Goal: Information Seeking & Learning: Learn about a topic

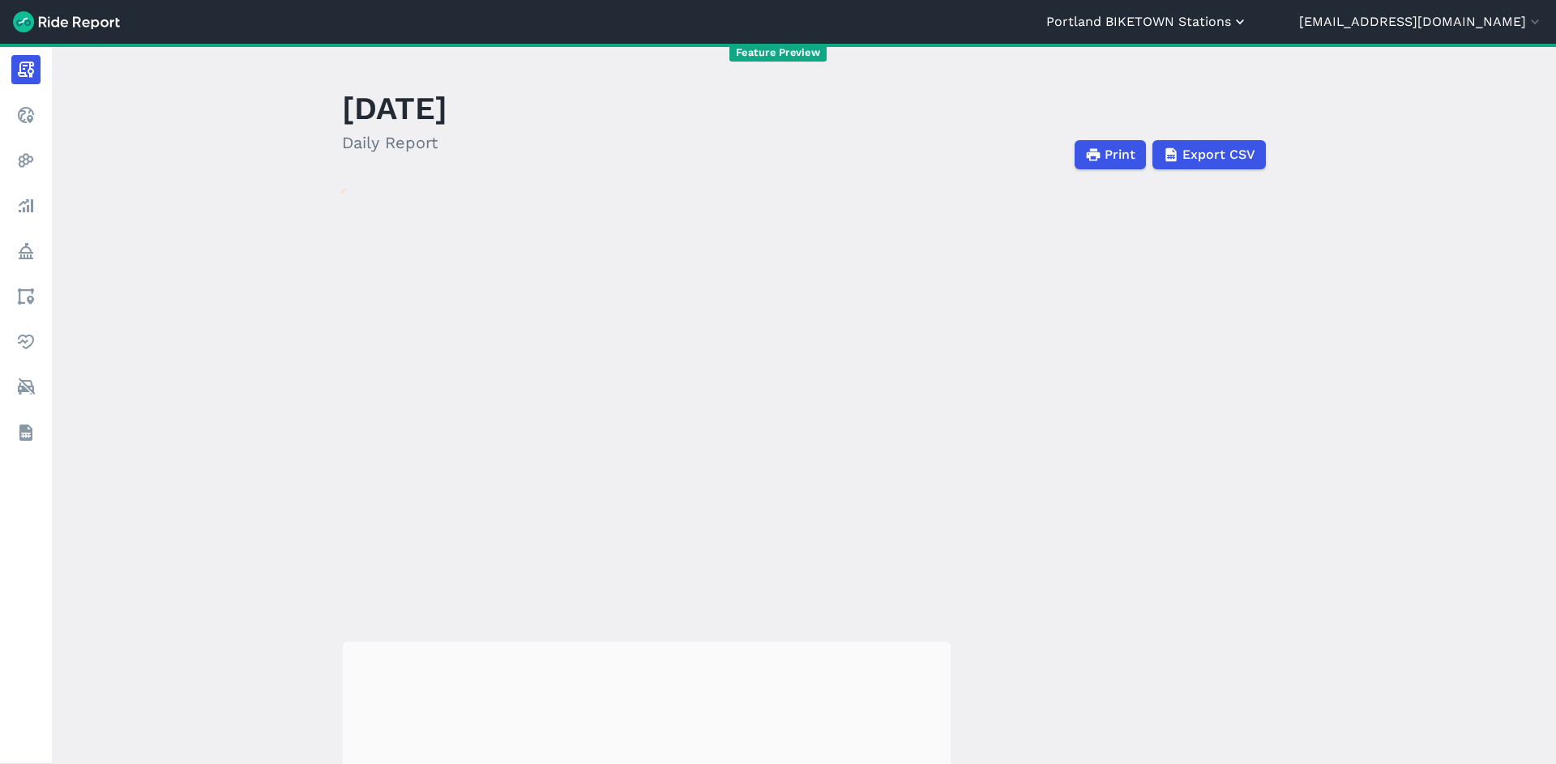
click at [1198, 25] on button "Portland BIKETOWN Stations" at bounding box center [1147, 21] width 202 height 19
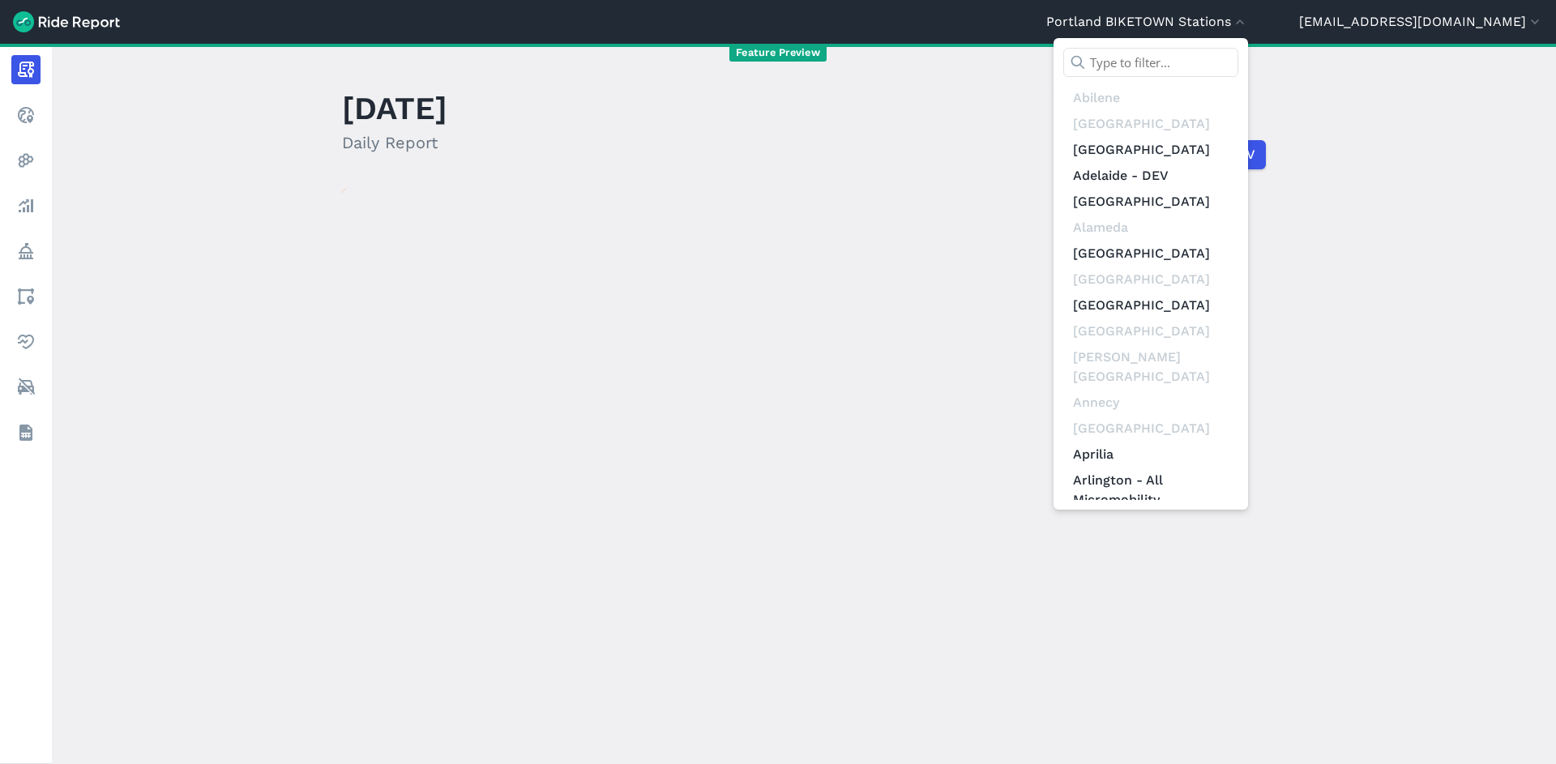
click at [1209, 65] on input "text" at bounding box center [1150, 62] width 175 height 29
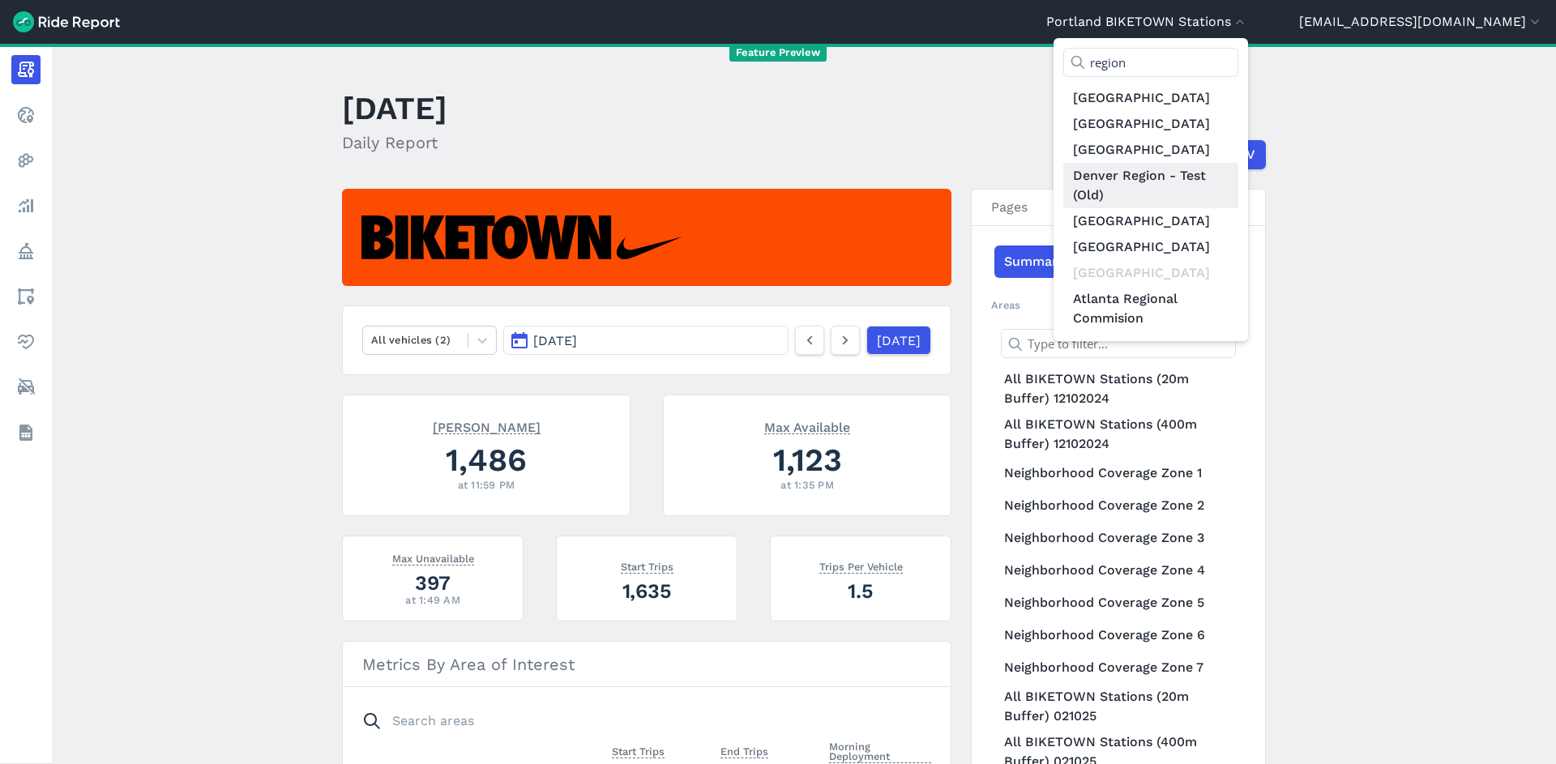
type input "region"
click at [1238, 190] on link "Denver Region - Test (Old)" at bounding box center [1150, 185] width 175 height 45
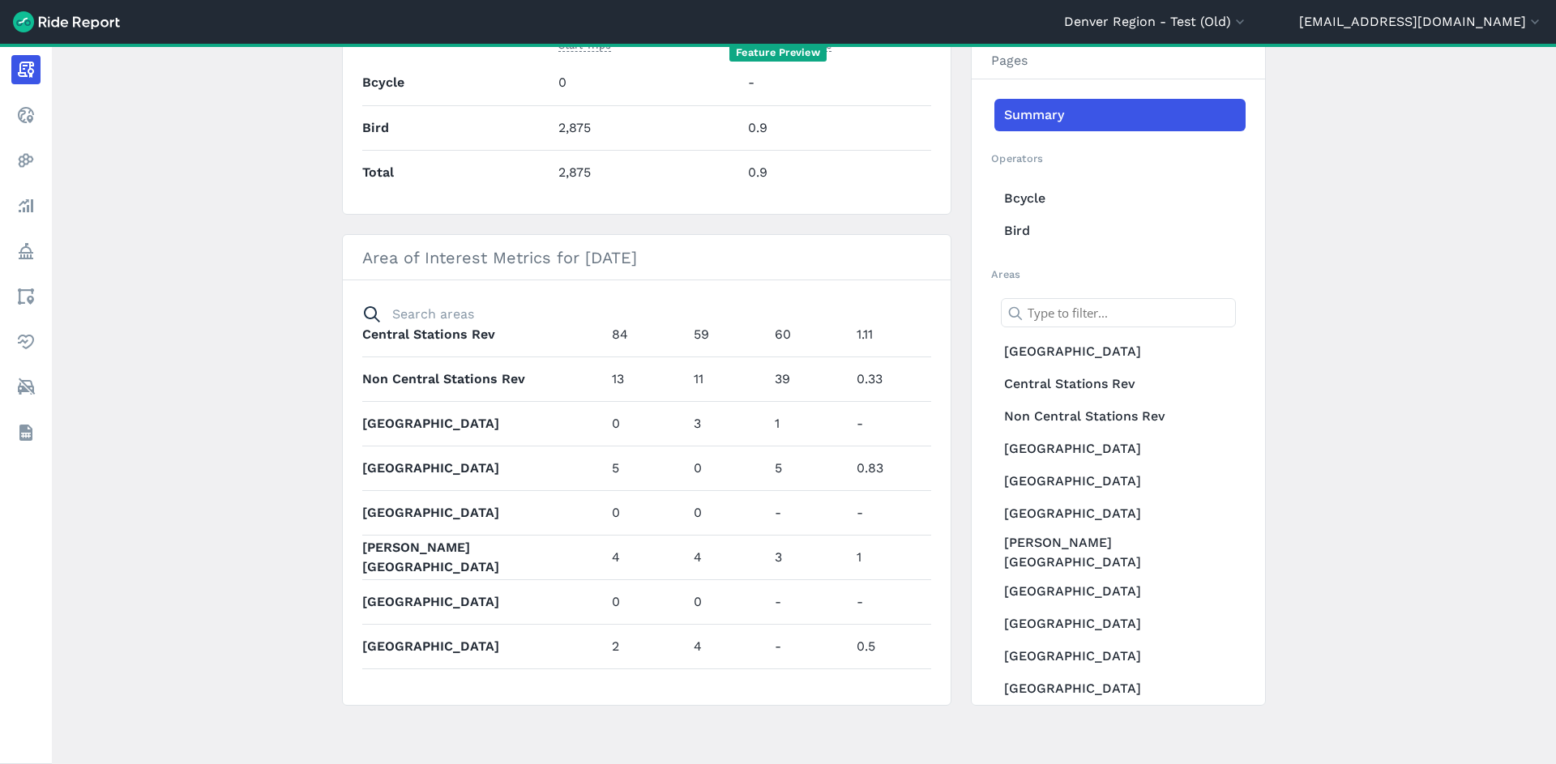
scroll to position [108, 0]
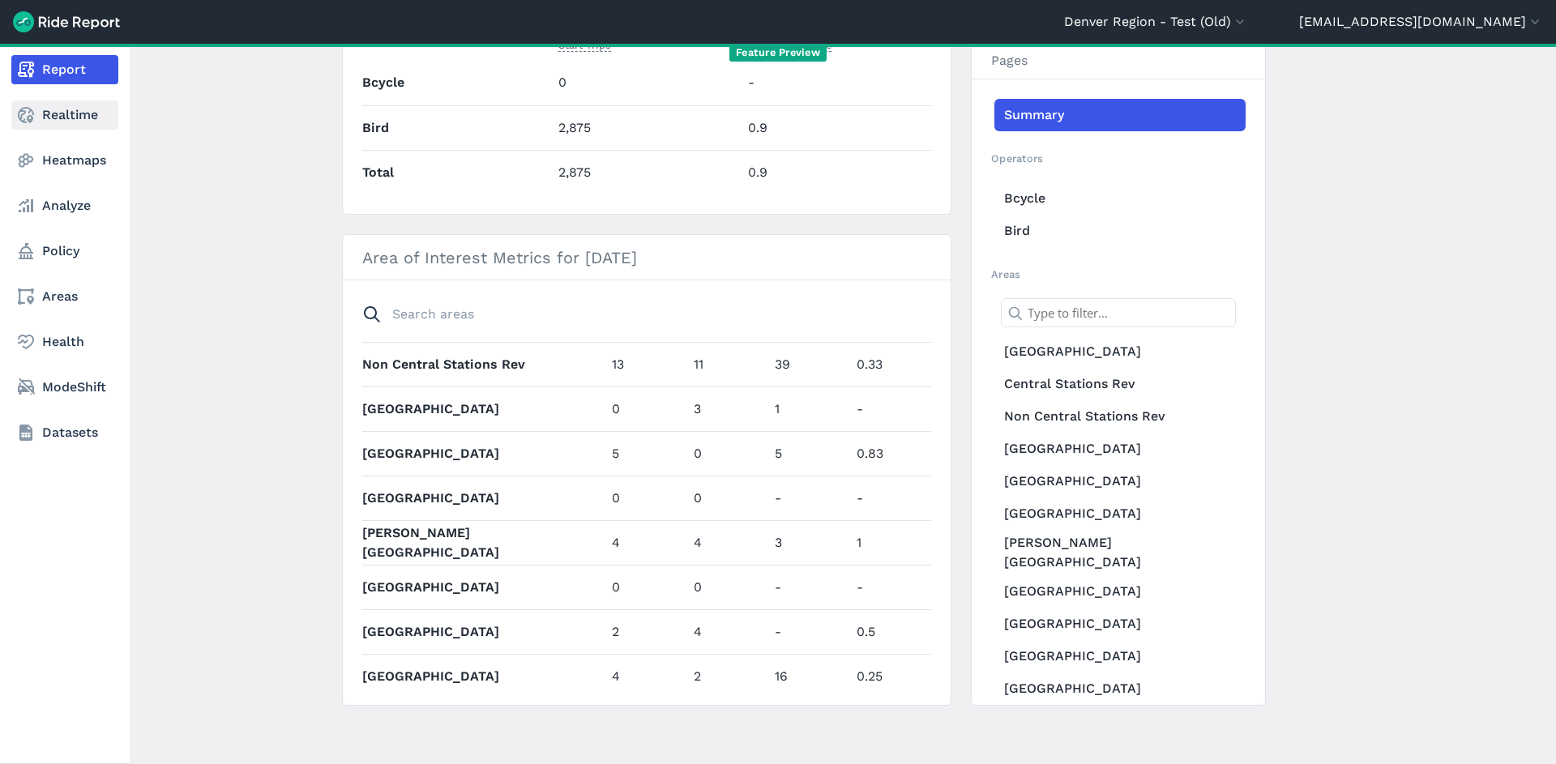
click at [35, 117] on icon at bounding box center [25, 114] width 19 height 19
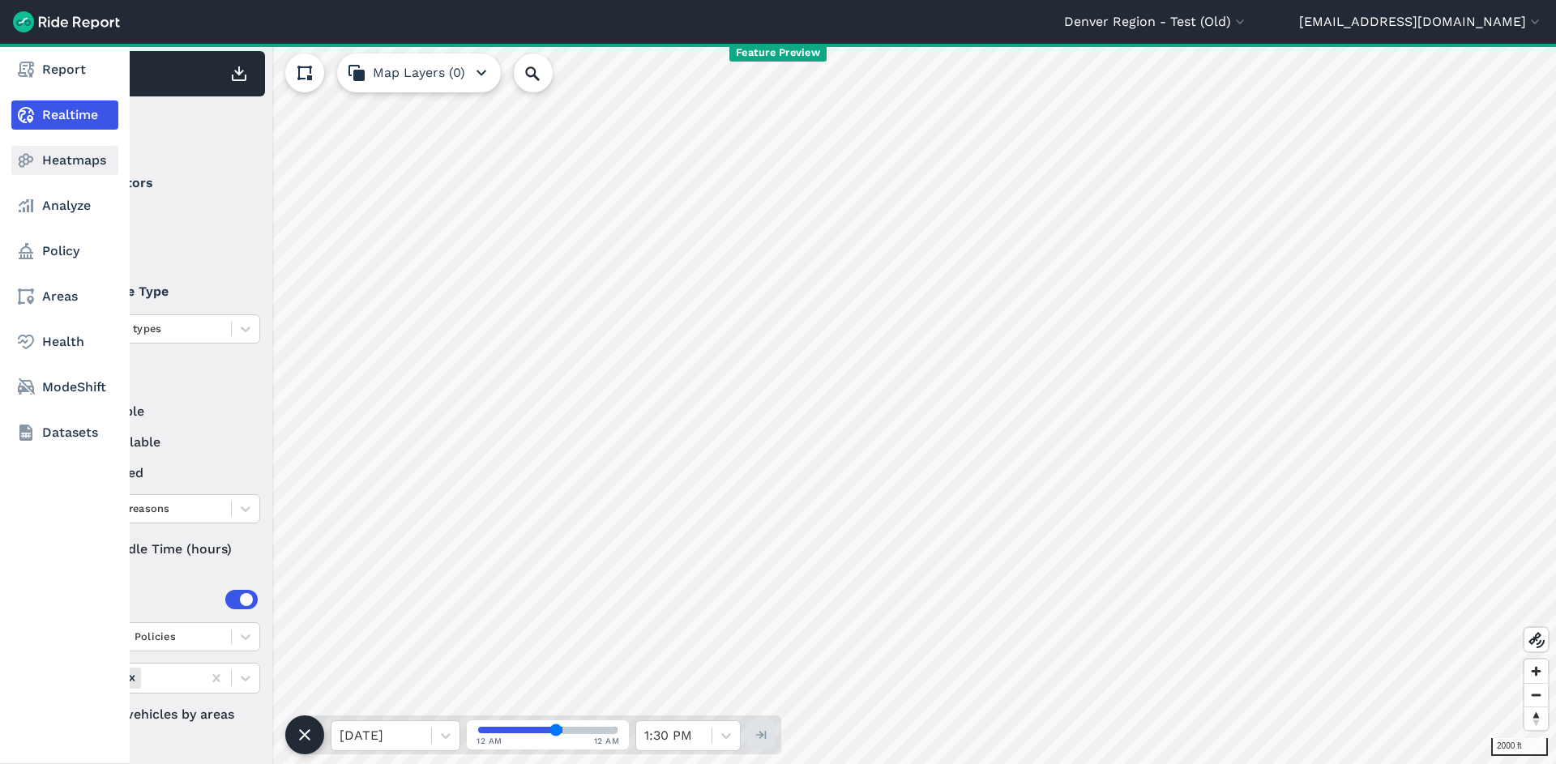
click at [81, 171] on link "Heatmaps" at bounding box center [64, 160] width 107 height 29
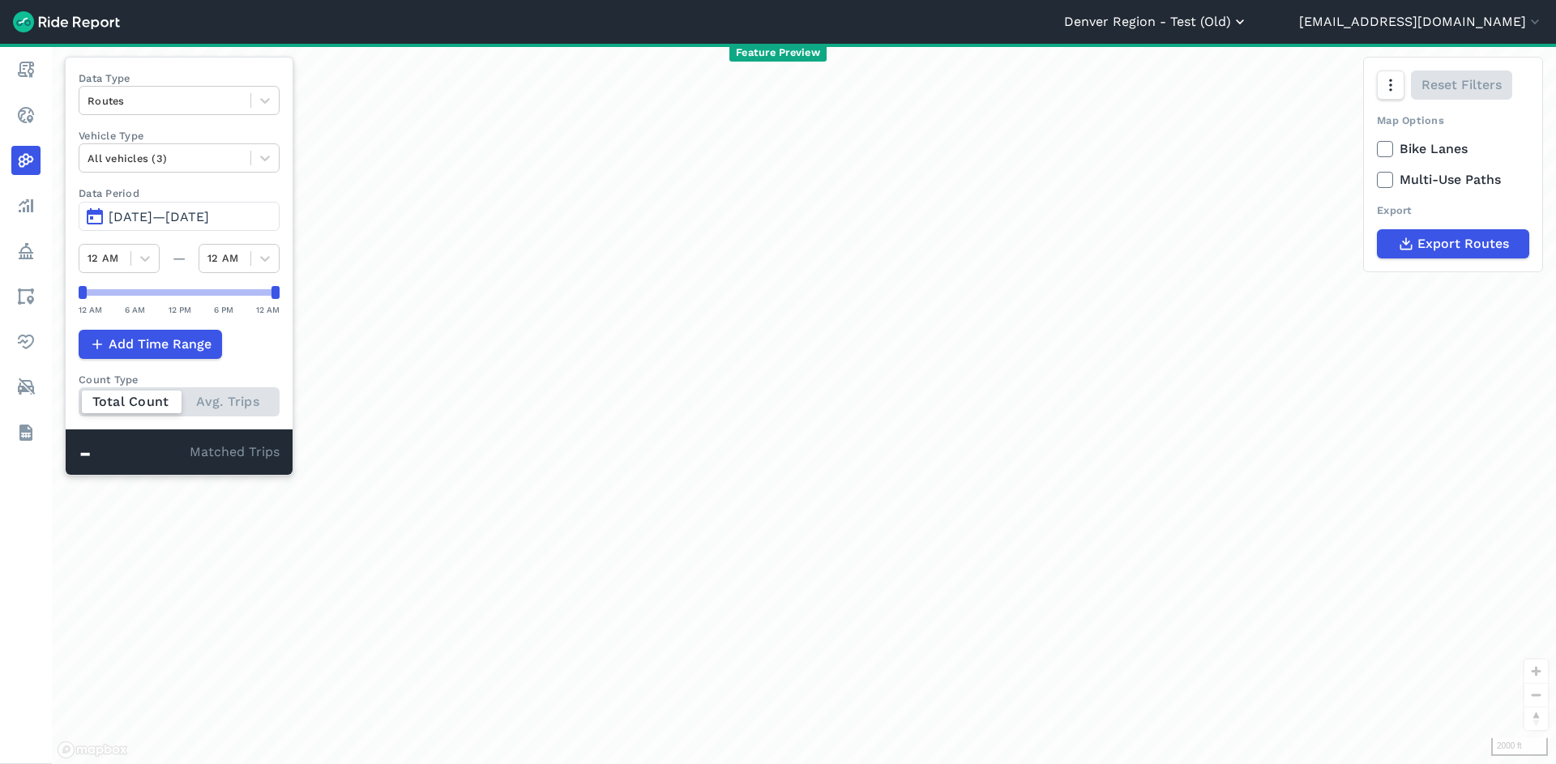
click at [1248, 28] on button "Denver Region - Test (Old)" at bounding box center [1156, 21] width 184 height 19
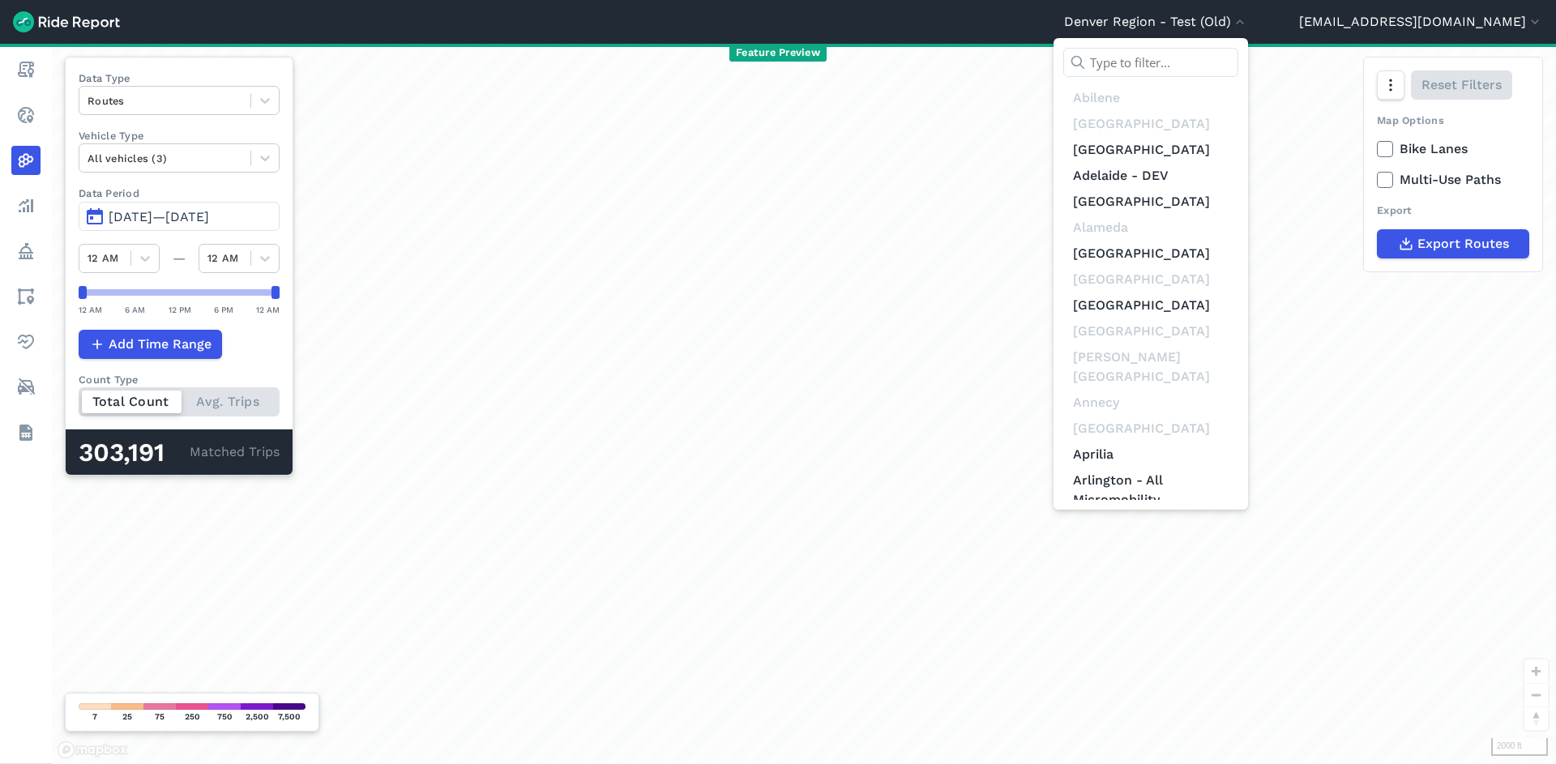
click at [1236, 66] on input "text" at bounding box center [1150, 62] width 175 height 29
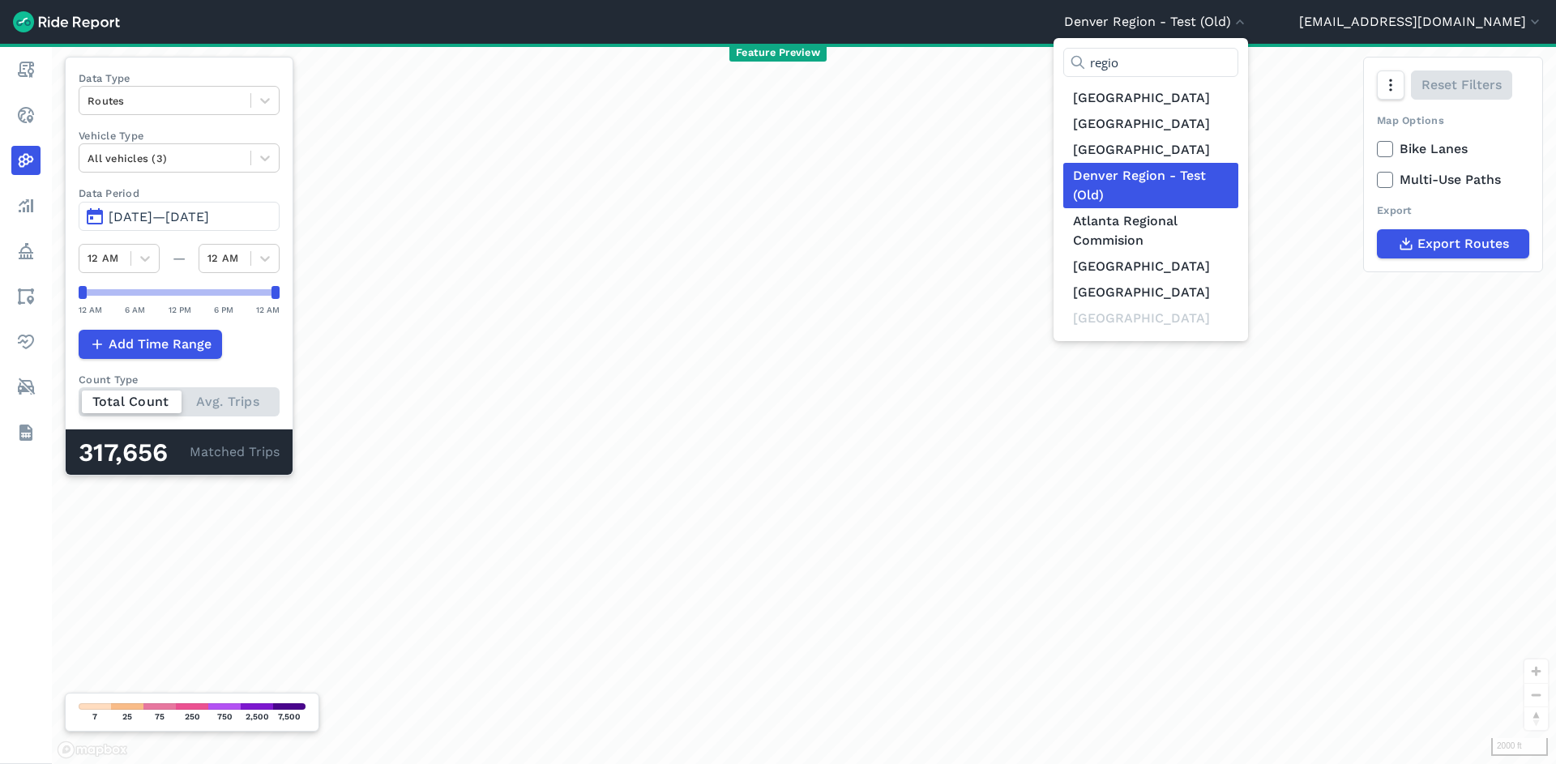
type input "region"
drag, startPoint x: 1239, startPoint y: 68, endPoint x: 1136, endPoint y: 63, distance: 103.0
click at [1136, 63] on input "region" at bounding box center [1150, 62] width 175 height 29
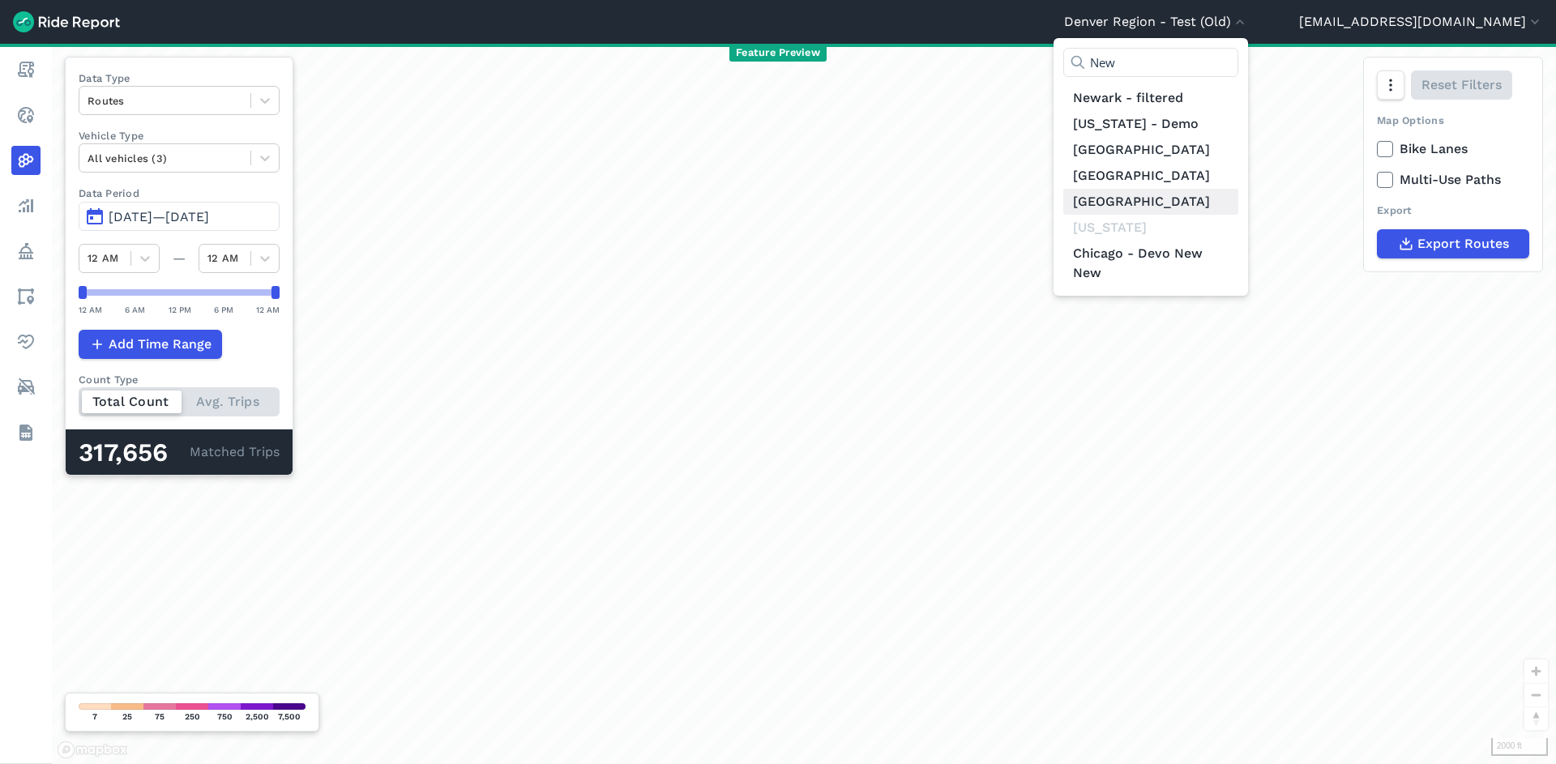
type input "New"
click at [1238, 209] on link "[GEOGRAPHIC_DATA]" at bounding box center [1150, 202] width 175 height 26
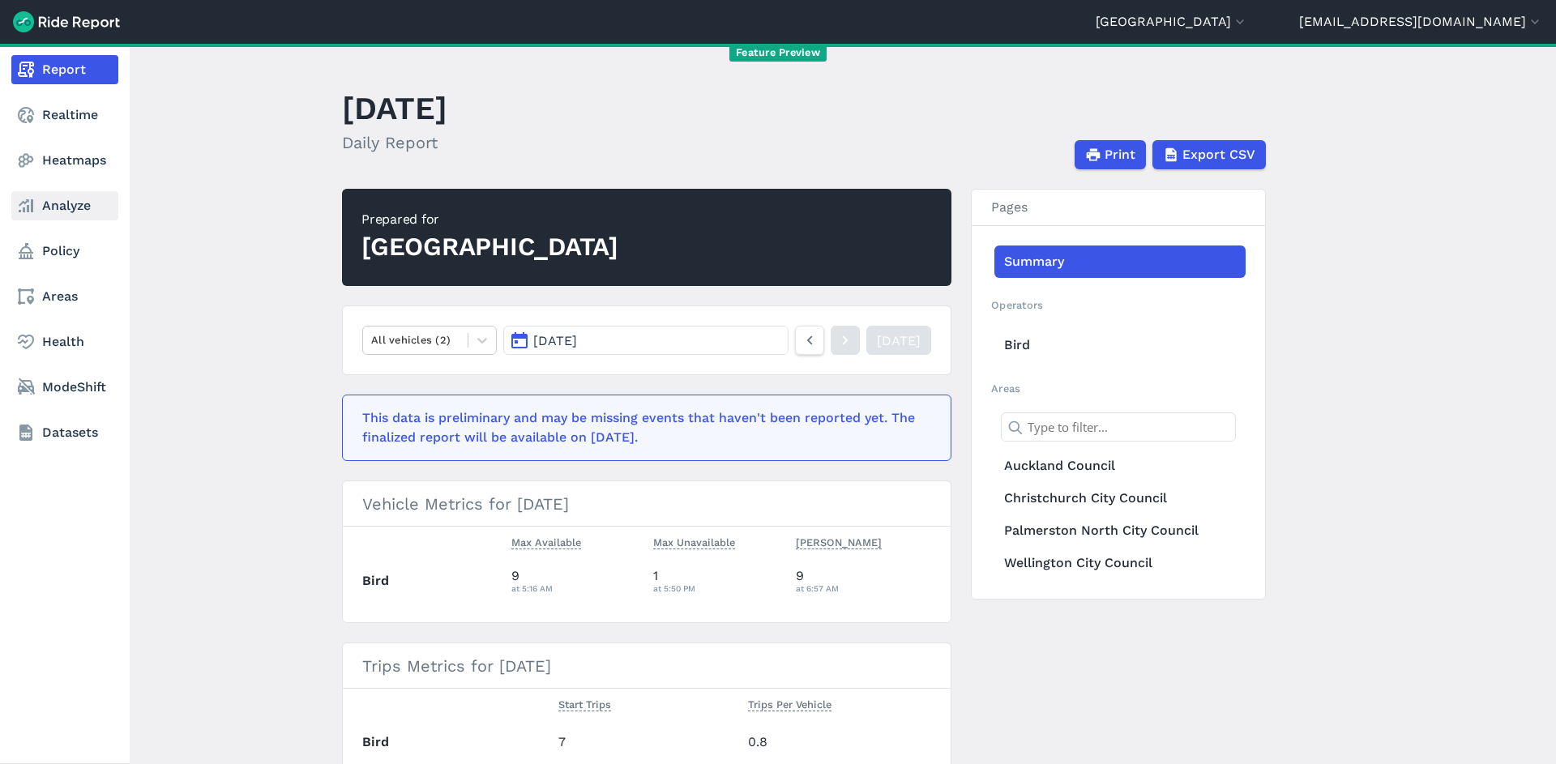
click at [62, 207] on link "Analyze" at bounding box center [64, 205] width 107 height 29
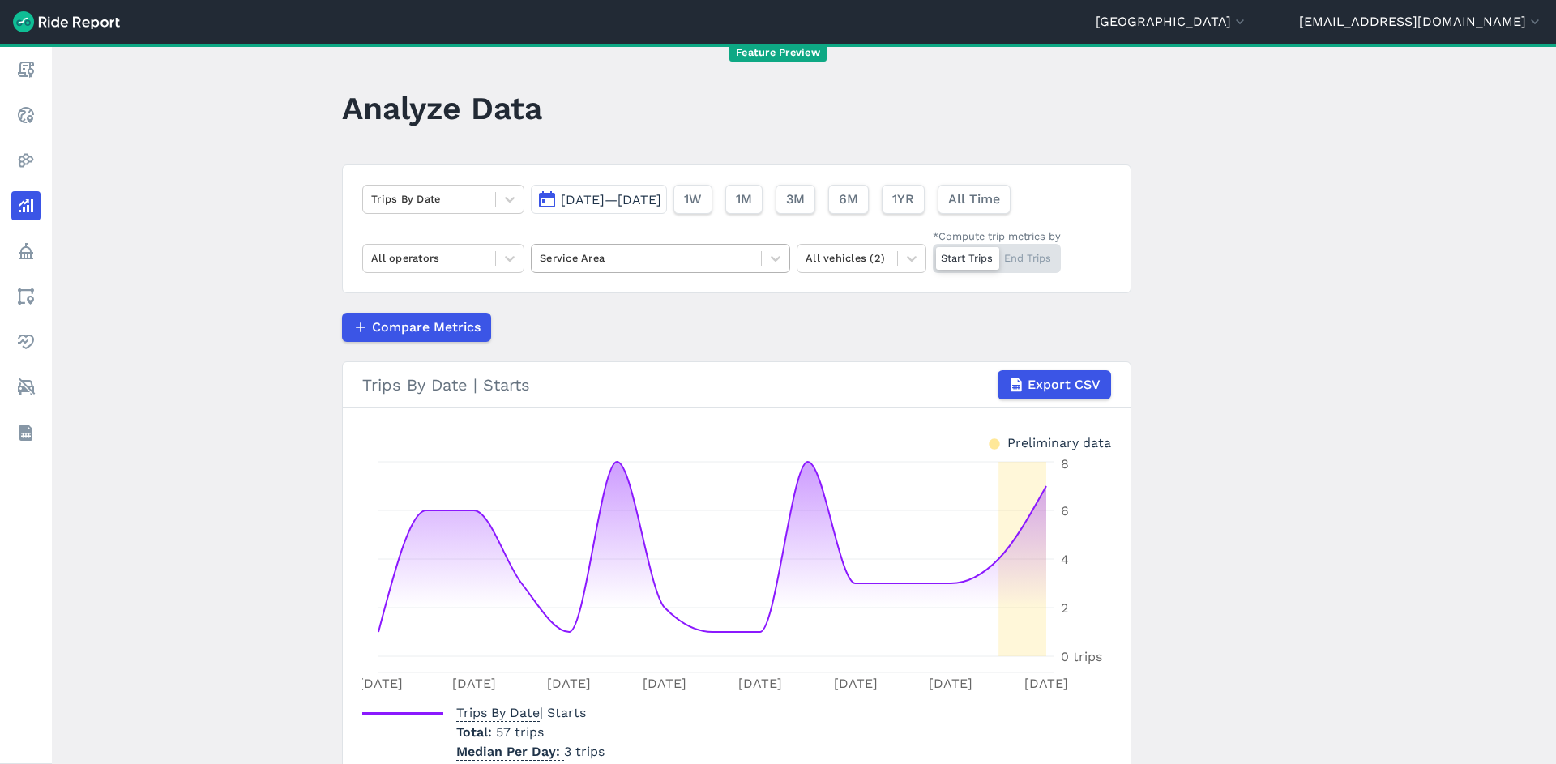
click at [682, 264] on div at bounding box center [646, 258] width 213 height 19
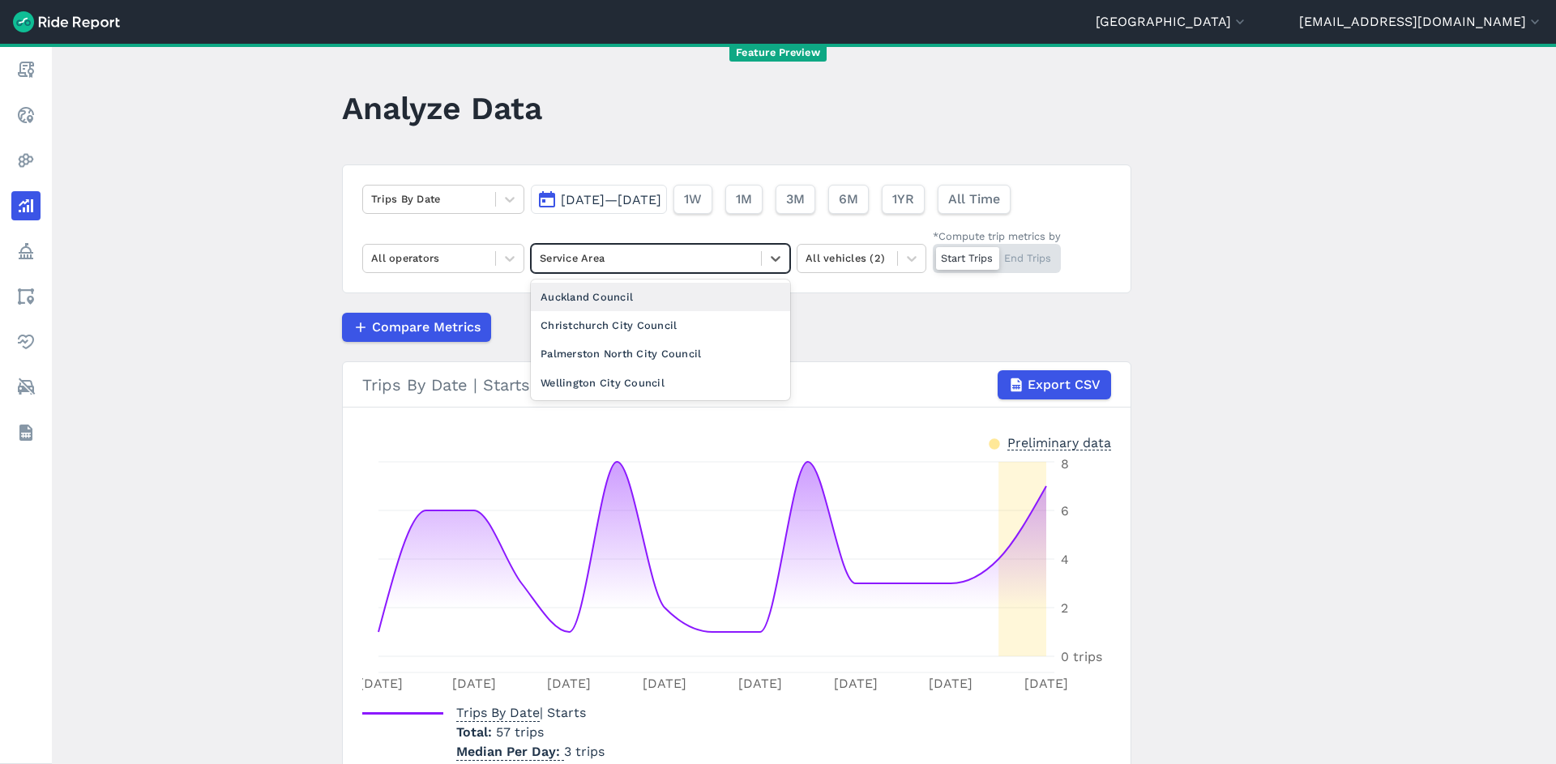
click at [673, 304] on div "Auckland Council" at bounding box center [660, 297] width 259 height 28
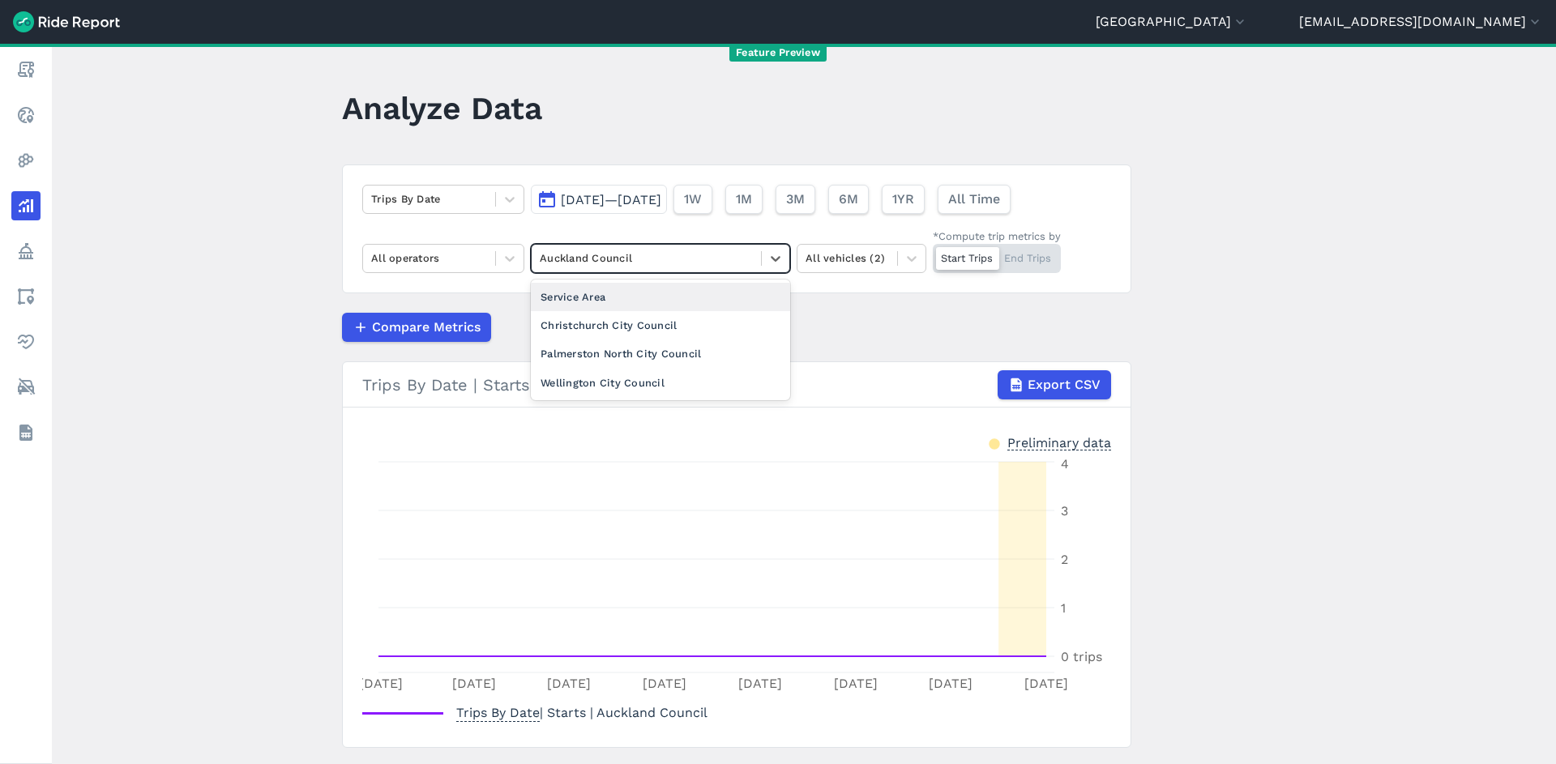
drag, startPoint x: 674, startPoint y: 245, endPoint x: 672, endPoint y: 283, distance: 38.2
click at [674, 245] on div "Auckland Council" at bounding box center [660, 258] width 259 height 29
click at [667, 319] on div "Christchurch City Council" at bounding box center [660, 325] width 259 height 28
drag, startPoint x: 674, startPoint y: 266, endPoint x: 675, endPoint y: 276, distance: 9.8
click at [675, 270] on div "Christchurch City Council" at bounding box center [646, 258] width 229 height 25
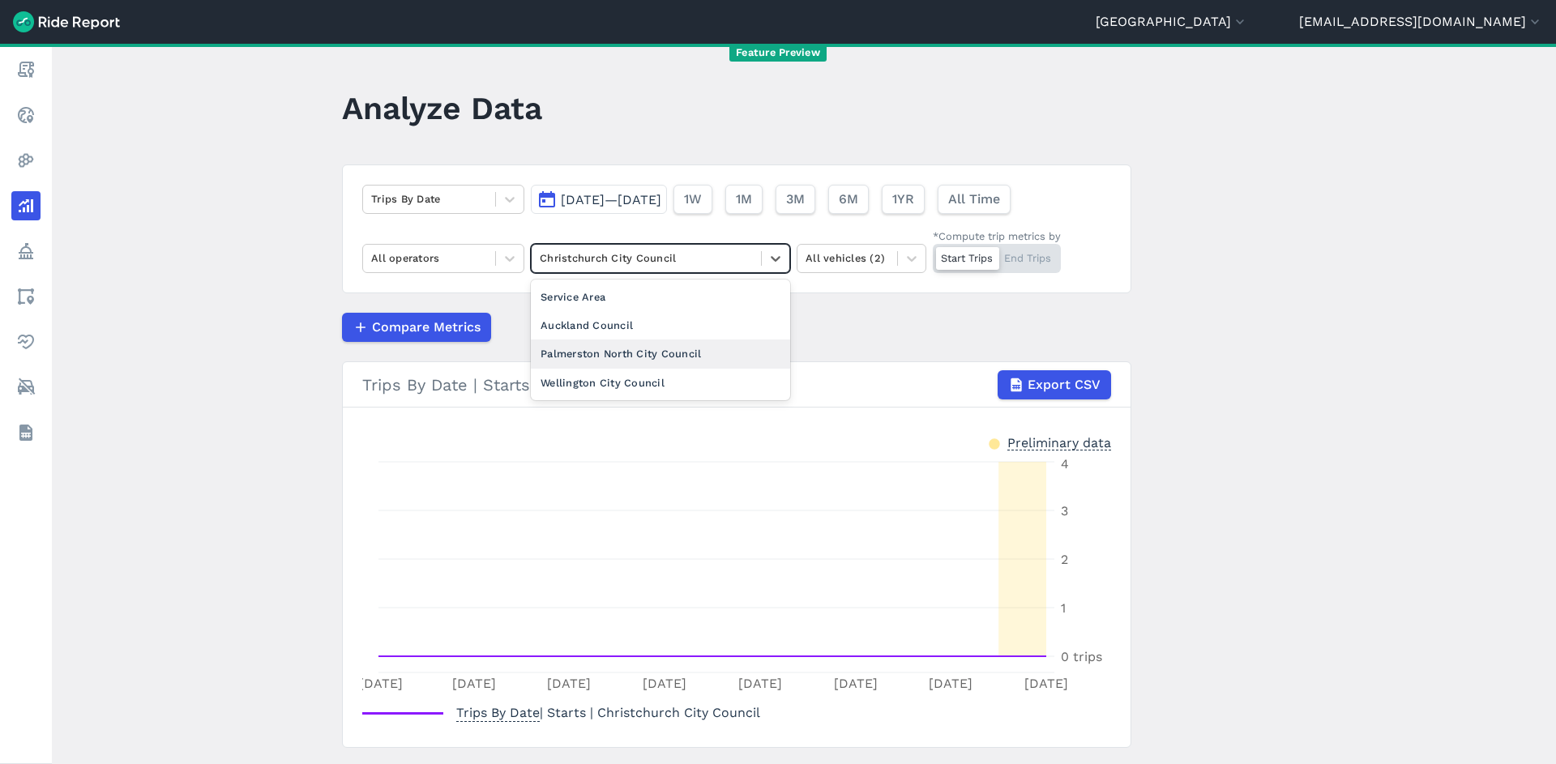
click at [657, 355] on div "Palmerston North City Council" at bounding box center [660, 354] width 259 height 28
click at [669, 263] on div at bounding box center [646, 258] width 213 height 19
click at [631, 383] on div "Wellington City Council" at bounding box center [660, 383] width 259 height 28
drag, startPoint x: 642, startPoint y: 256, endPoint x: 631, endPoint y: 305, distance: 49.8
click at [642, 256] on div at bounding box center [646, 258] width 213 height 19
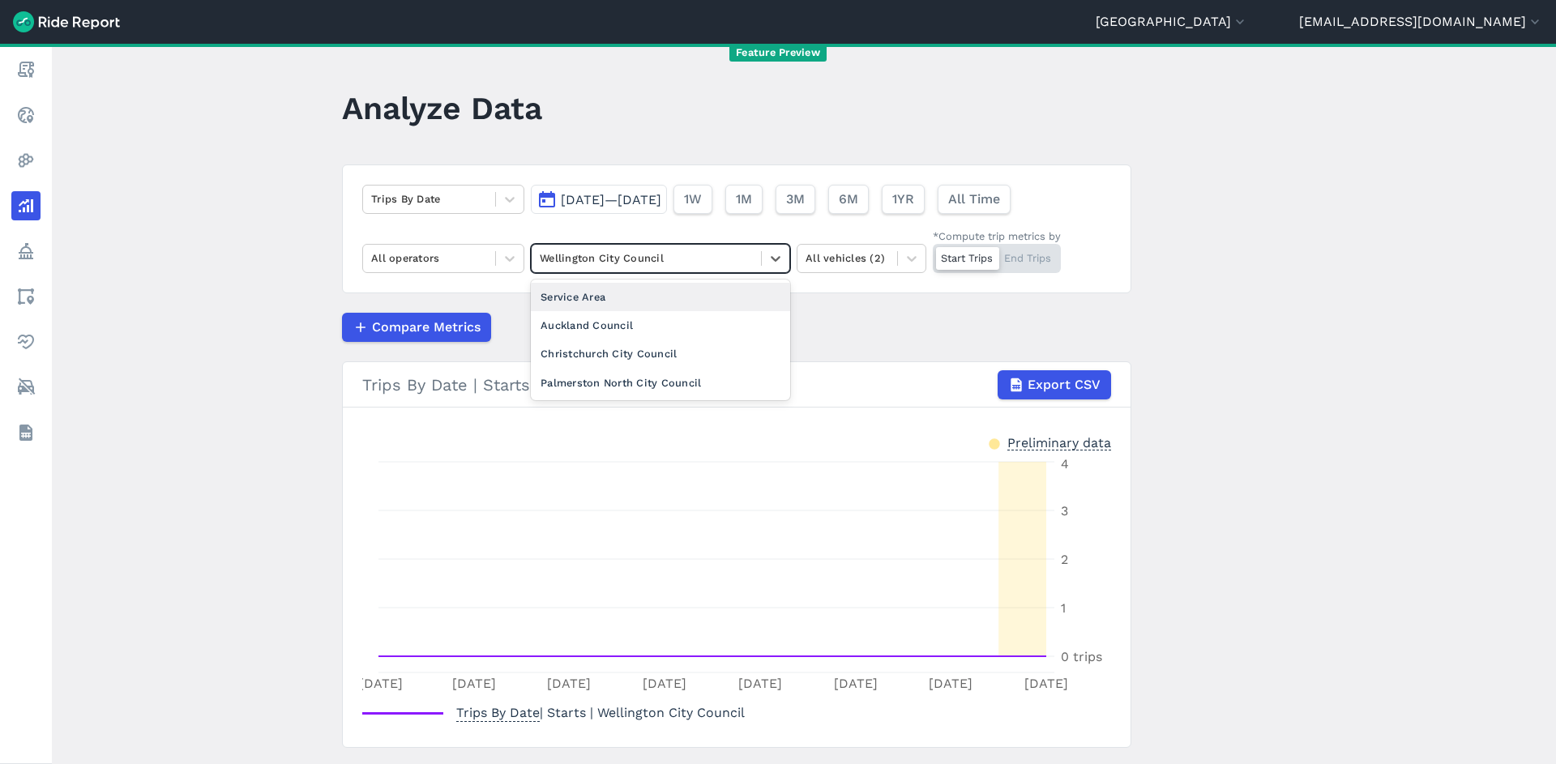
click at [628, 297] on div "Service Area" at bounding box center [660, 297] width 259 height 28
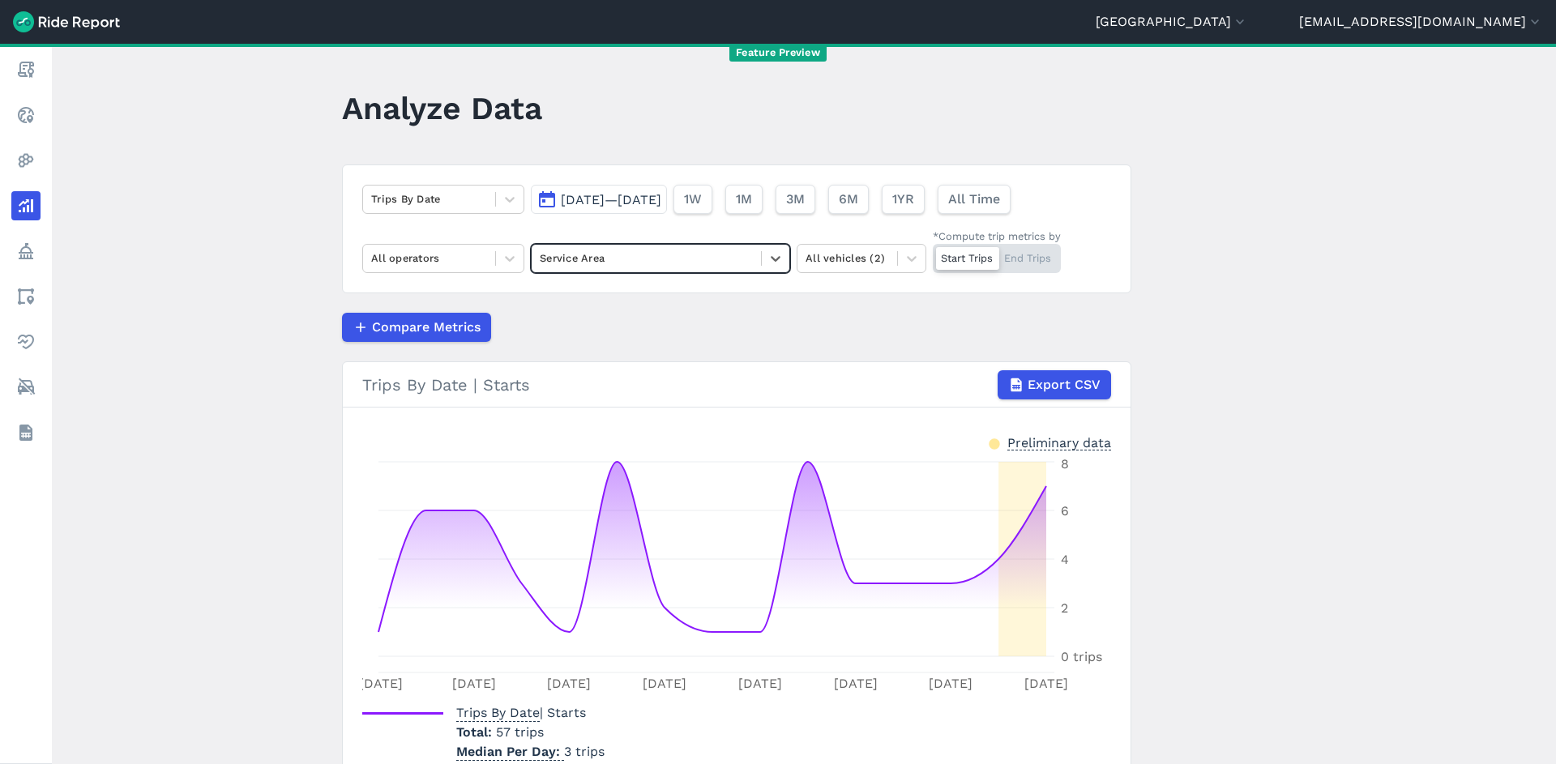
click at [628, 263] on div at bounding box center [646, 258] width 213 height 19
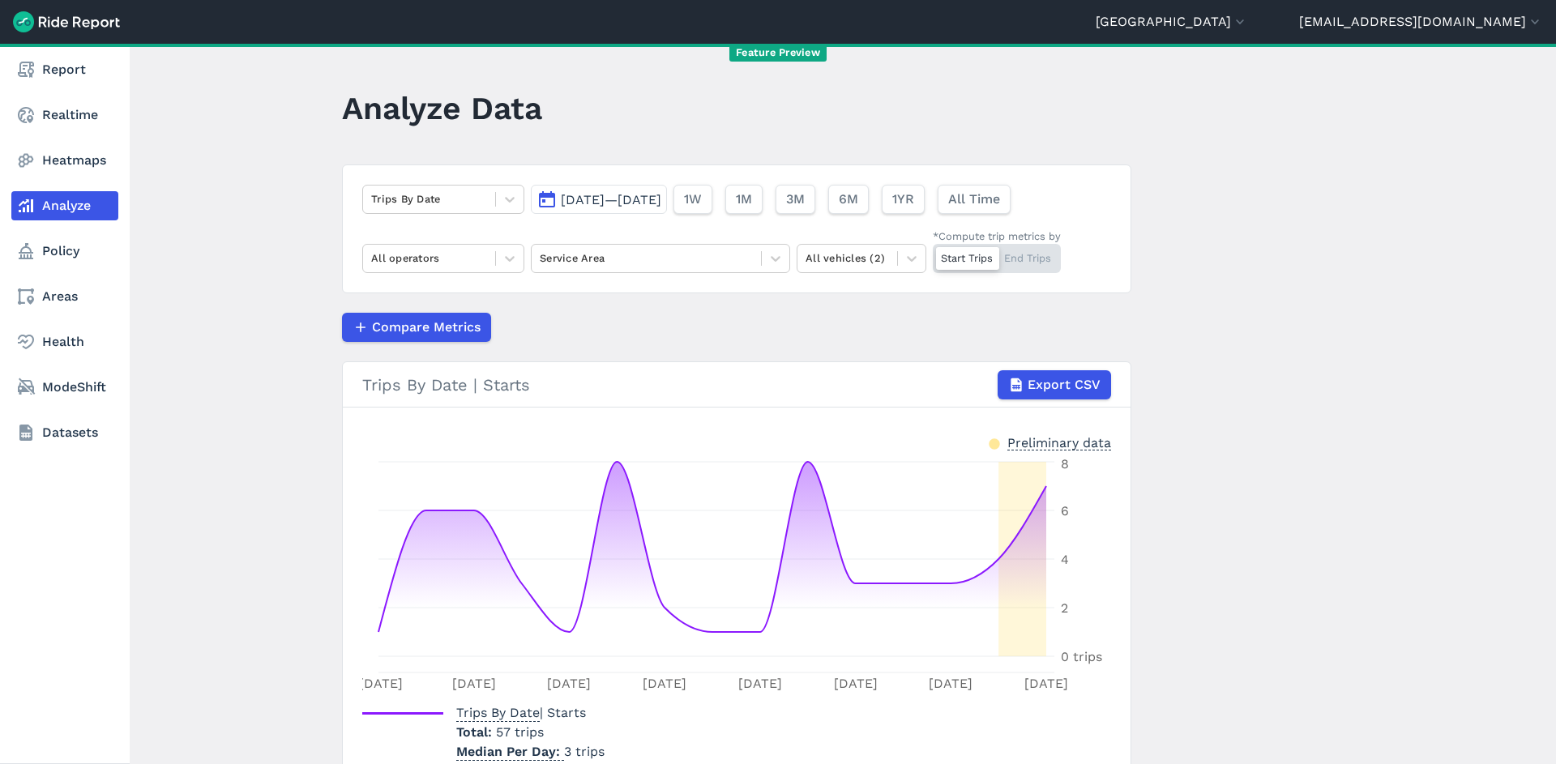
drag, startPoint x: 113, startPoint y: 264, endPoint x: 29, endPoint y: 183, distance: 116.9
click at [113, 264] on main "Analyze Data Trips By Date [DATE]—[DATE] 1W 1M 3M 6M 1YR All Time All operators…" at bounding box center [804, 404] width 1504 height 720
click at [81, 251] on link "Policy" at bounding box center [64, 251] width 107 height 29
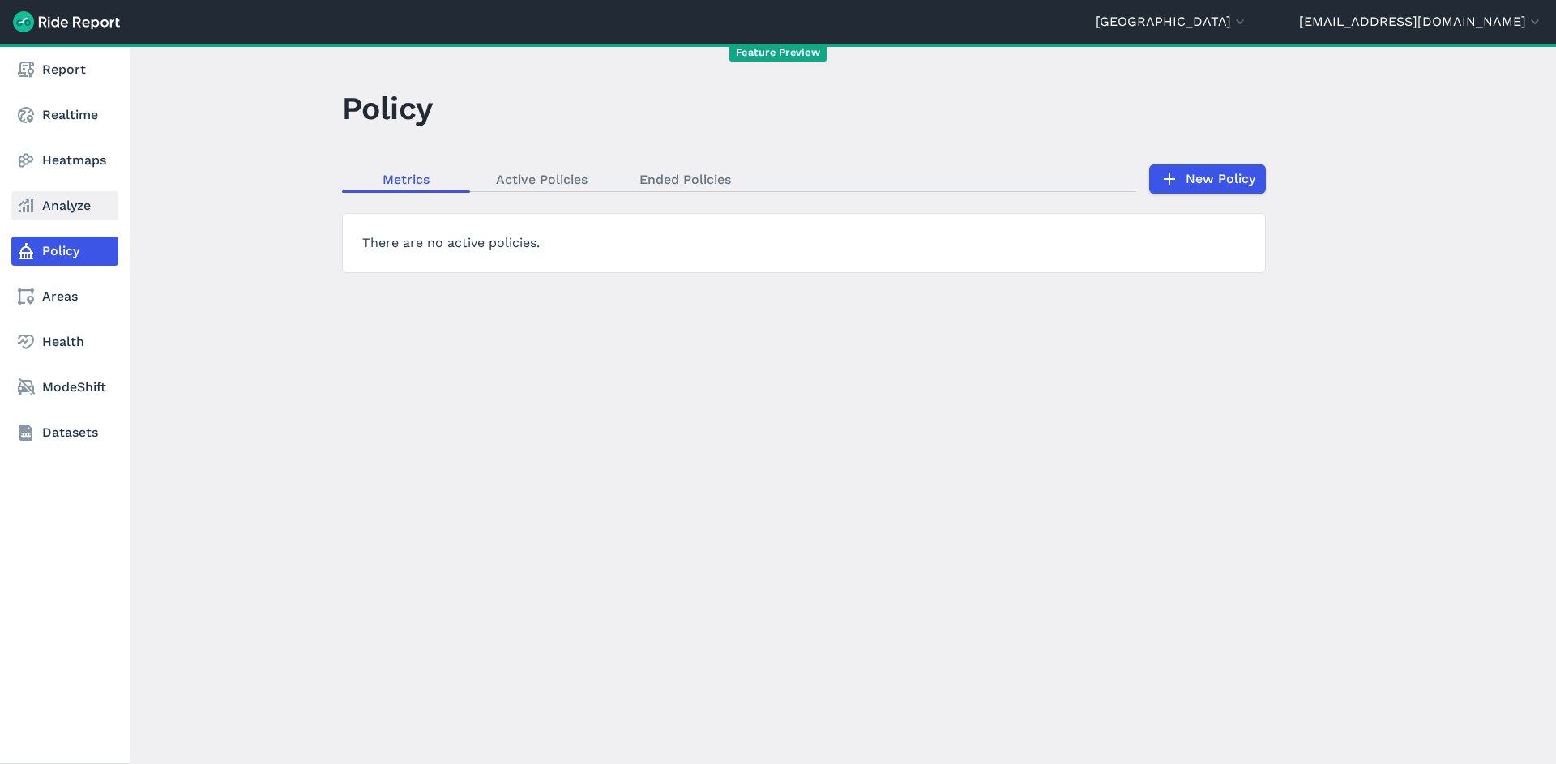
click at [79, 206] on link "Analyze" at bounding box center [64, 205] width 107 height 29
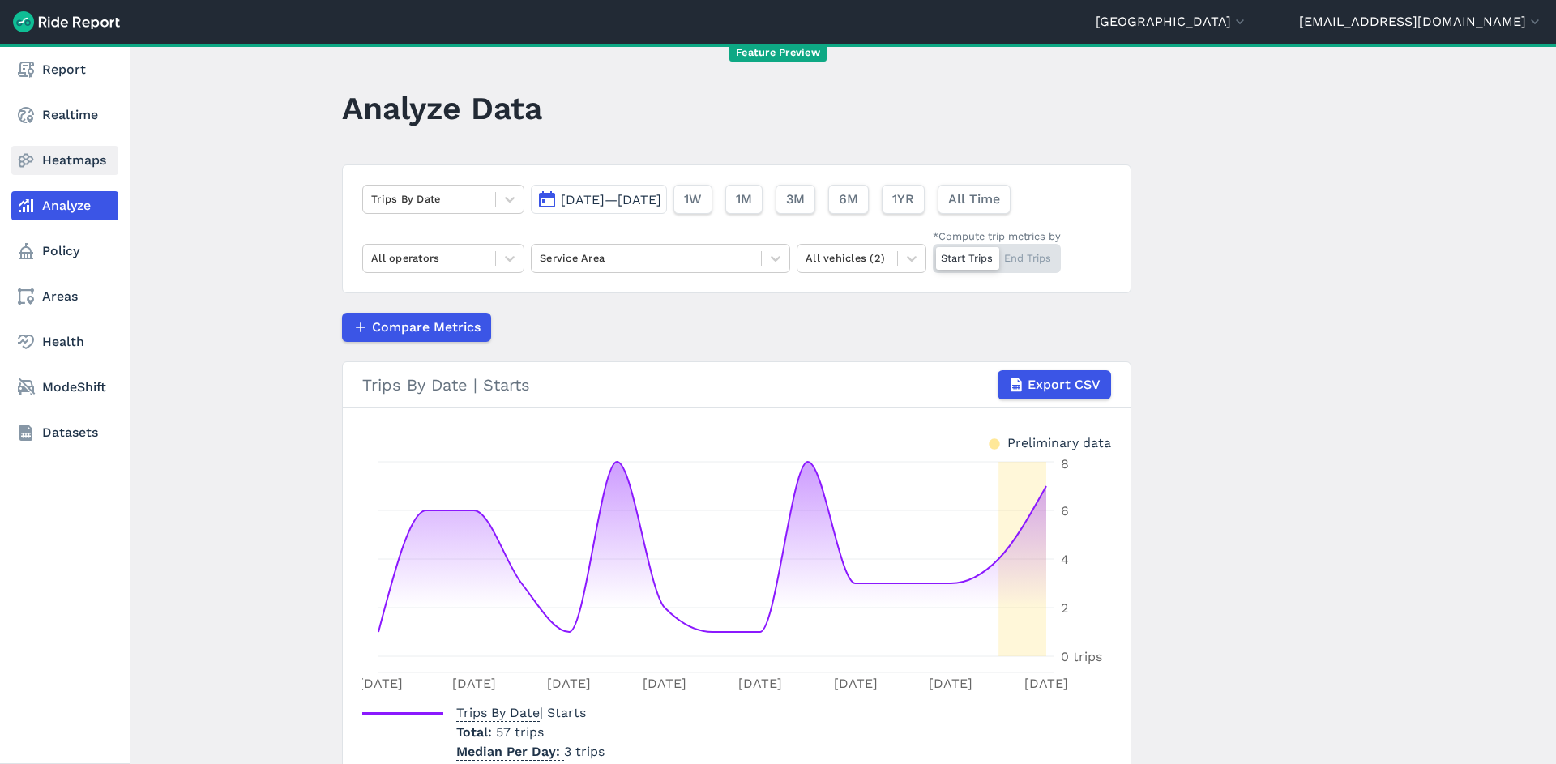
click at [88, 154] on link "Heatmaps" at bounding box center [64, 160] width 107 height 29
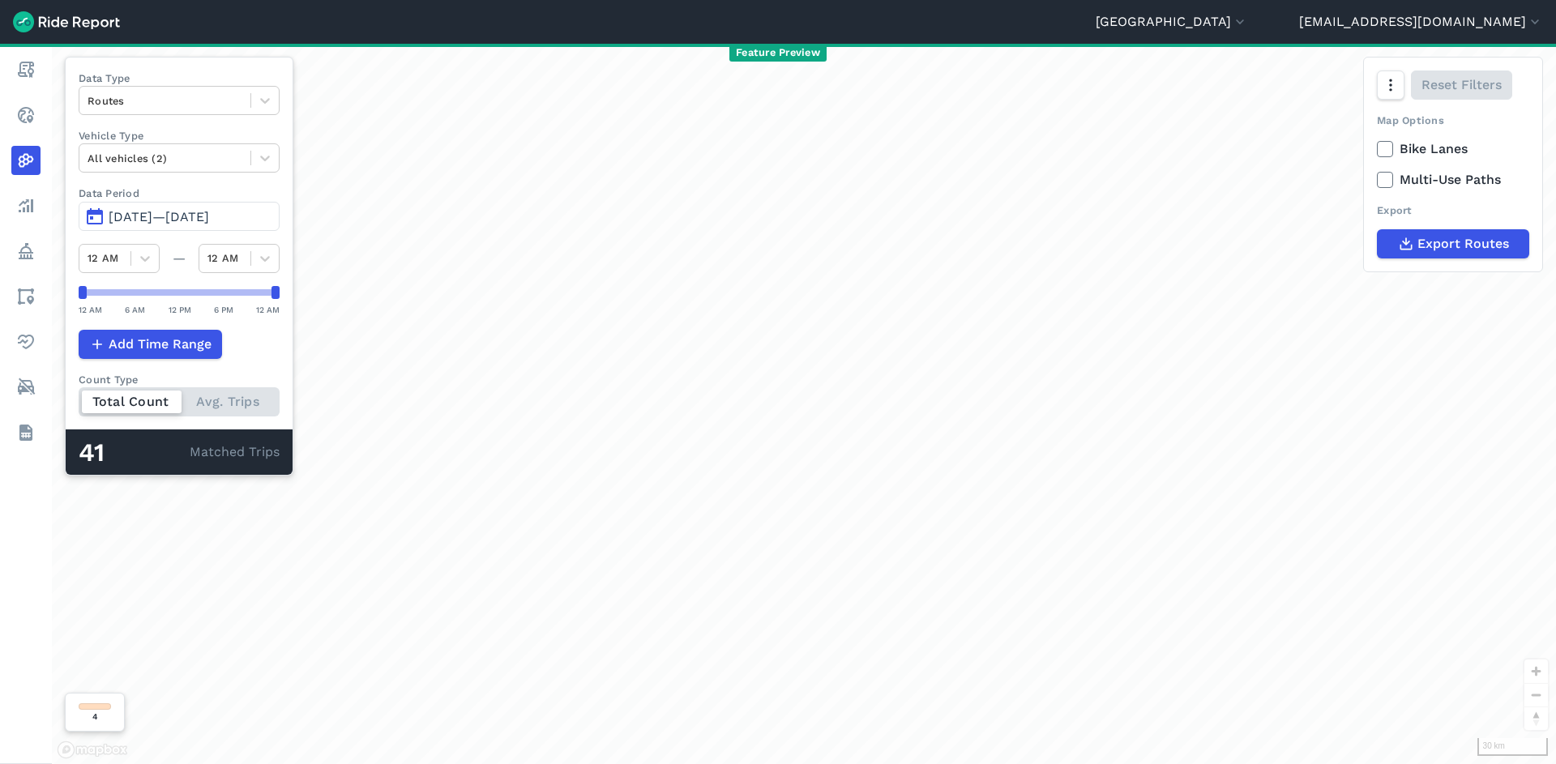
click at [209, 215] on span "[DATE]—[DATE]" at bounding box center [159, 216] width 100 height 15
click at [1248, 14] on button "[GEOGRAPHIC_DATA]" at bounding box center [1172, 21] width 152 height 19
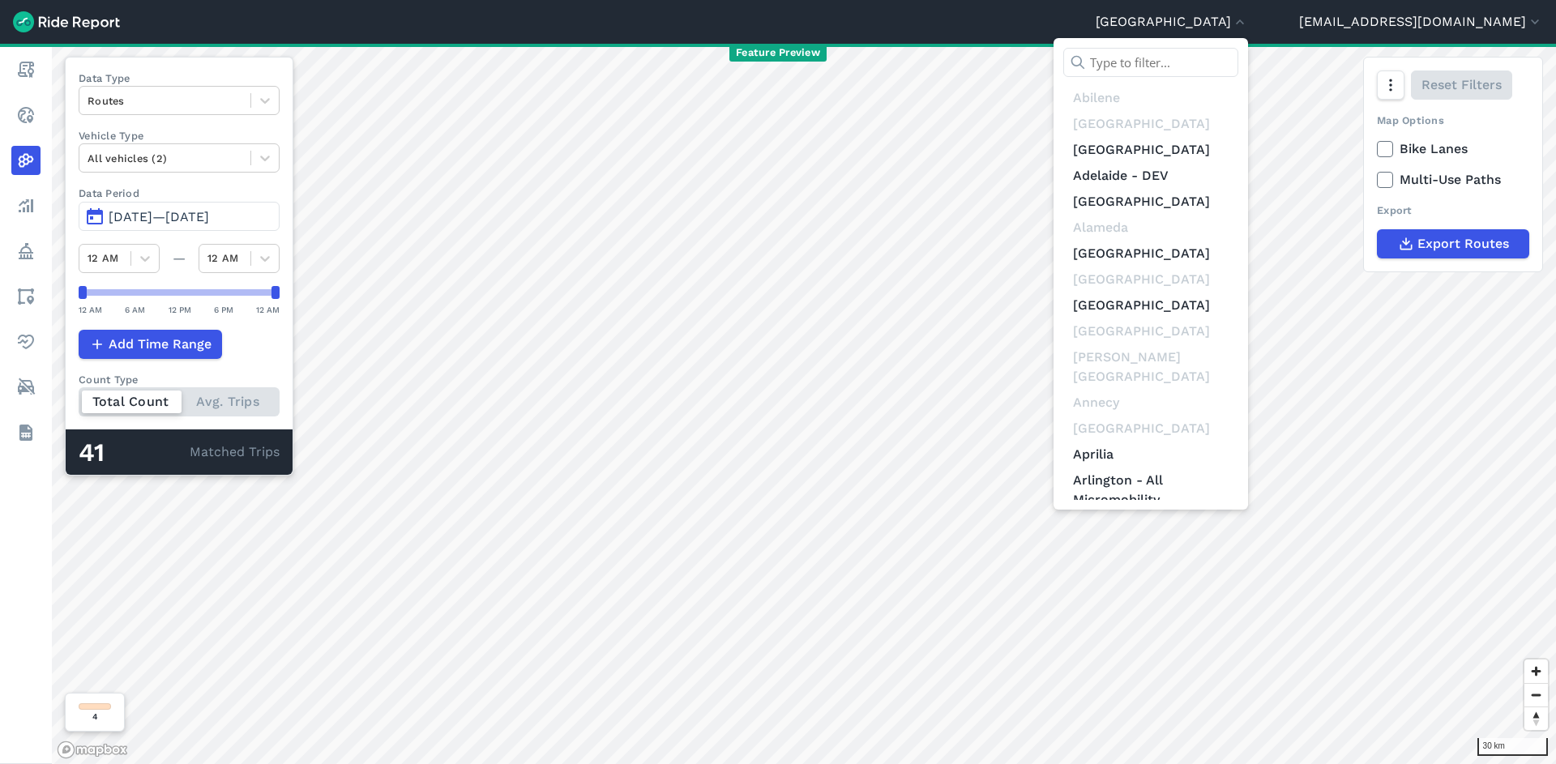
click at [1238, 62] on input "text" at bounding box center [1150, 62] width 175 height 29
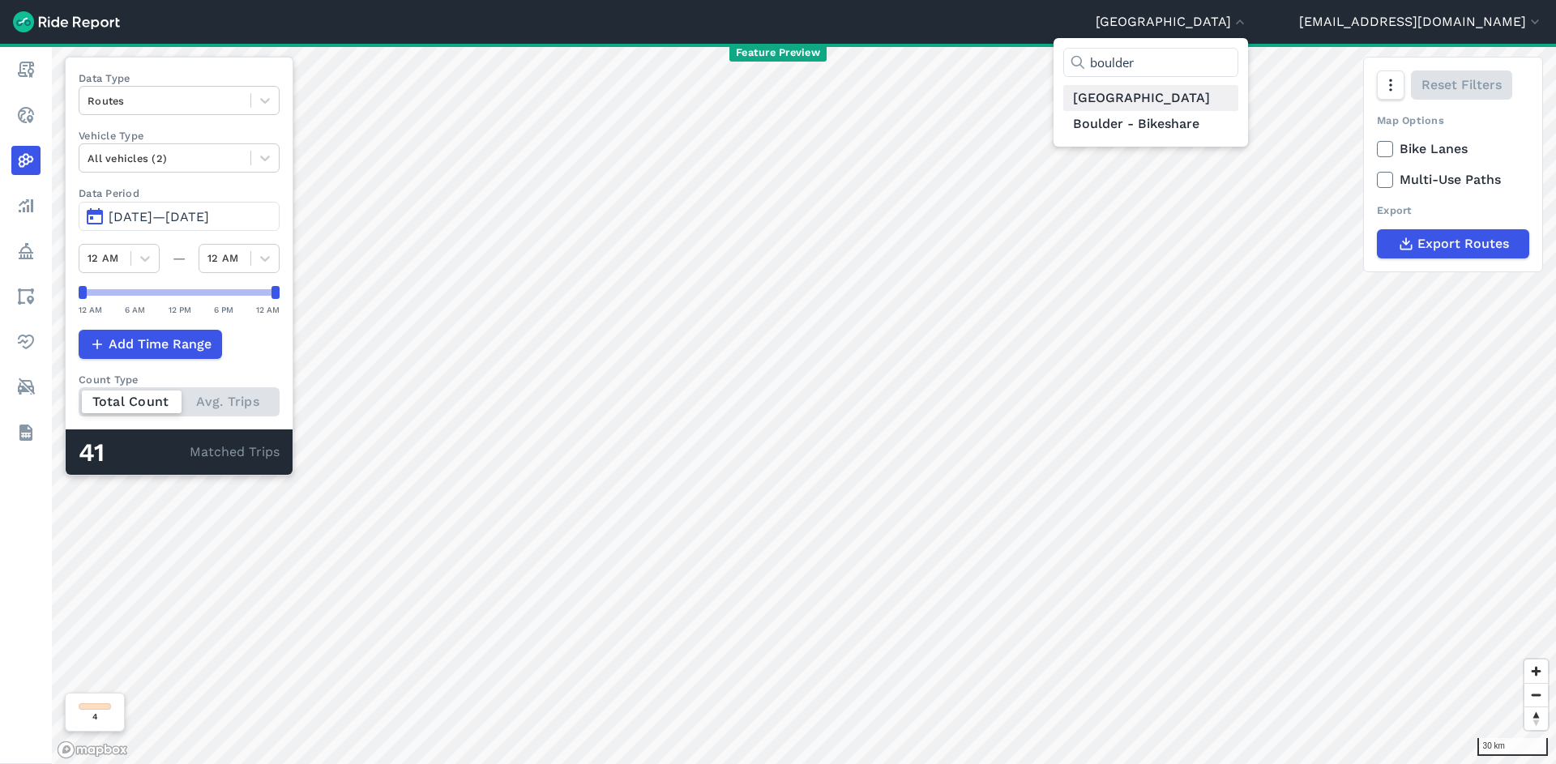
type input "boulder"
click at [1238, 105] on link "[GEOGRAPHIC_DATA]" at bounding box center [1150, 98] width 175 height 26
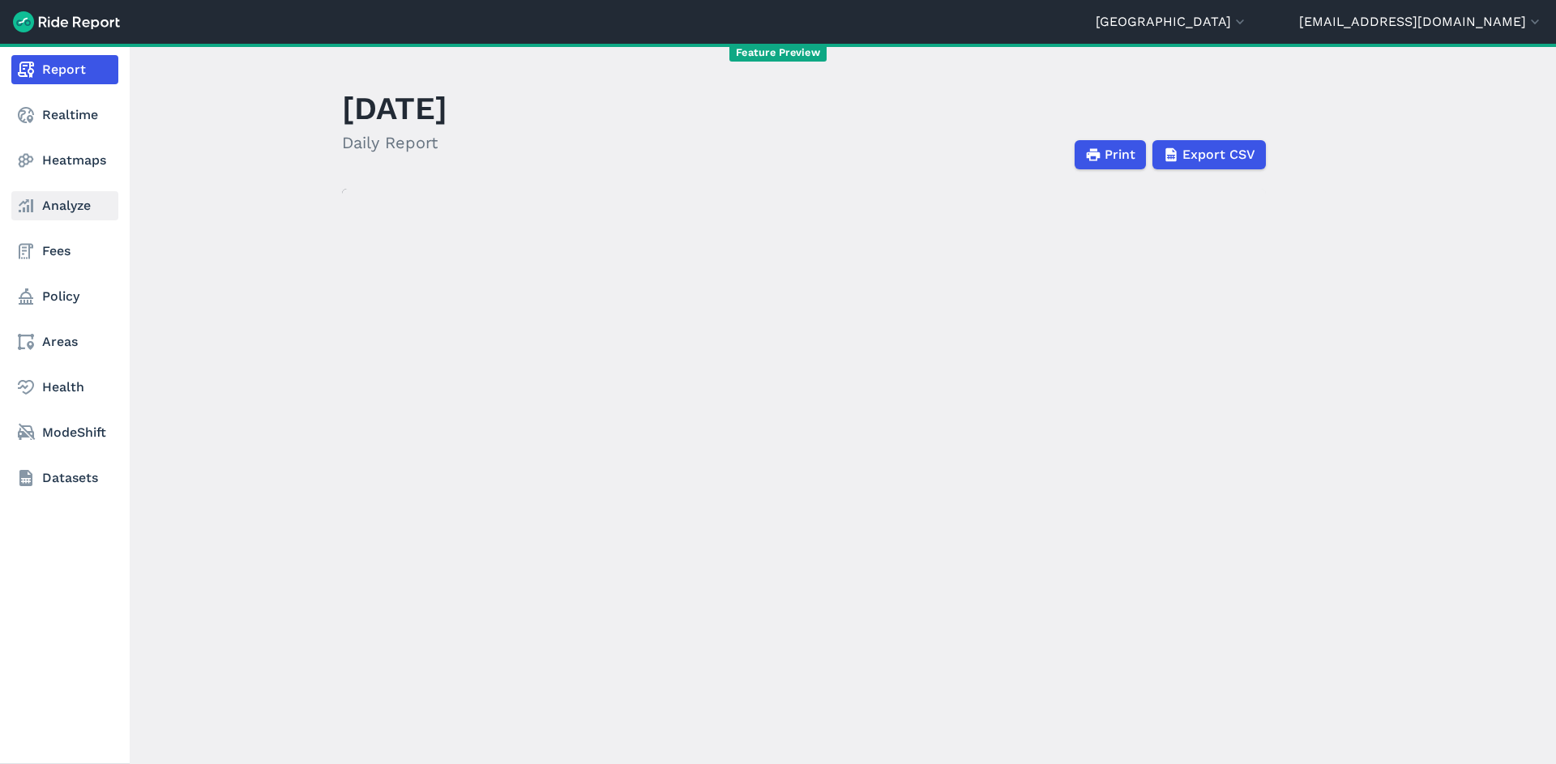
click at [72, 201] on link "Analyze" at bounding box center [64, 205] width 107 height 29
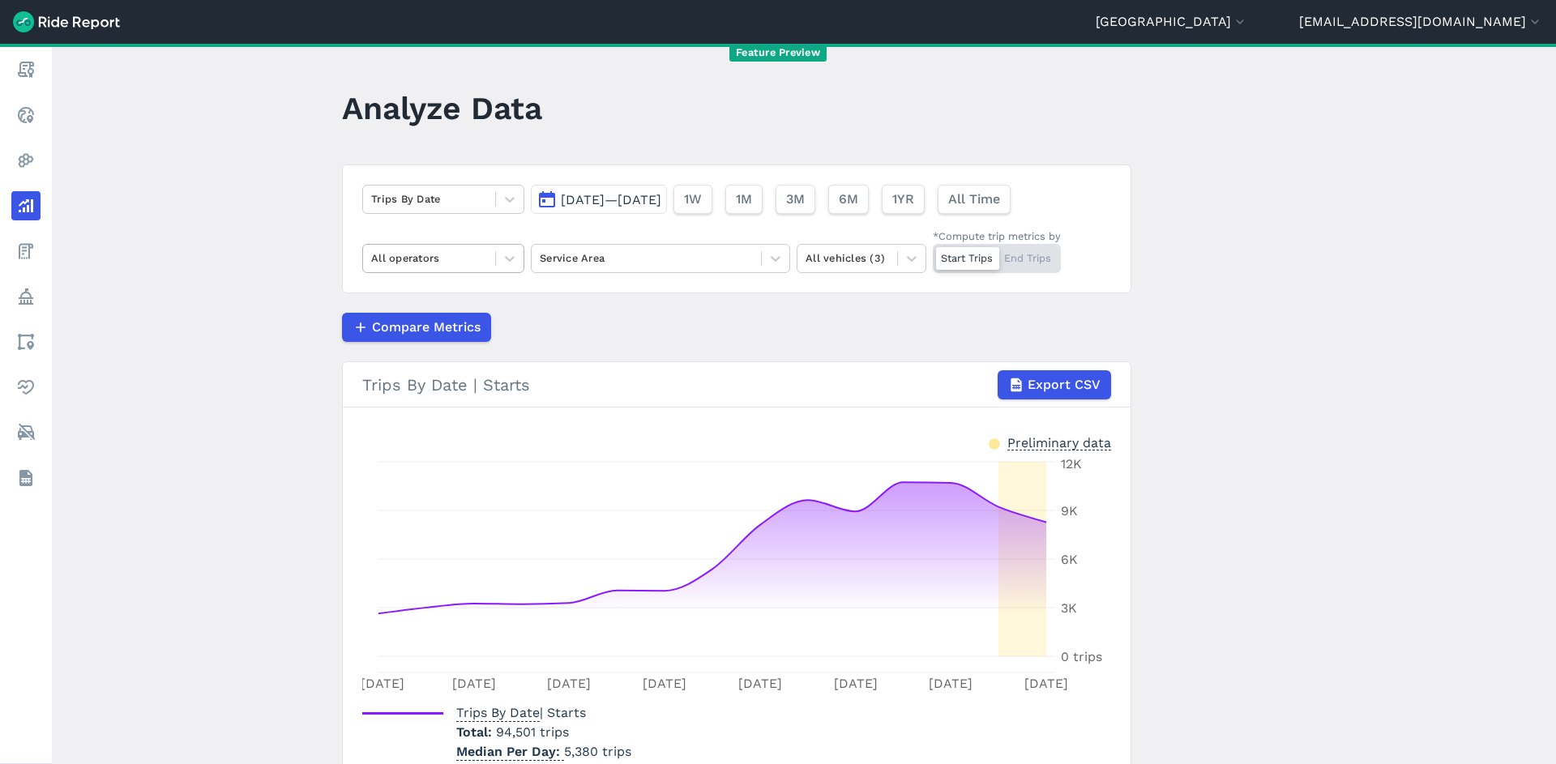
click at [486, 264] on div "All operators" at bounding box center [429, 258] width 132 height 25
click at [472, 323] on div "Lime" at bounding box center [443, 325] width 162 height 28
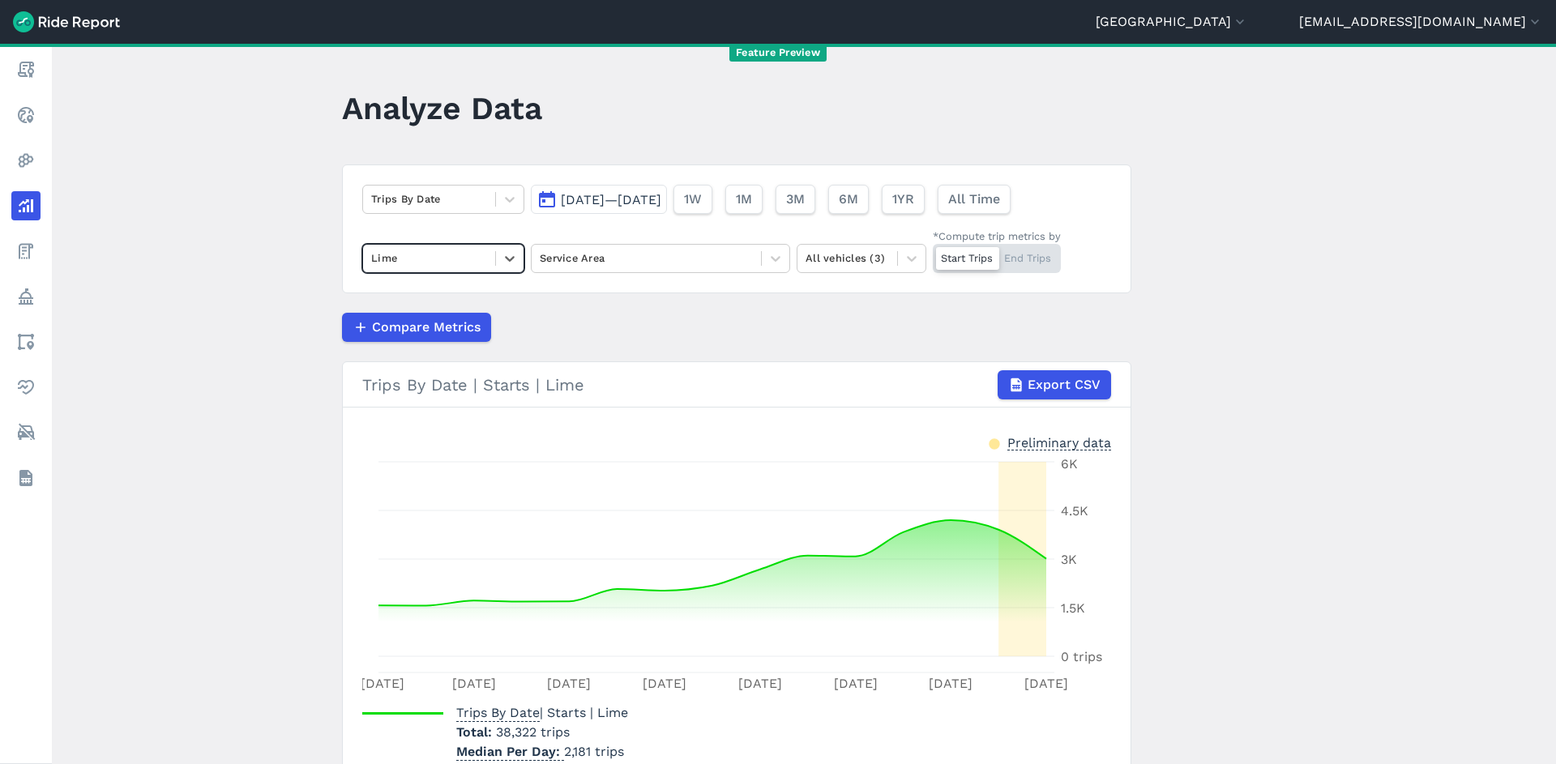
drag, startPoint x: 441, startPoint y: 254, endPoint x: 442, endPoint y: 276, distance: 21.1
click at [441, 255] on div at bounding box center [429, 258] width 116 height 19
click at [435, 336] on div "Bcycle" at bounding box center [443, 325] width 162 height 28
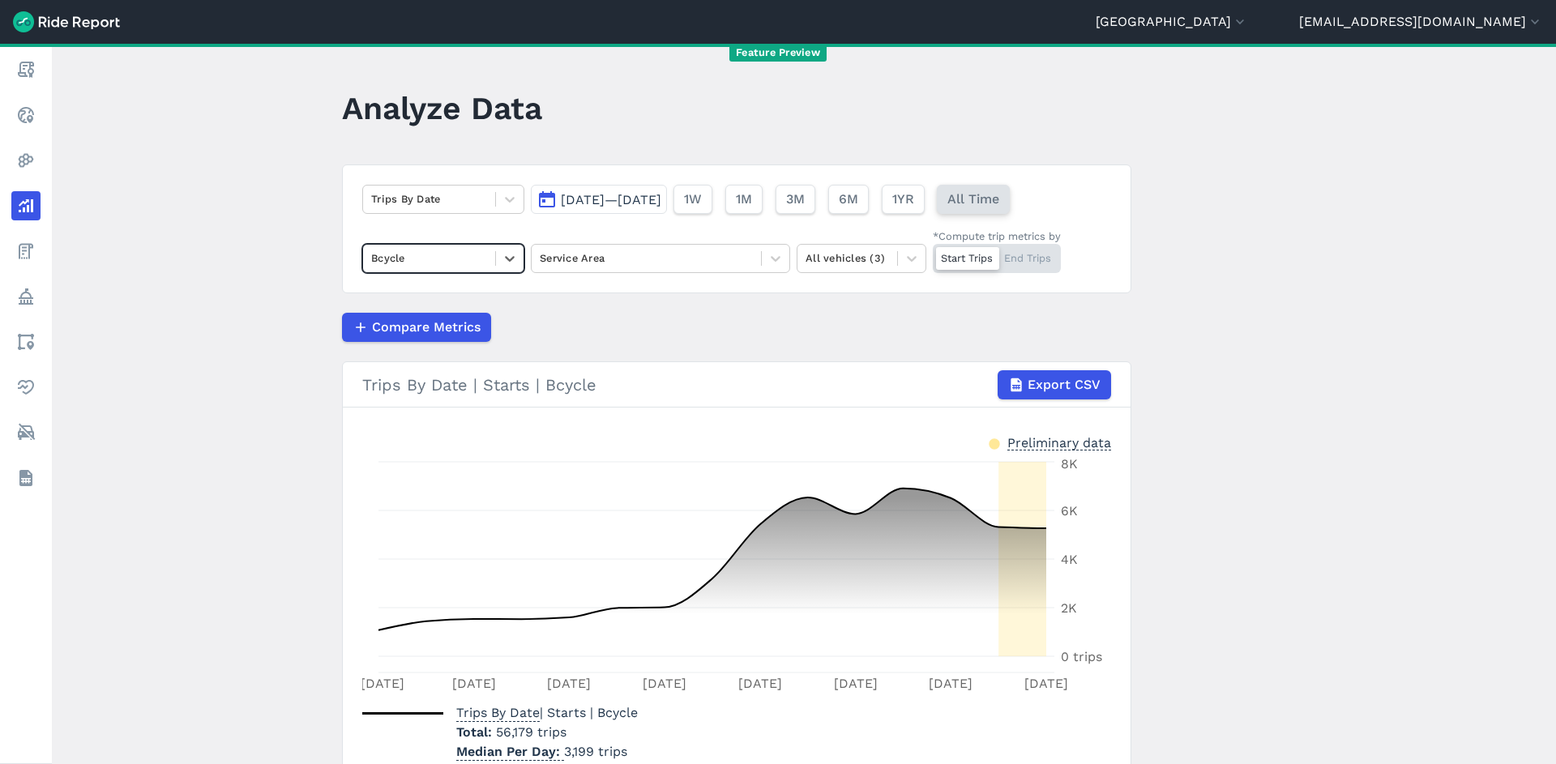
click at [999, 198] on span "All Time" at bounding box center [973, 199] width 52 height 19
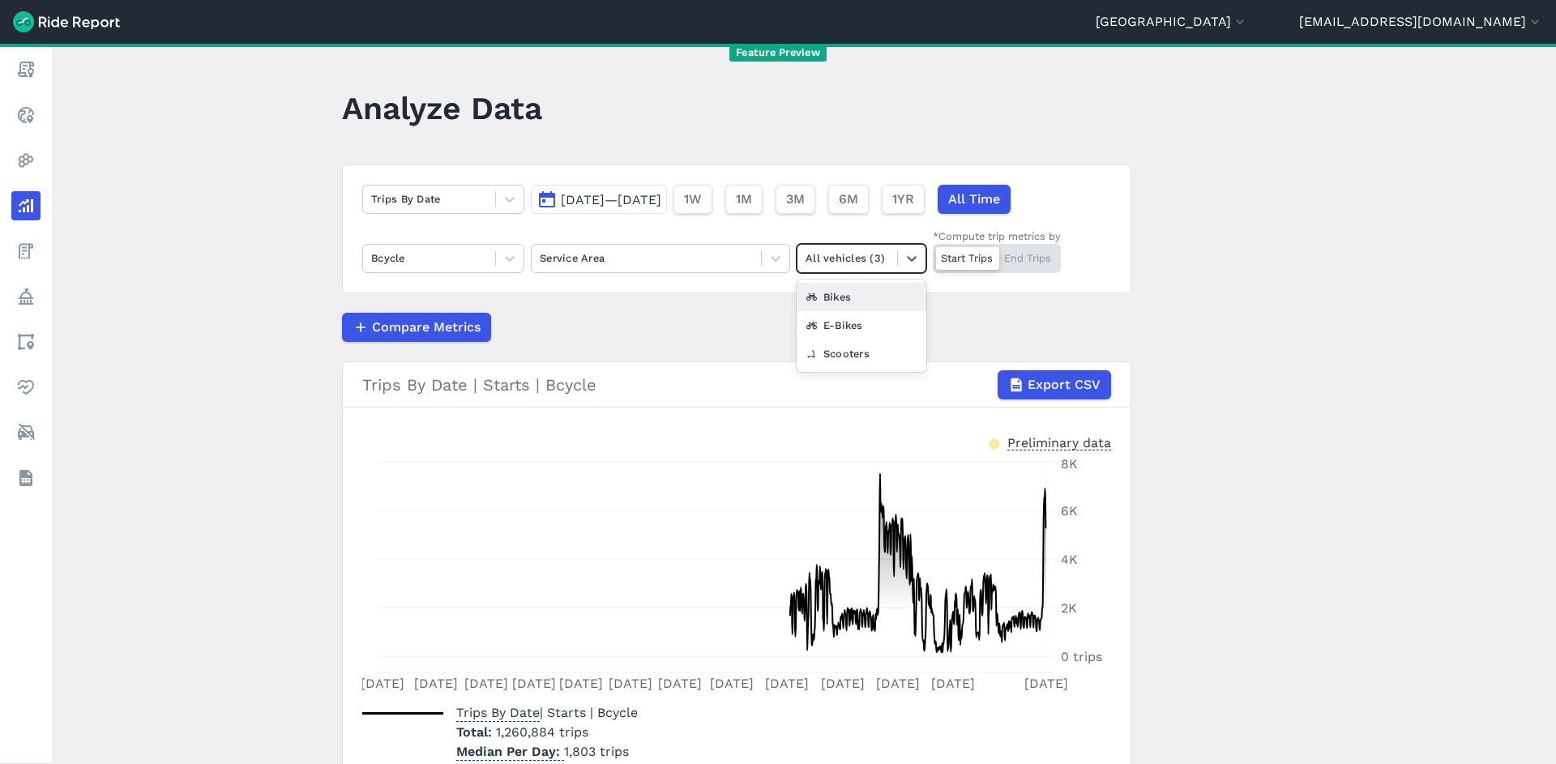
click at [889, 263] on div "All vehicles (3)" at bounding box center [847, 258] width 100 height 25
click at [884, 297] on div "Bikes" at bounding box center [862, 297] width 130 height 28
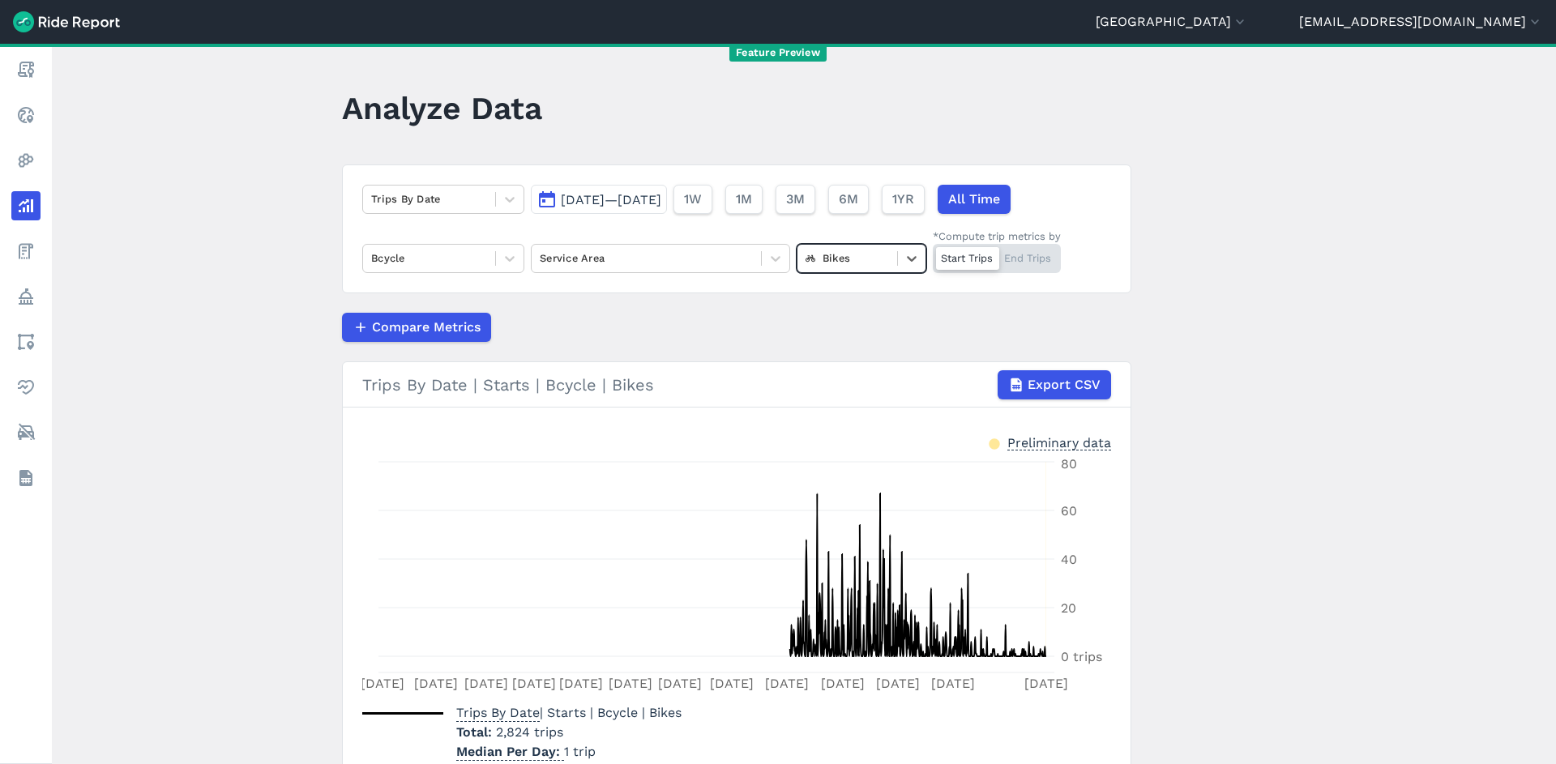
click at [870, 253] on div at bounding box center [847, 258] width 83 height 19
click at [870, 327] on div "E-Bikes" at bounding box center [862, 325] width 130 height 28
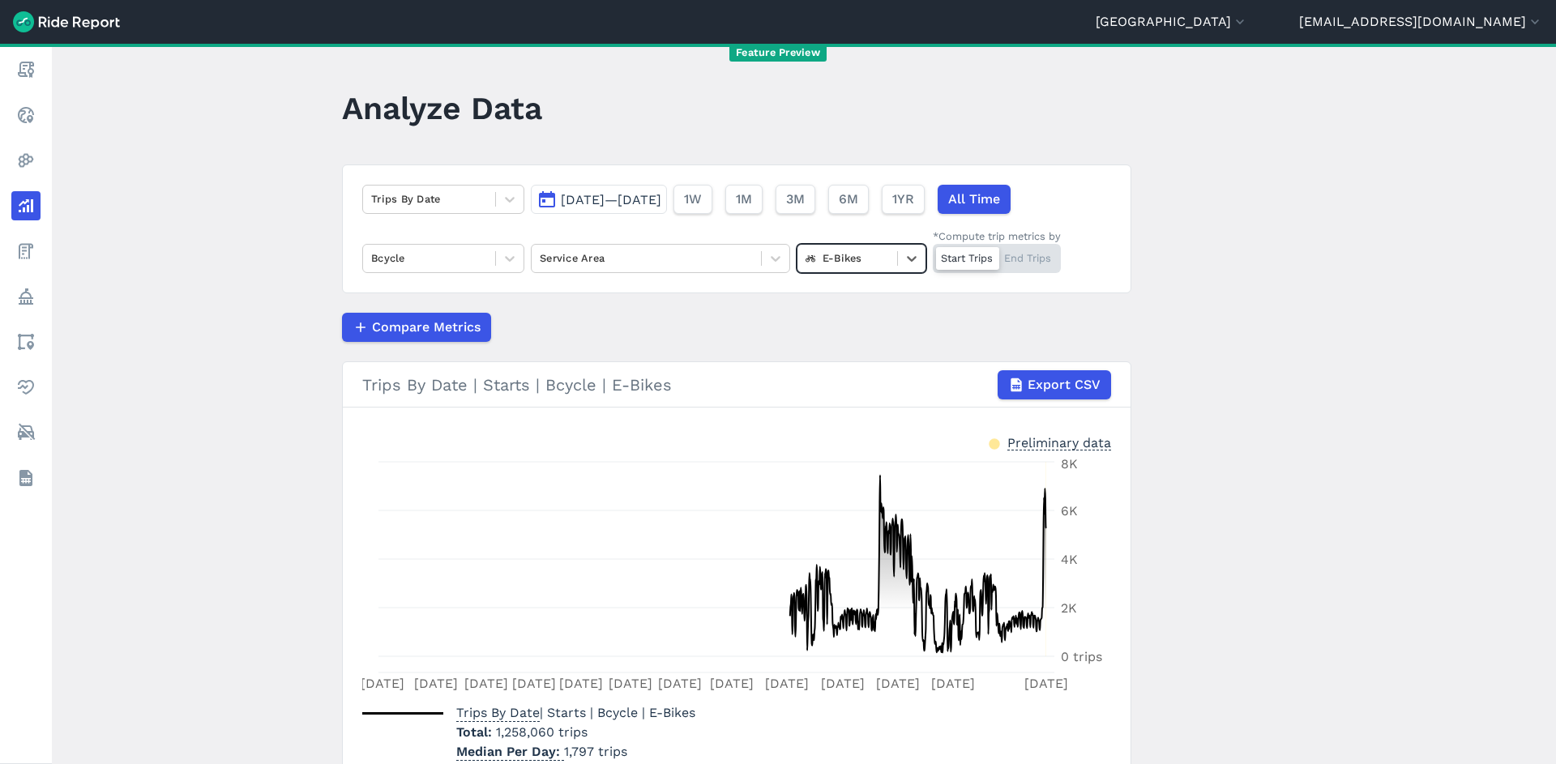
click at [873, 250] on div at bounding box center [847, 258] width 83 height 19
click at [867, 348] on div "Scooters" at bounding box center [862, 354] width 130 height 28
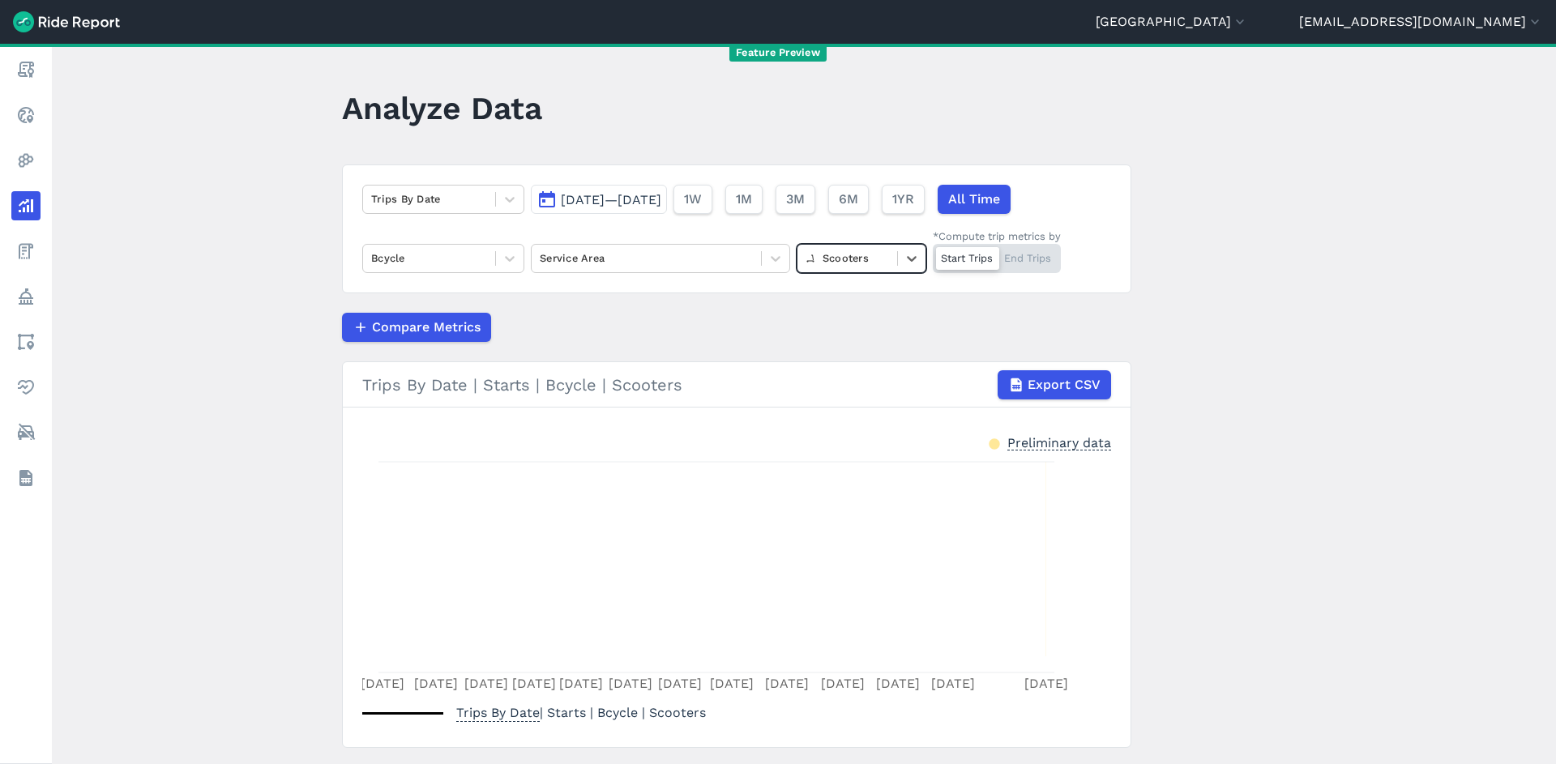
click at [868, 263] on div at bounding box center [847, 258] width 83 height 19
click at [866, 299] on div "All vehicles (3)" at bounding box center [862, 297] width 130 height 28
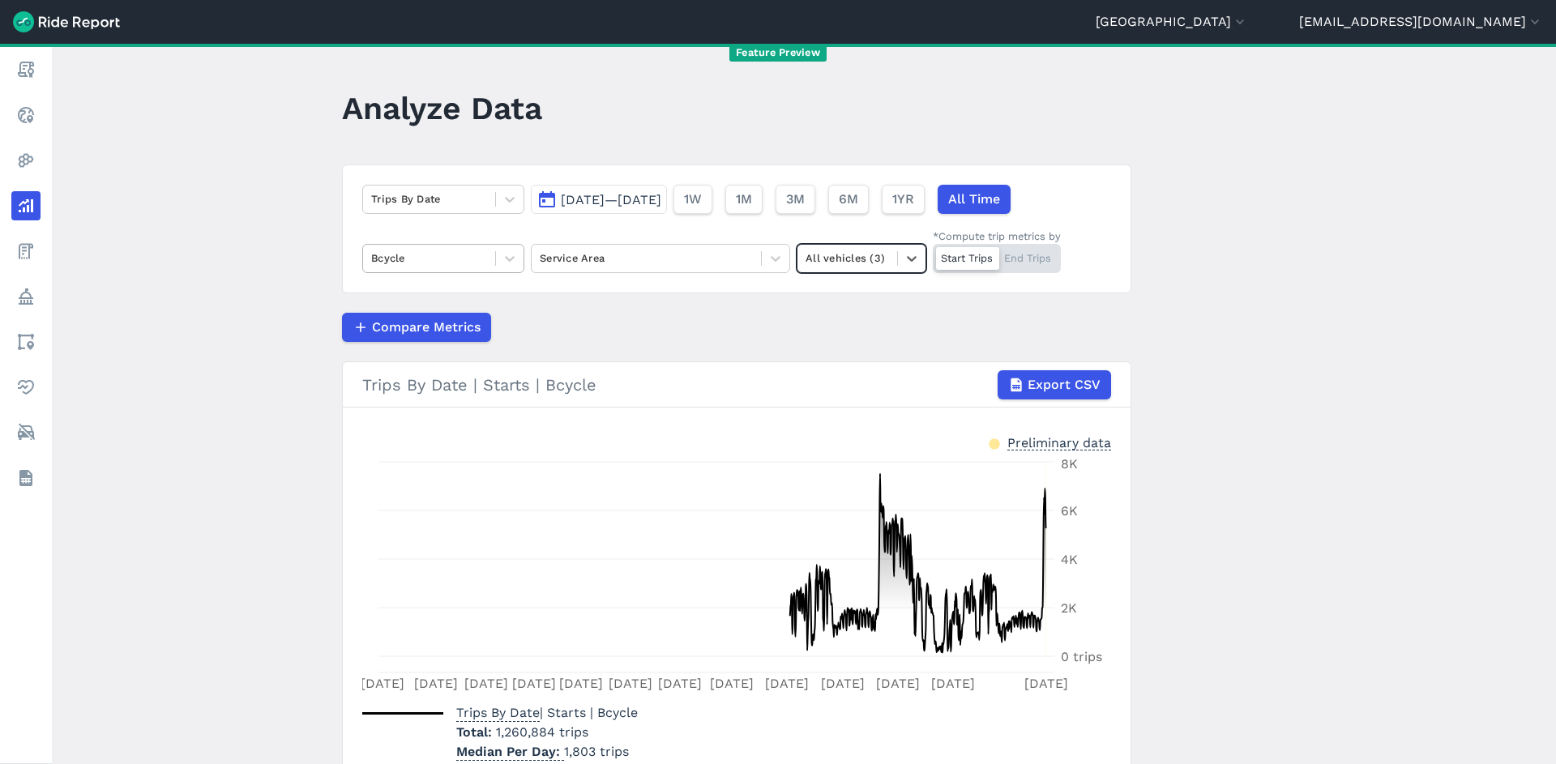
click at [468, 256] on div at bounding box center [429, 258] width 116 height 19
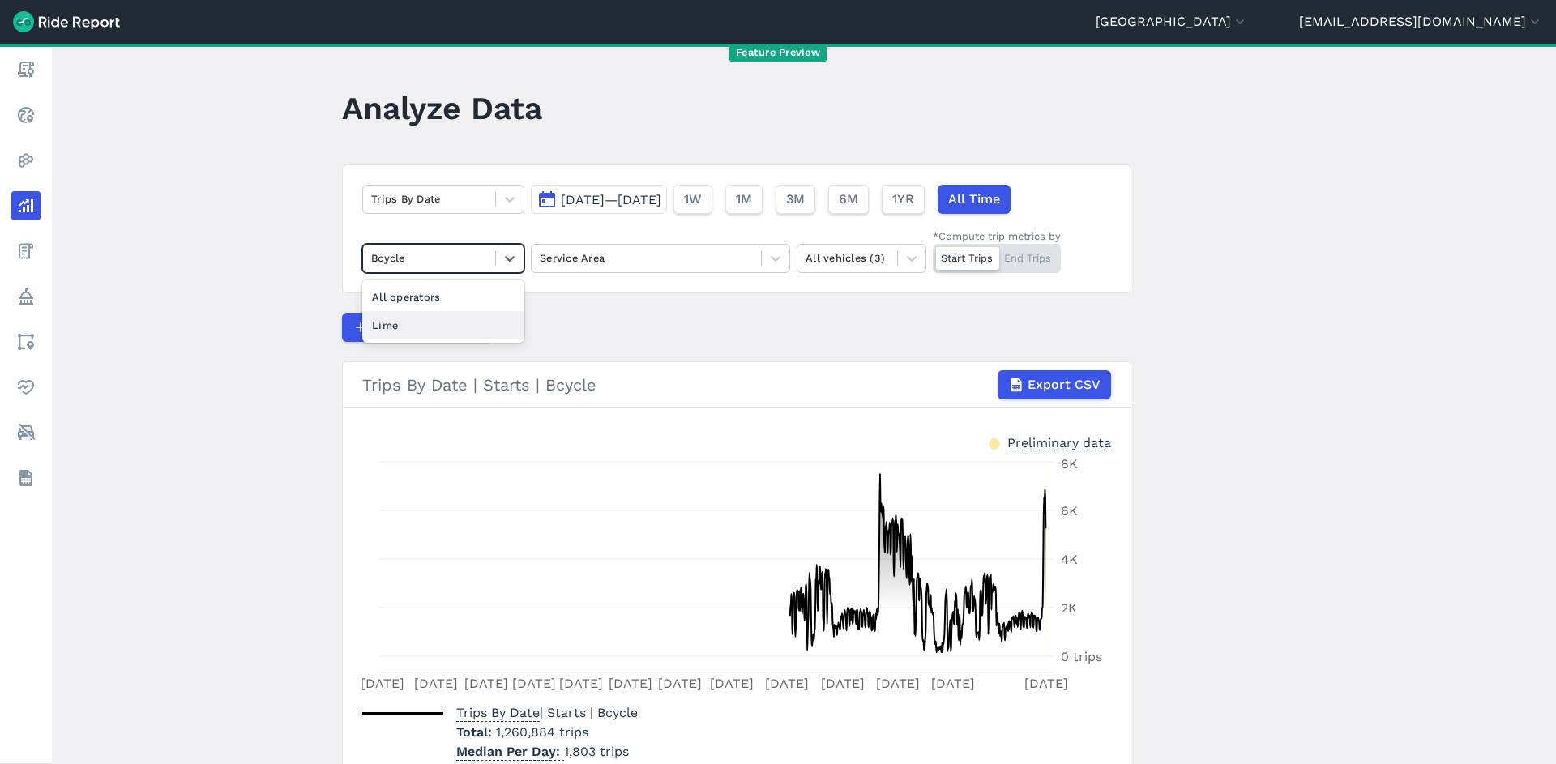
click at [450, 317] on div "Lime" at bounding box center [443, 325] width 162 height 28
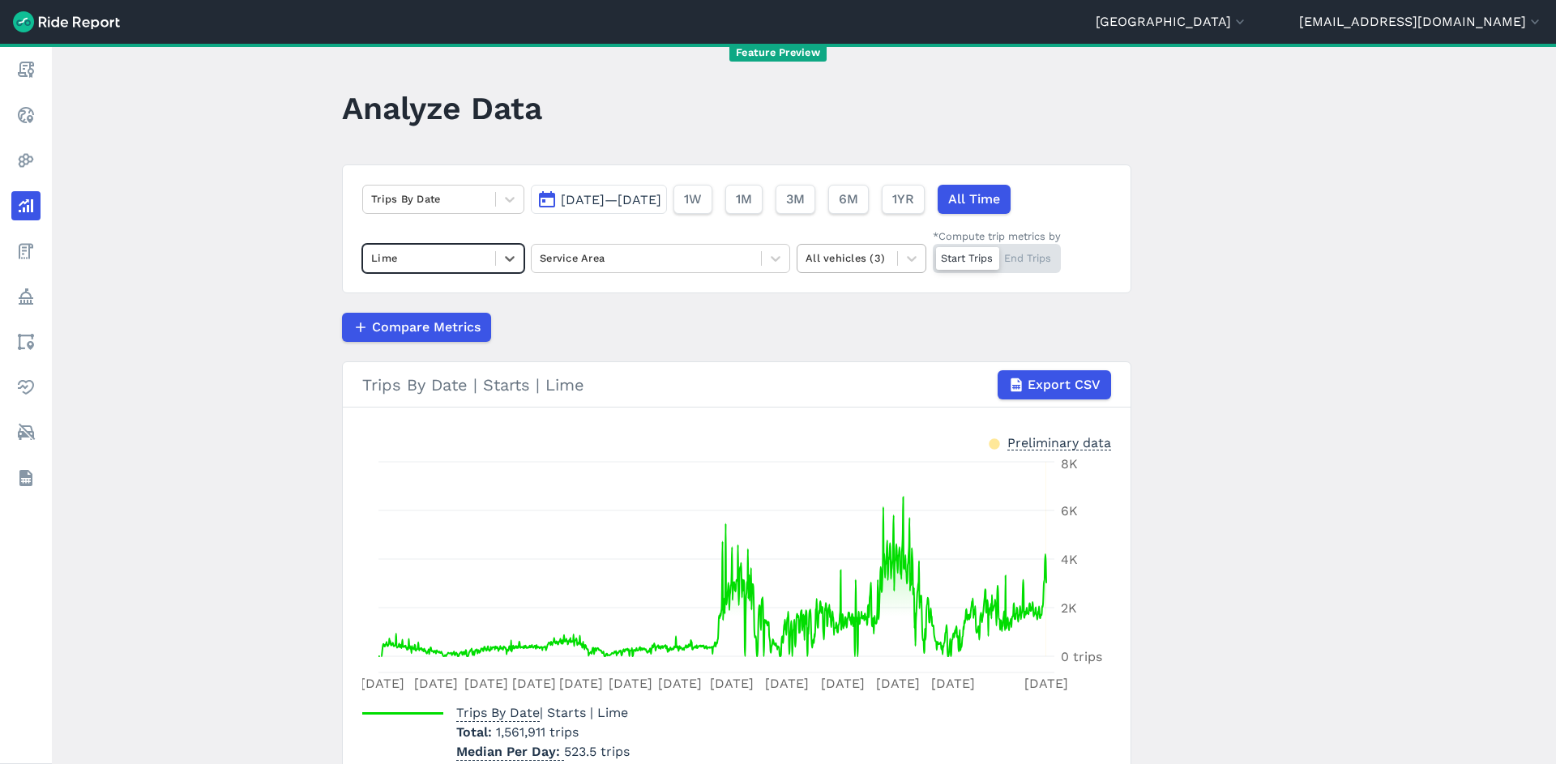
click at [823, 255] on div at bounding box center [847, 258] width 83 height 19
click at [836, 293] on div "Bikes" at bounding box center [862, 297] width 130 height 28
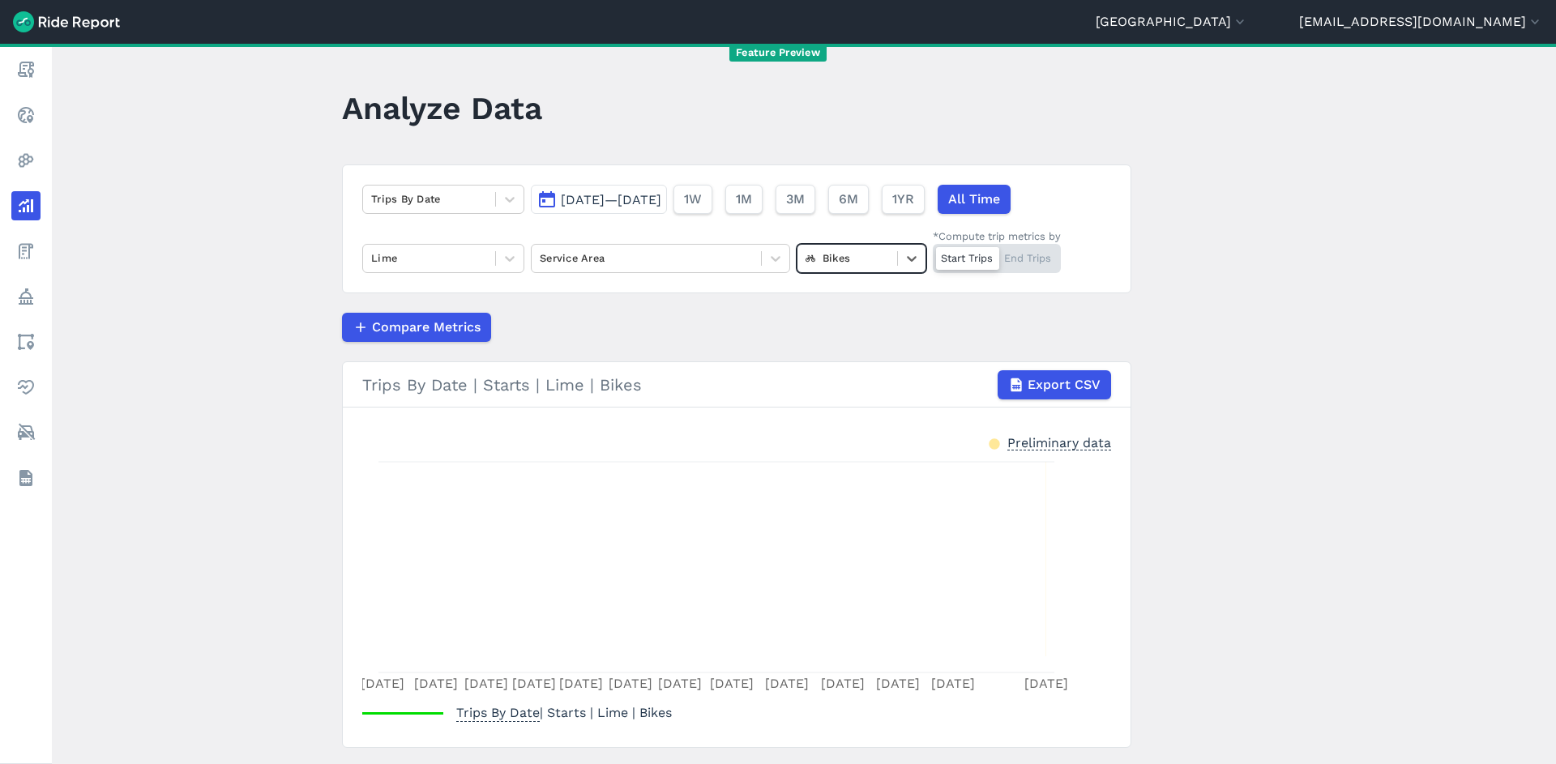
click at [847, 253] on div at bounding box center [847, 258] width 83 height 19
click at [843, 331] on div "E-Bikes" at bounding box center [862, 325] width 130 height 28
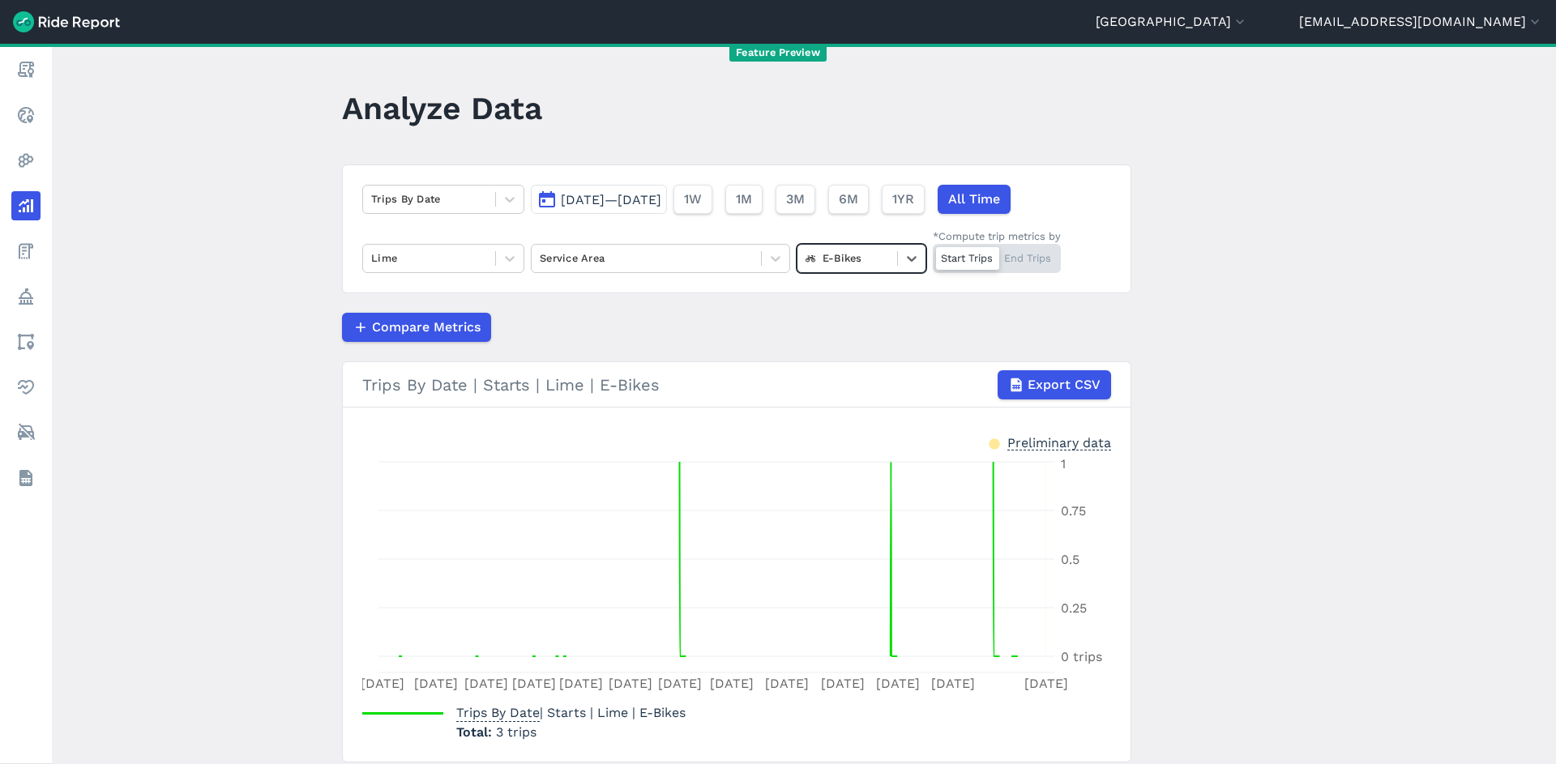
click at [661, 207] on span "[DATE]—[DATE]" at bounding box center [611, 199] width 100 height 15
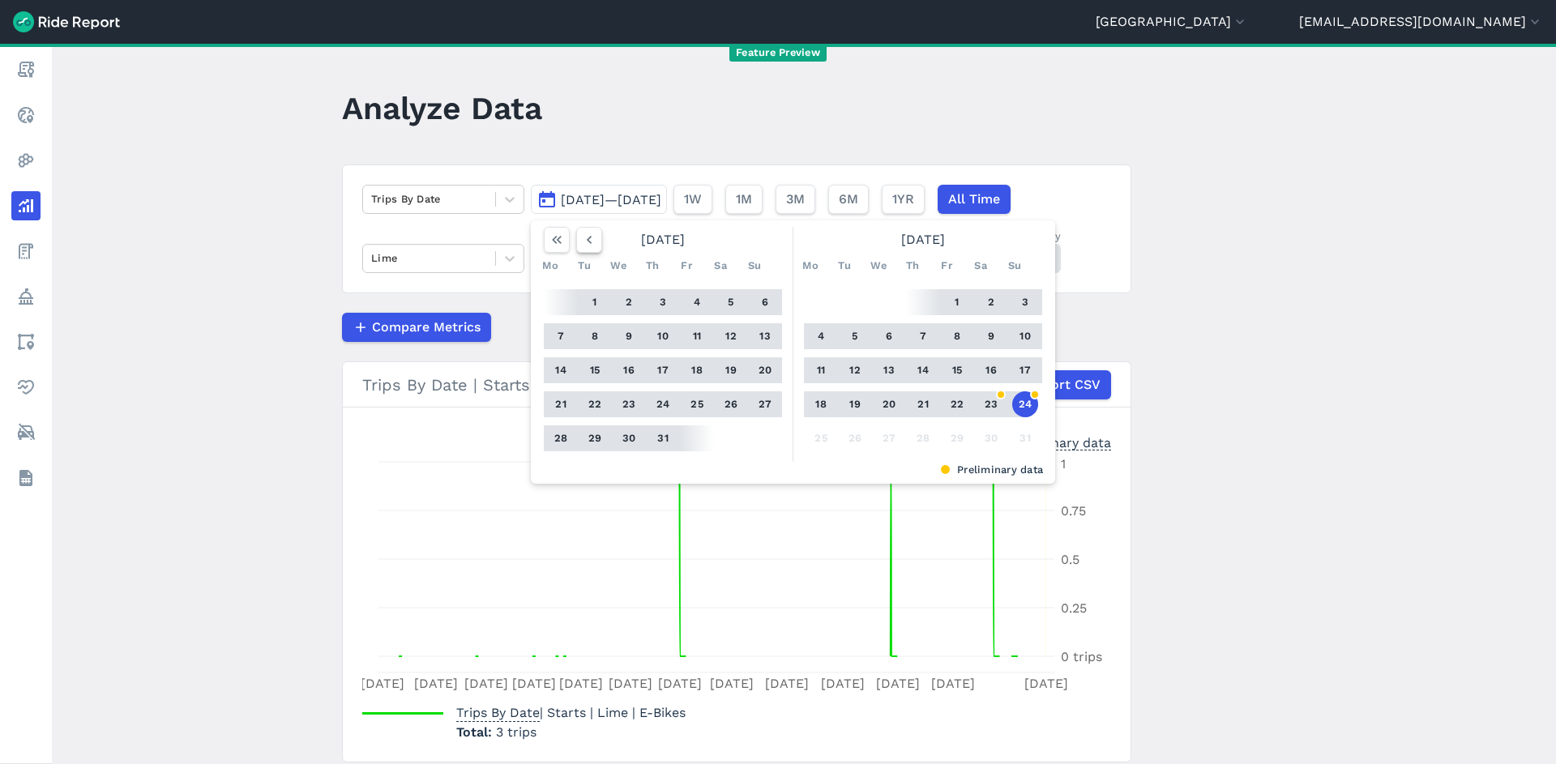
click at [592, 236] on button "button" at bounding box center [589, 240] width 26 height 26
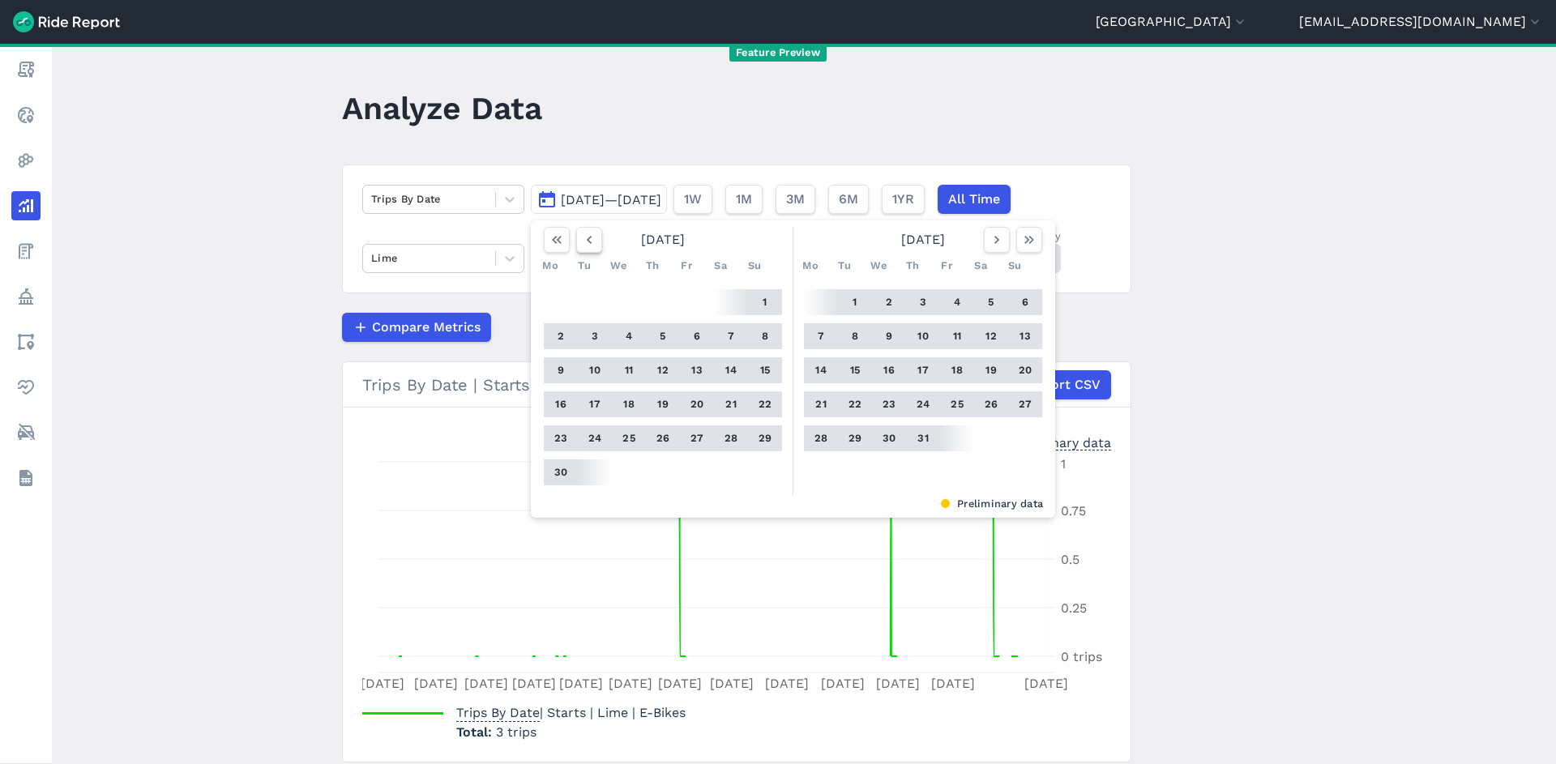
click at [592, 236] on button "button" at bounding box center [589, 240] width 26 height 26
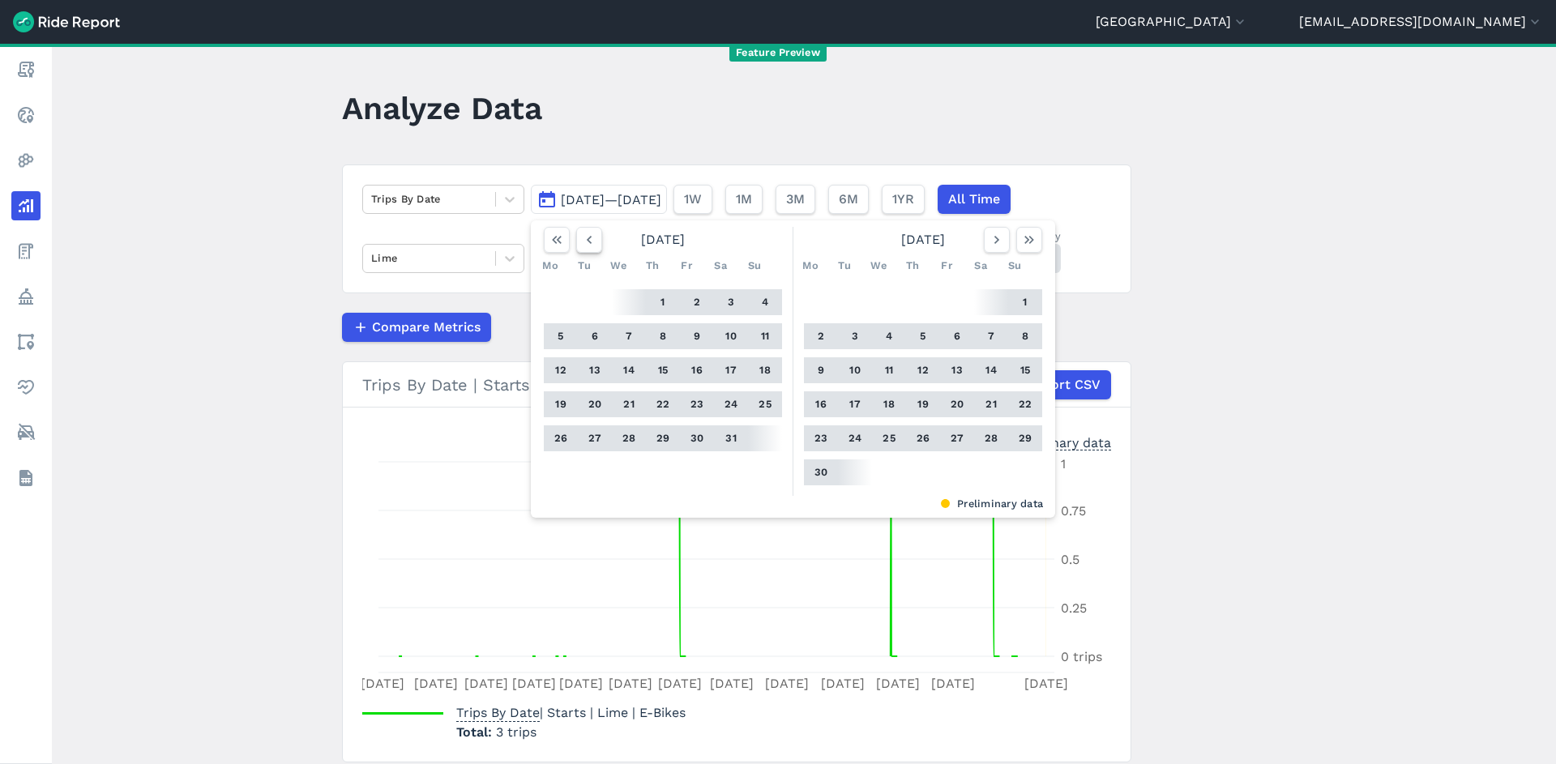
click at [592, 236] on button "button" at bounding box center [589, 240] width 26 height 26
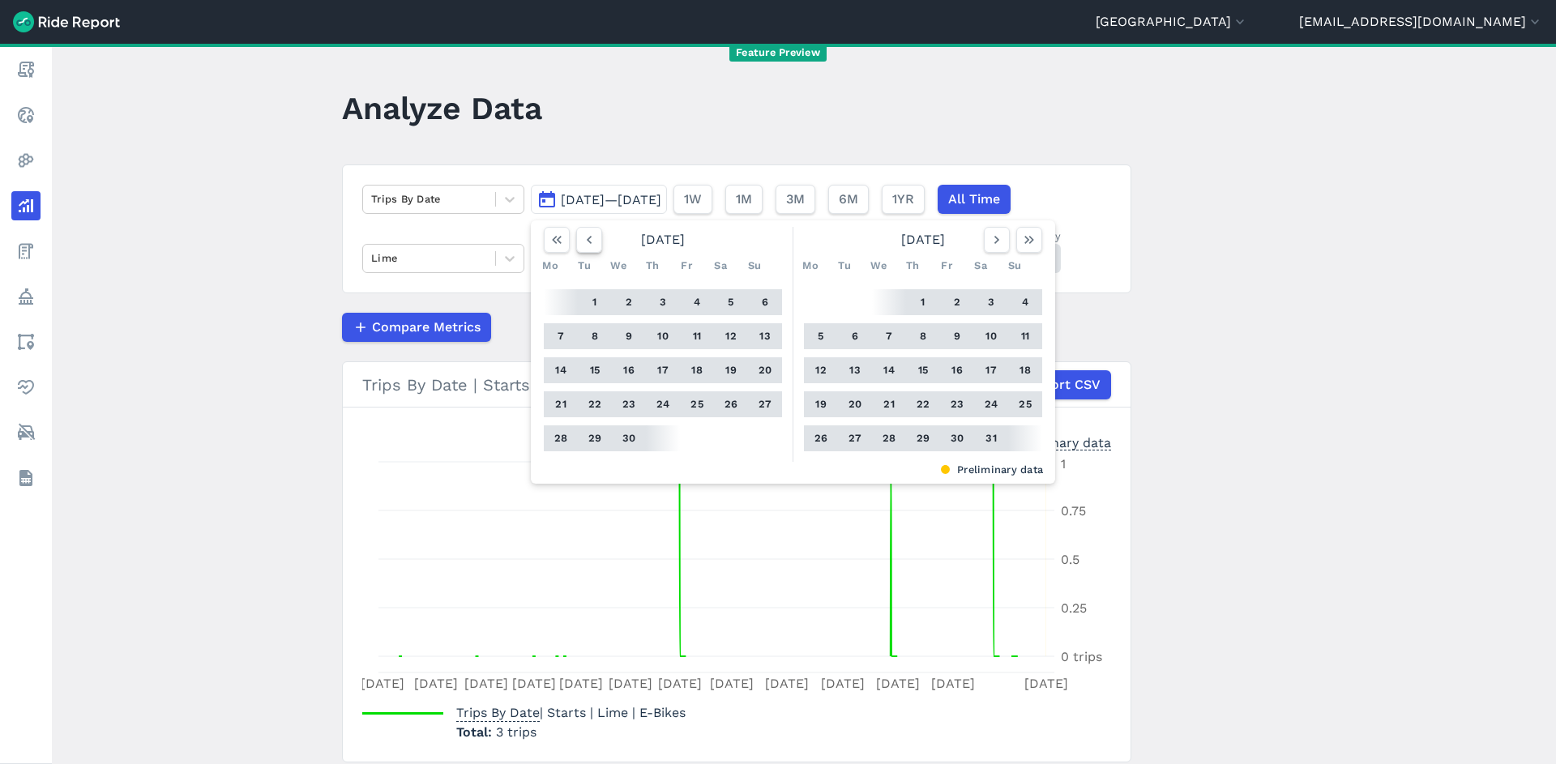
click at [592, 236] on button "button" at bounding box center [589, 240] width 26 height 26
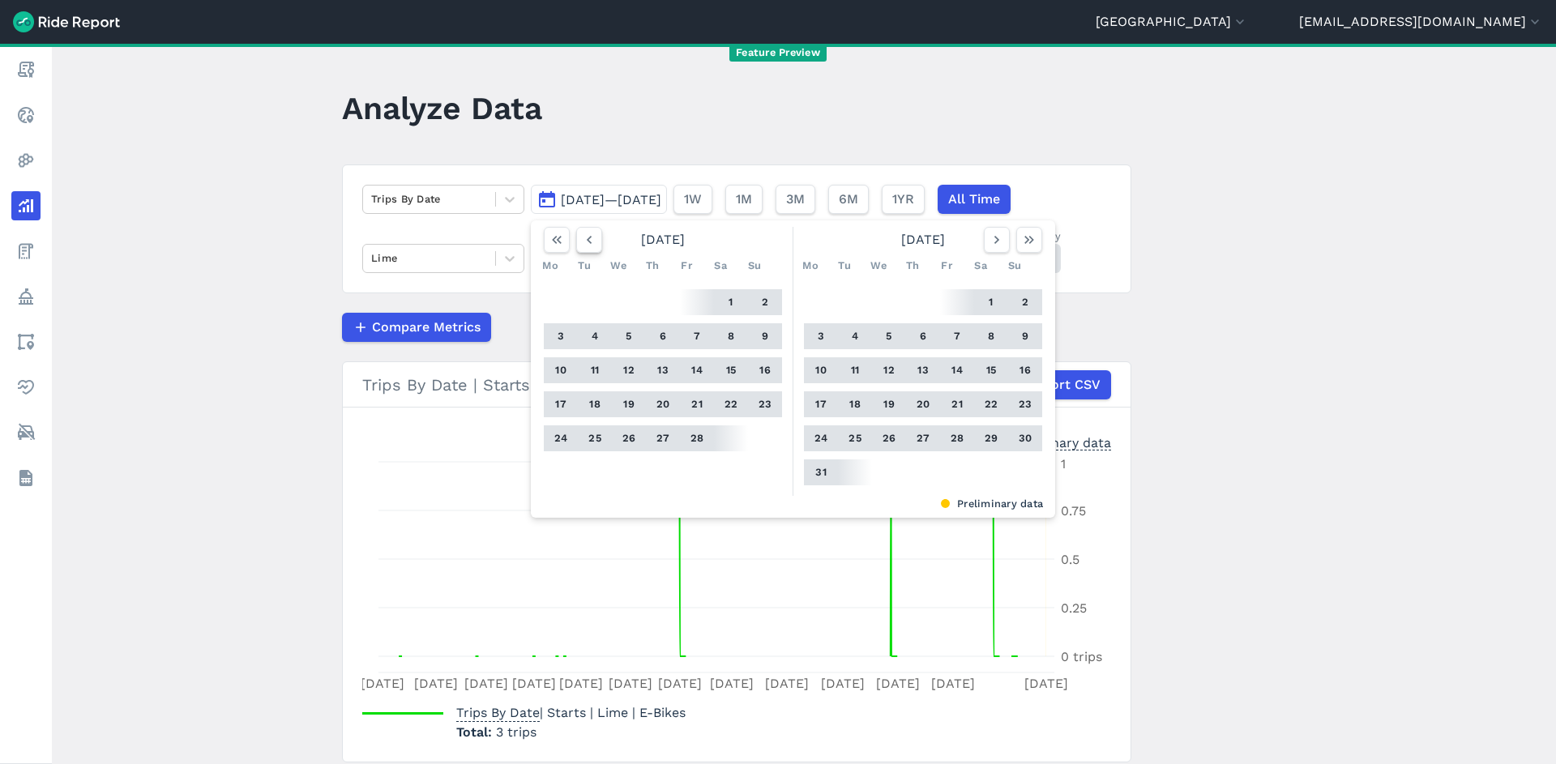
click at [592, 236] on button "button" at bounding box center [589, 240] width 26 height 26
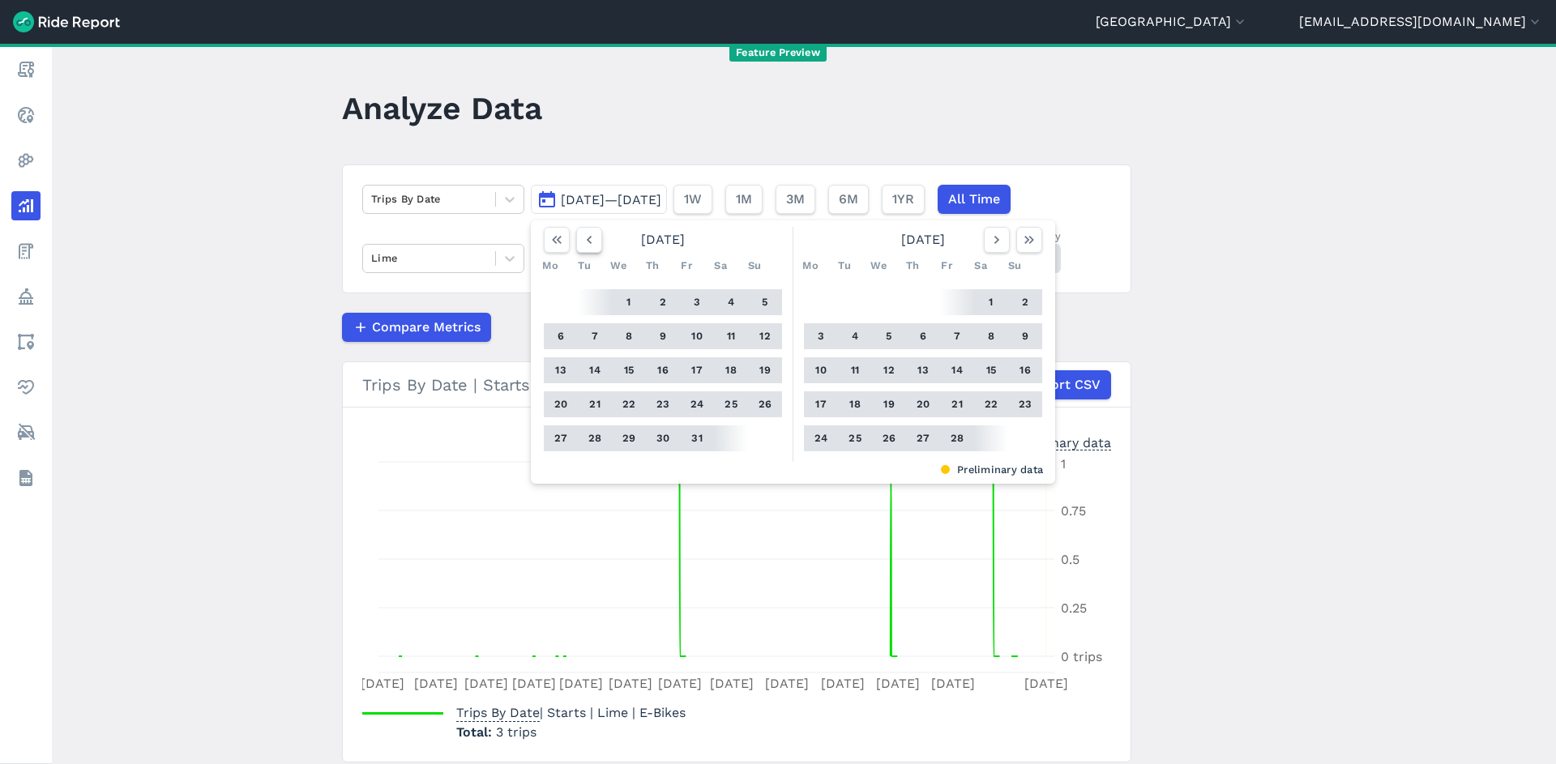
click at [592, 236] on button "button" at bounding box center [589, 240] width 26 height 26
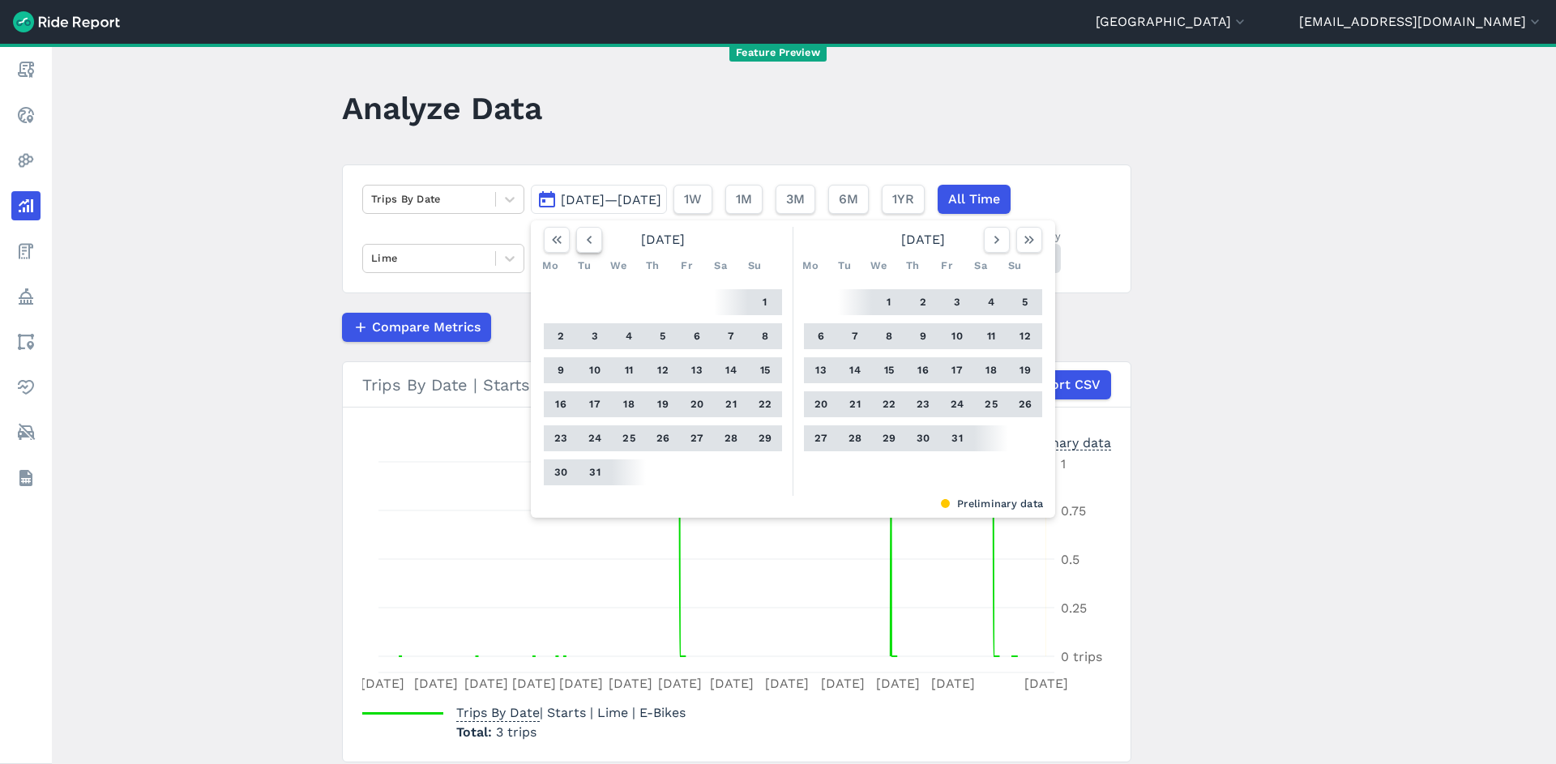
click at [592, 236] on button "button" at bounding box center [589, 240] width 26 height 26
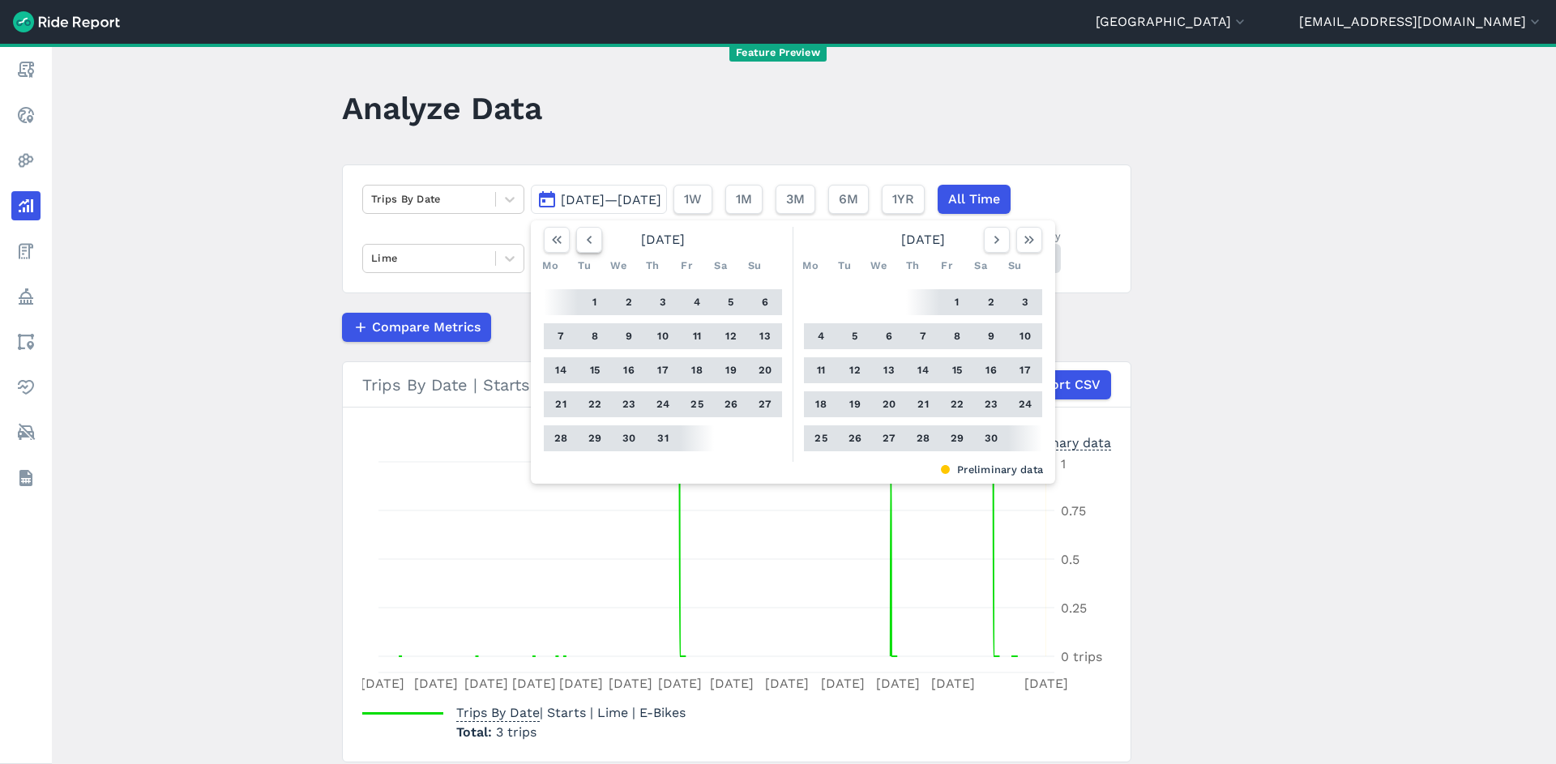
click at [592, 236] on button "button" at bounding box center [589, 240] width 26 height 26
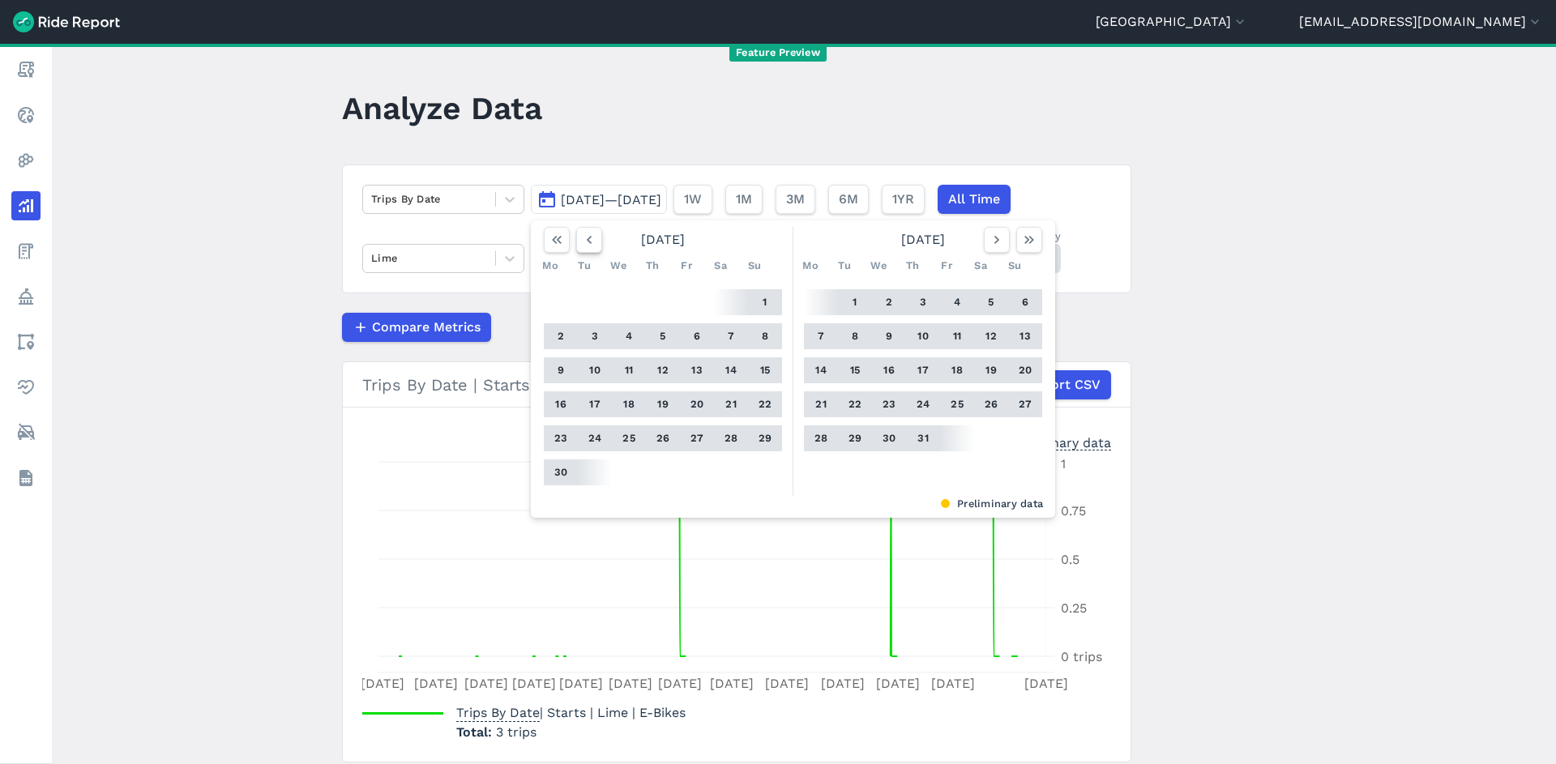
click at [592, 236] on button "button" at bounding box center [589, 240] width 26 height 26
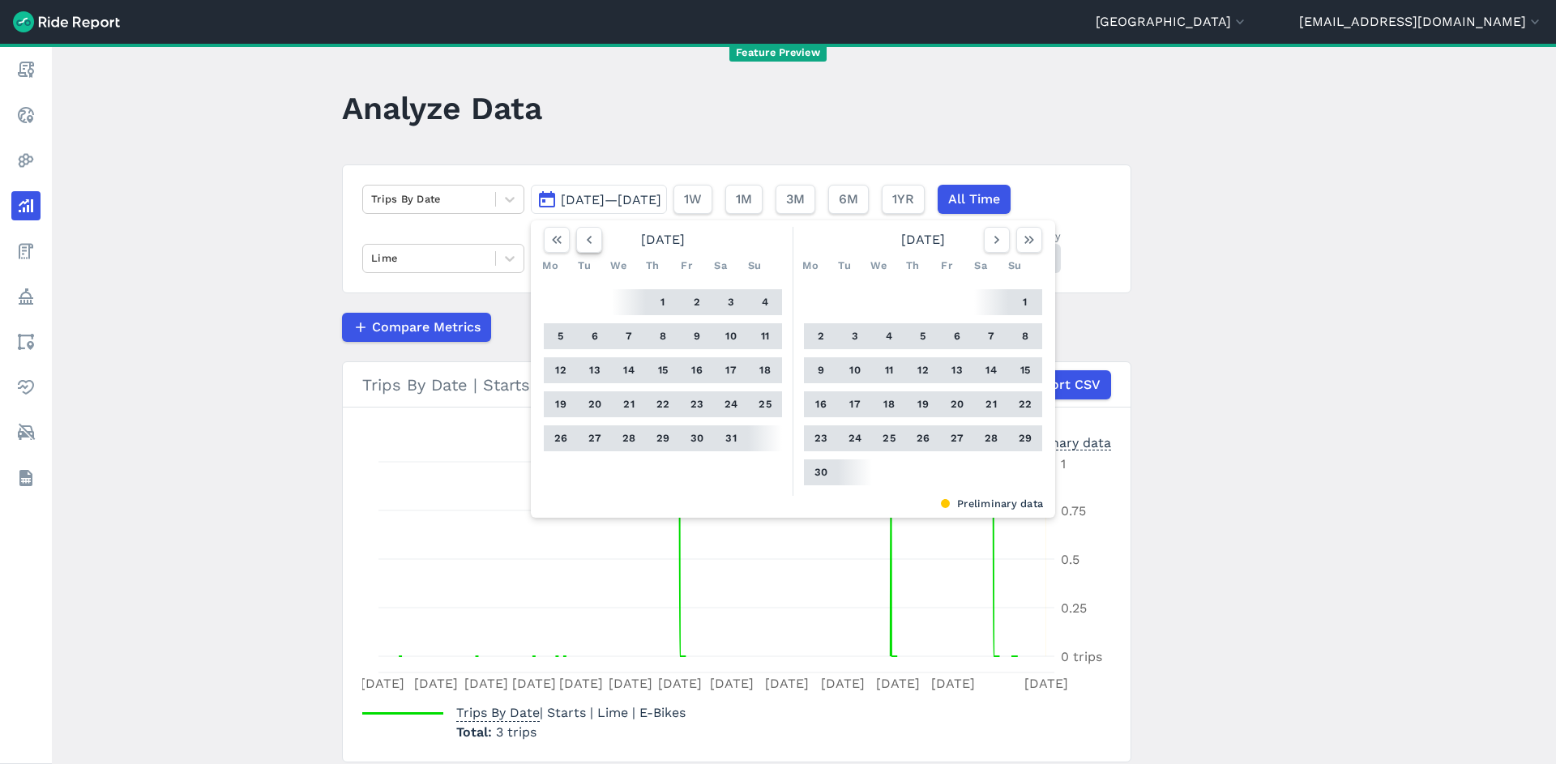
click at [592, 236] on button "button" at bounding box center [589, 240] width 26 height 26
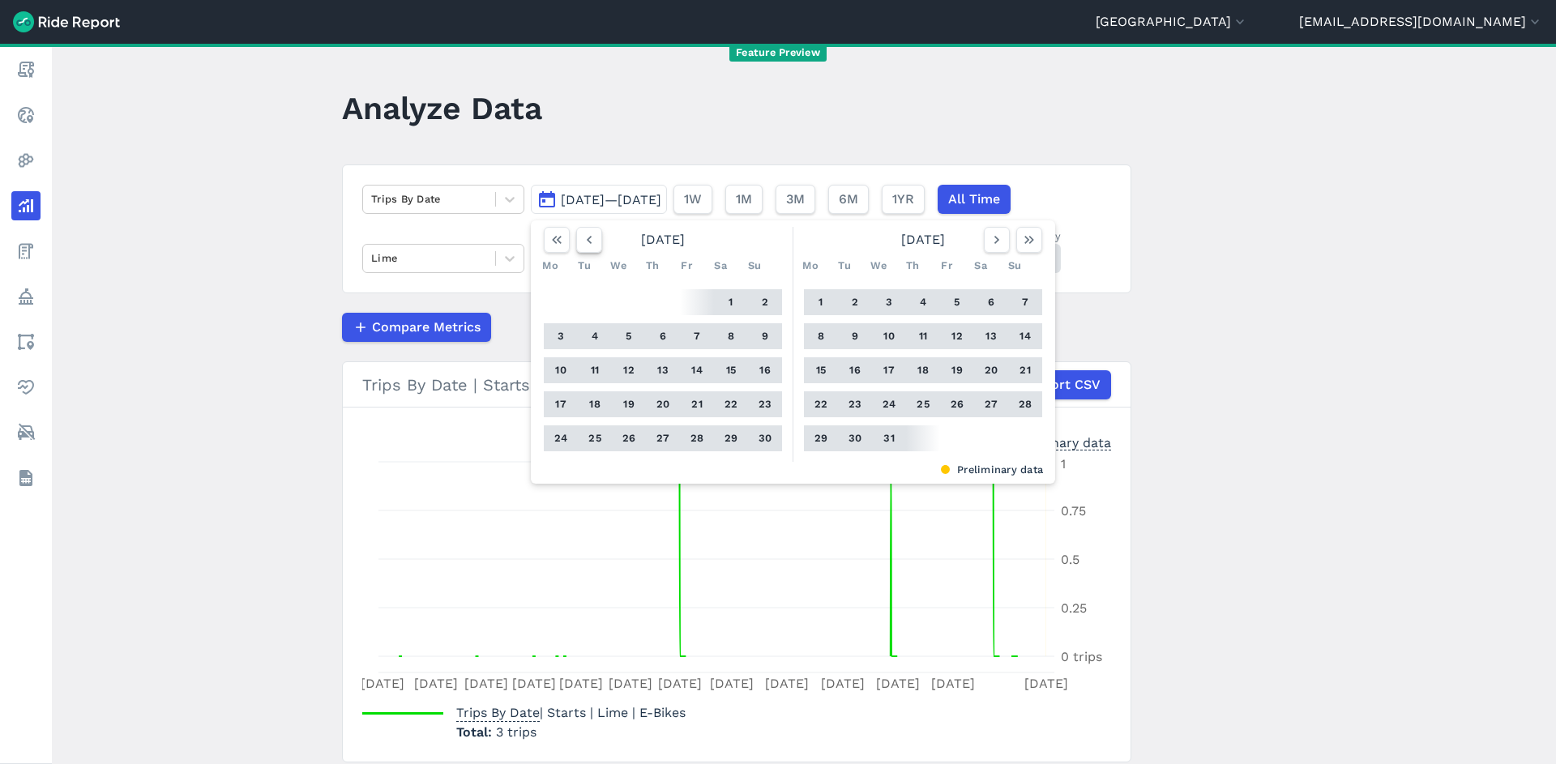
click at [592, 236] on button "button" at bounding box center [589, 240] width 26 height 26
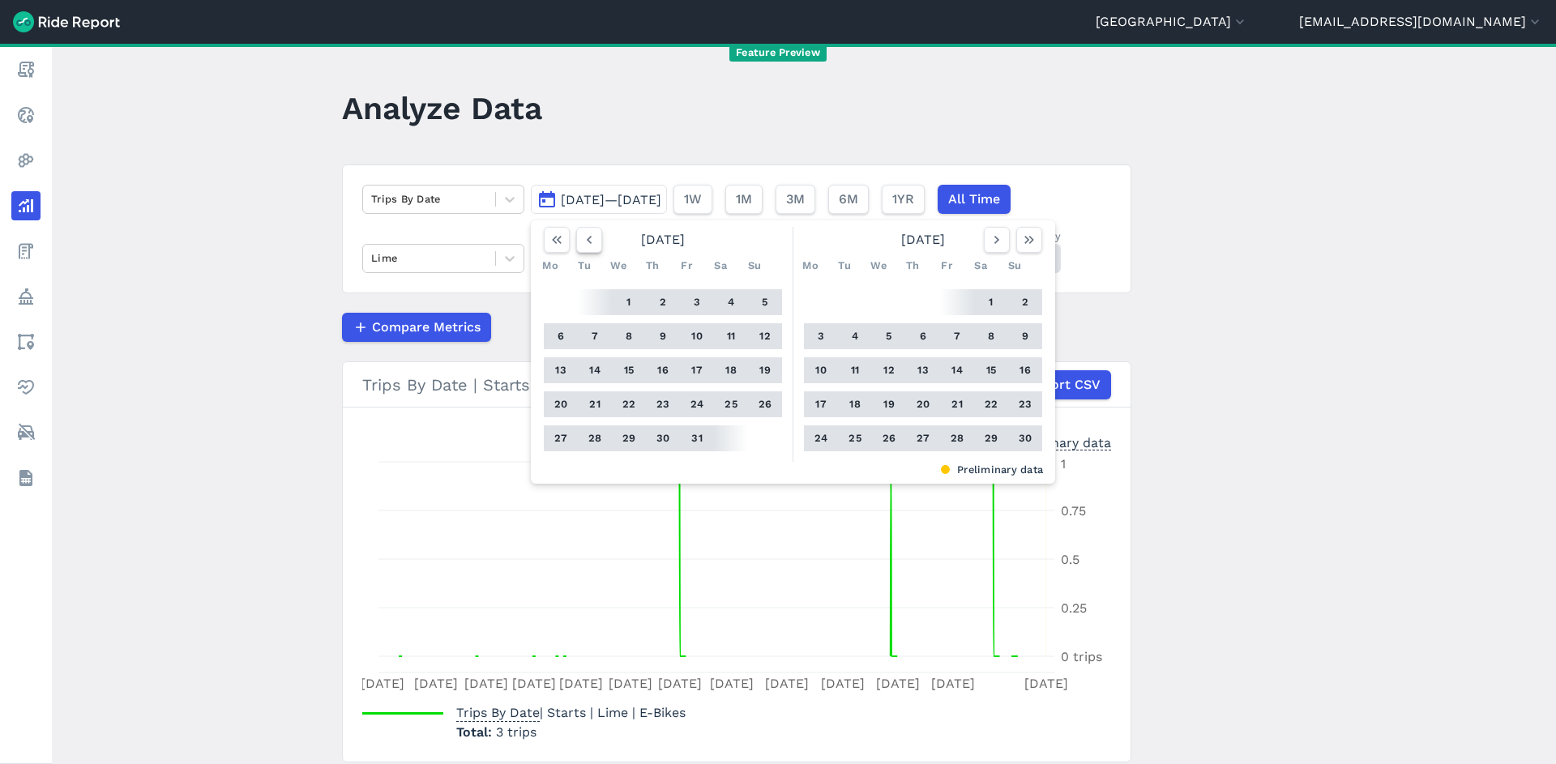
click at [592, 236] on button "button" at bounding box center [589, 240] width 26 height 26
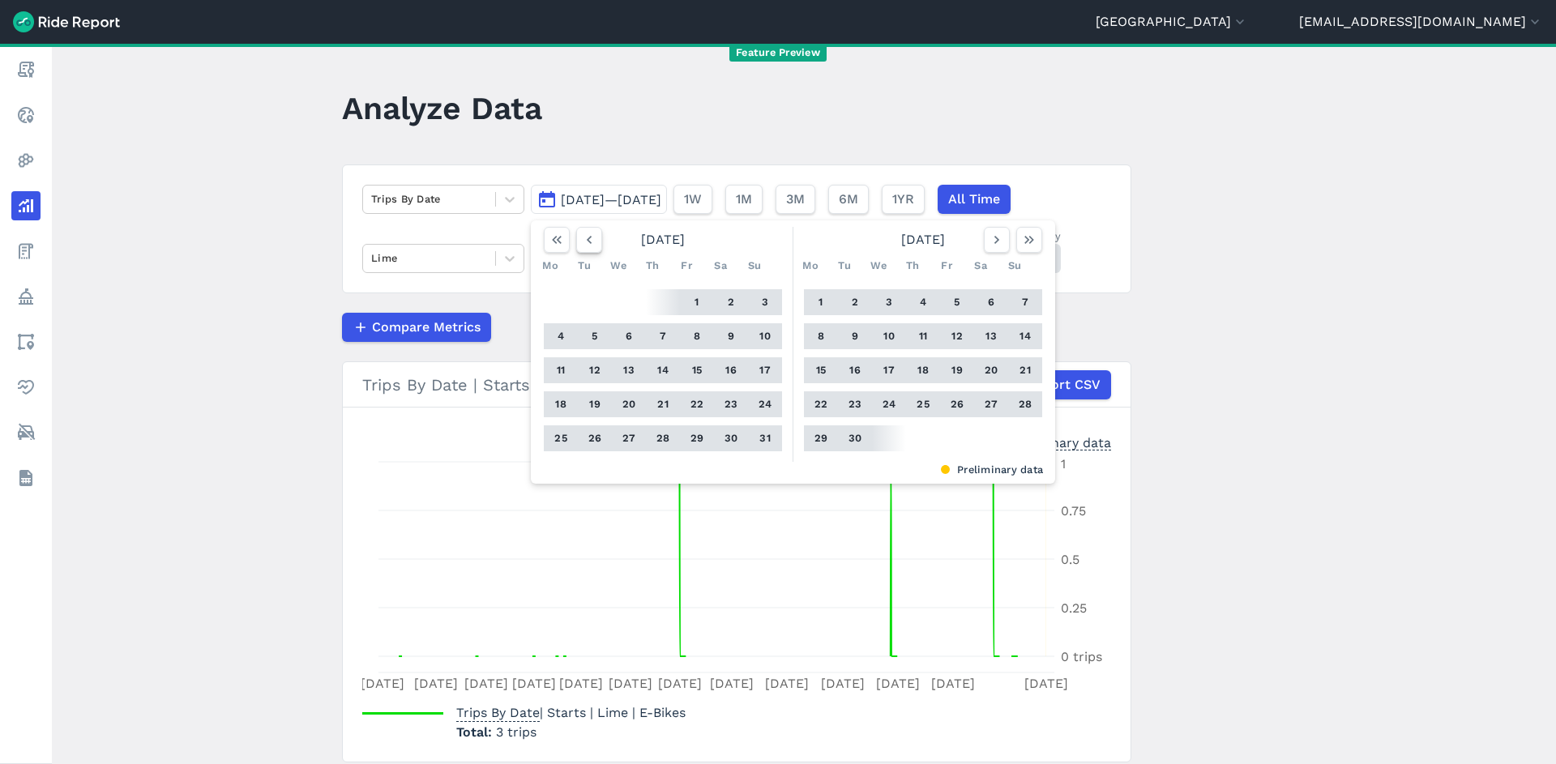
click at [592, 236] on button "button" at bounding box center [589, 240] width 26 height 26
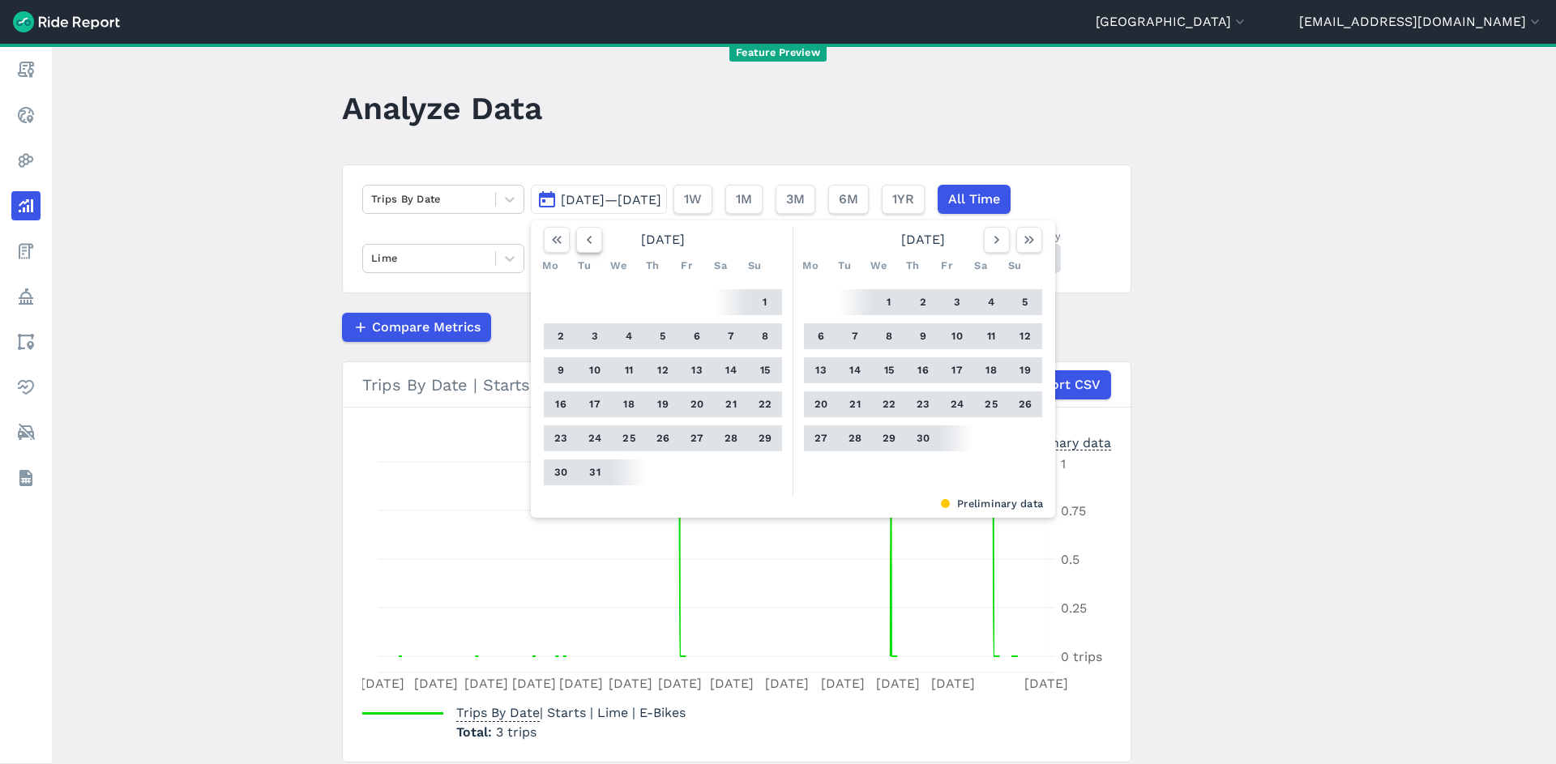
click at [592, 236] on button "button" at bounding box center [589, 240] width 26 height 26
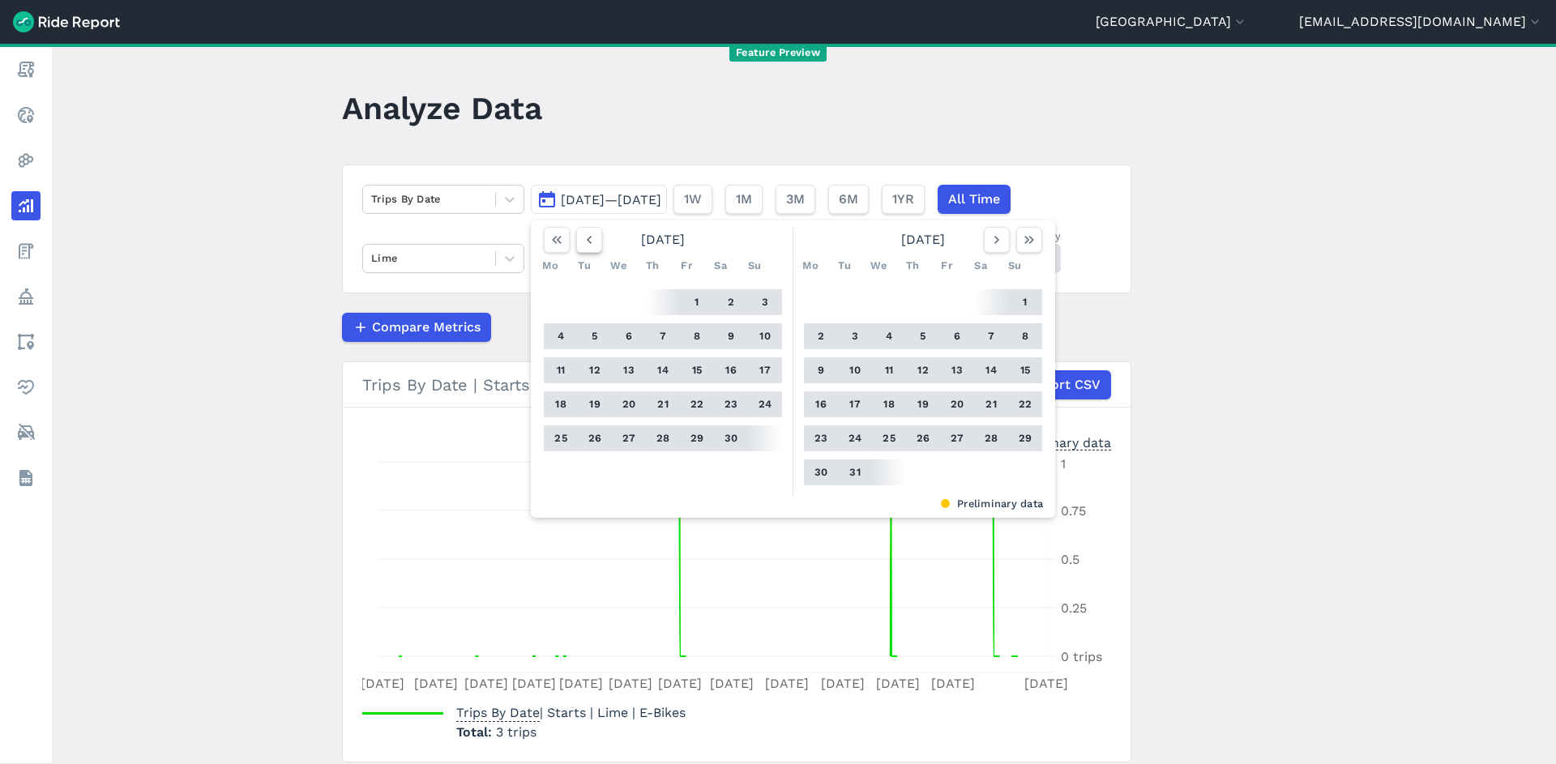
click at [592, 236] on button "button" at bounding box center [589, 240] width 26 height 26
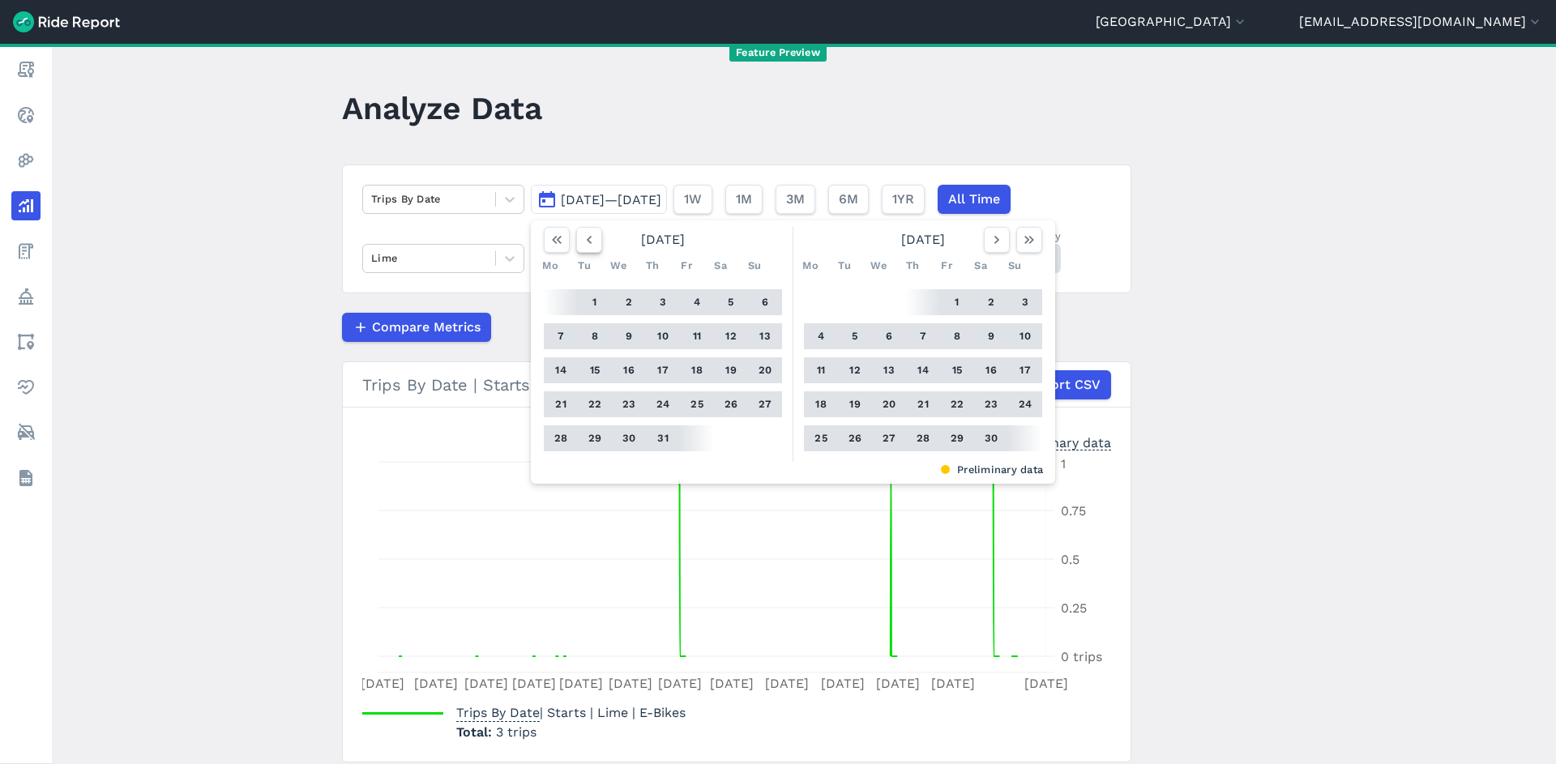
click at [592, 236] on button "button" at bounding box center [589, 240] width 26 height 26
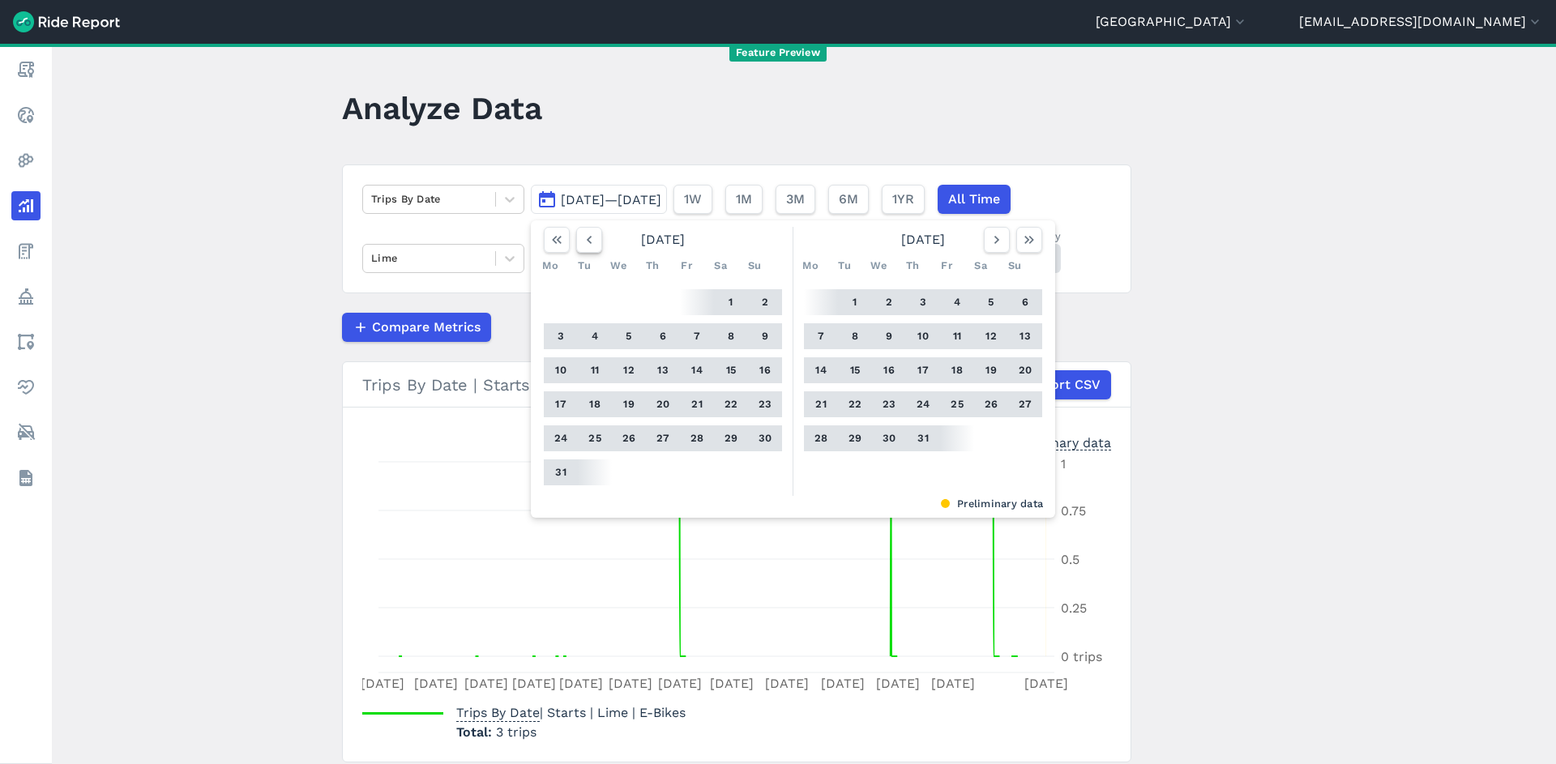
click at [592, 236] on button "button" at bounding box center [589, 240] width 26 height 26
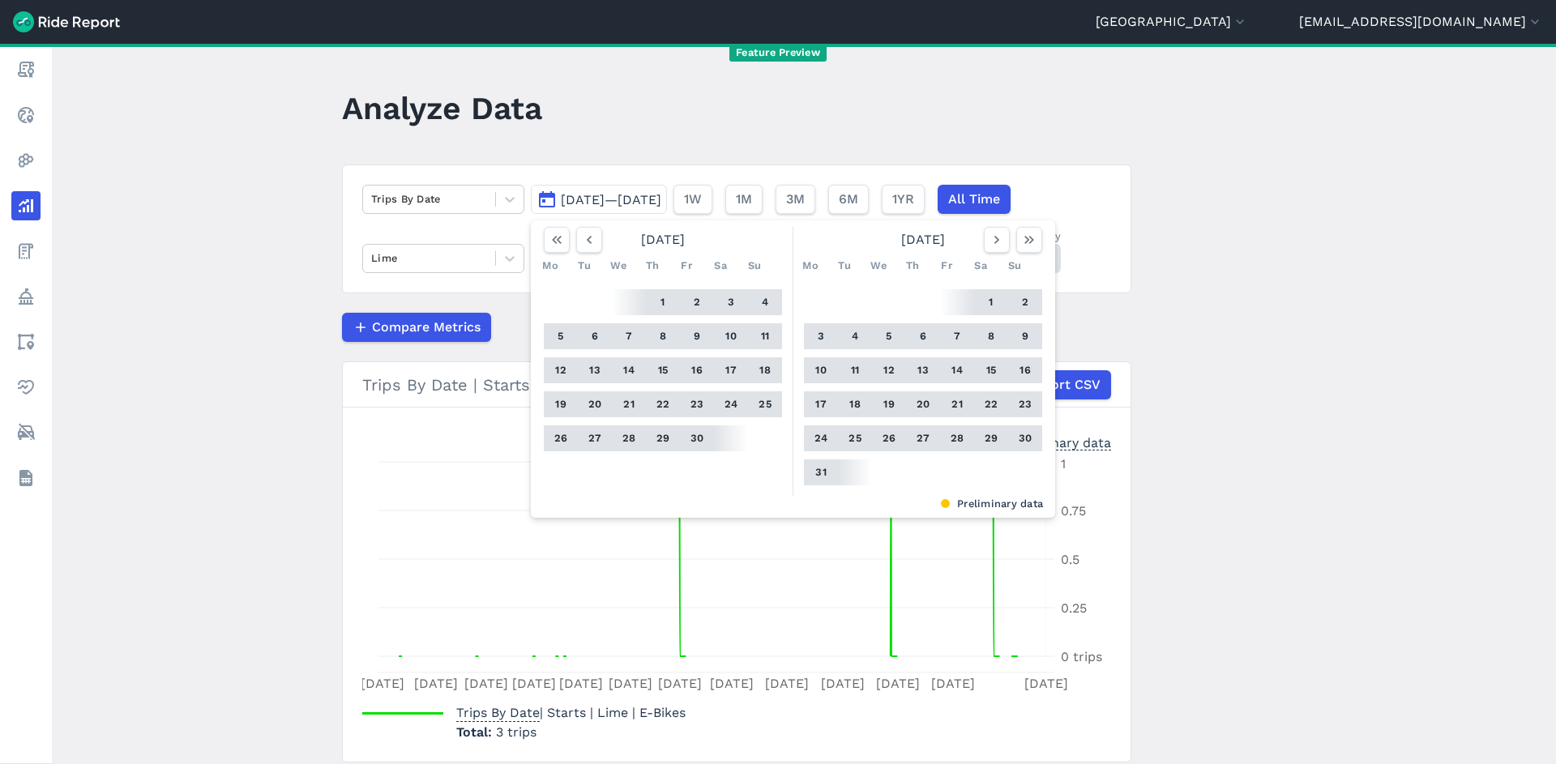
click at [978, 303] on button "1" at bounding box center [991, 302] width 26 height 26
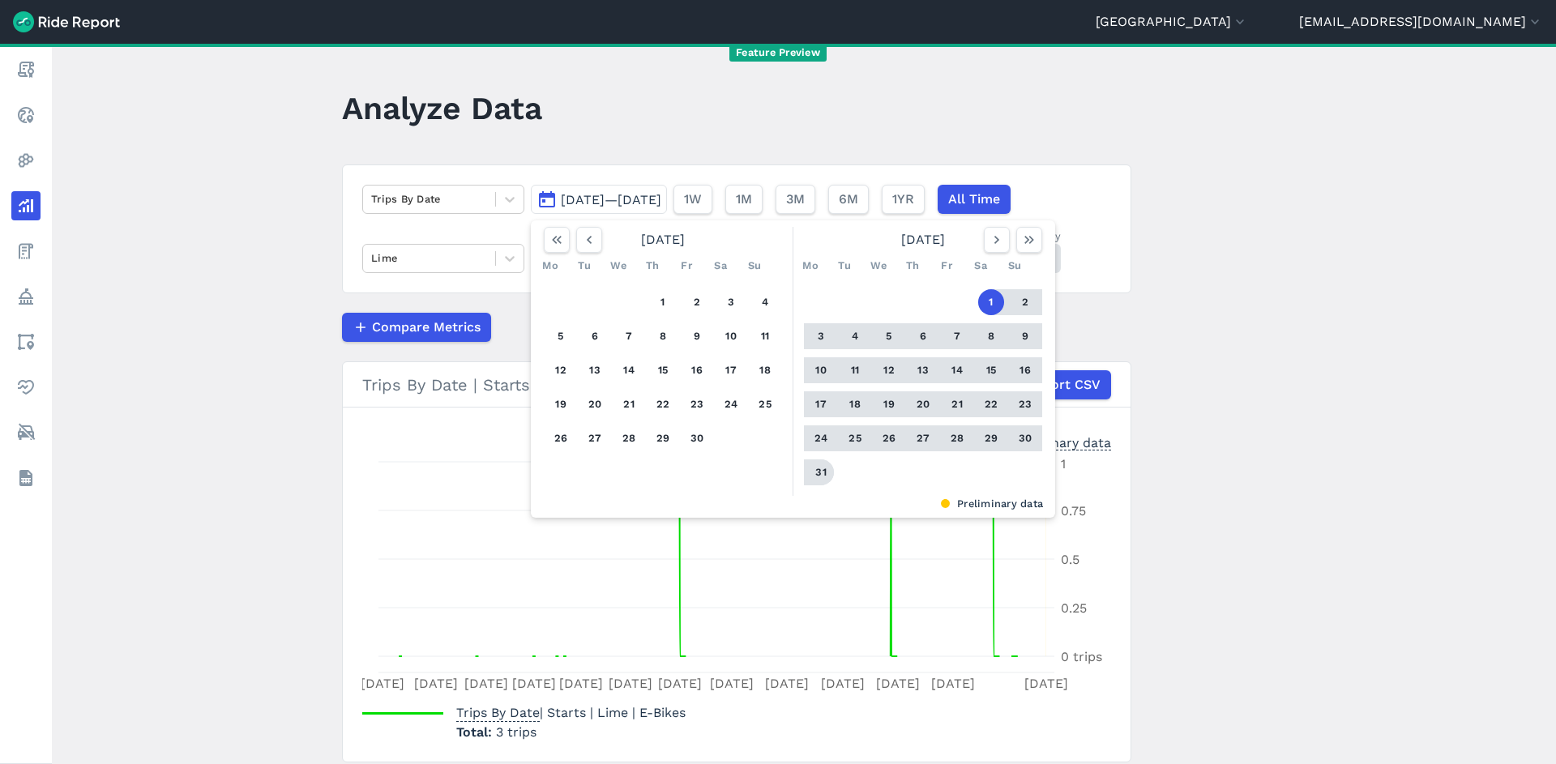
click at [819, 468] on button "31" at bounding box center [821, 473] width 26 height 26
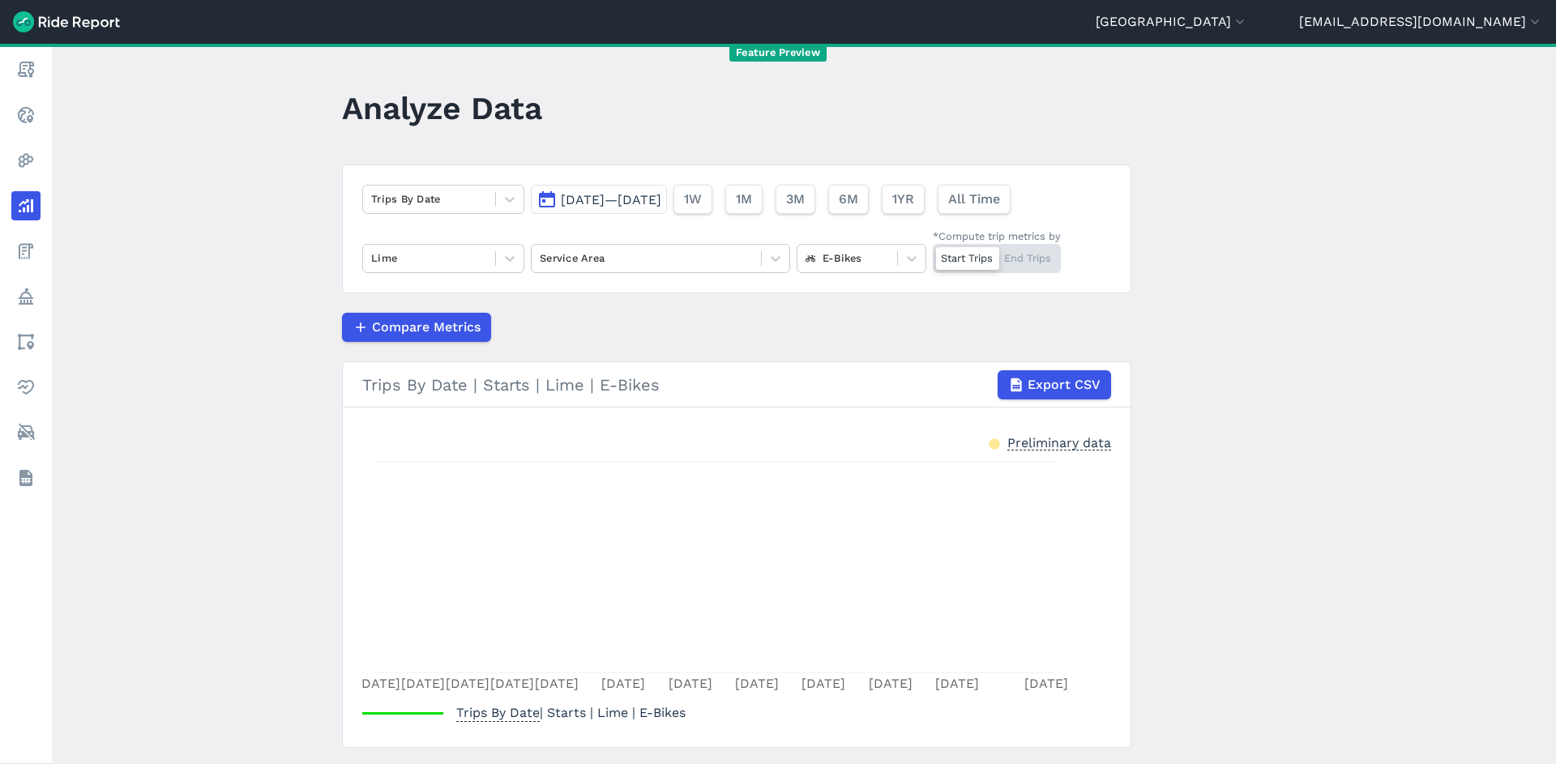
click at [658, 207] on span "[DATE]—[DATE]" at bounding box center [611, 199] width 100 height 15
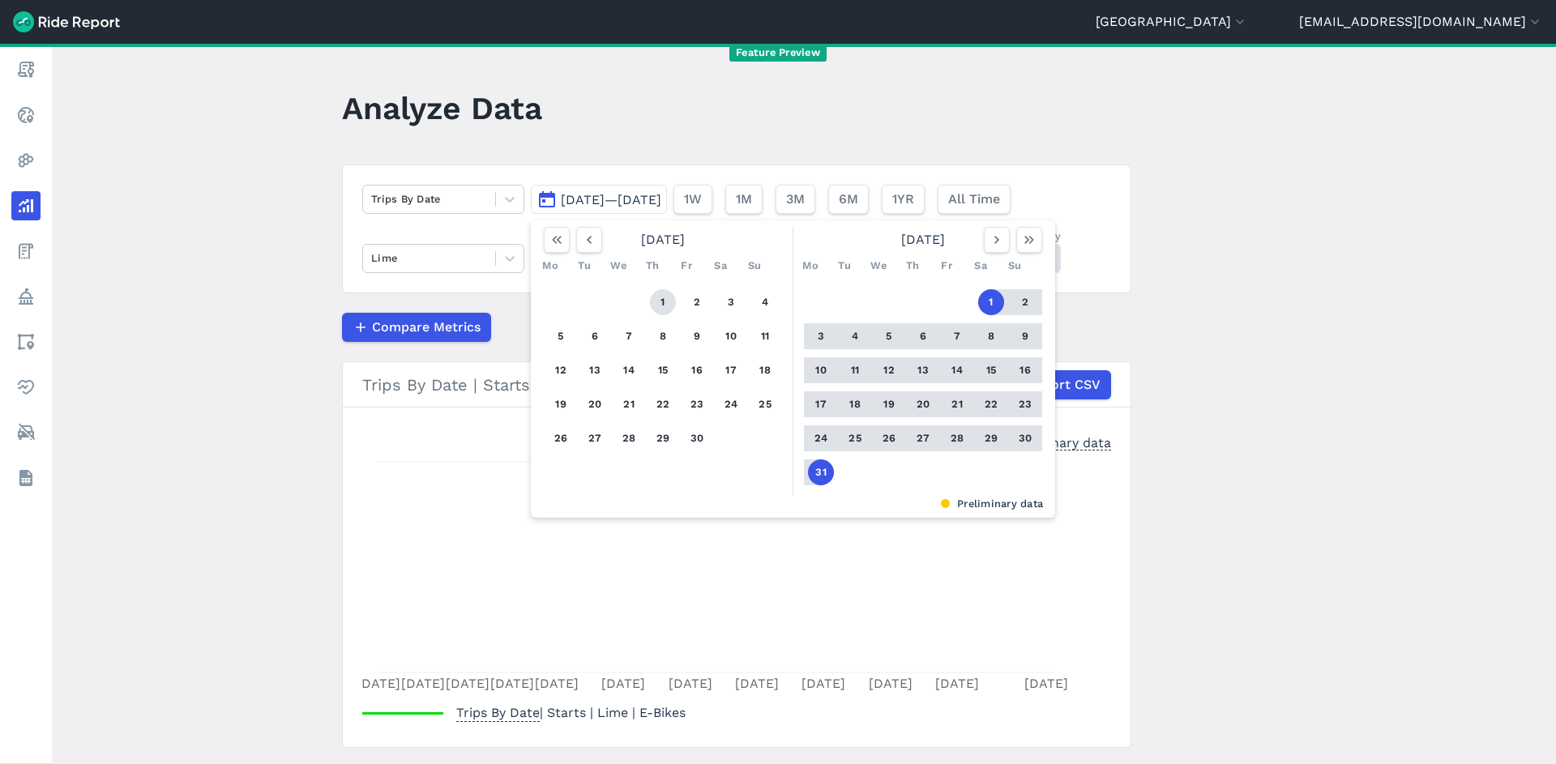
click at [656, 301] on button "1" at bounding box center [663, 302] width 26 height 26
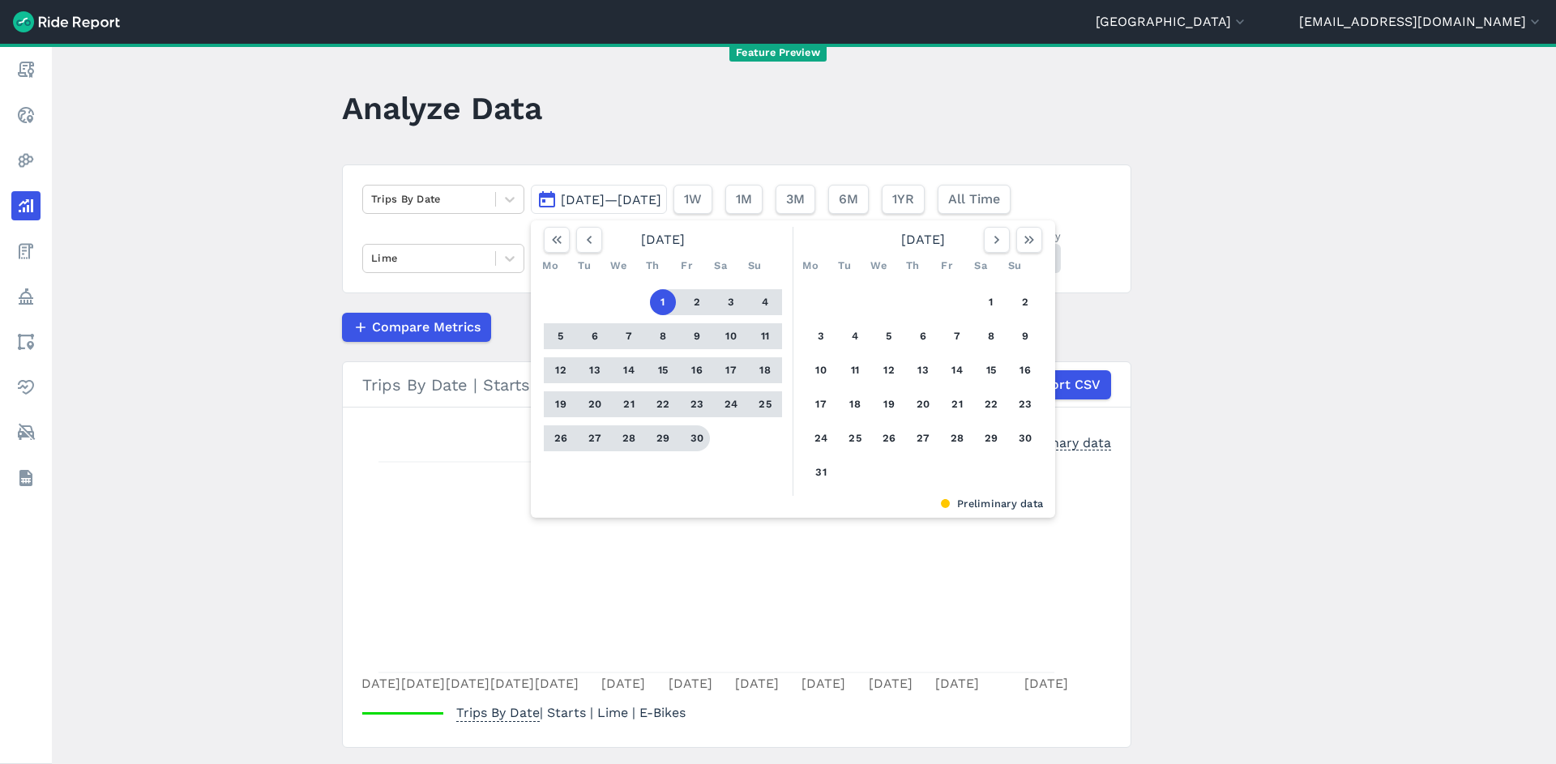
click at [684, 432] on button "30" at bounding box center [697, 438] width 26 height 26
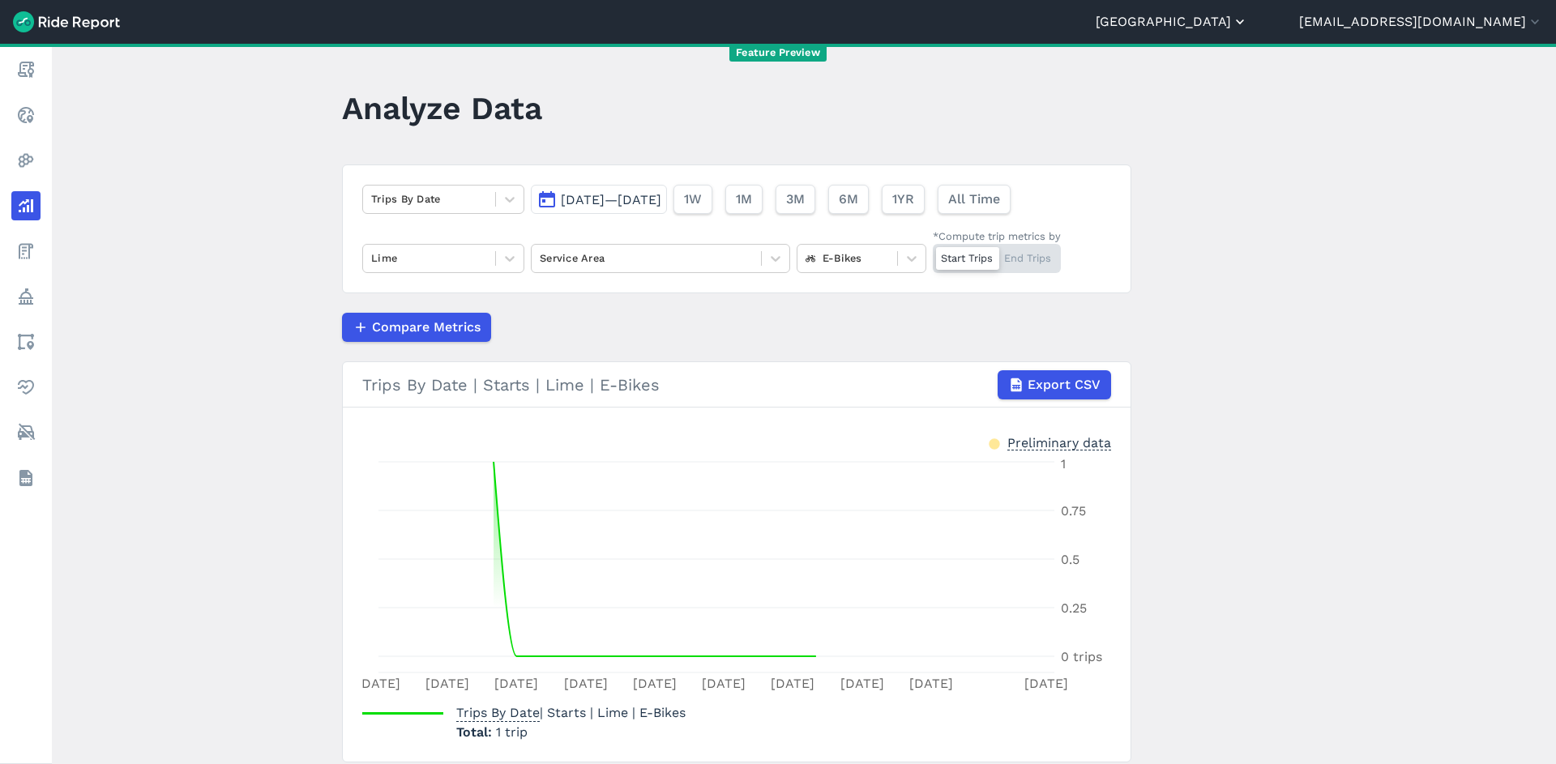
click at [1248, 17] on icon "button" at bounding box center [1240, 22] width 16 height 16
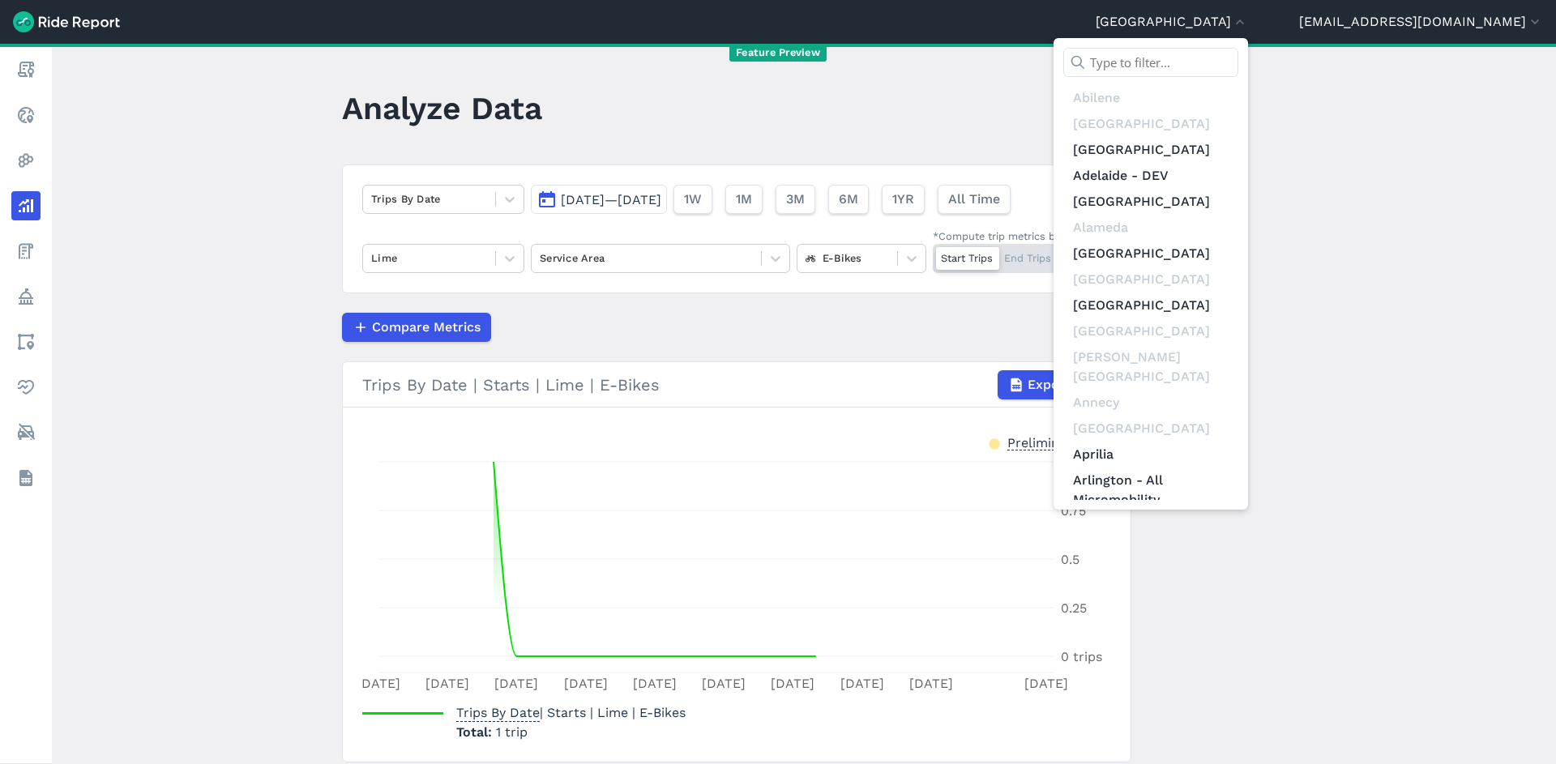
click at [1238, 60] on input "text" at bounding box center [1150, 62] width 175 height 29
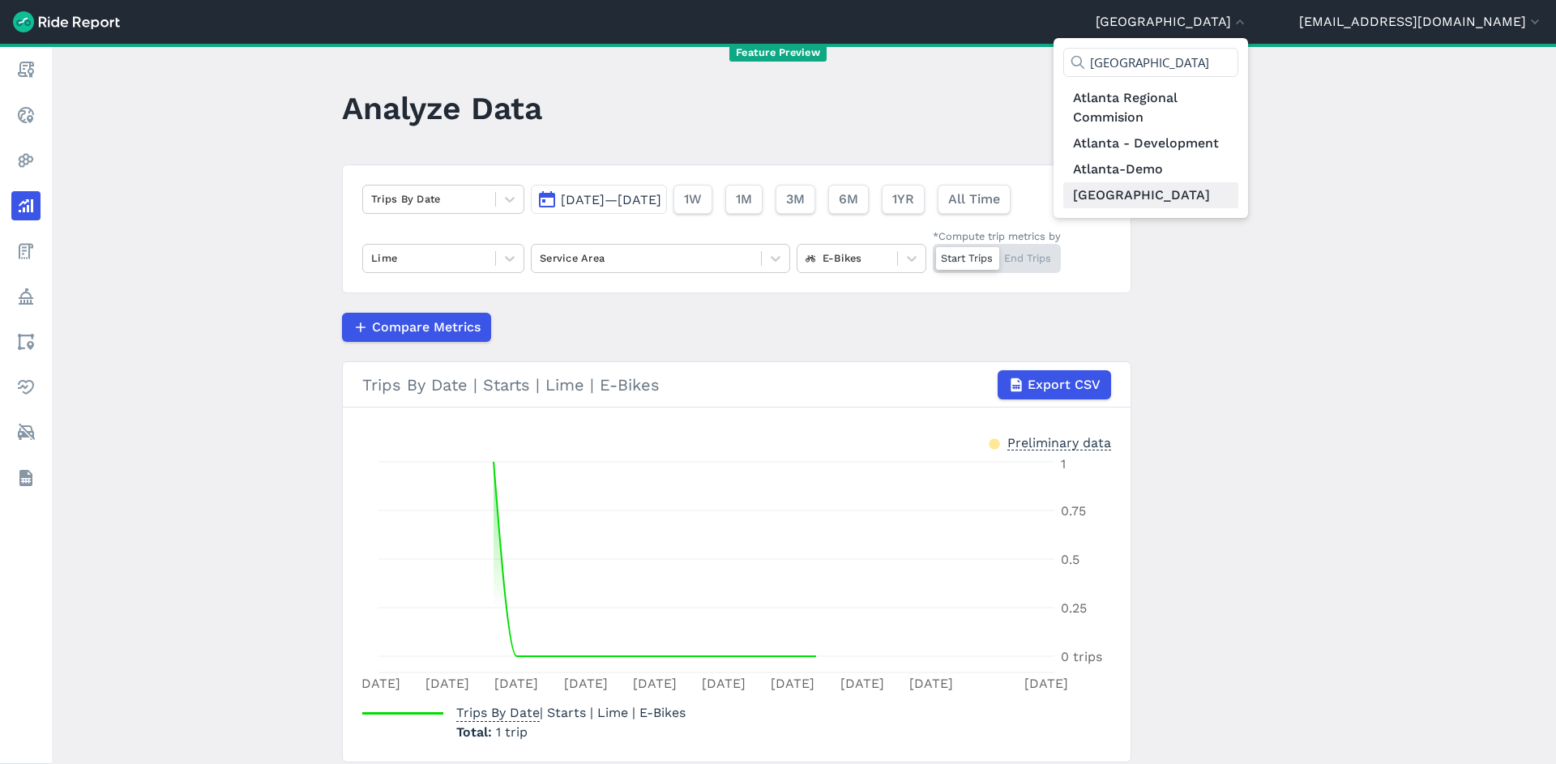
type input "[GEOGRAPHIC_DATA]"
click at [1238, 203] on link "[GEOGRAPHIC_DATA]" at bounding box center [1150, 195] width 175 height 26
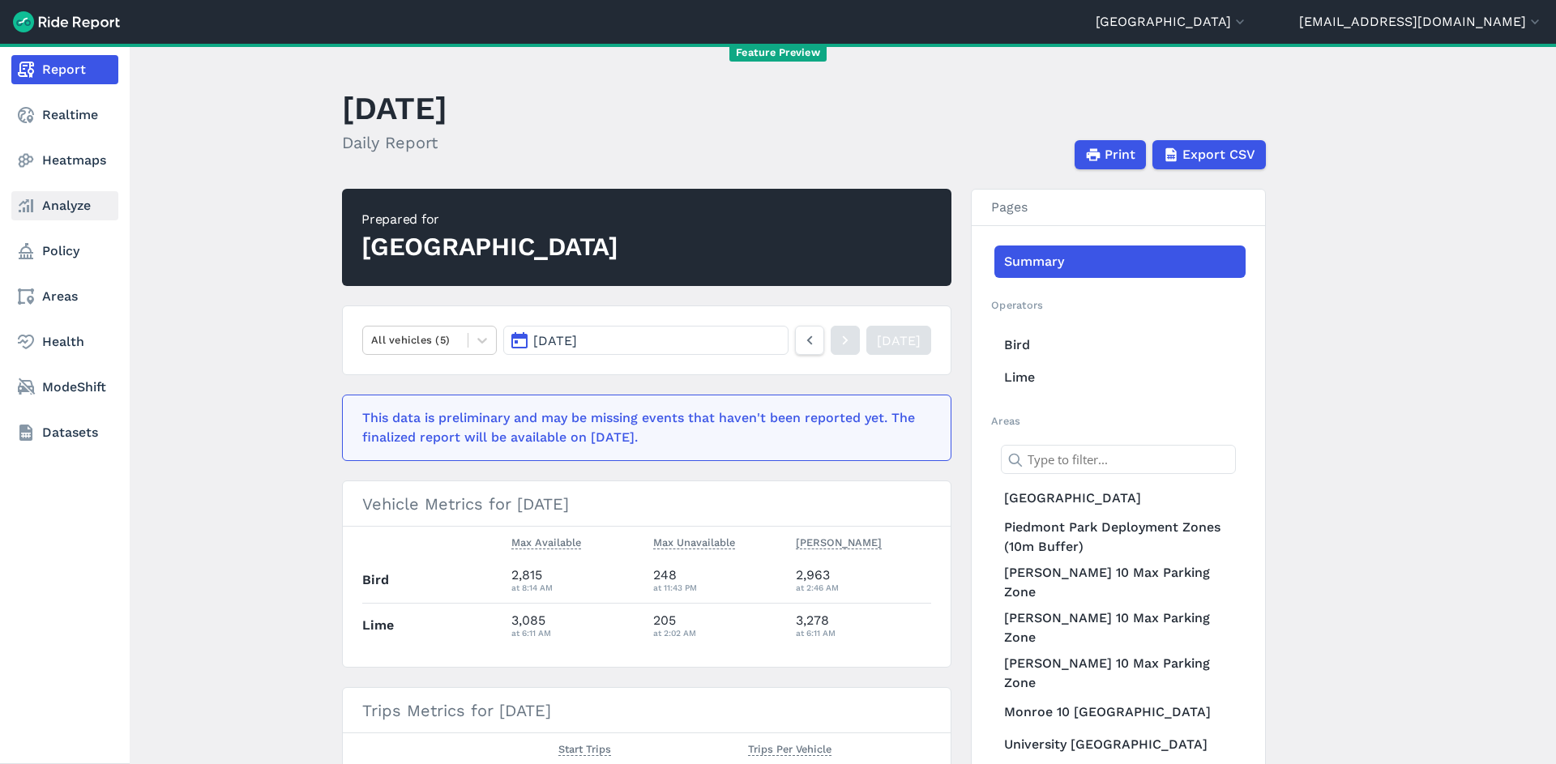
click at [51, 203] on link "Analyze" at bounding box center [64, 205] width 107 height 29
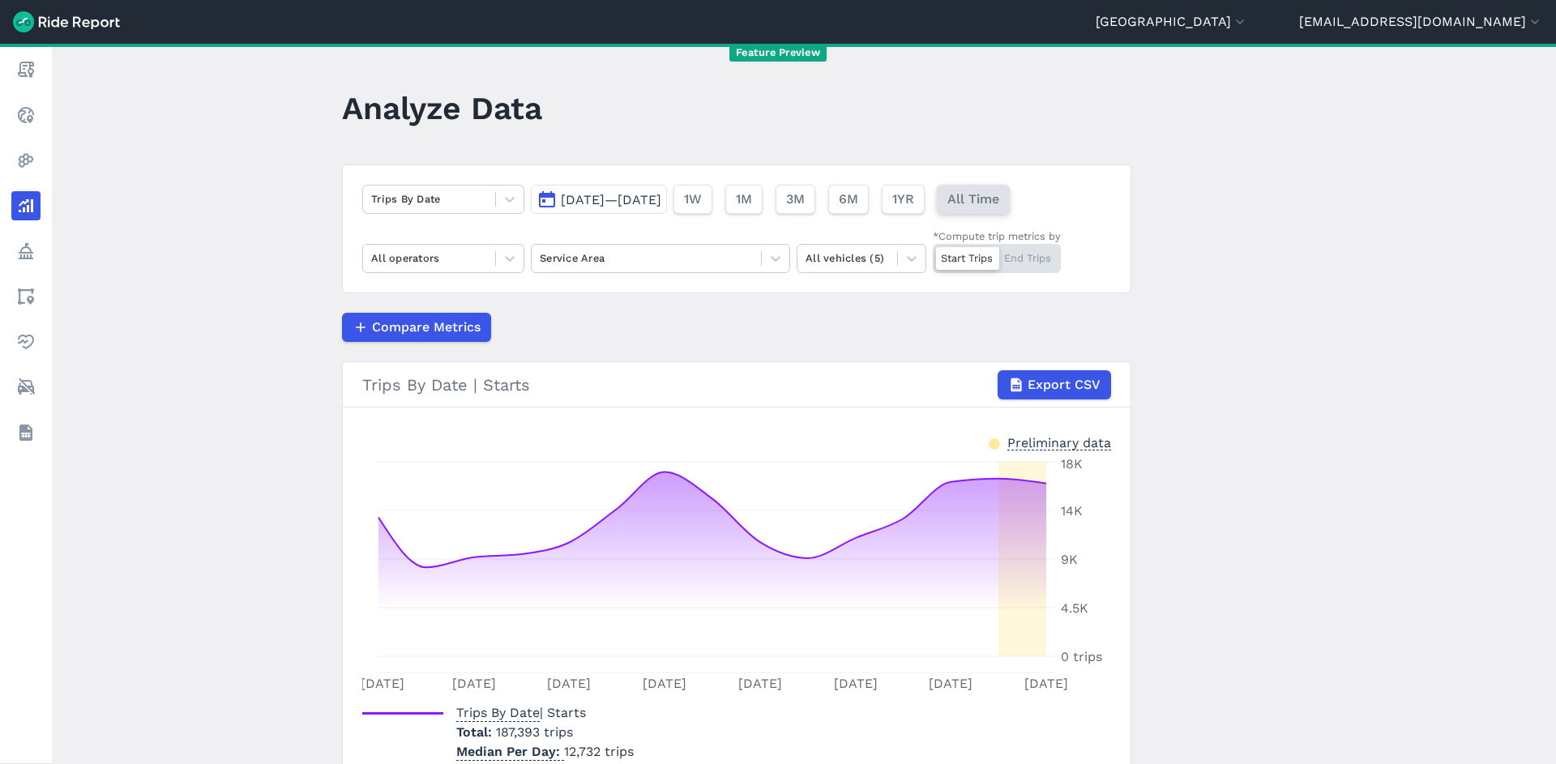
click at [999, 201] on span "All Time" at bounding box center [973, 199] width 52 height 19
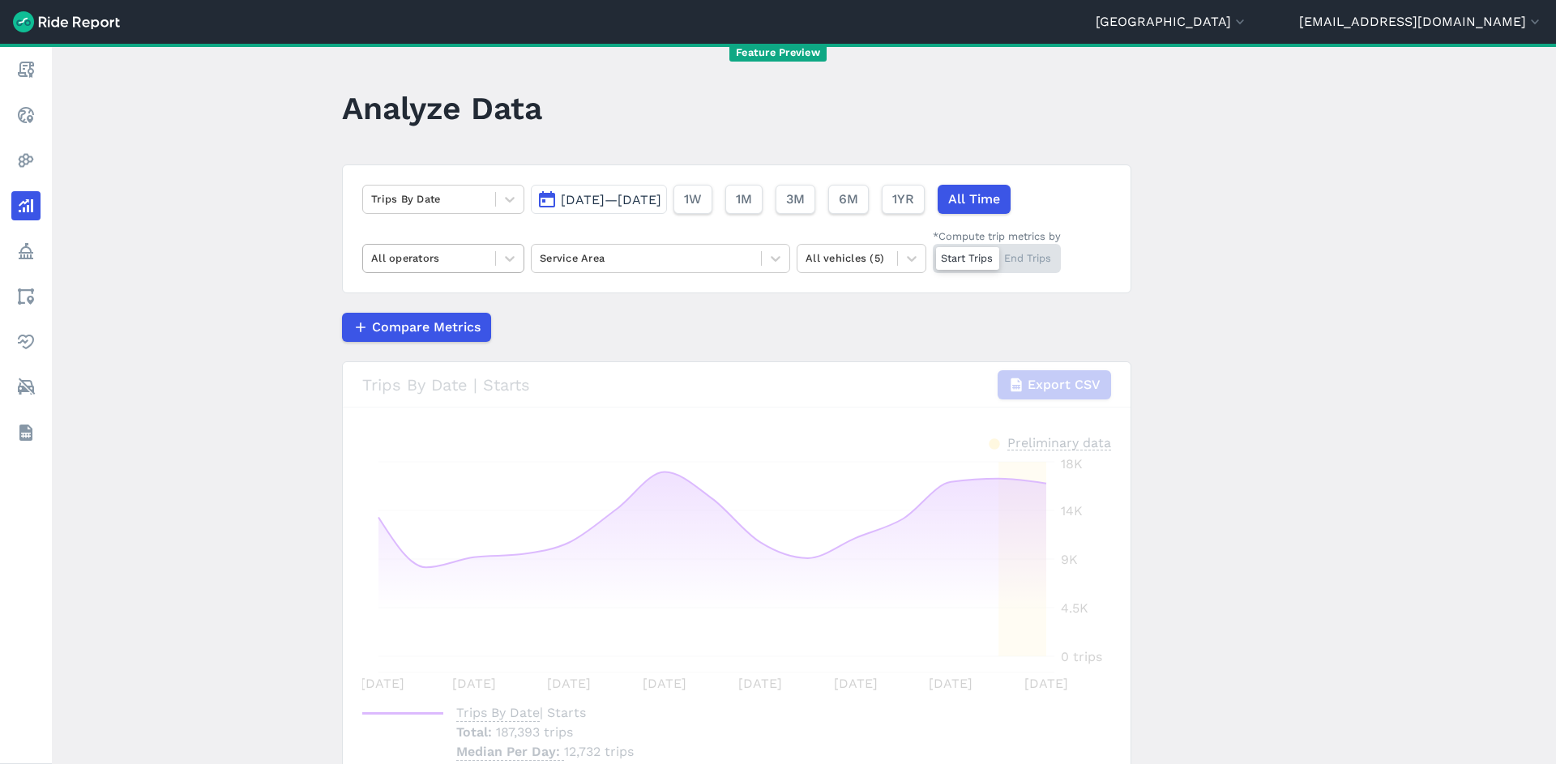
click at [428, 271] on div "All operators" at bounding box center [429, 258] width 132 height 25
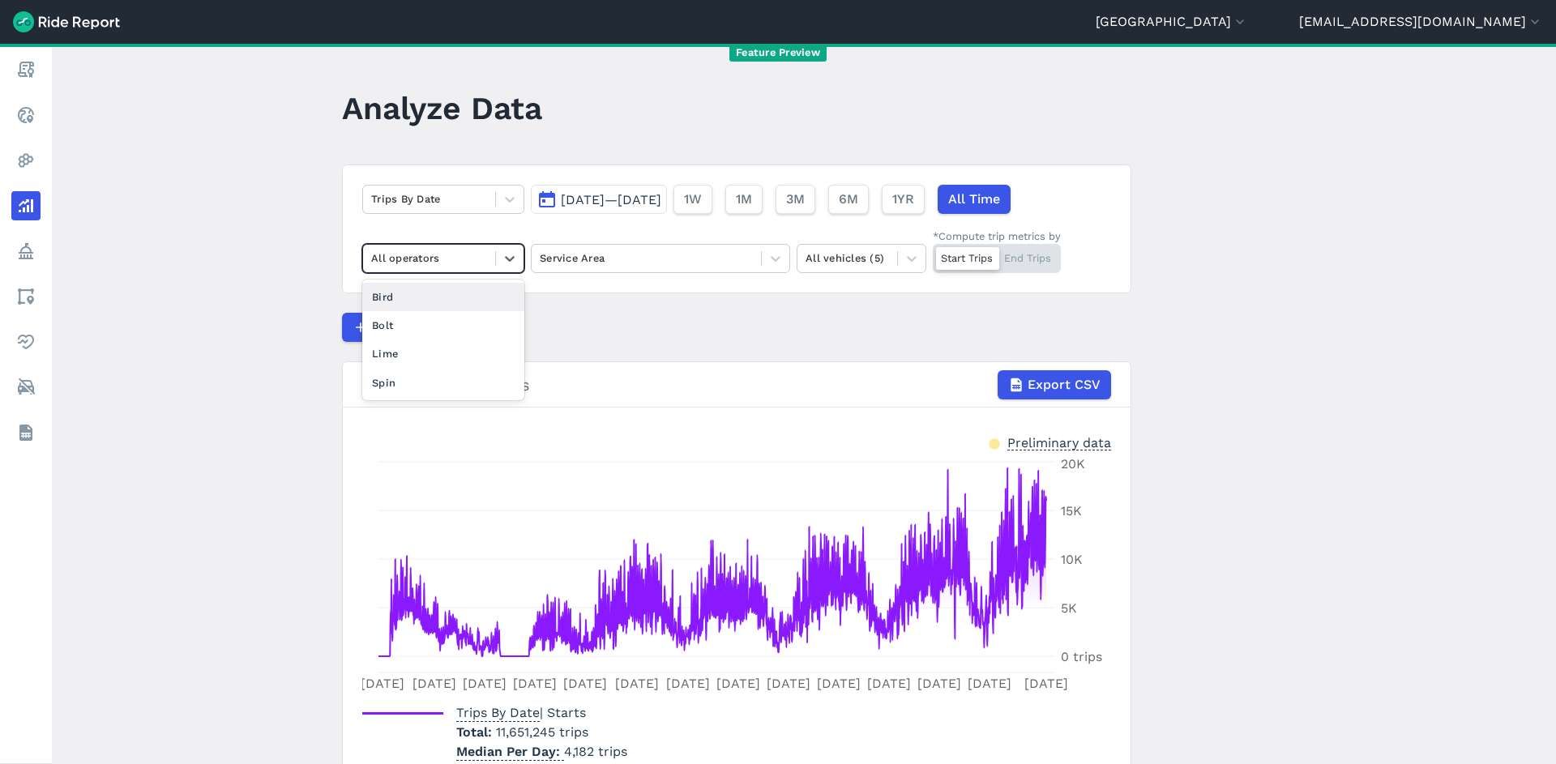
click at [423, 293] on div "Bird" at bounding box center [443, 297] width 162 height 28
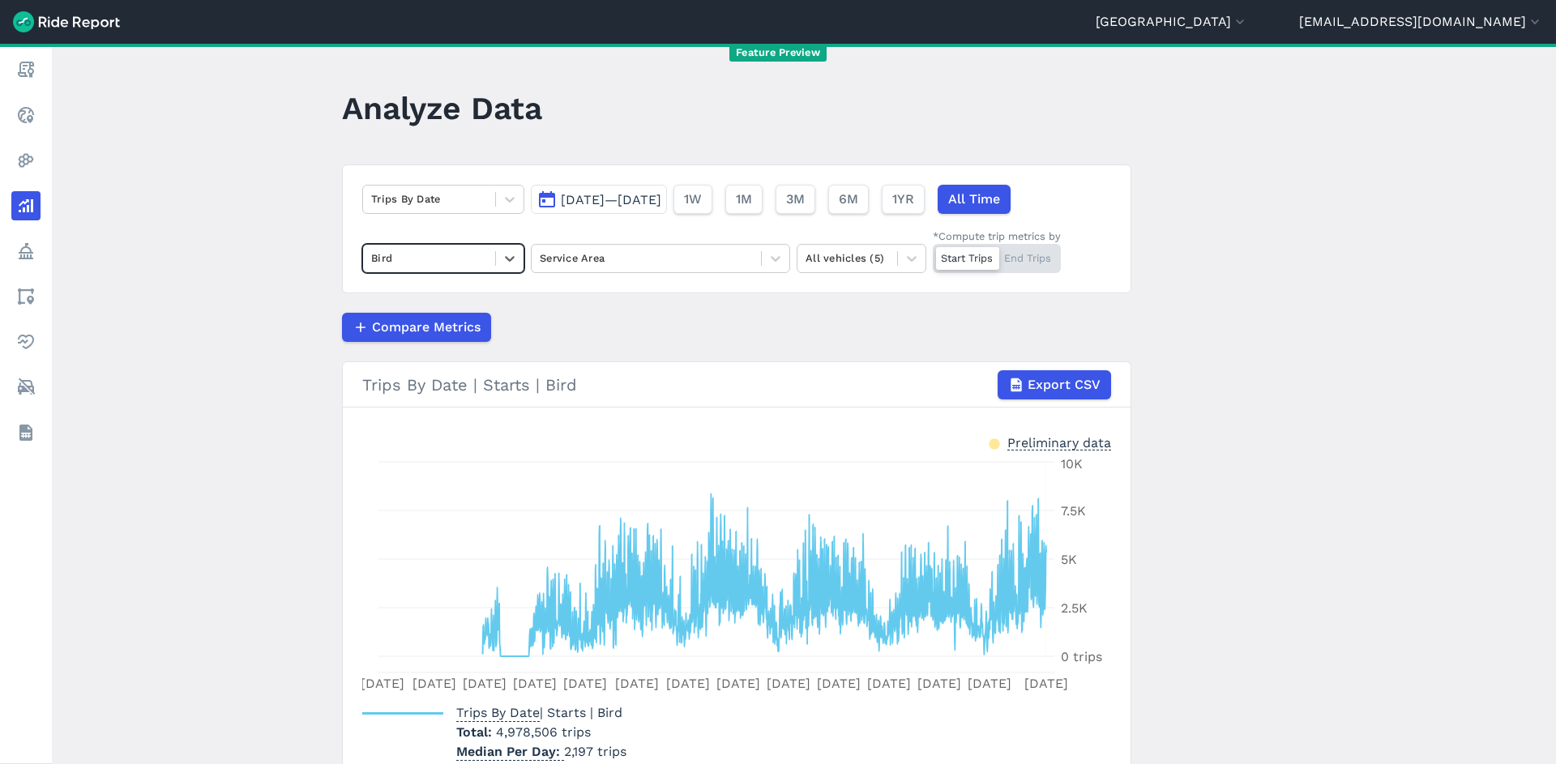
click at [464, 263] on div at bounding box center [429, 258] width 116 height 19
click at [453, 300] on div "All operators" at bounding box center [443, 297] width 162 height 28
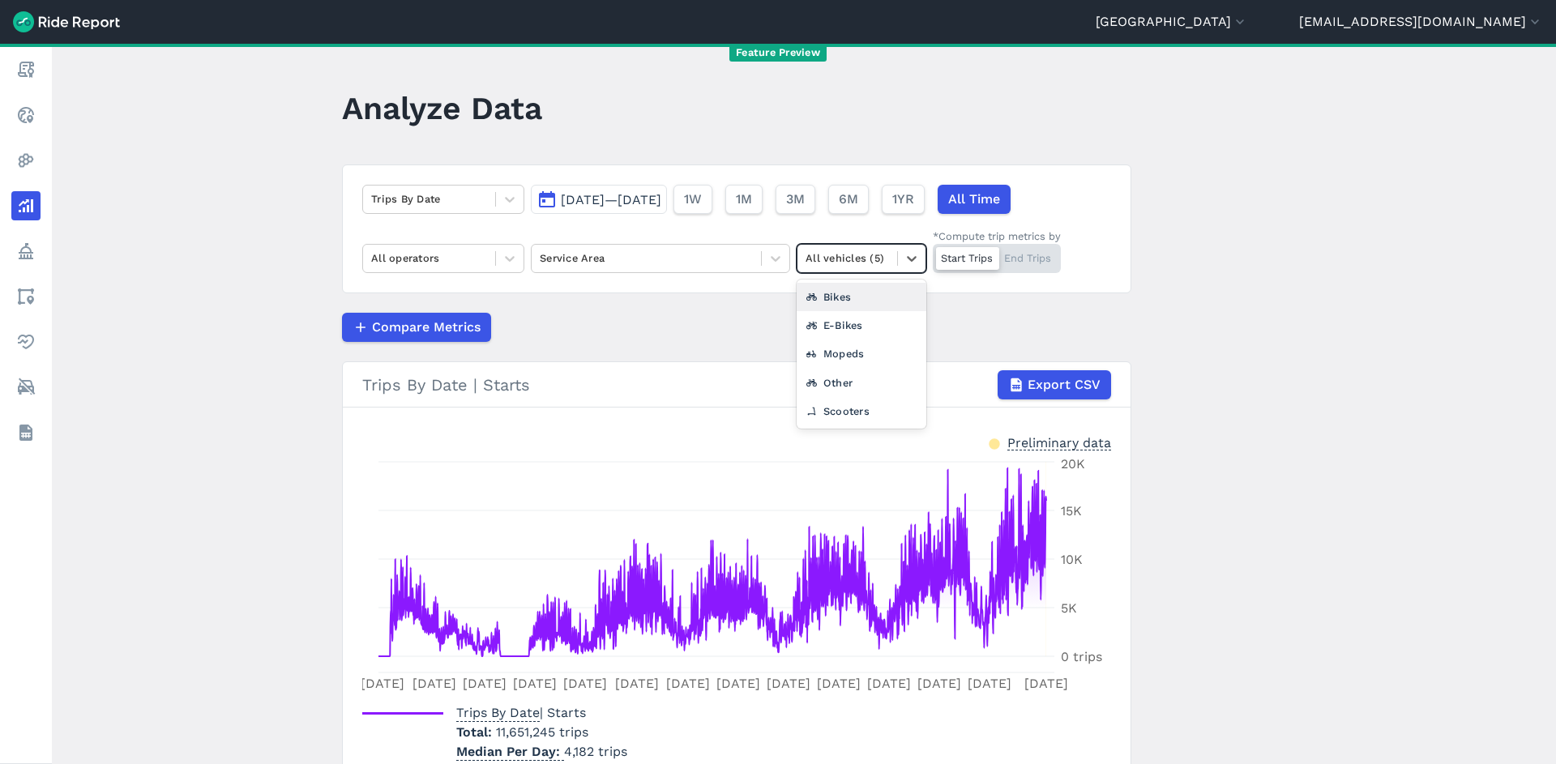
click at [824, 254] on div at bounding box center [847, 258] width 83 height 19
click at [842, 296] on div "Bikes" at bounding box center [862, 297] width 130 height 28
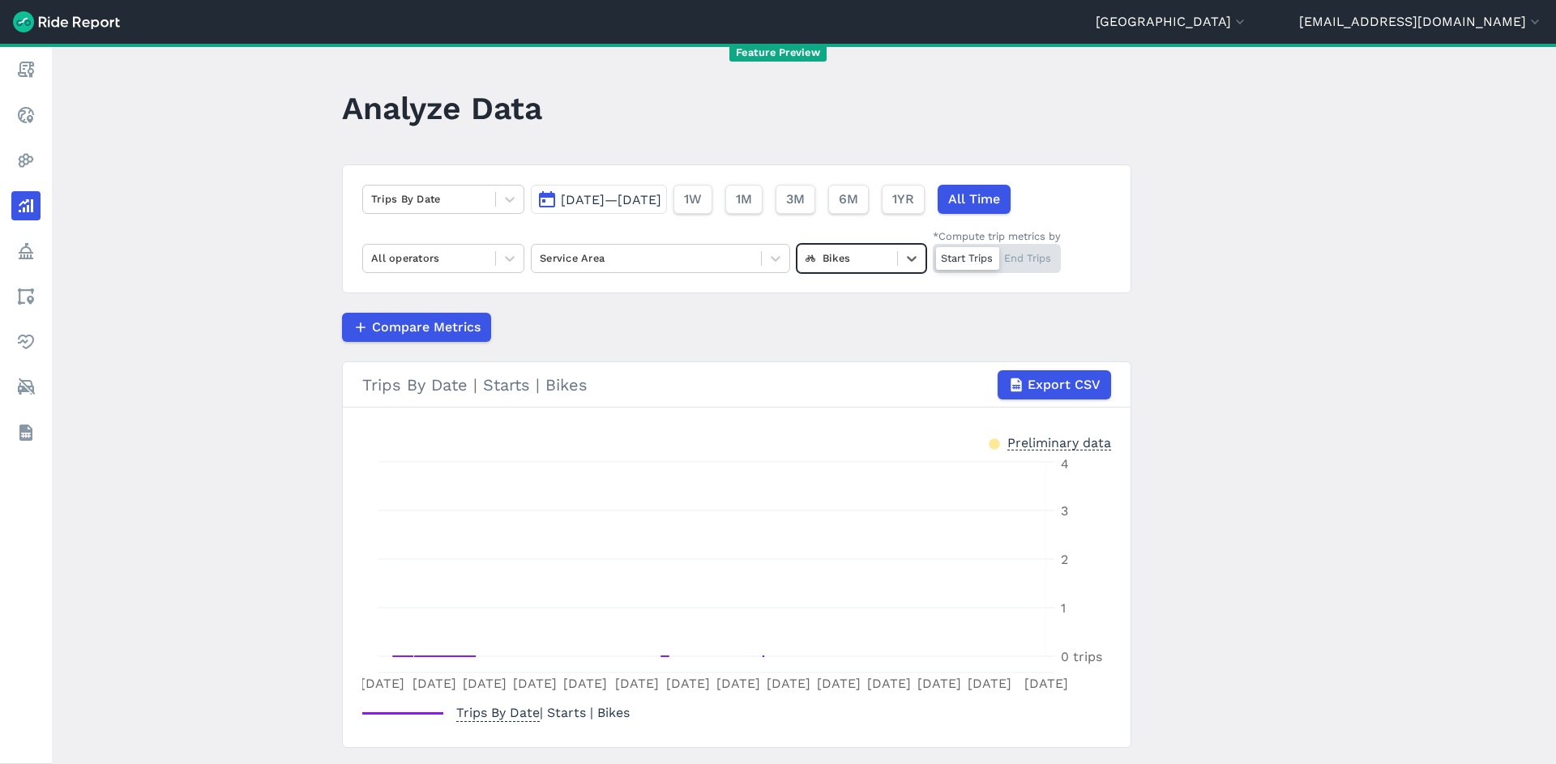
click at [850, 260] on div at bounding box center [847, 258] width 83 height 19
click at [839, 329] on div "E-Bikes" at bounding box center [862, 325] width 130 height 28
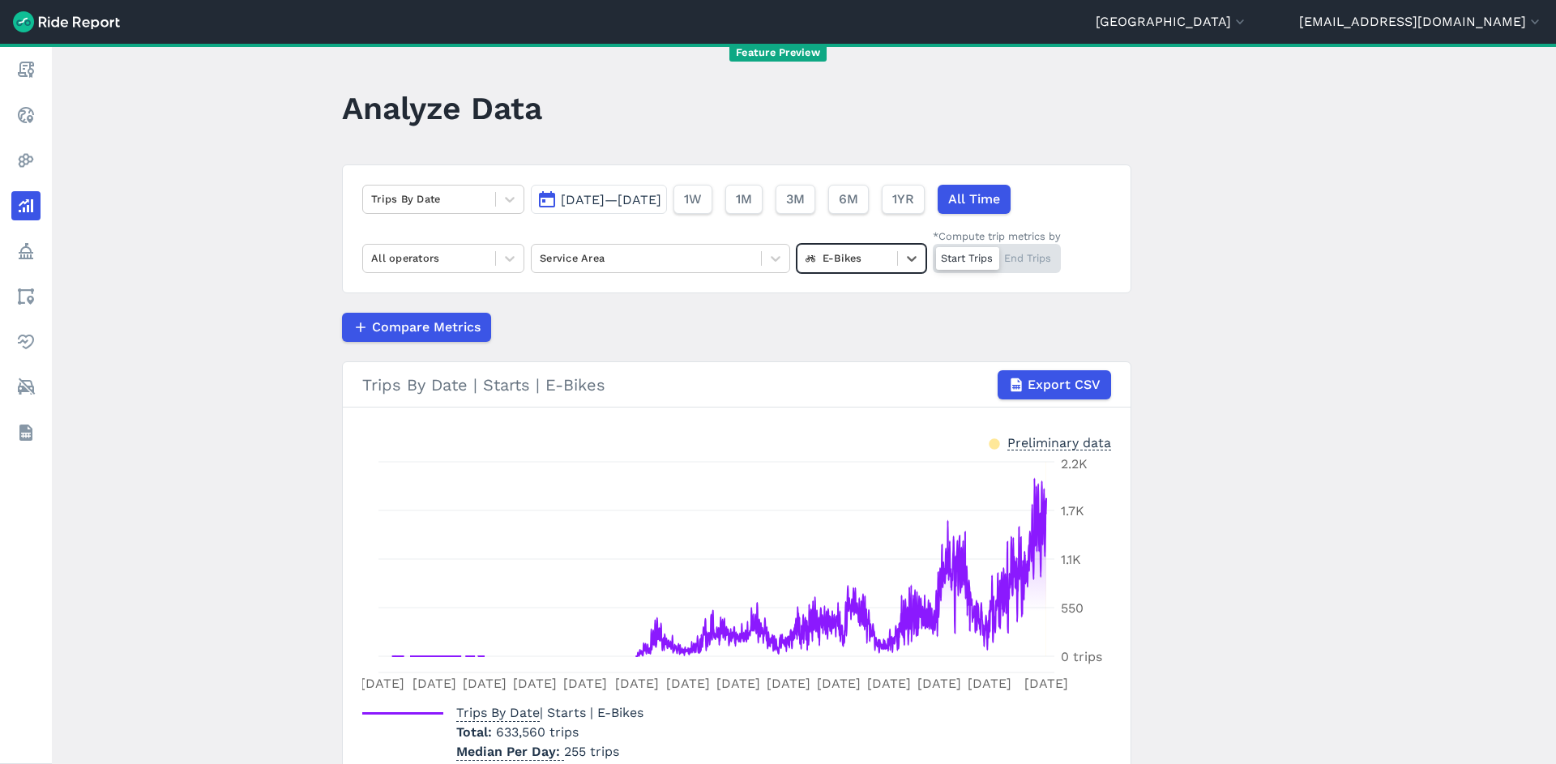
click at [841, 255] on div at bounding box center [847, 258] width 83 height 19
click at [844, 417] on div "Scooters" at bounding box center [862, 411] width 130 height 28
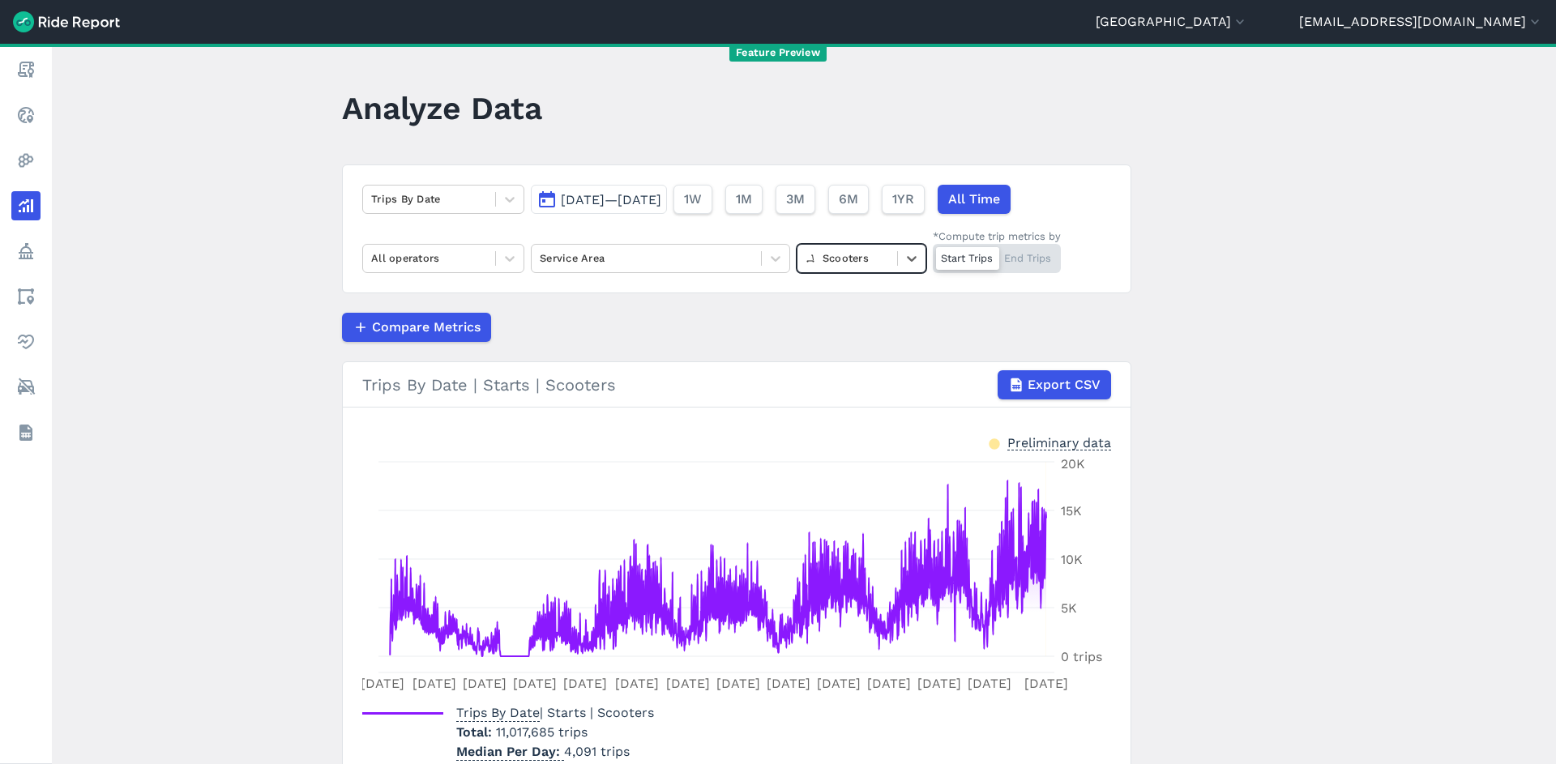
click at [856, 261] on div at bounding box center [847, 258] width 83 height 19
click at [857, 333] on div "Bikes" at bounding box center [862, 325] width 130 height 28
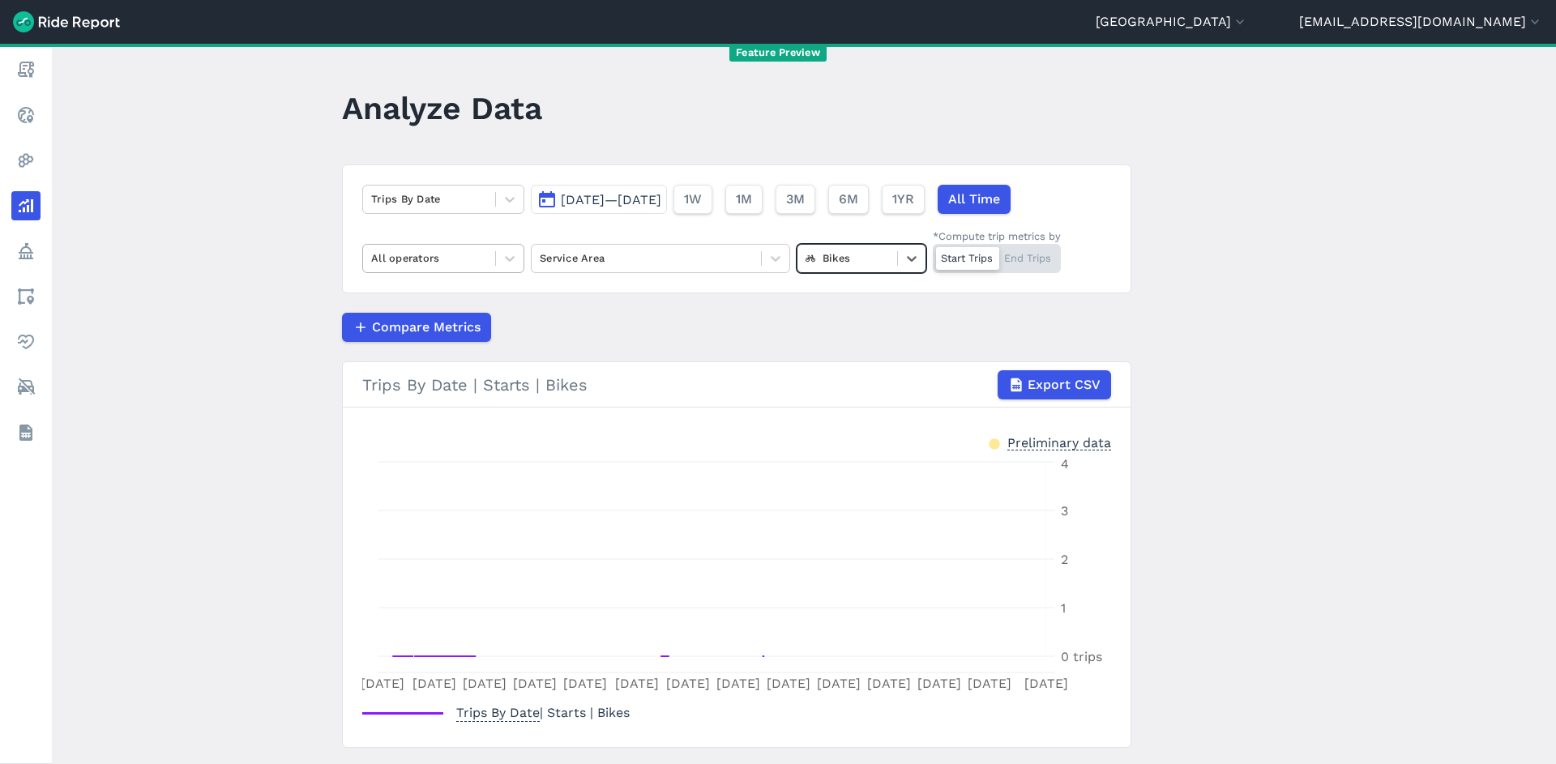
click at [439, 251] on div at bounding box center [429, 258] width 116 height 19
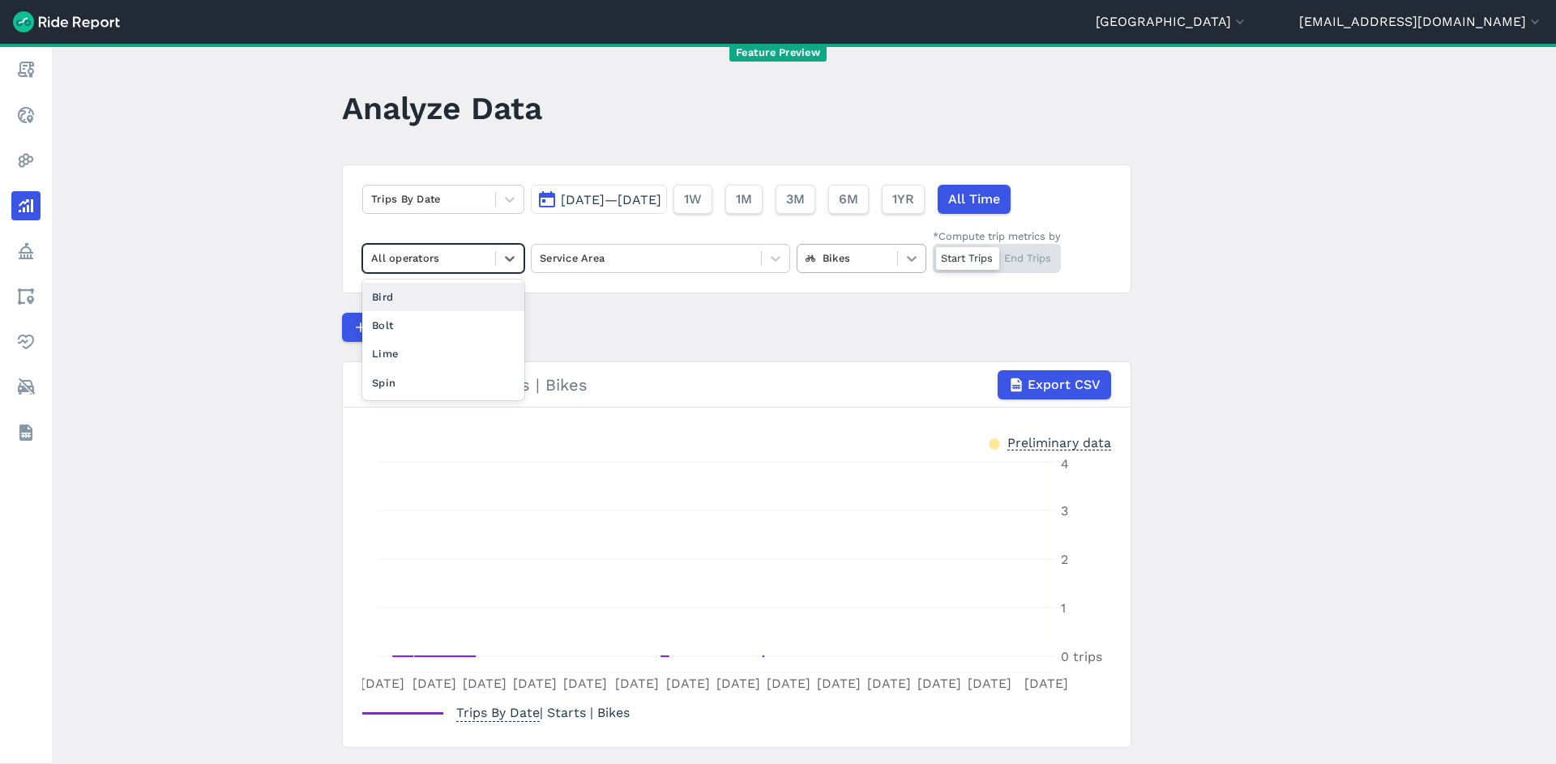
click at [911, 254] on icon at bounding box center [912, 258] width 16 height 16
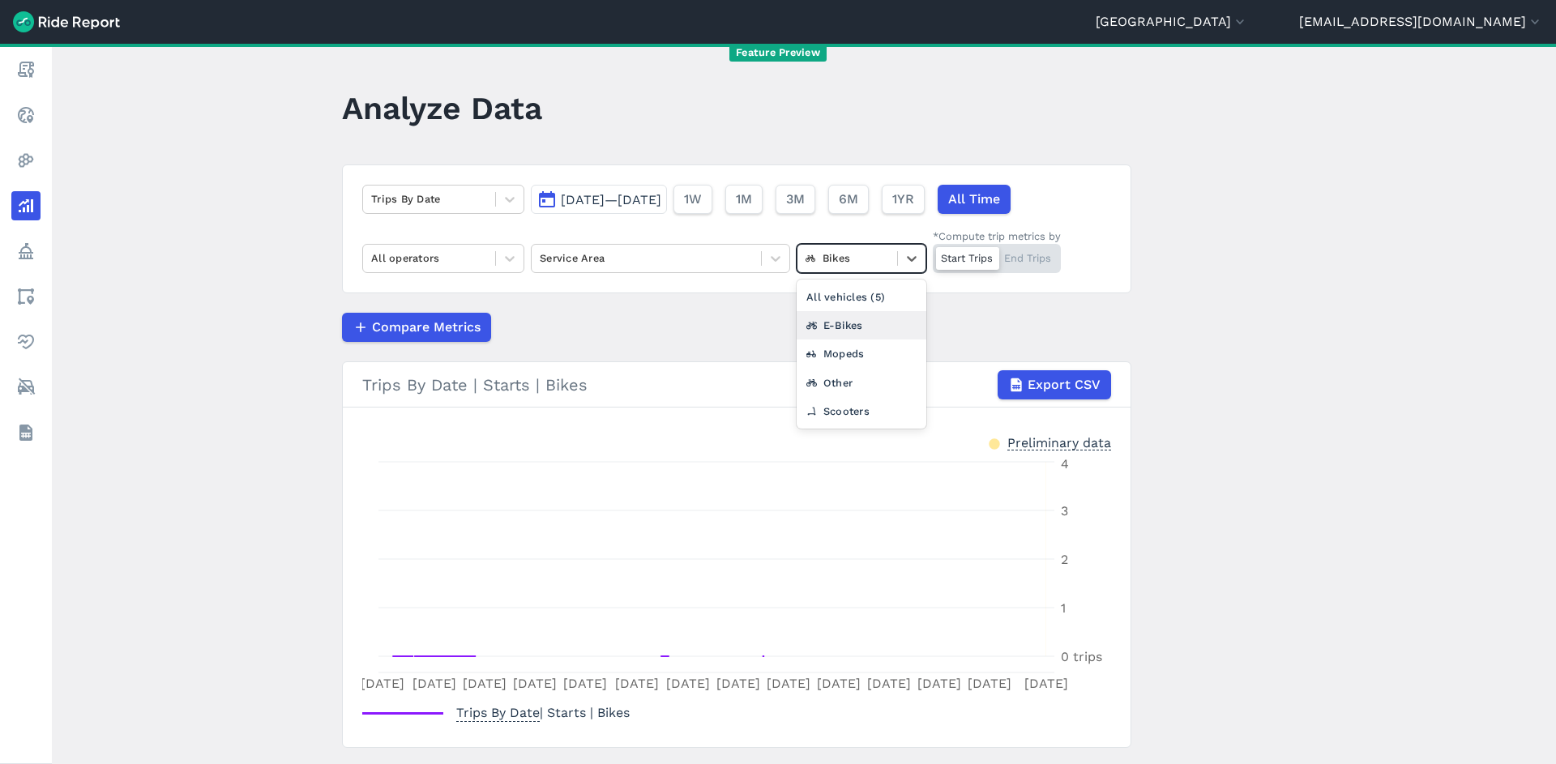
click at [884, 330] on div "E-Bikes" at bounding box center [862, 325] width 130 height 28
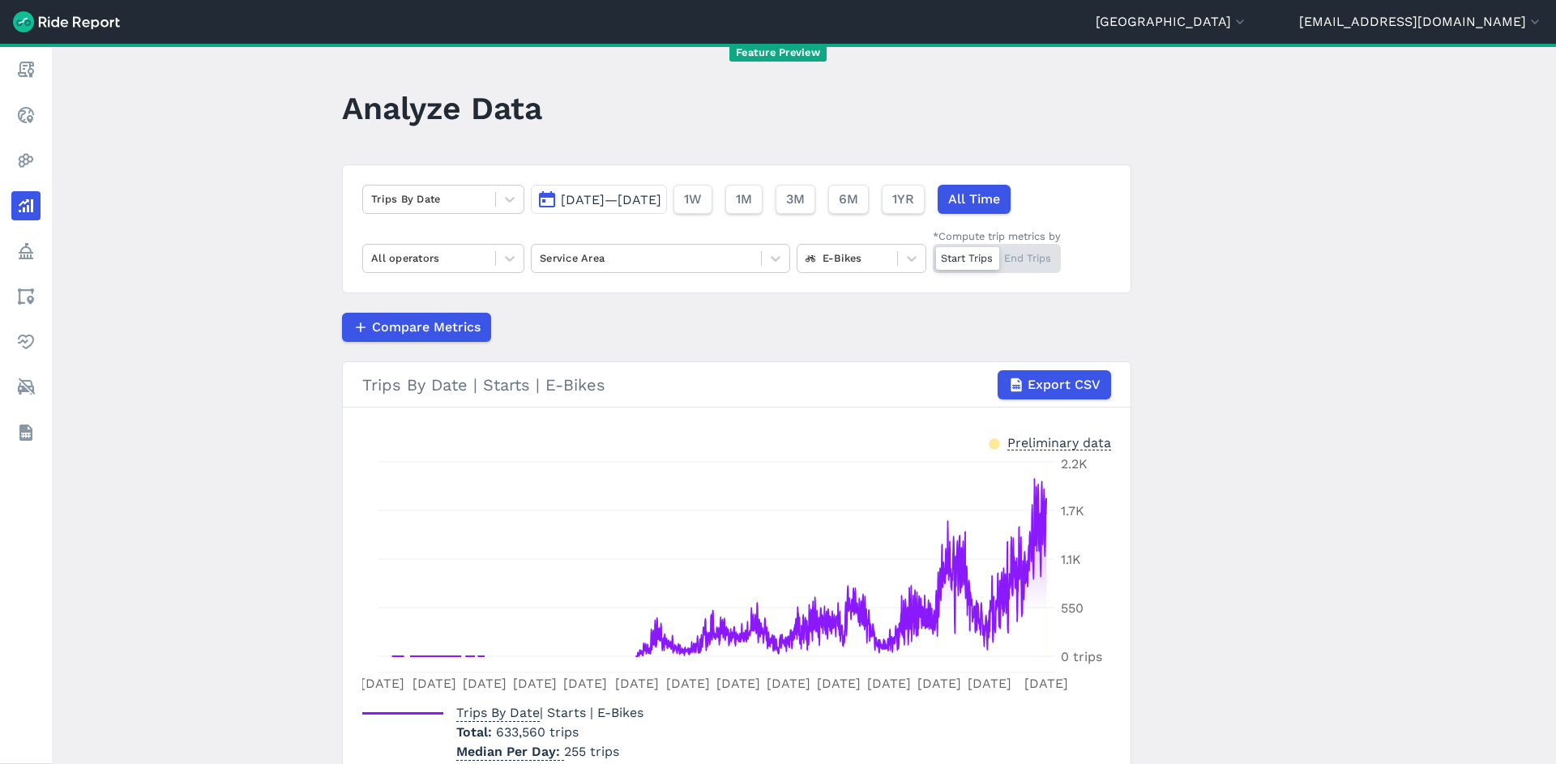
click at [425, 278] on div "Trips By Date [DATE]—[DATE] 1W 1M 3M 6M 1YR All Time All operators Service Area…" at bounding box center [736, 229] width 789 height 129
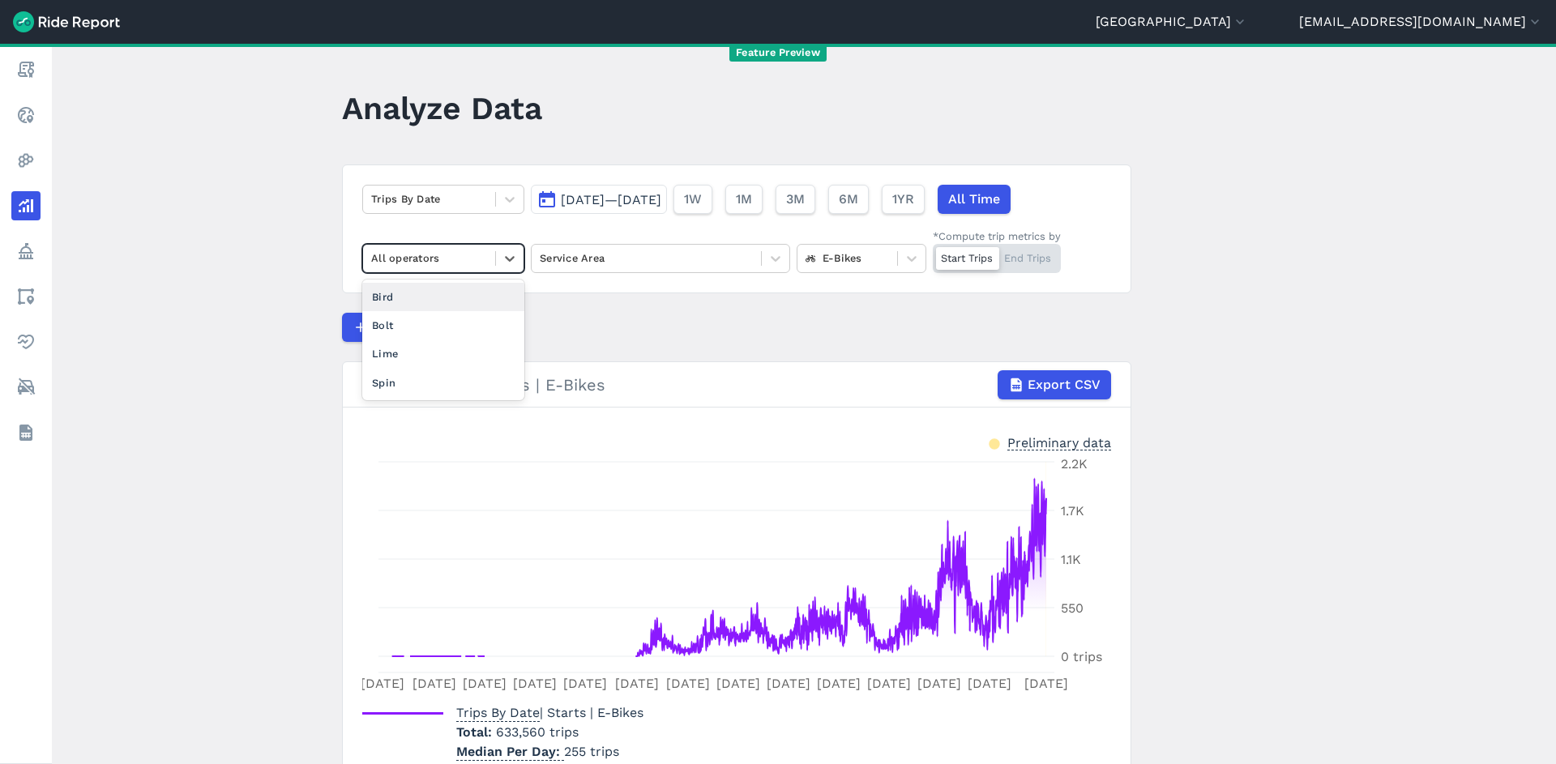
click at [427, 260] on div at bounding box center [429, 258] width 116 height 19
click at [423, 293] on div "Bird" at bounding box center [443, 297] width 162 height 28
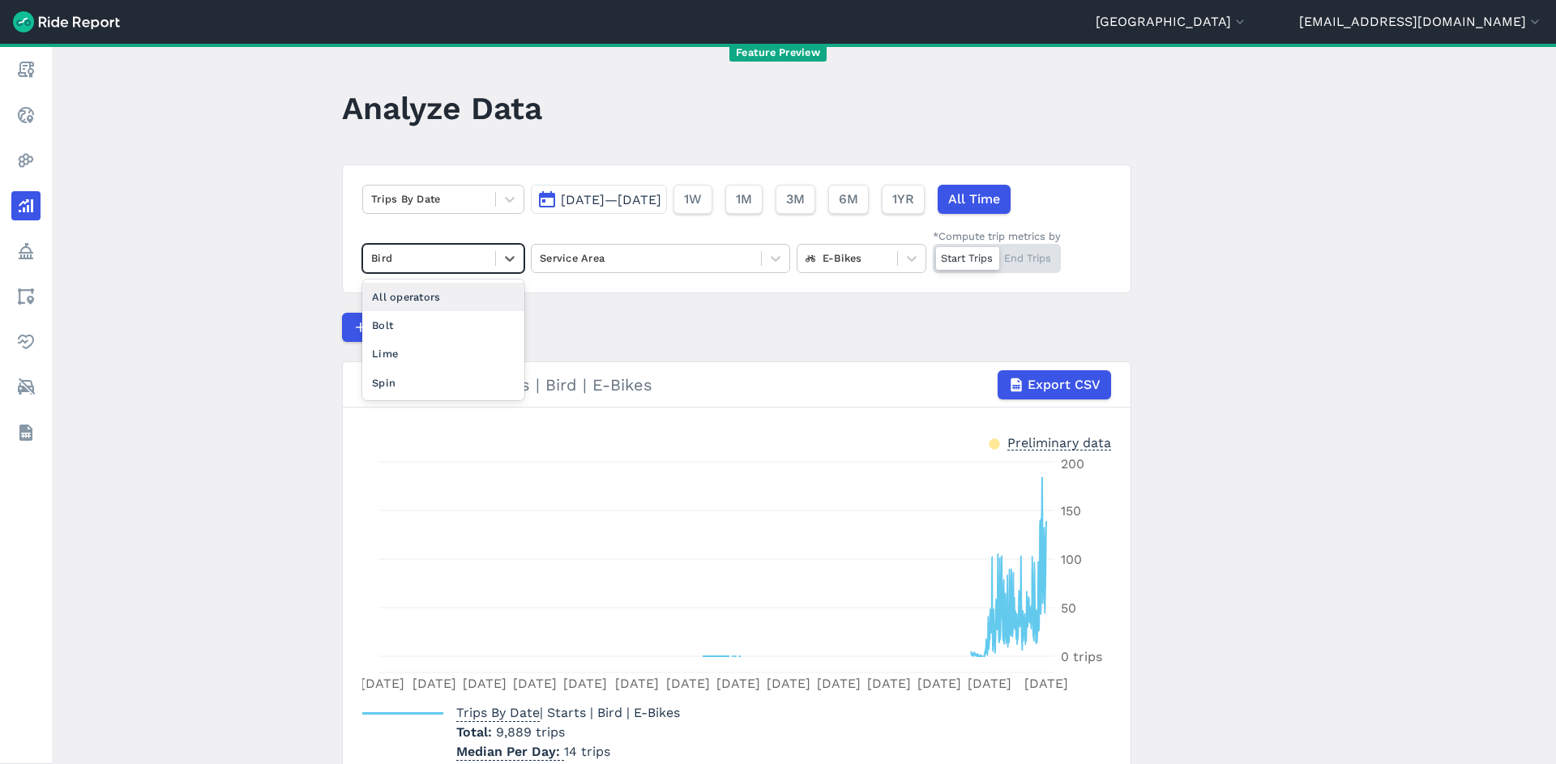
click at [436, 256] on div at bounding box center [429, 258] width 116 height 19
click at [413, 327] on div "Bolt" at bounding box center [443, 325] width 162 height 28
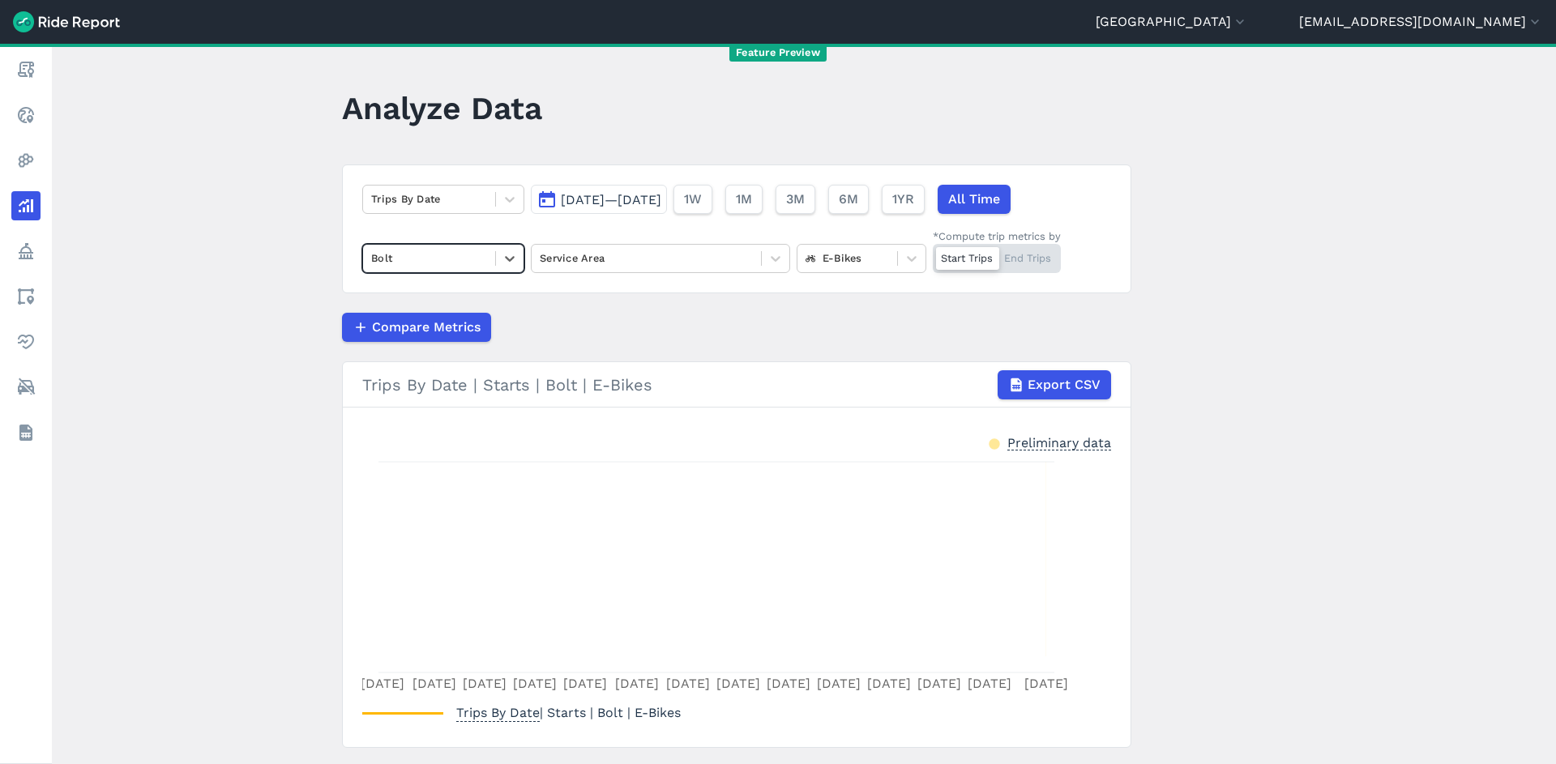
drag, startPoint x: 437, startPoint y: 251, endPoint x: 437, endPoint y: 260, distance: 8.9
click at [437, 251] on div at bounding box center [429, 258] width 116 height 19
click at [421, 346] on div "Lime" at bounding box center [443, 354] width 162 height 28
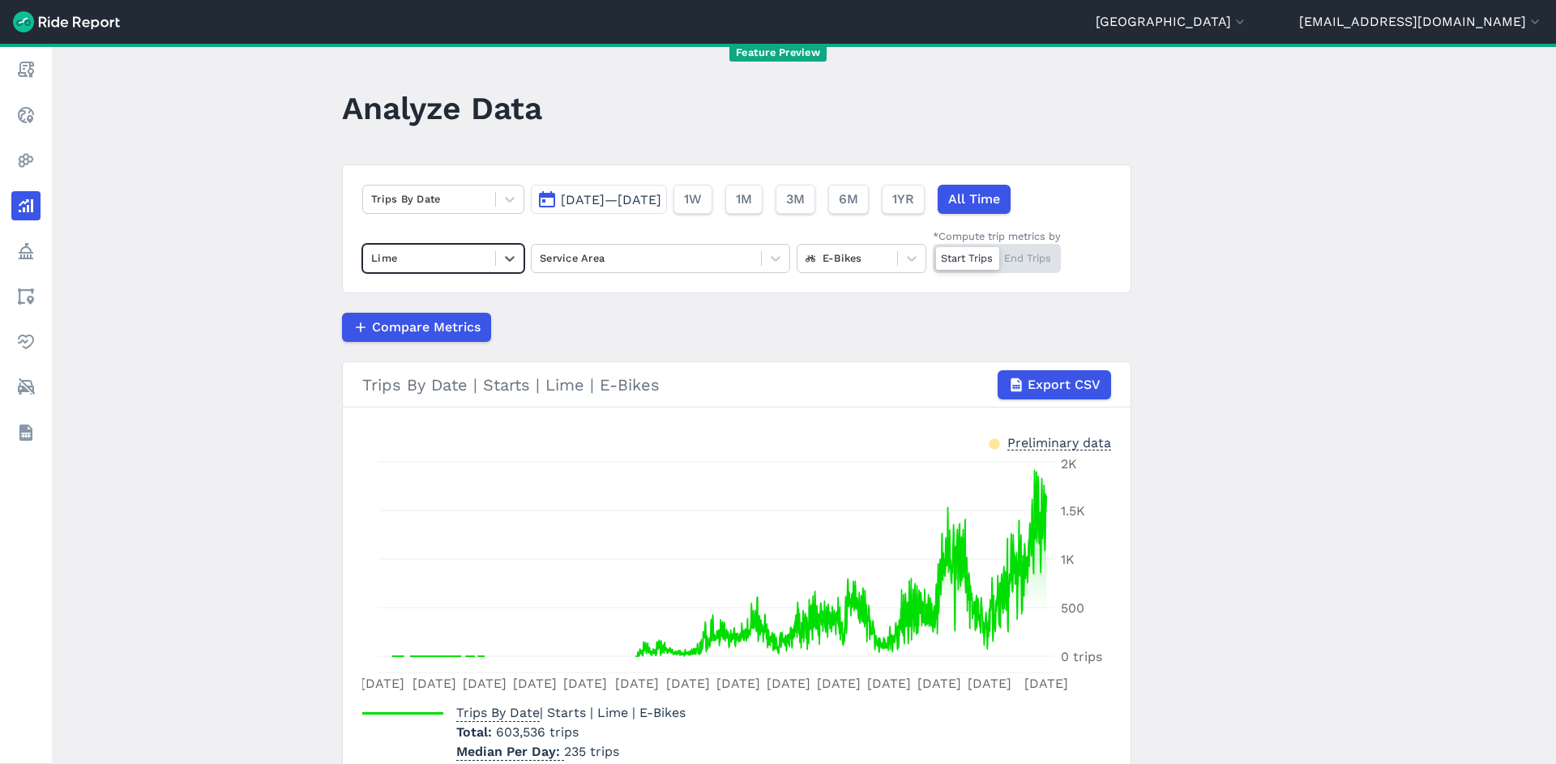
click at [447, 254] on div at bounding box center [429, 258] width 116 height 19
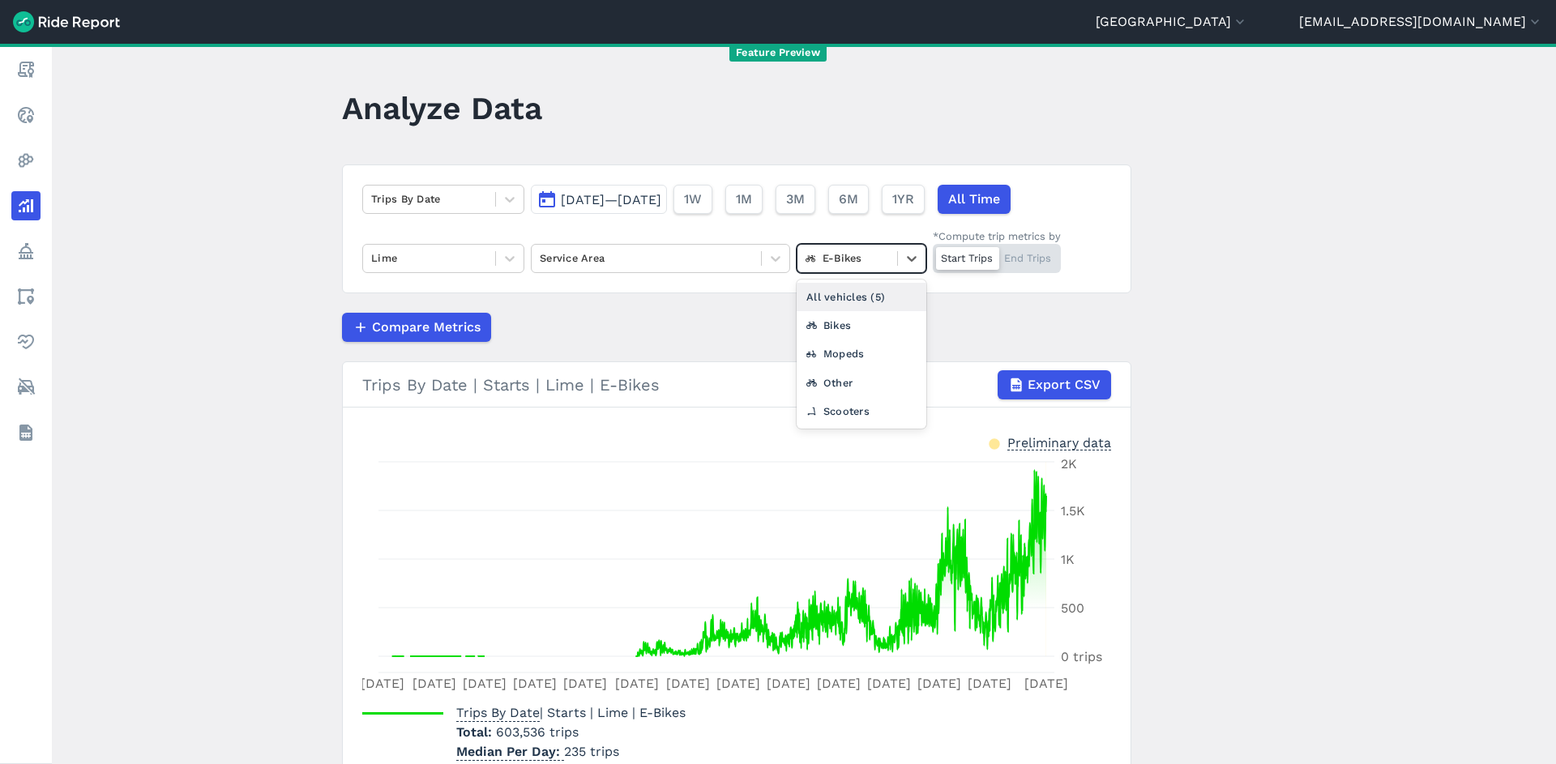
click at [848, 259] on div at bounding box center [847, 258] width 83 height 19
click at [866, 412] on div "Scooters" at bounding box center [862, 411] width 130 height 28
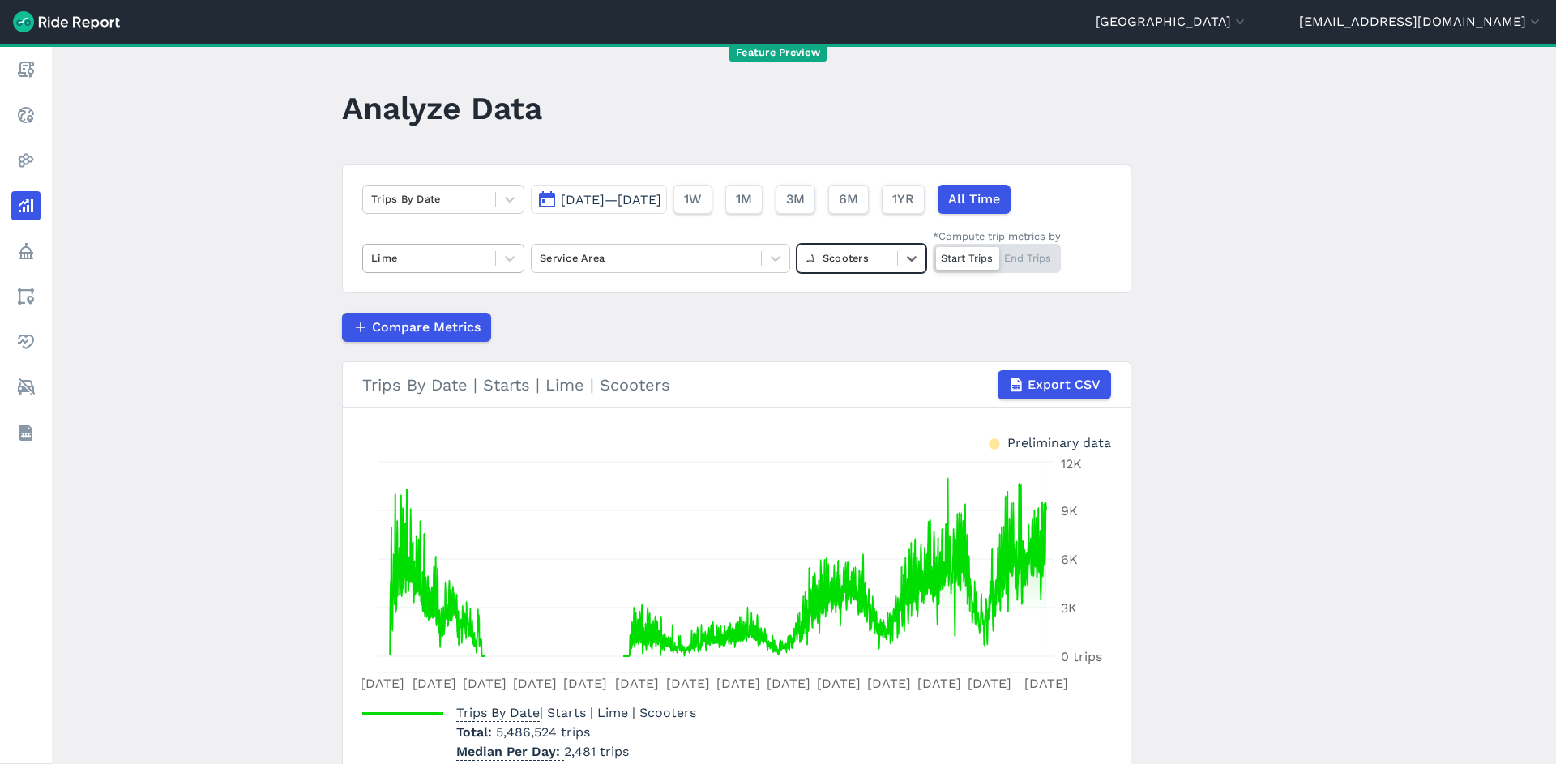
click at [455, 266] on div at bounding box center [429, 258] width 116 height 19
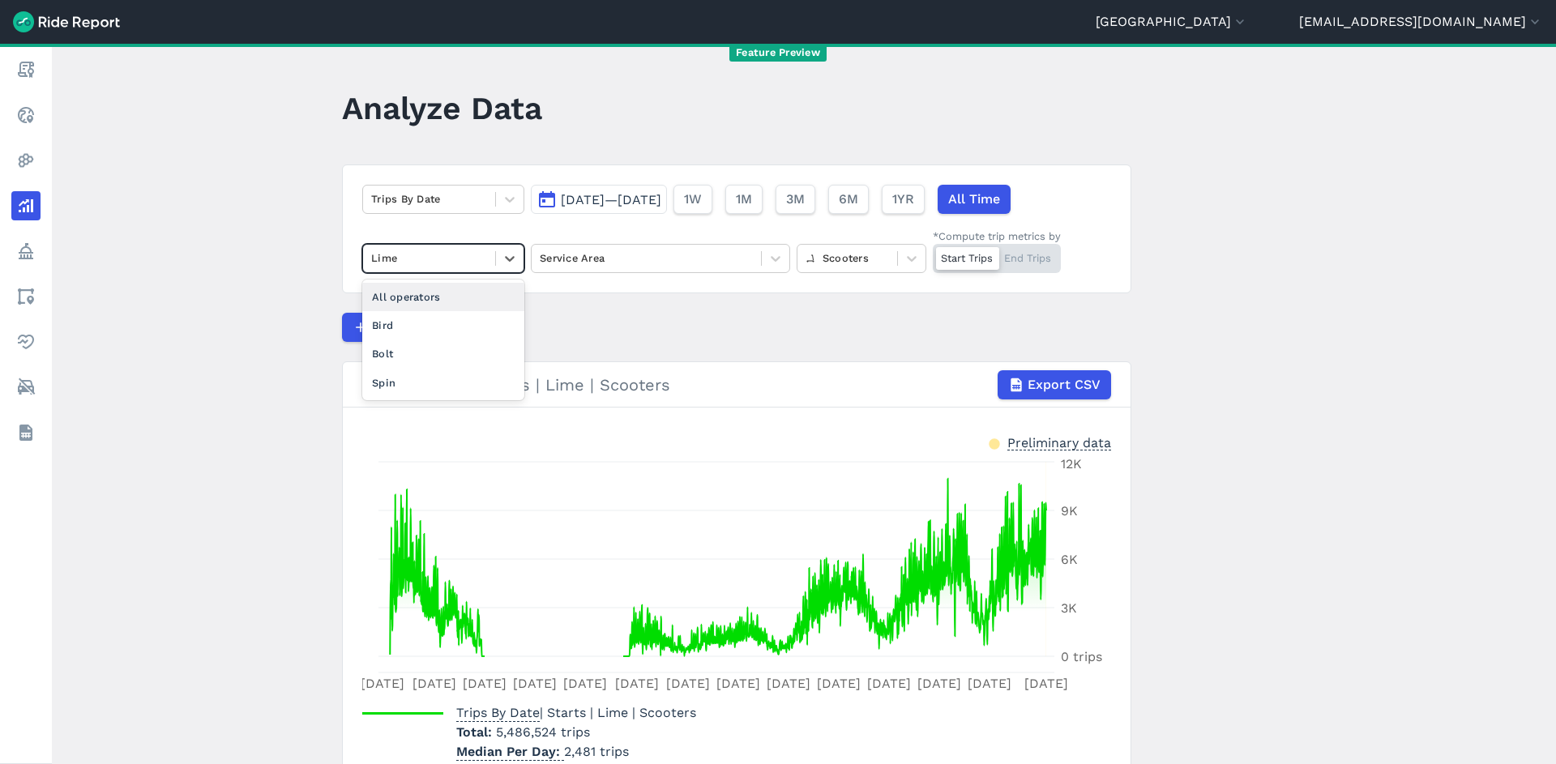
click at [466, 297] on div "All operators" at bounding box center [443, 297] width 162 height 28
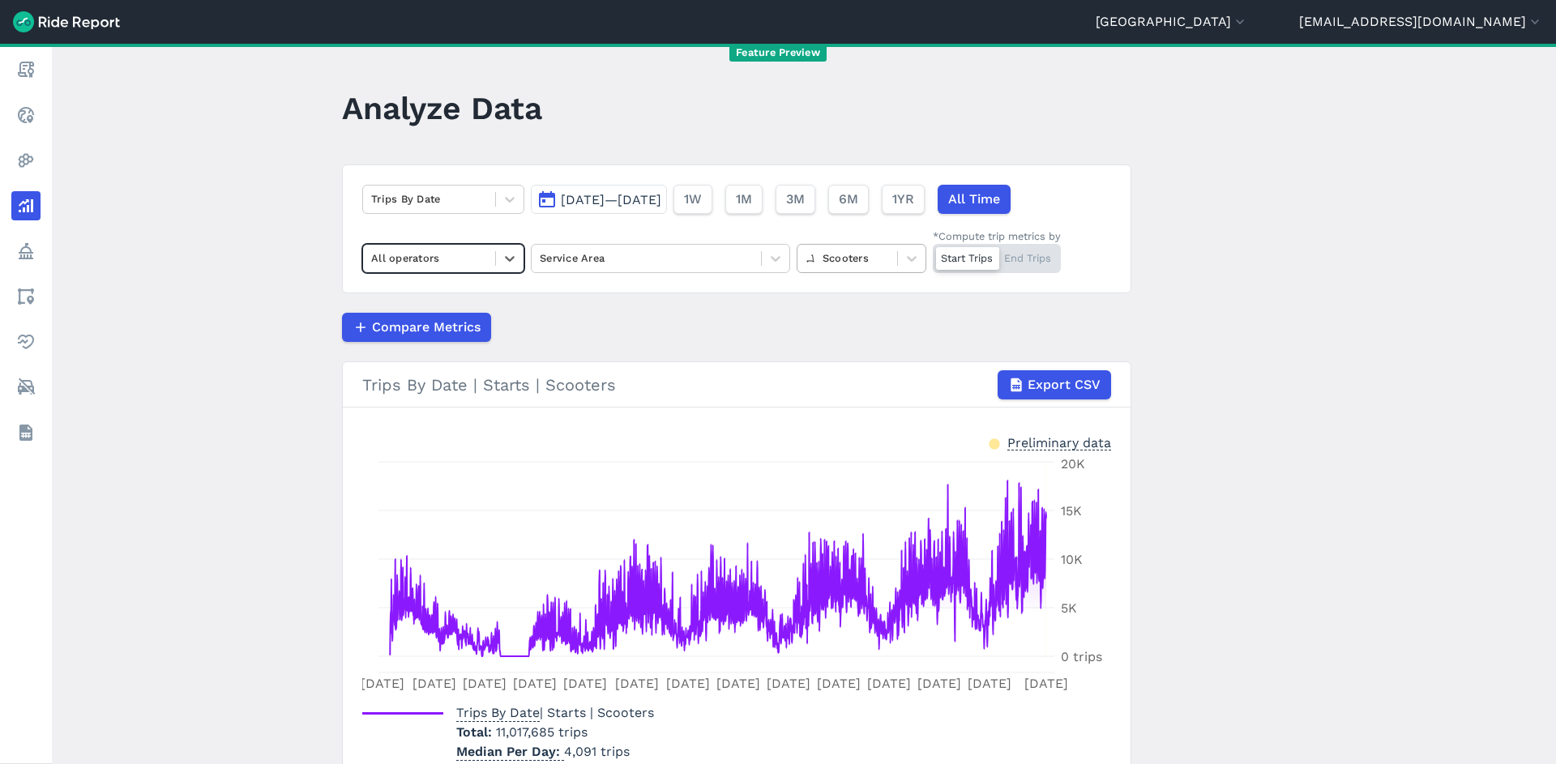
click at [891, 256] on div "Scooters" at bounding box center [847, 258] width 100 height 25
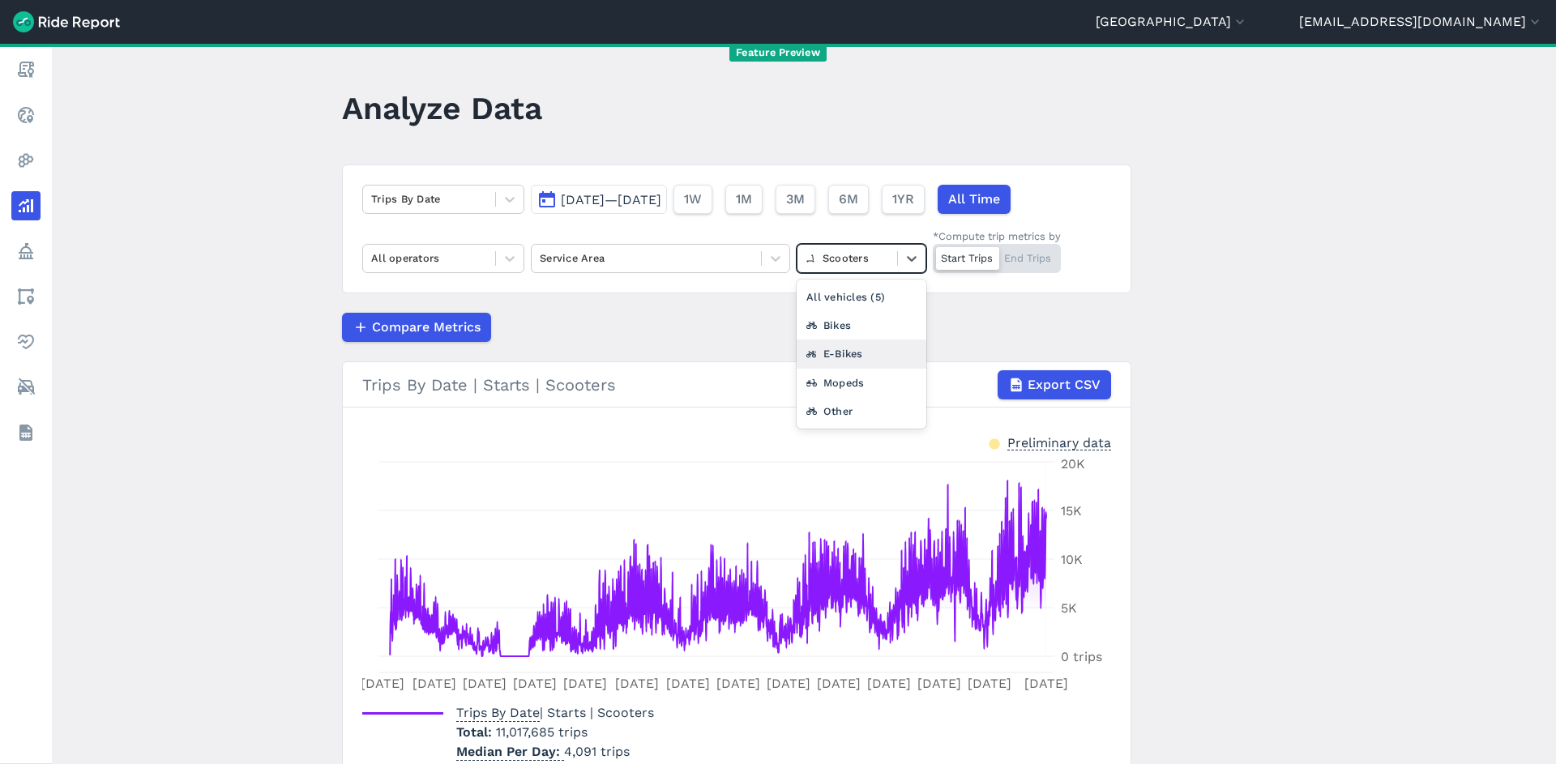
click at [857, 354] on div "E-Bikes" at bounding box center [862, 354] width 130 height 28
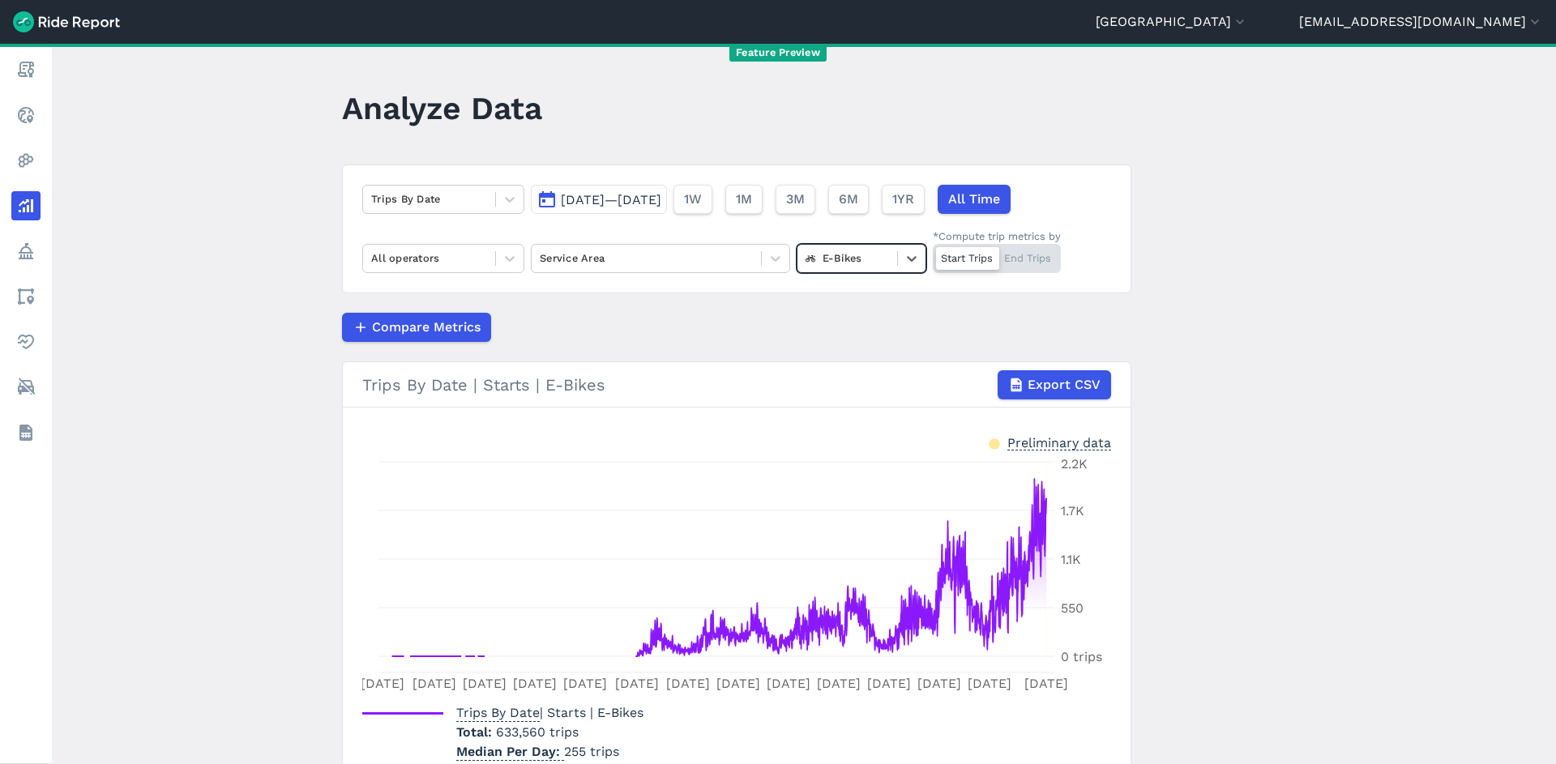
click at [608, 194] on span "[DATE]—[DATE]" at bounding box center [611, 199] width 100 height 15
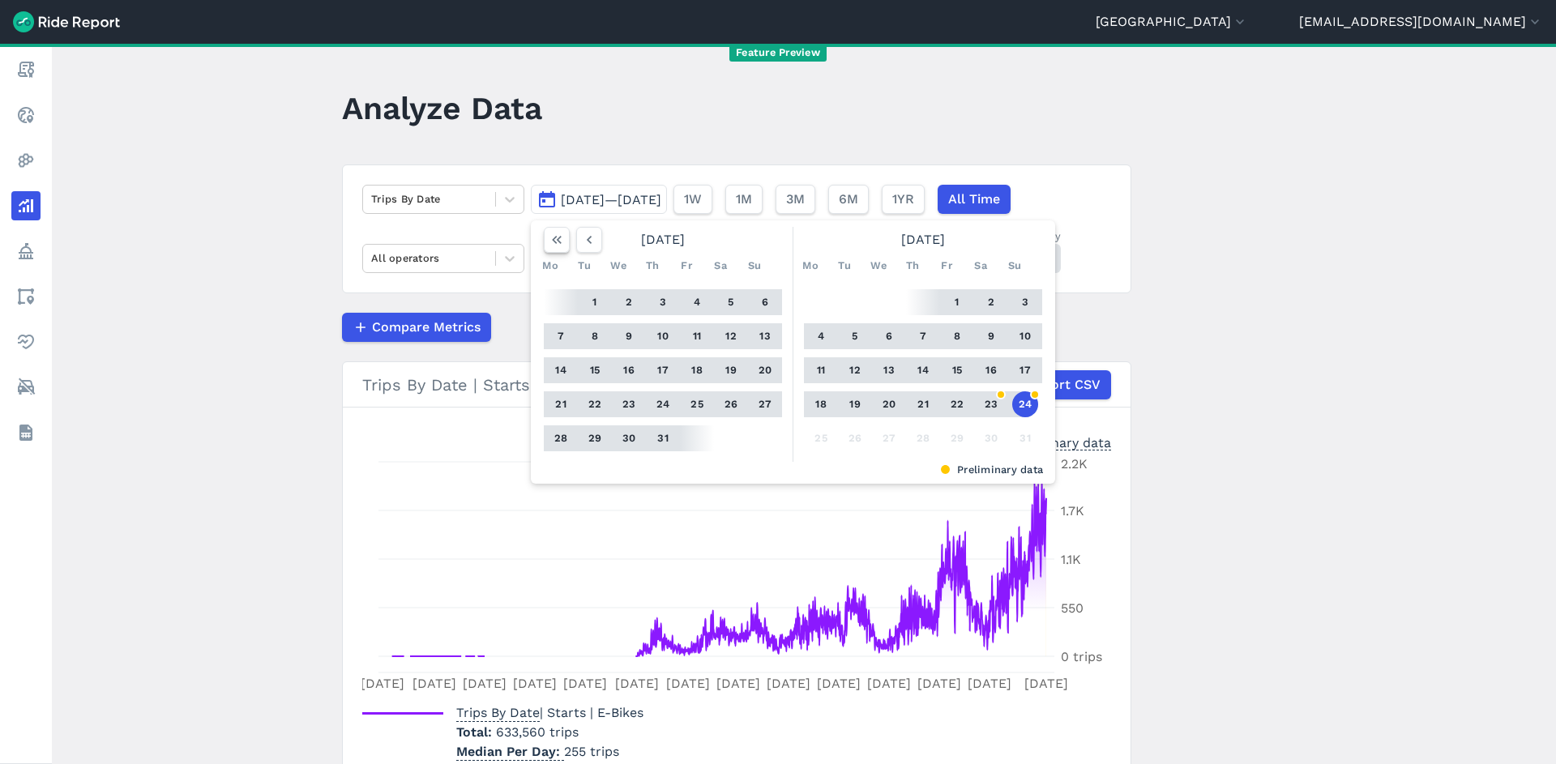
click at [558, 233] on icon "button" at bounding box center [557, 240] width 16 height 16
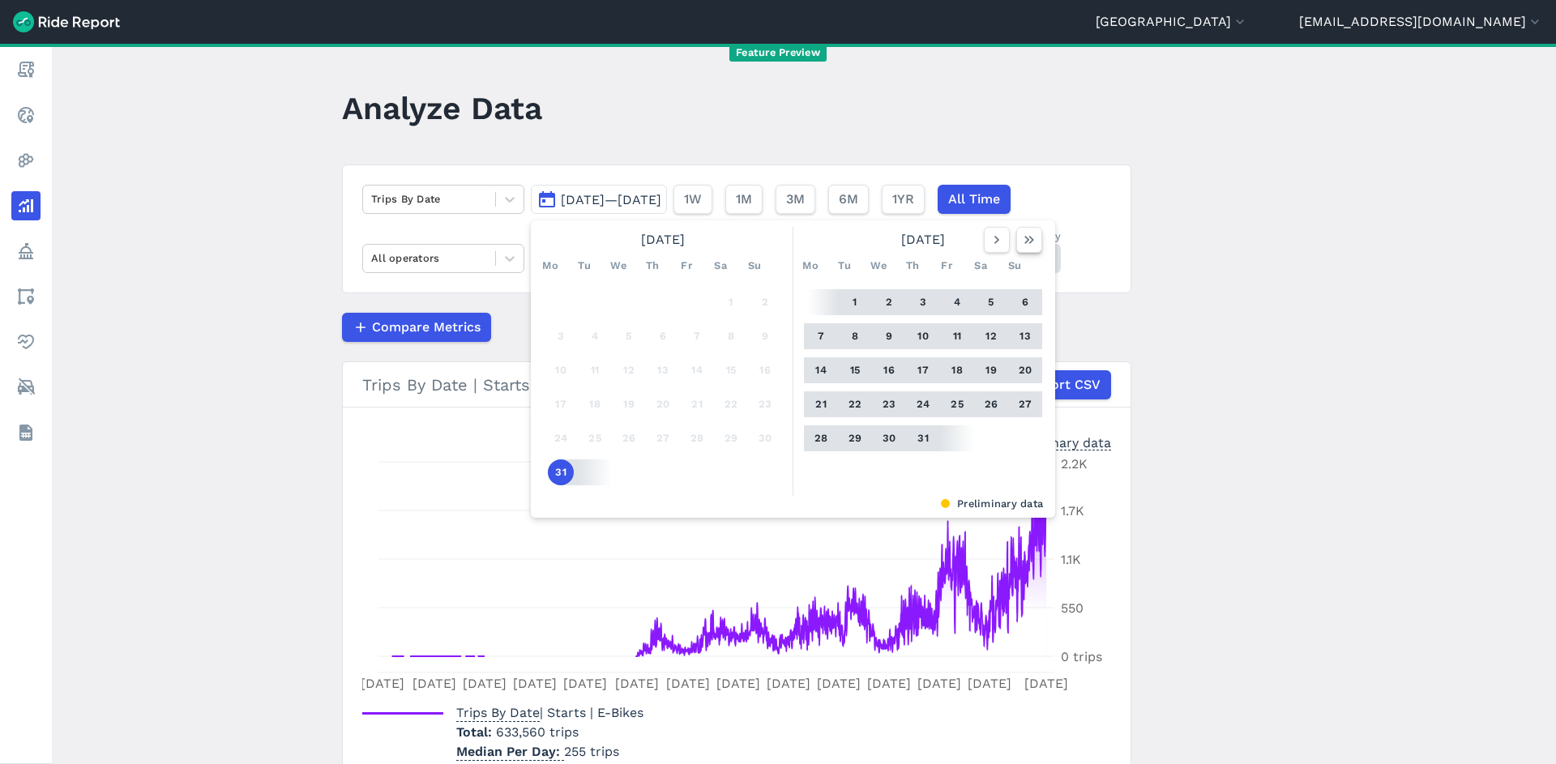
click at [1021, 239] on icon "button" at bounding box center [1029, 240] width 16 height 16
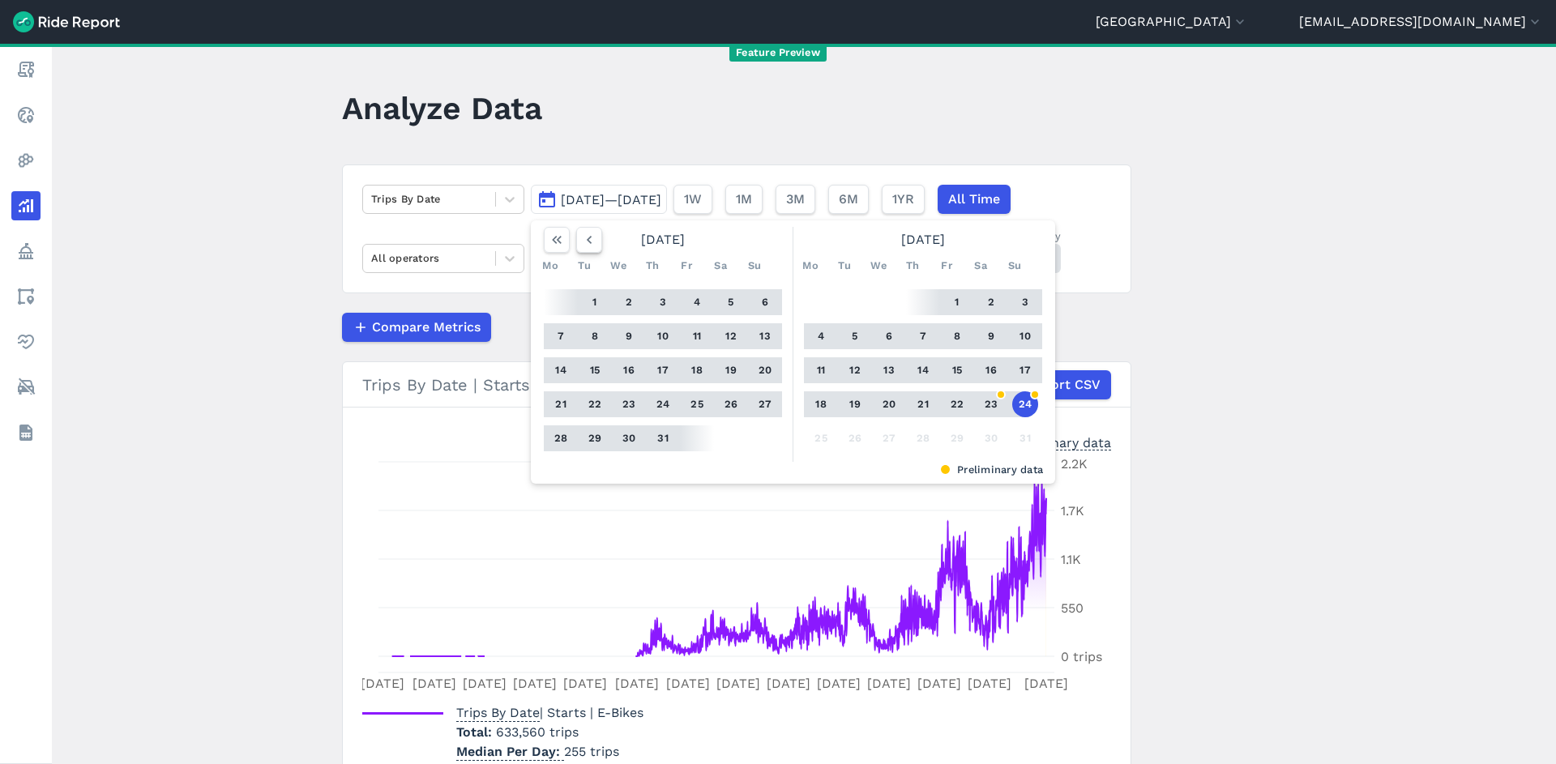
click at [590, 237] on icon "button" at bounding box center [589, 240] width 16 height 16
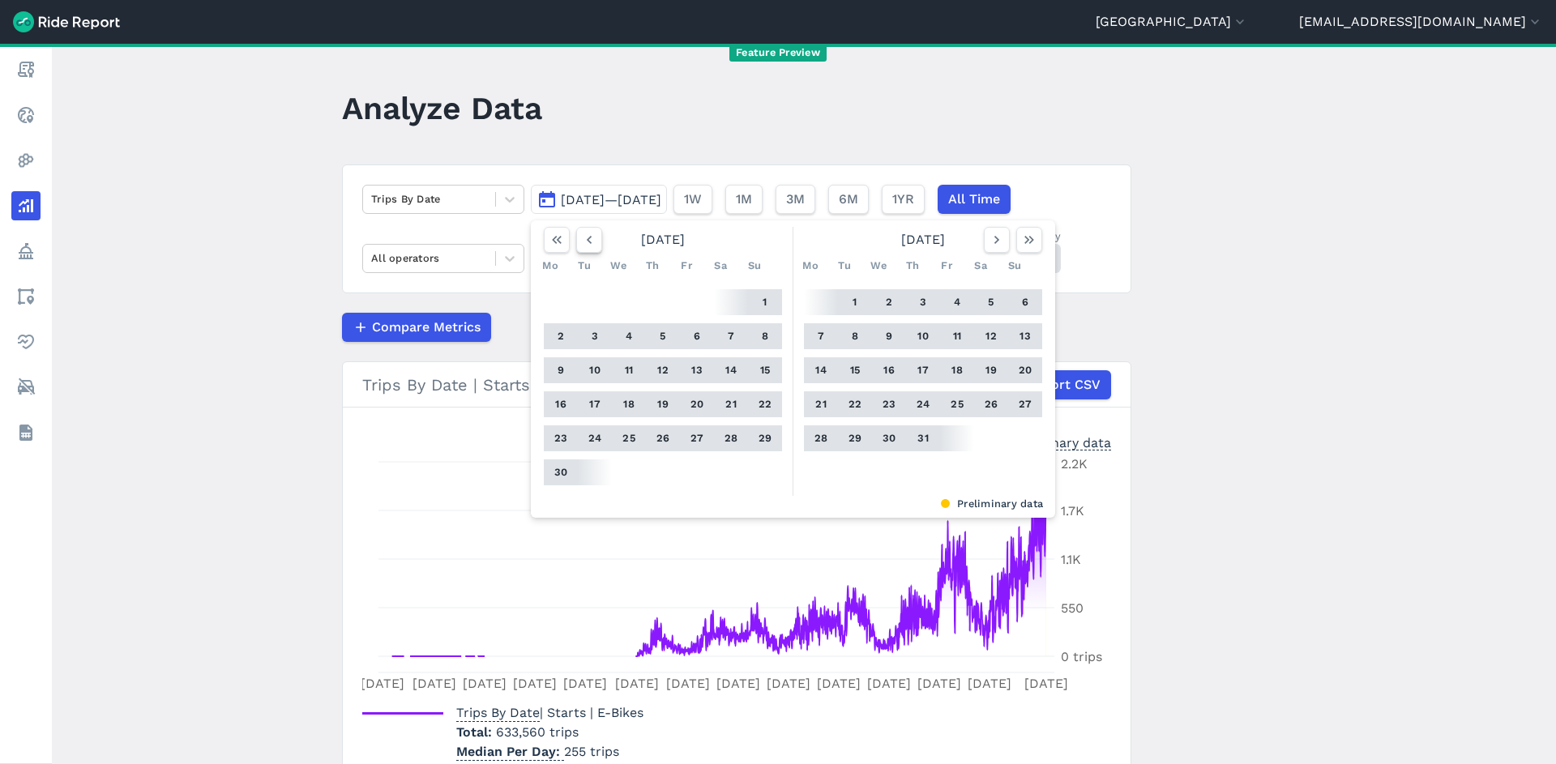
click at [590, 237] on icon "button" at bounding box center [589, 240] width 16 height 16
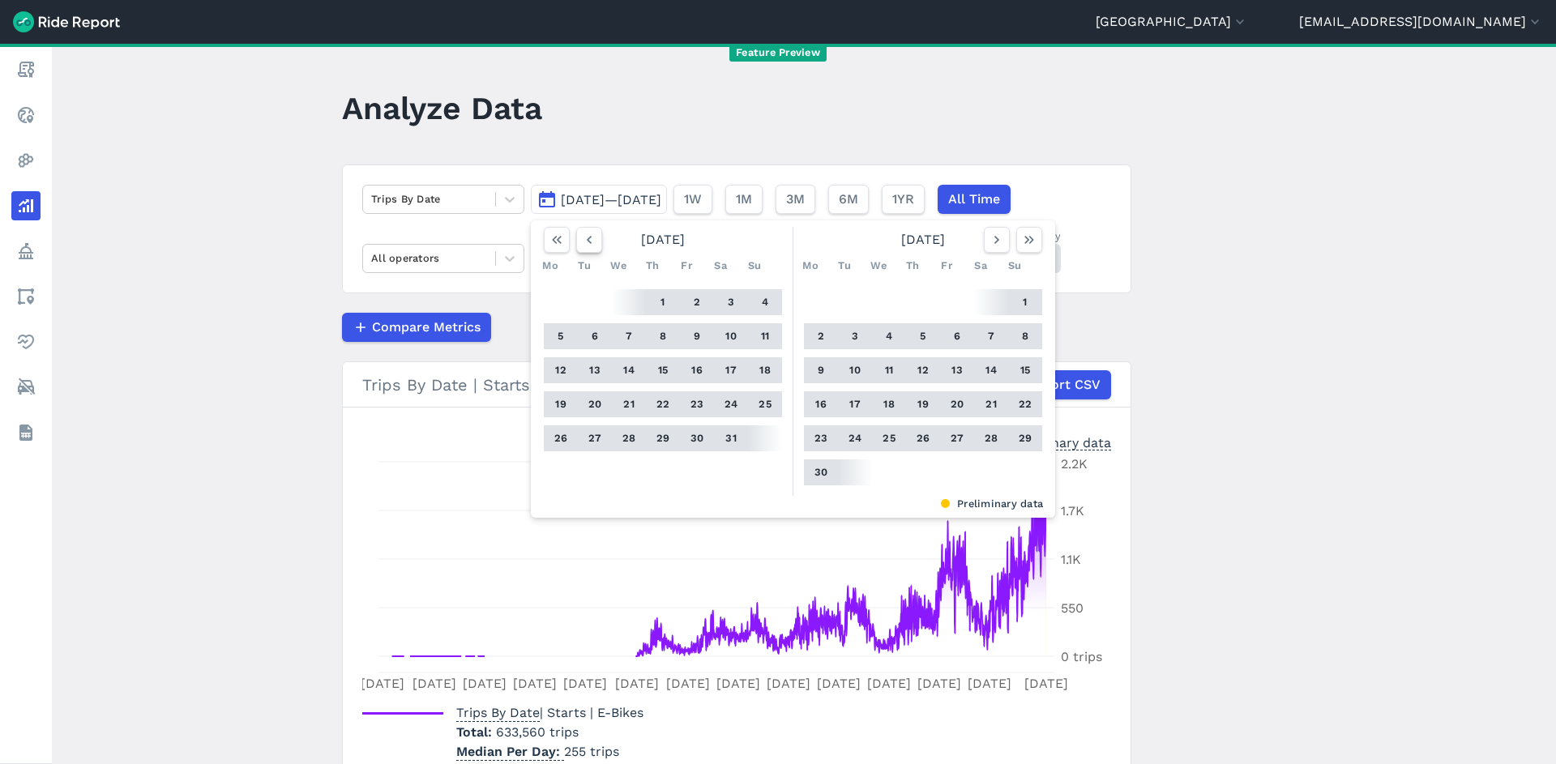
click at [590, 237] on icon "button" at bounding box center [589, 240] width 16 height 16
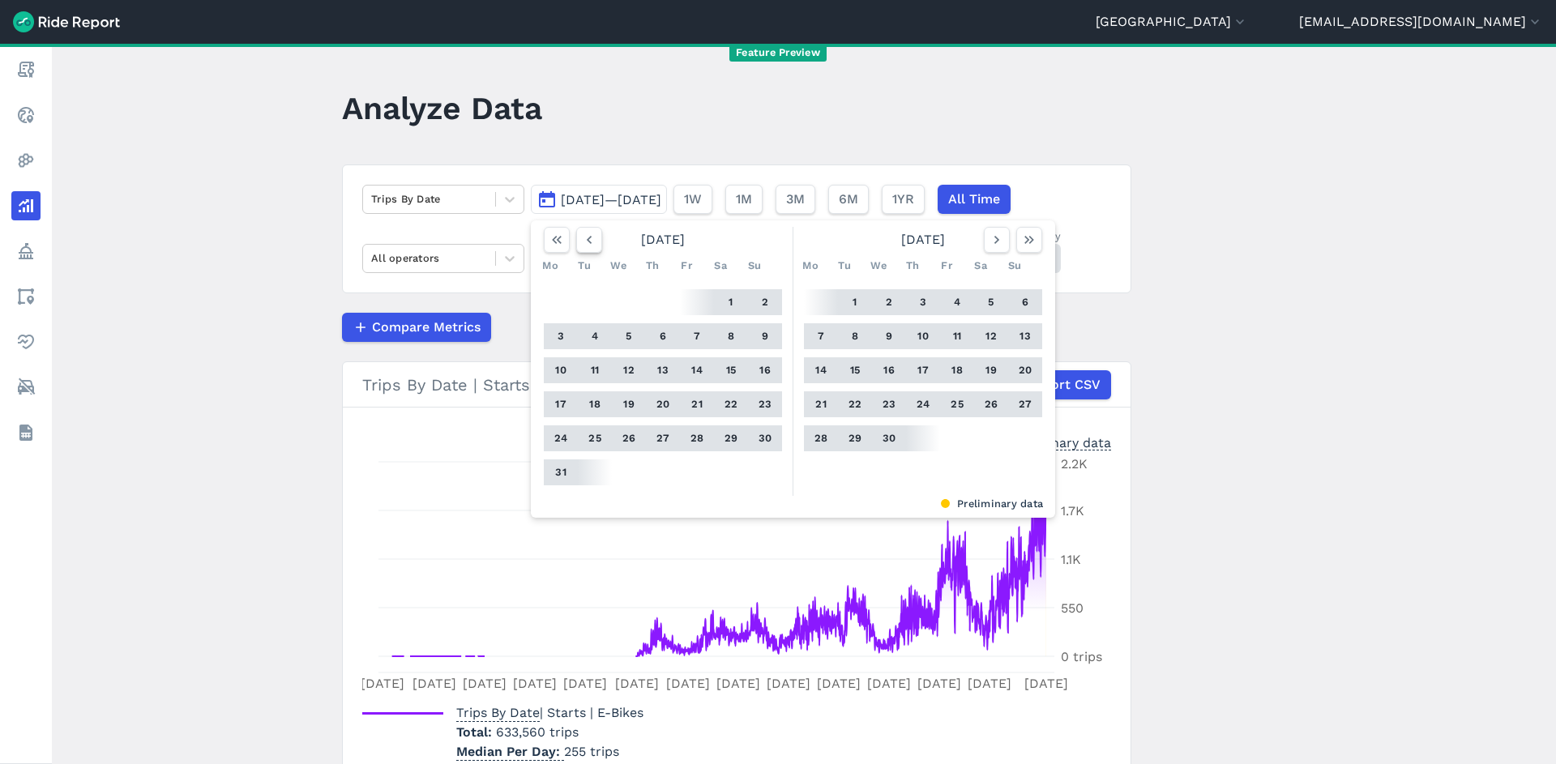
click at [590, 237] on icon "button" at bounding box center [589, 240] width 16 height 16
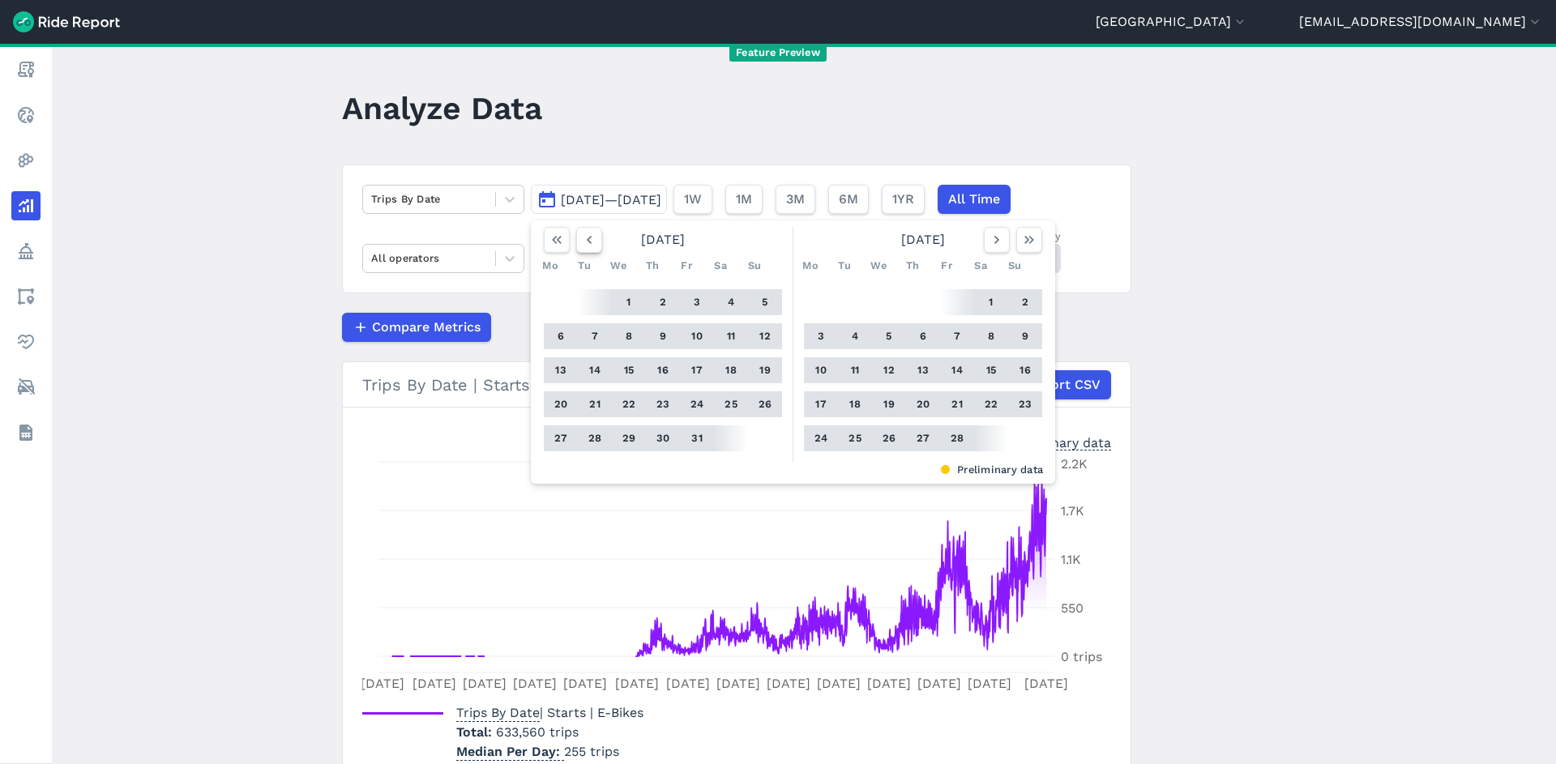
click at [590, 237] on icon "button" at bounding box center [589, 240] width 16 height 16
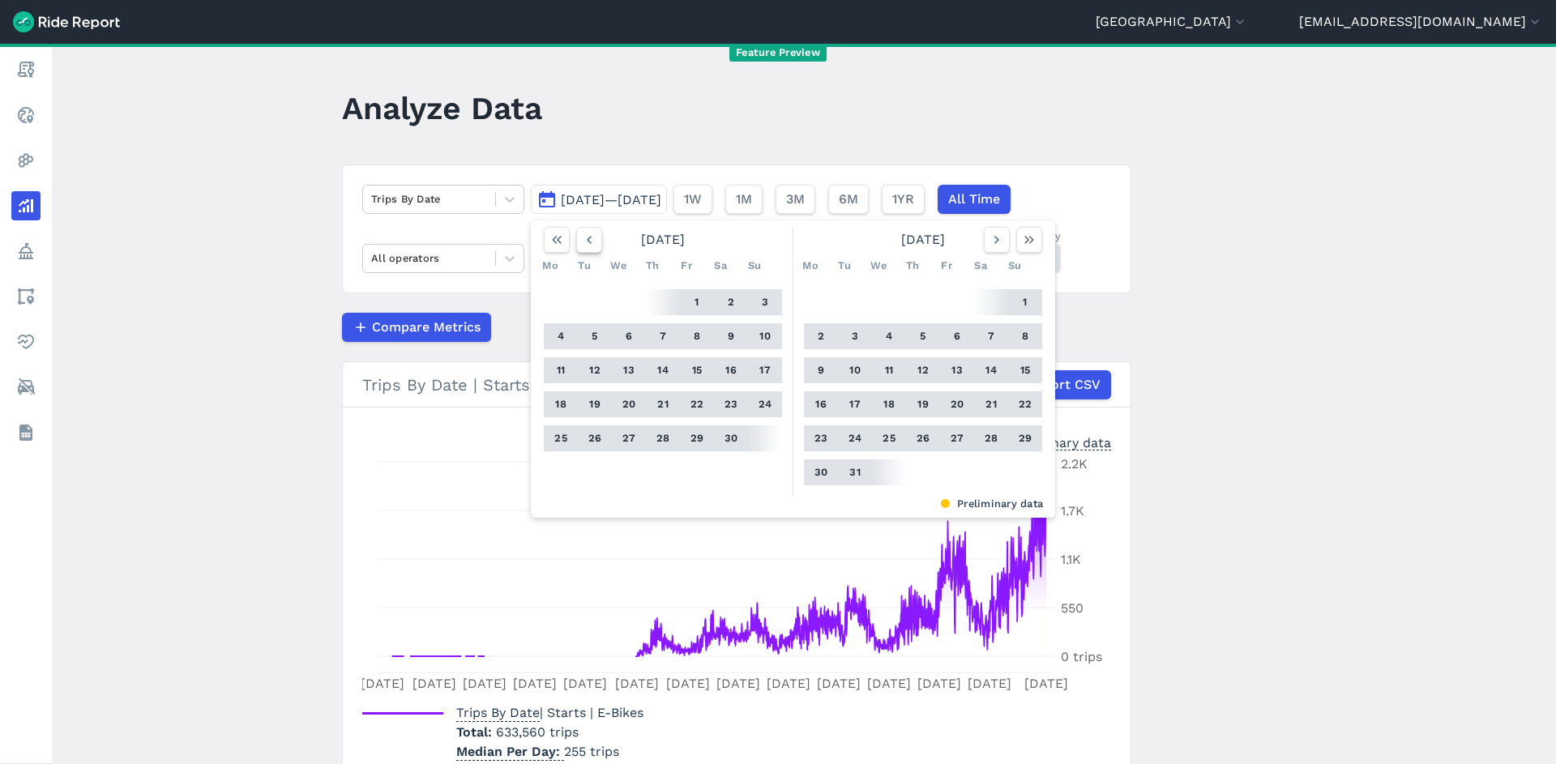
click at [590, 237] on icon "button" at bounding box center [589, 240] width 16 height 16
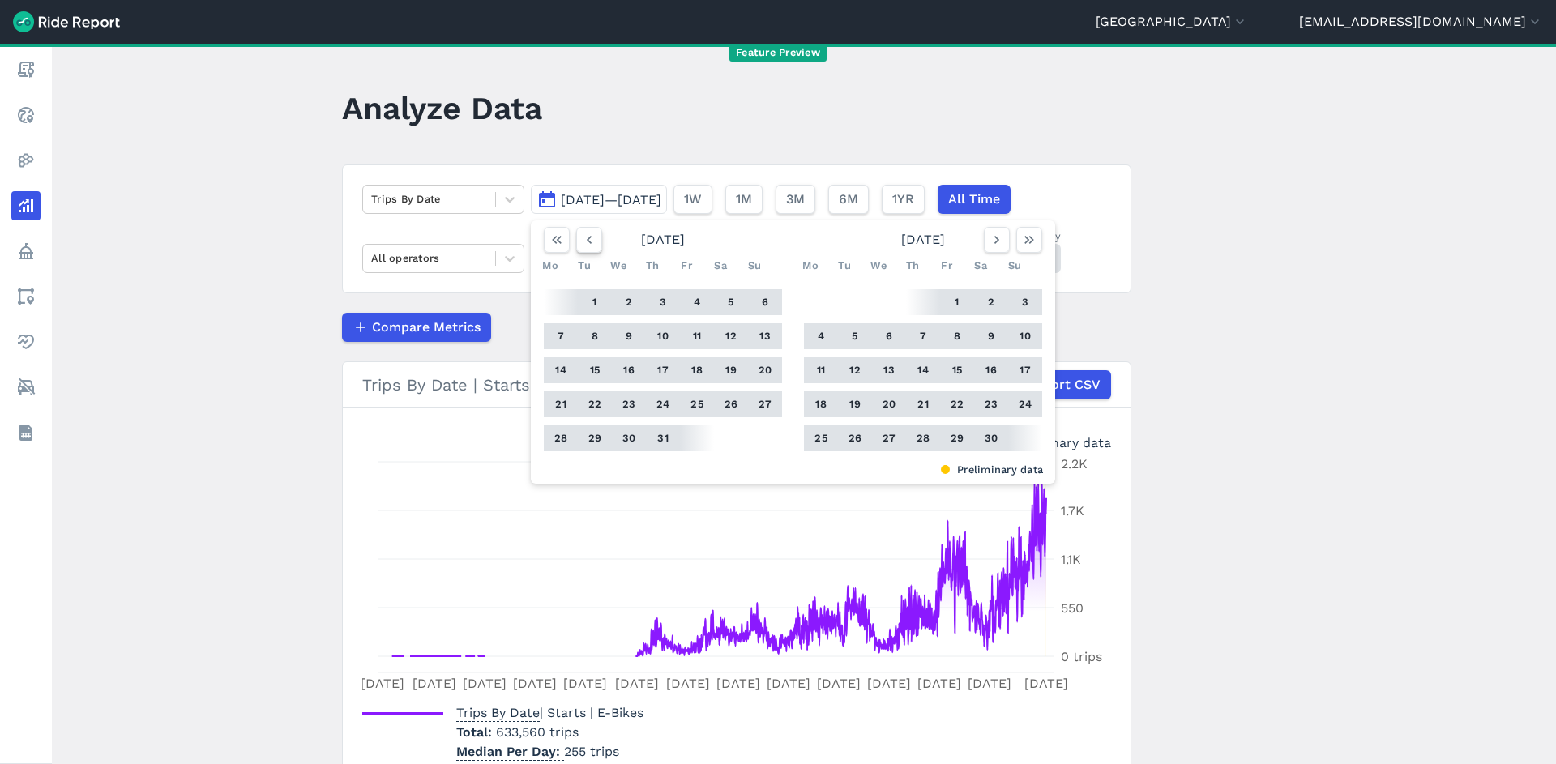
click at [590, 237] on icon "button" at bounding box center [589, 240] width 16 height 16
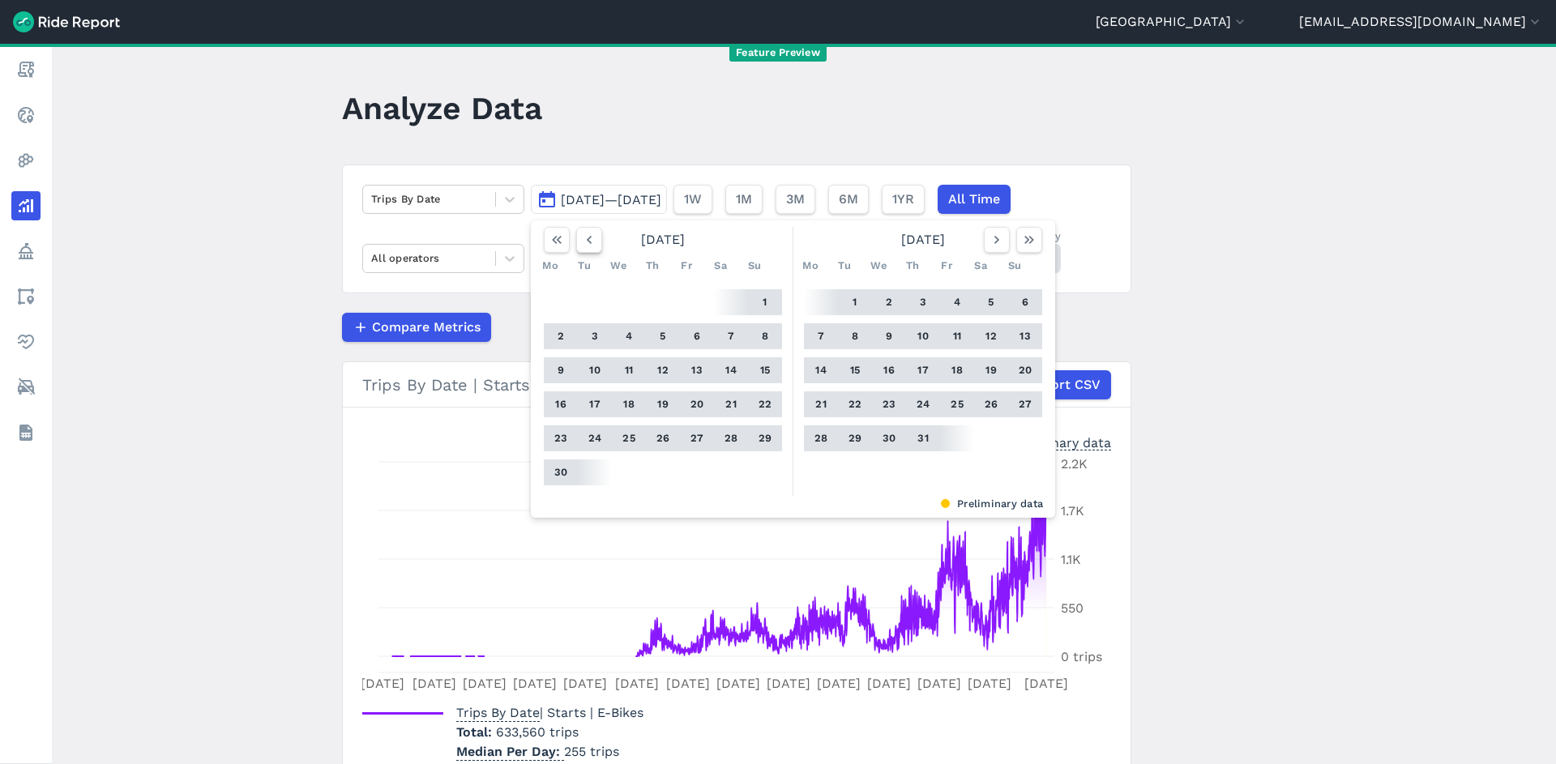
click at [590, 237] on icon "button" at bounding box center [589, 240] width 16 height 16
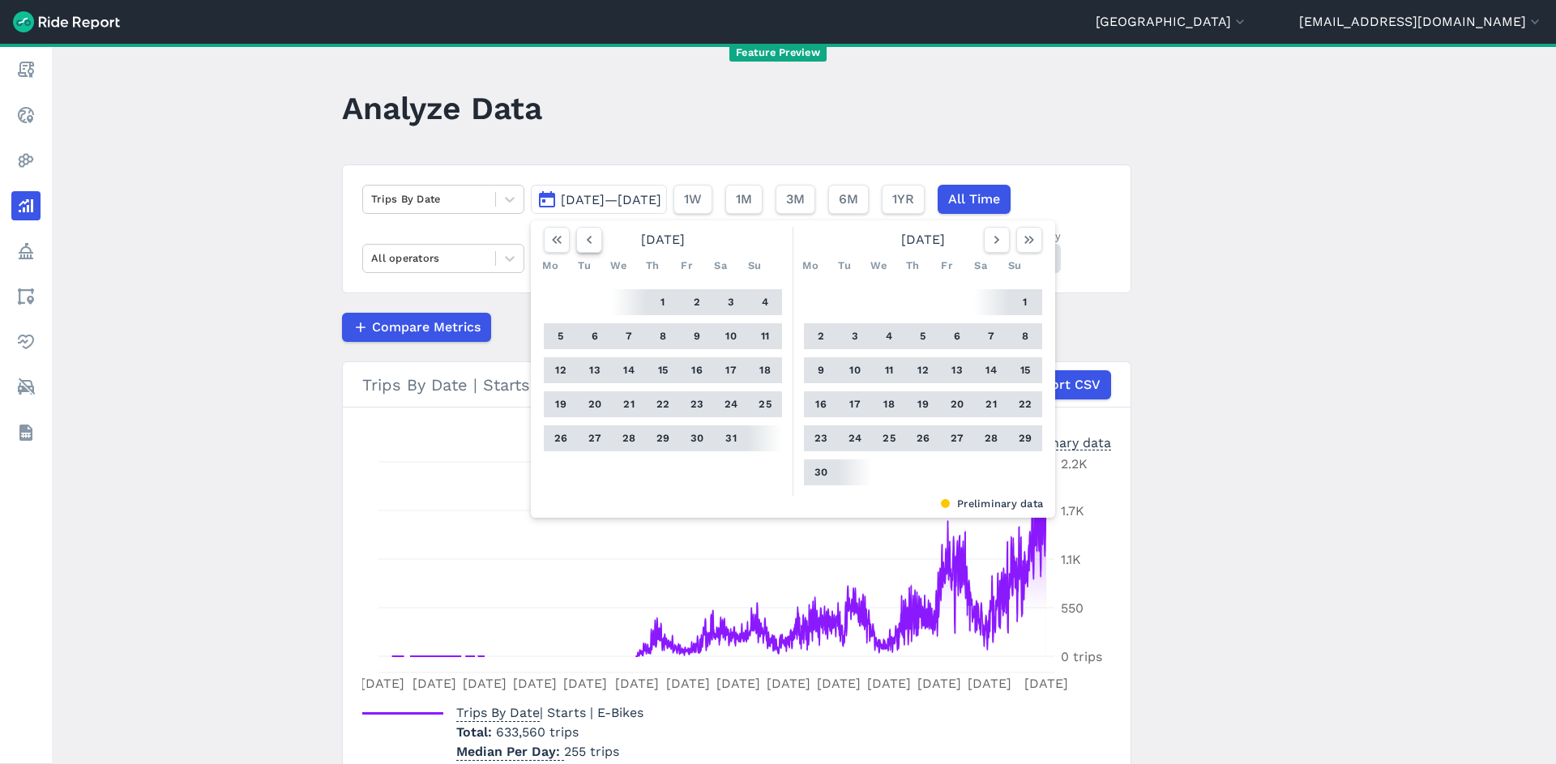
click at [590, 237] on icon "button" at bounding box center [589, 240] width 16 height 16
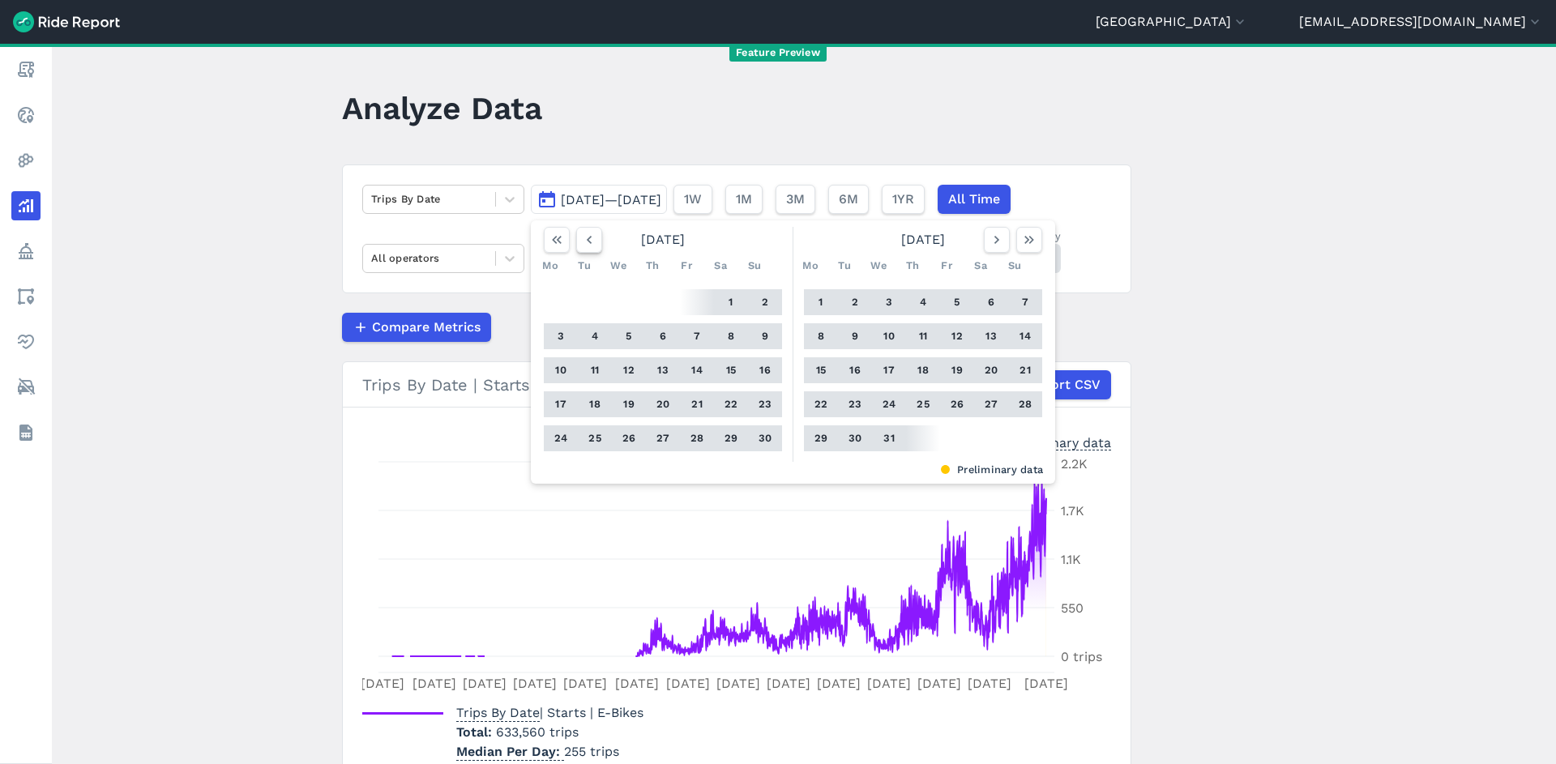
click at [590, 237] on icon "button" at bounding box center [589, 240] width 16 height 16
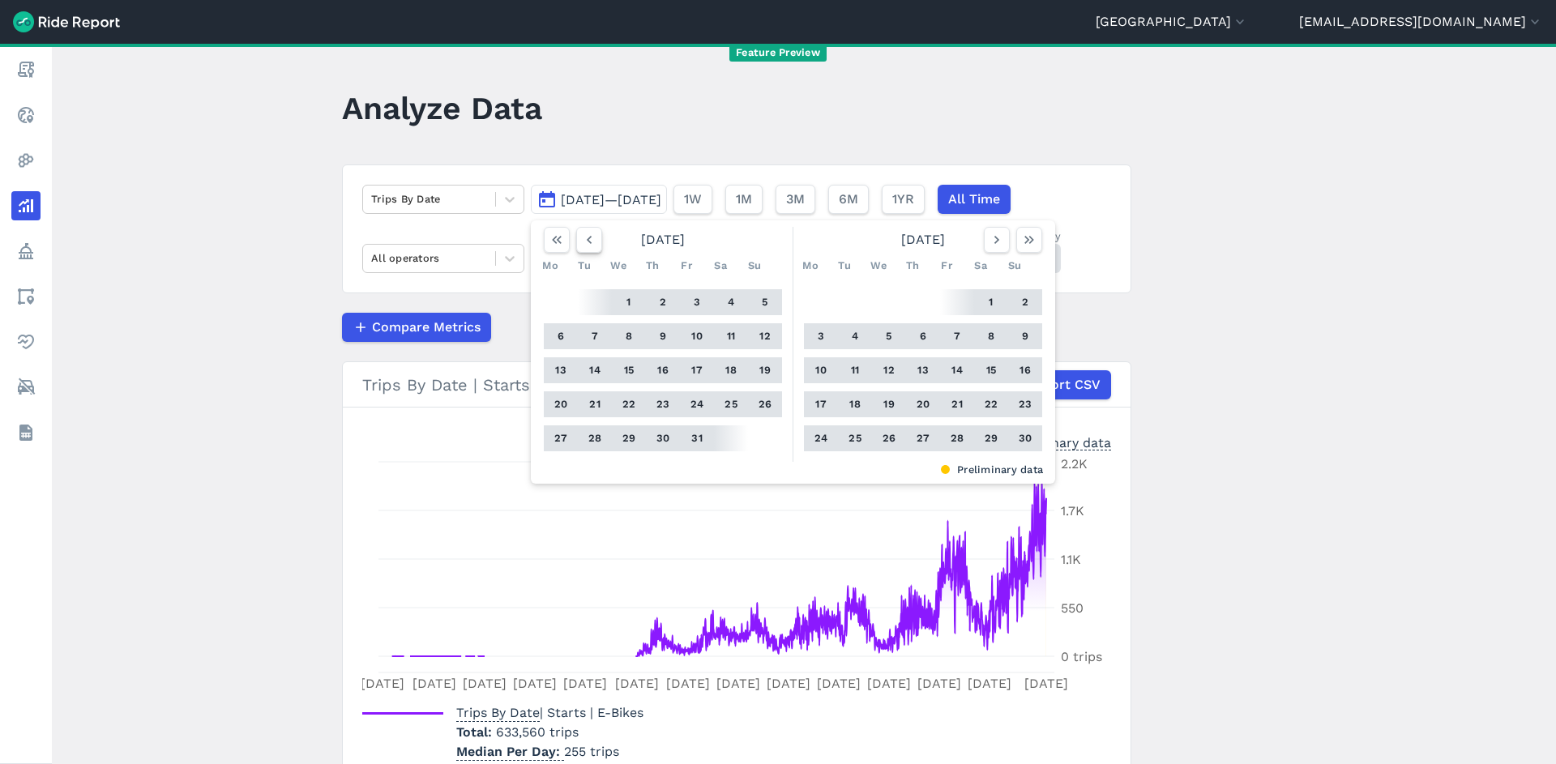
click at [590, 237] on icon "button" at bounding box center [589, 240] width 16 height 16
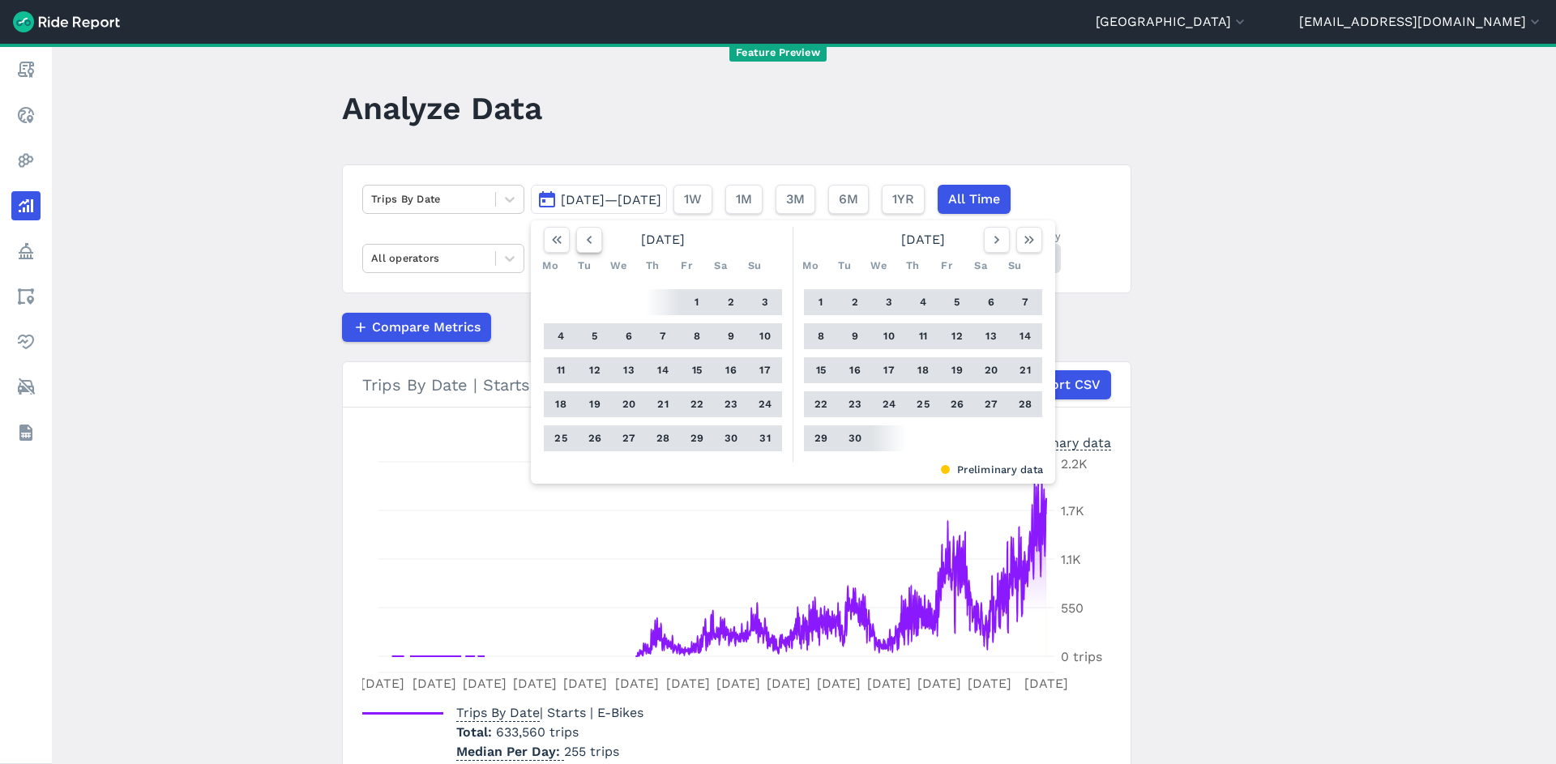
click at [590, 237] on icon "button" at bounding box center [589, 240] width 16 height 16
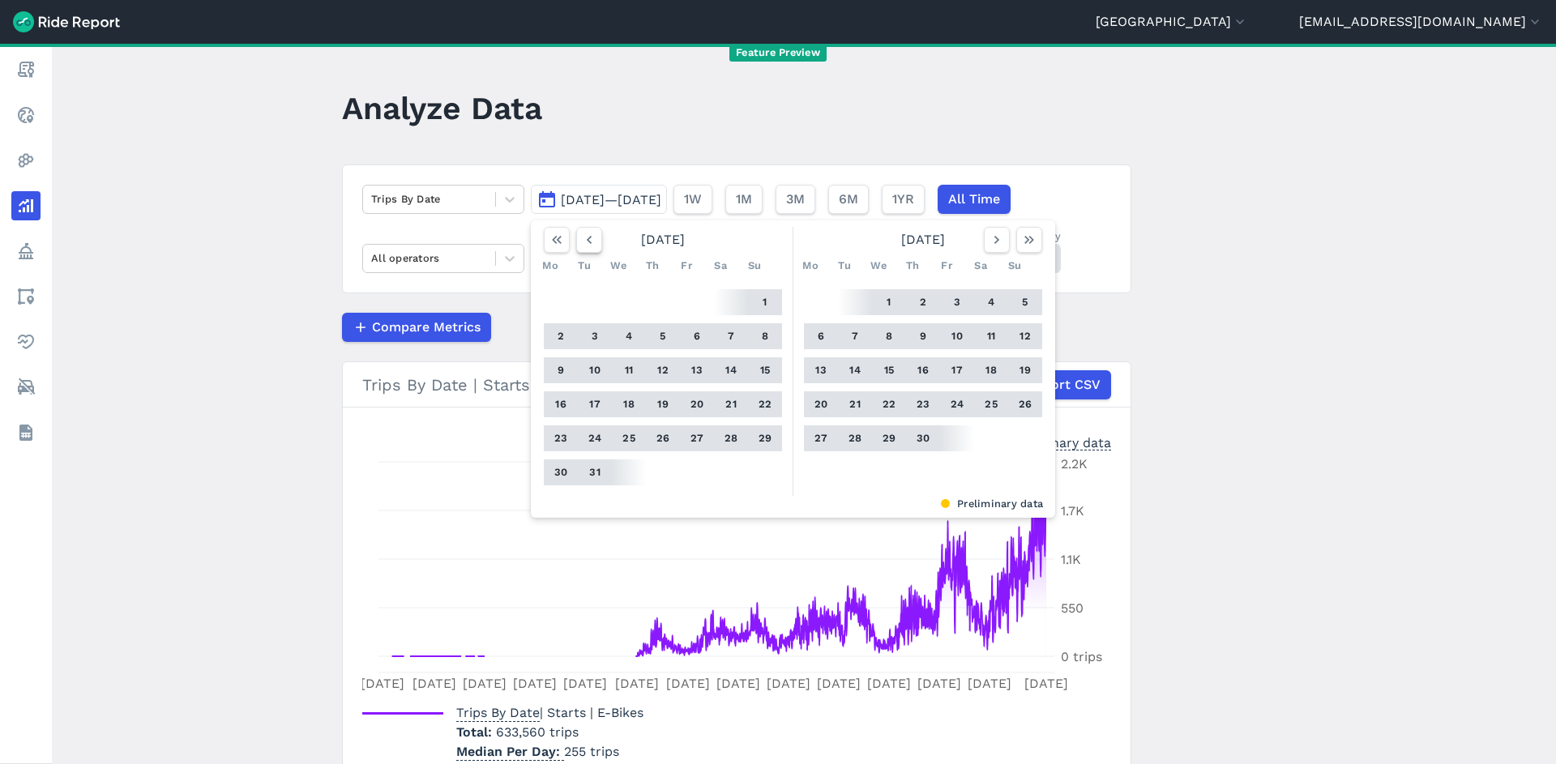
click at [590, 237] on icon "button" at bounding box center [589, 240] width 16 height 16
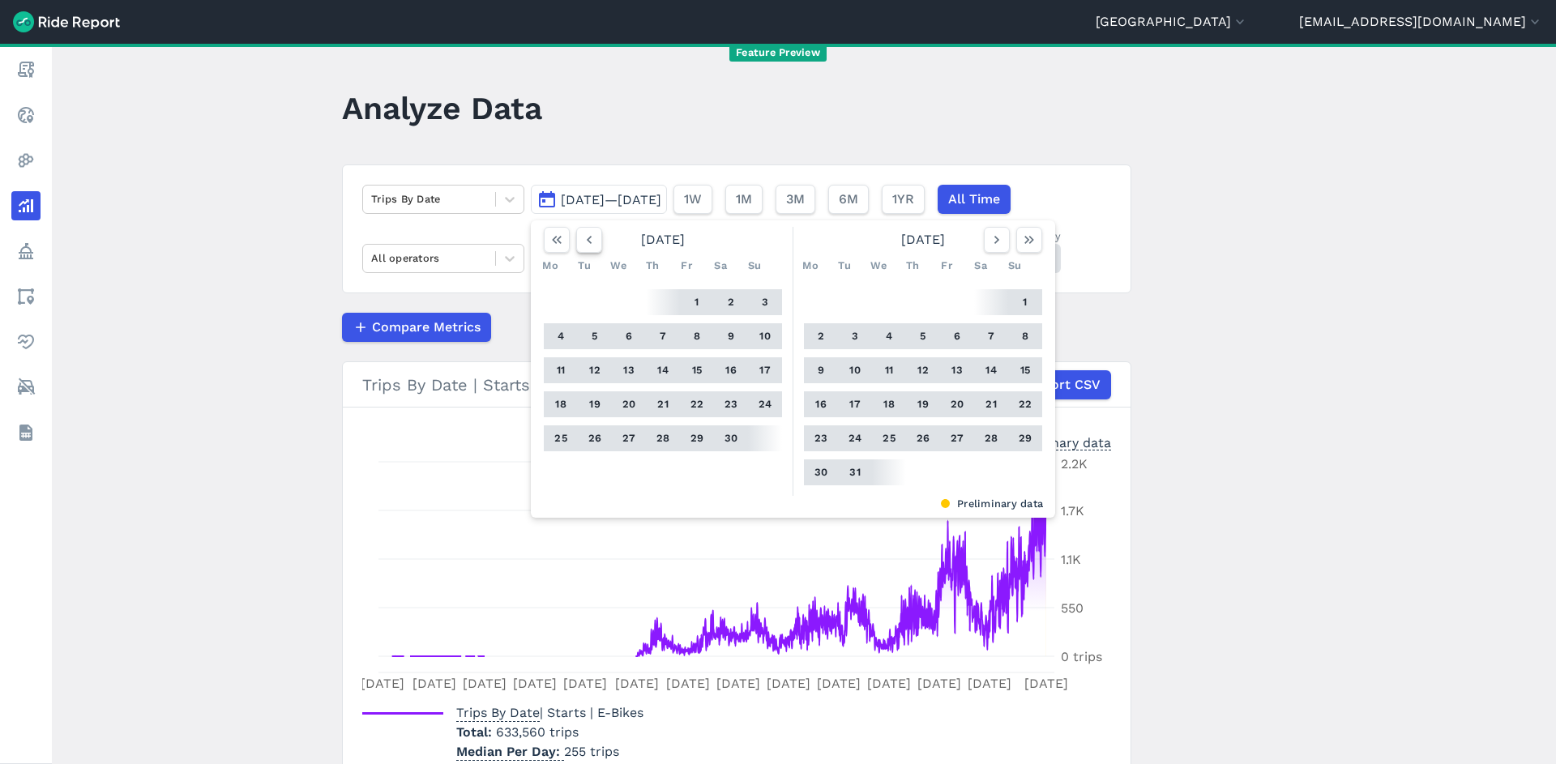
click at [590, 237] on icon "button" at bounding box center [589, 240] width 16 height 16
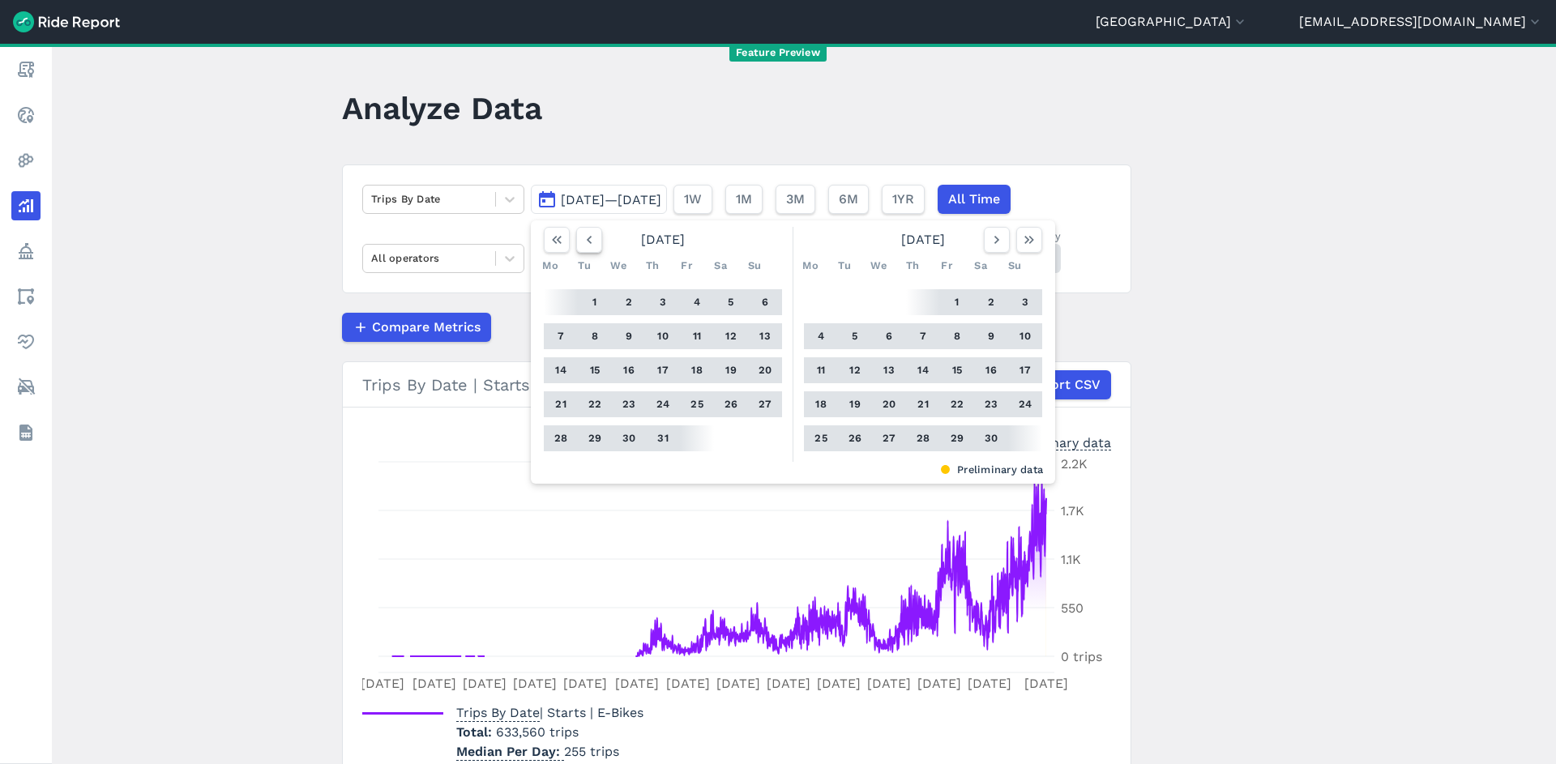
click at [590, 237] on icon "button" at bounding box center [589, 240] width 16 height 16
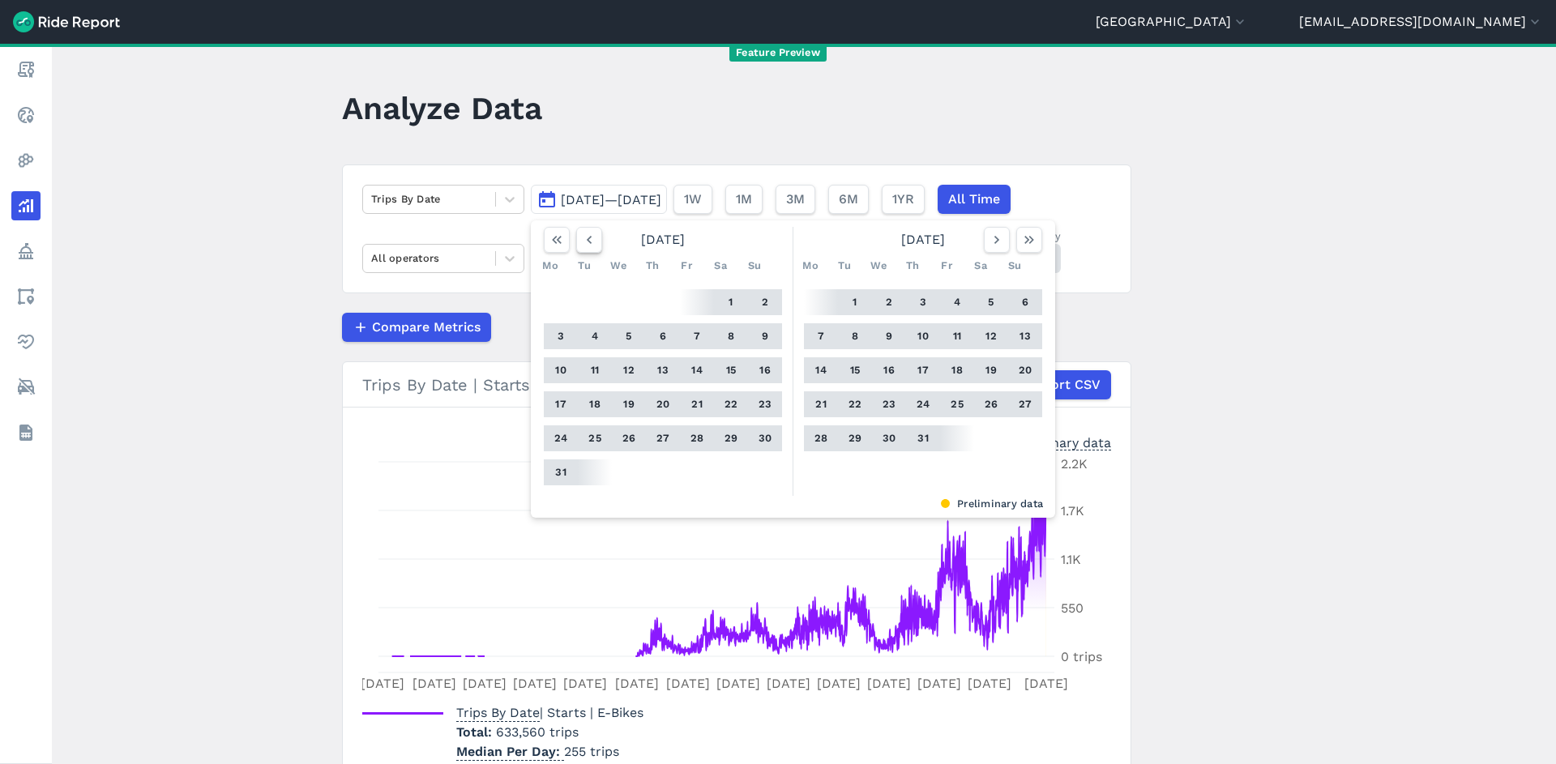
click at [590, 237] on icon "button" at bounding box center [589, 240] width 16 height 16
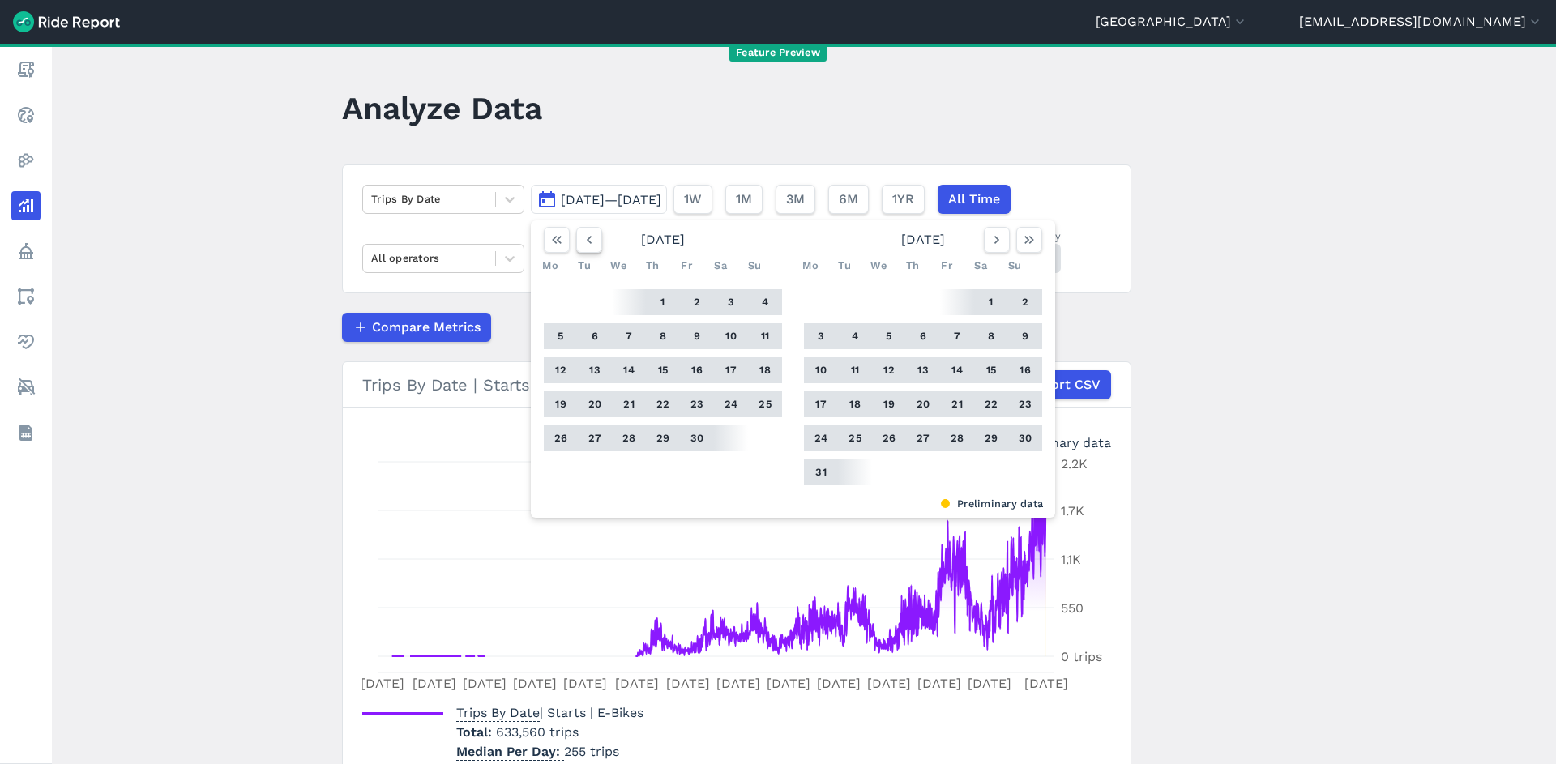
click at [590, 237] on icon "button" at bounding box center [589, 240] width 16 height 16
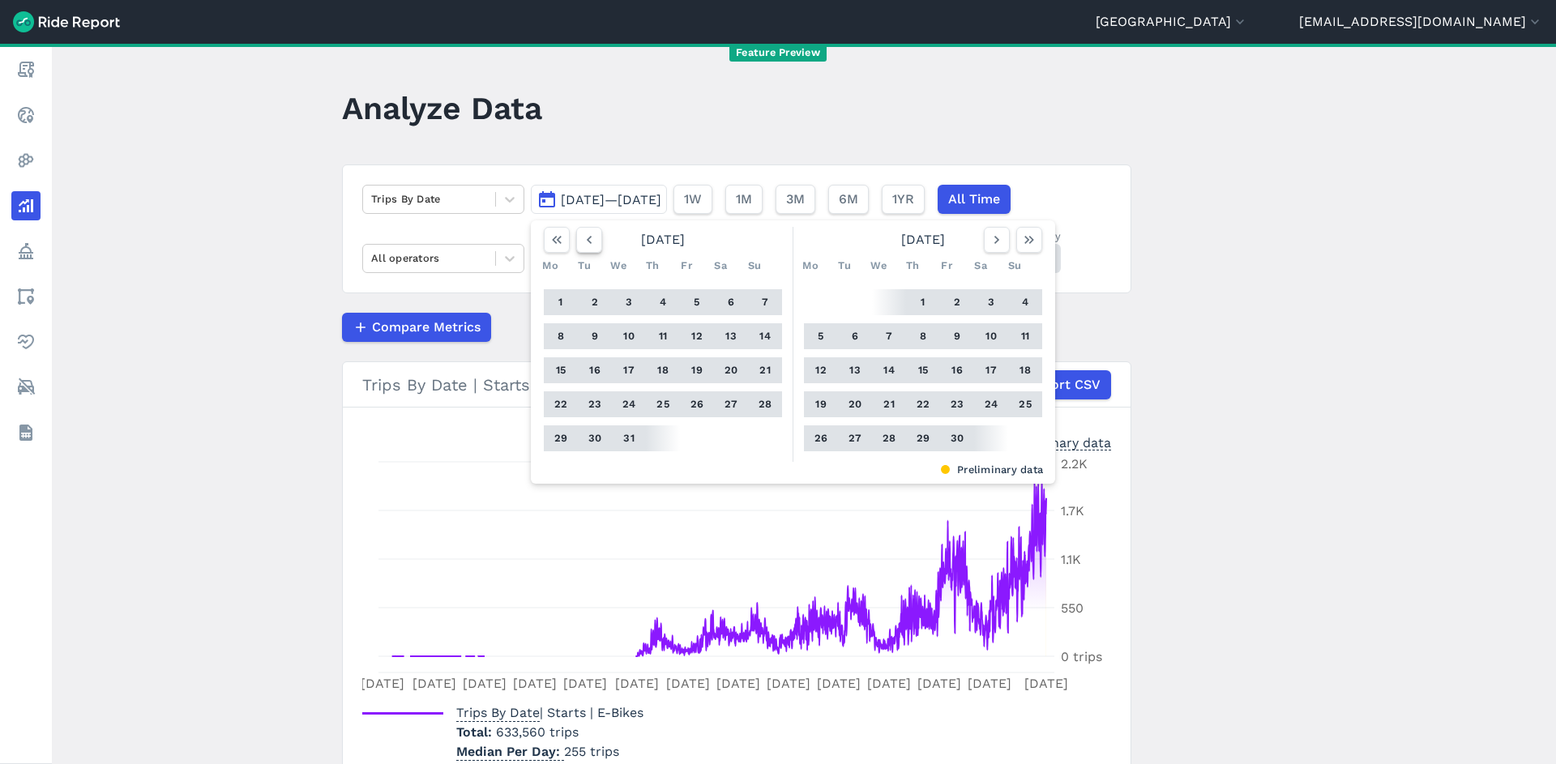
click at [590, 237] on icon "button" at bounding box center [589, 240] width 16 height 16
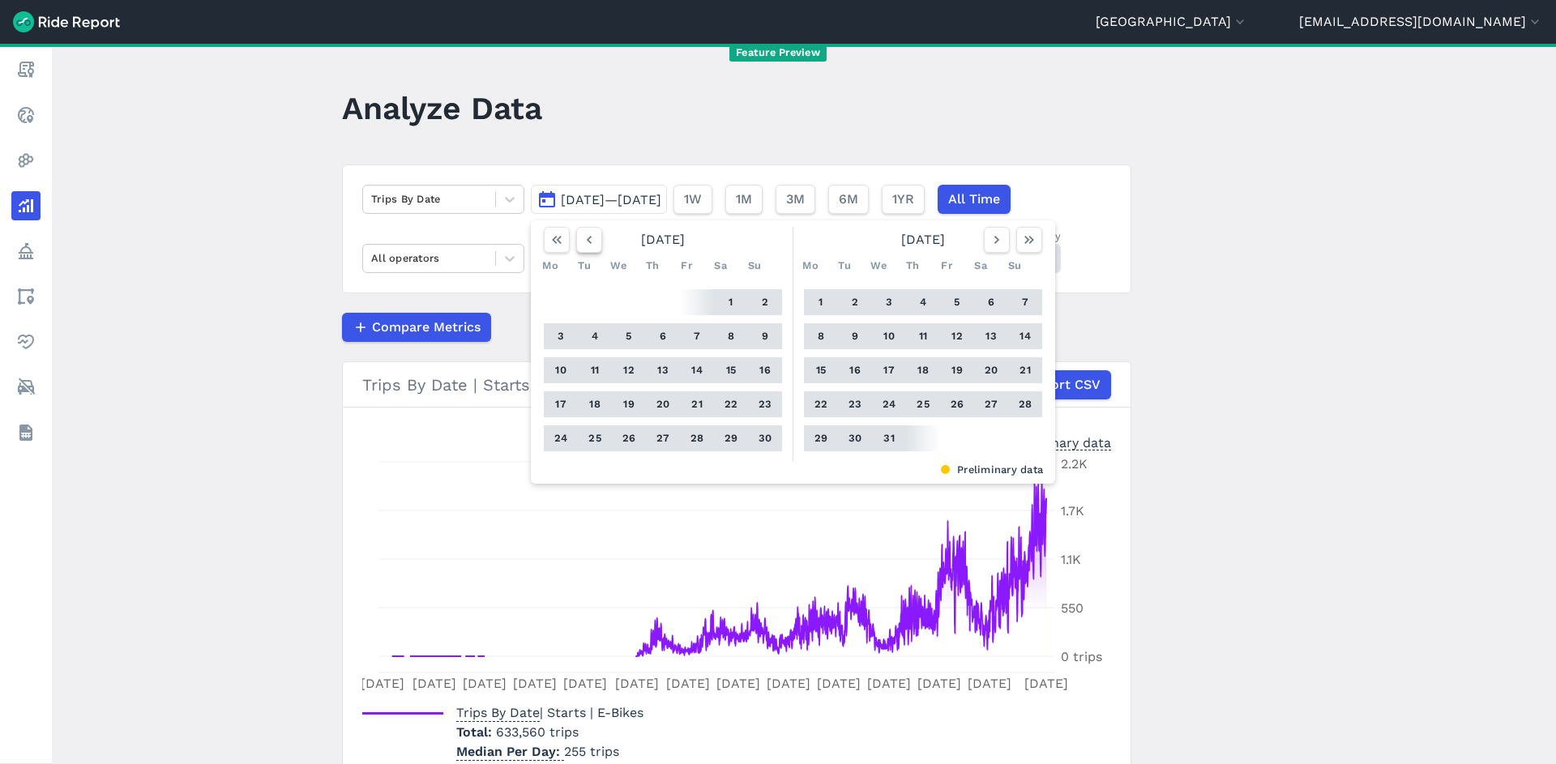
click at [590, 237] on icon "button" at bounding box center [589, 240] width 16 height 16
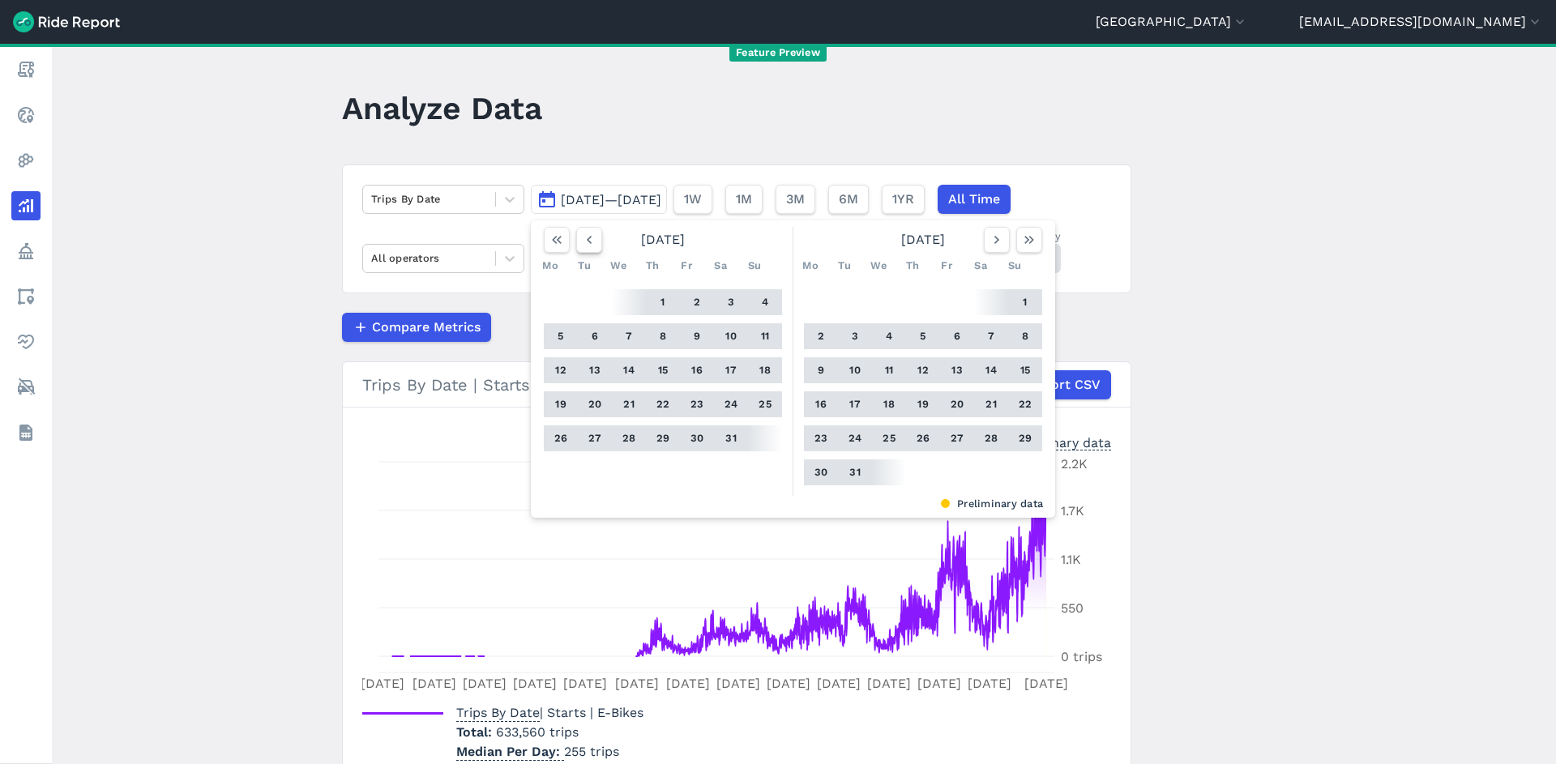
click at [590, 237] on icon "button" at bounding box center [589, 240] width 16 height 16
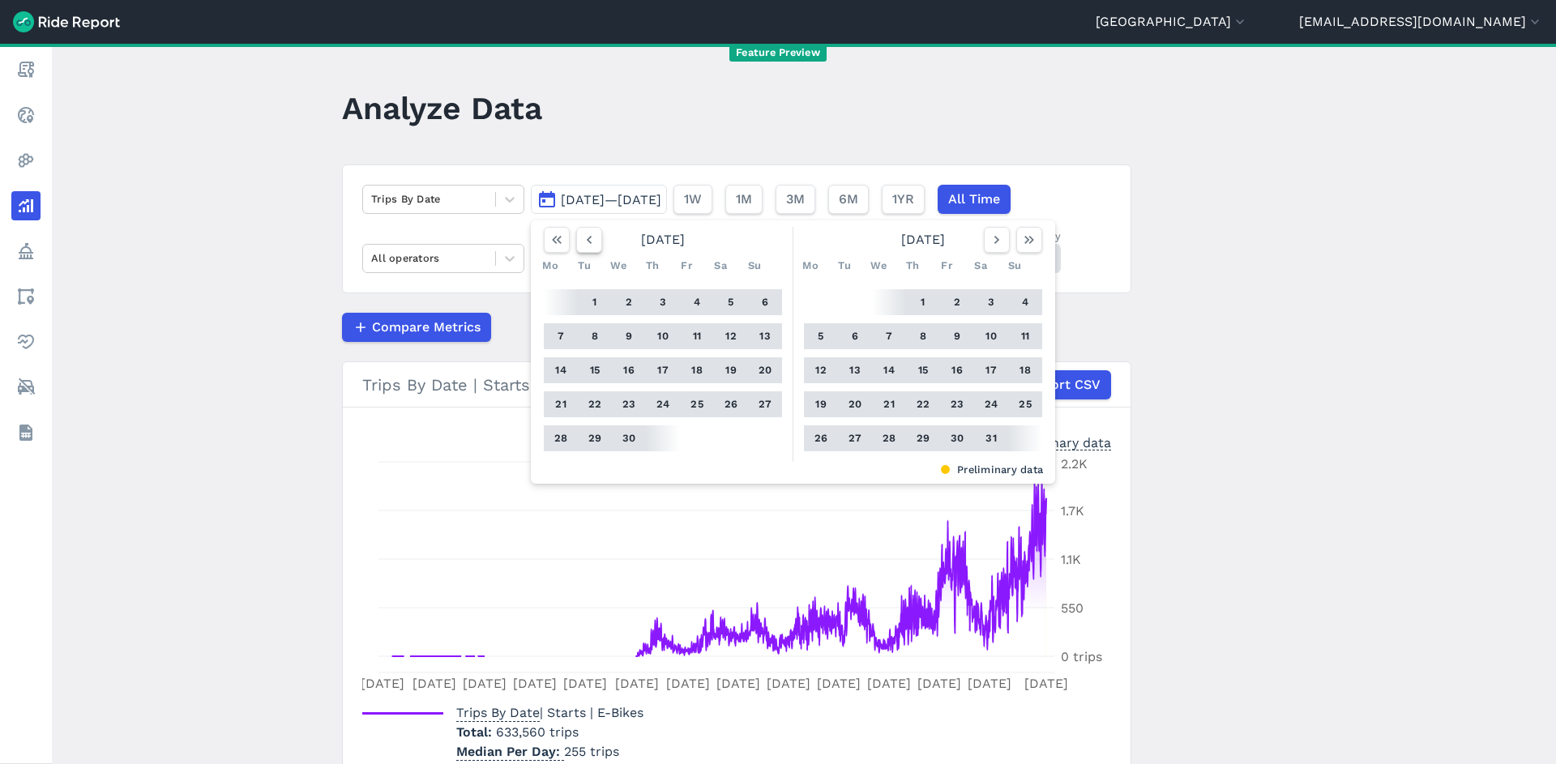
click at [590, 237] on icon "button" at bounding box center [589, 240] width 16 height 16
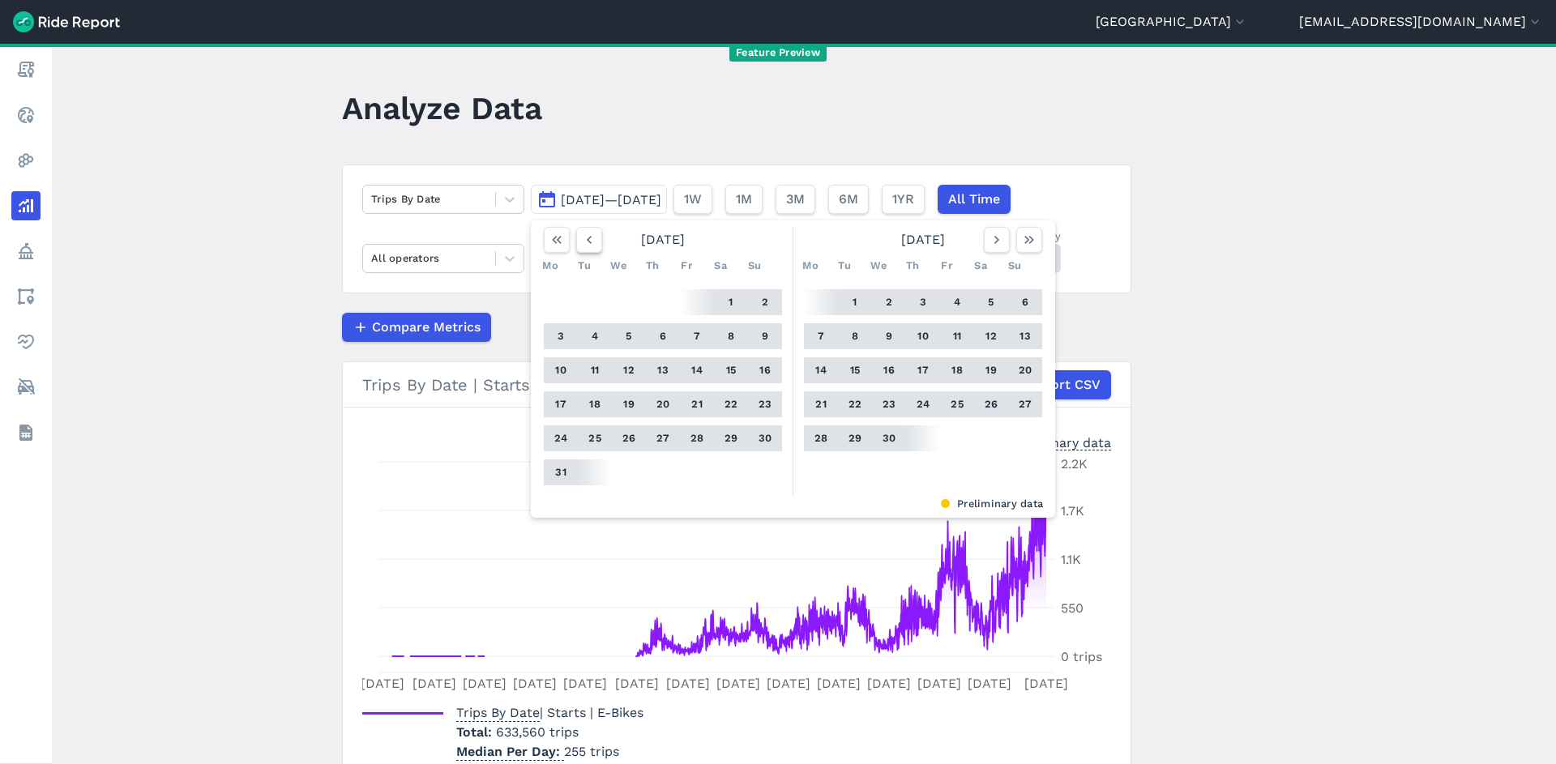
click at [590, 237] on icon "button" at bounding box center [589, 240] width 16 height 16
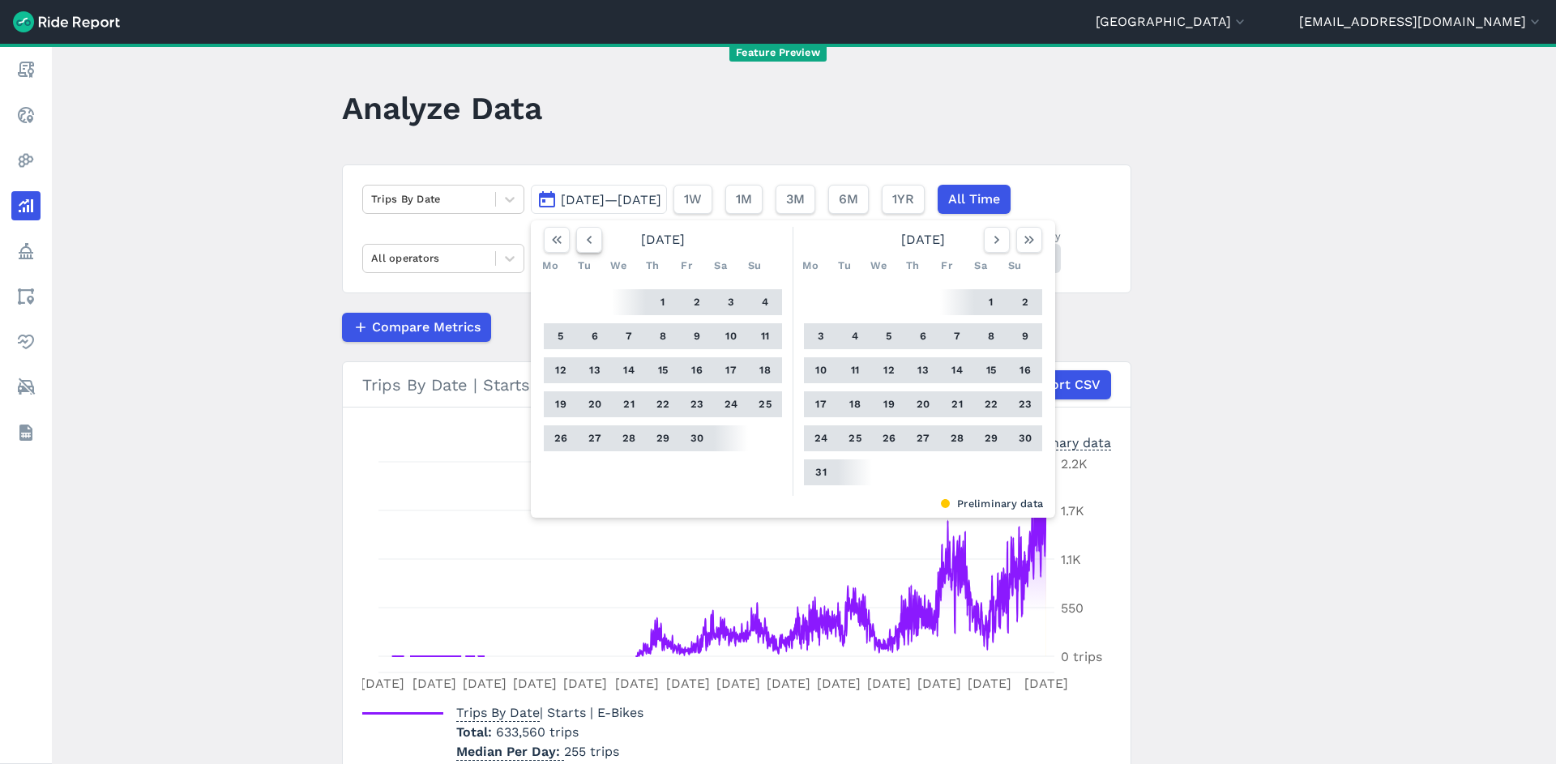
click at [590, 237] on icon "button" at bounding box center [589, 240] width 16 height 16
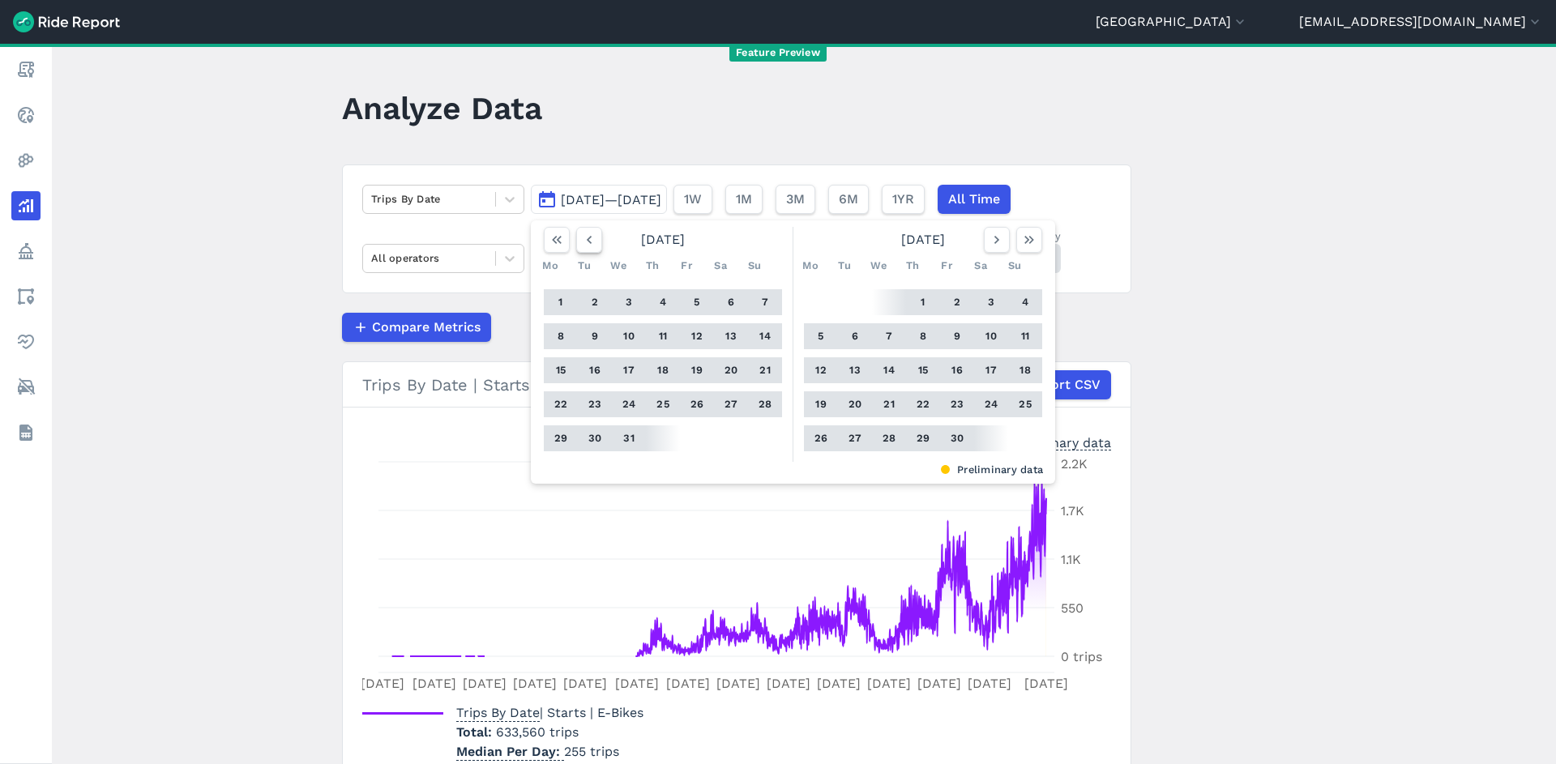
click at [590, 237] on icon "button" at bounding box center [589, 240] width 16 height 16
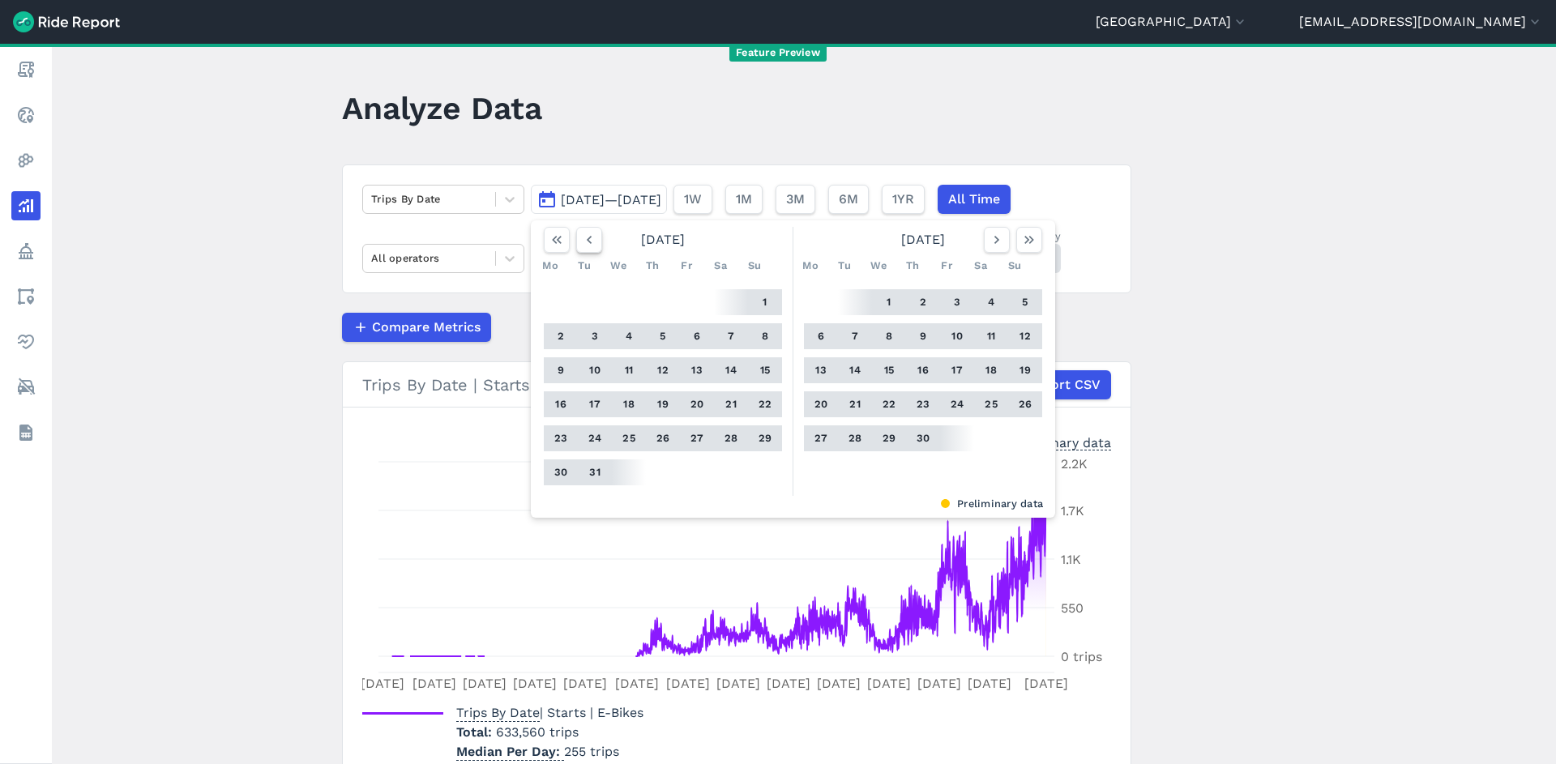
click at [590, 237] on icon "button" at bounding box center [589, 240] width 16 height 16
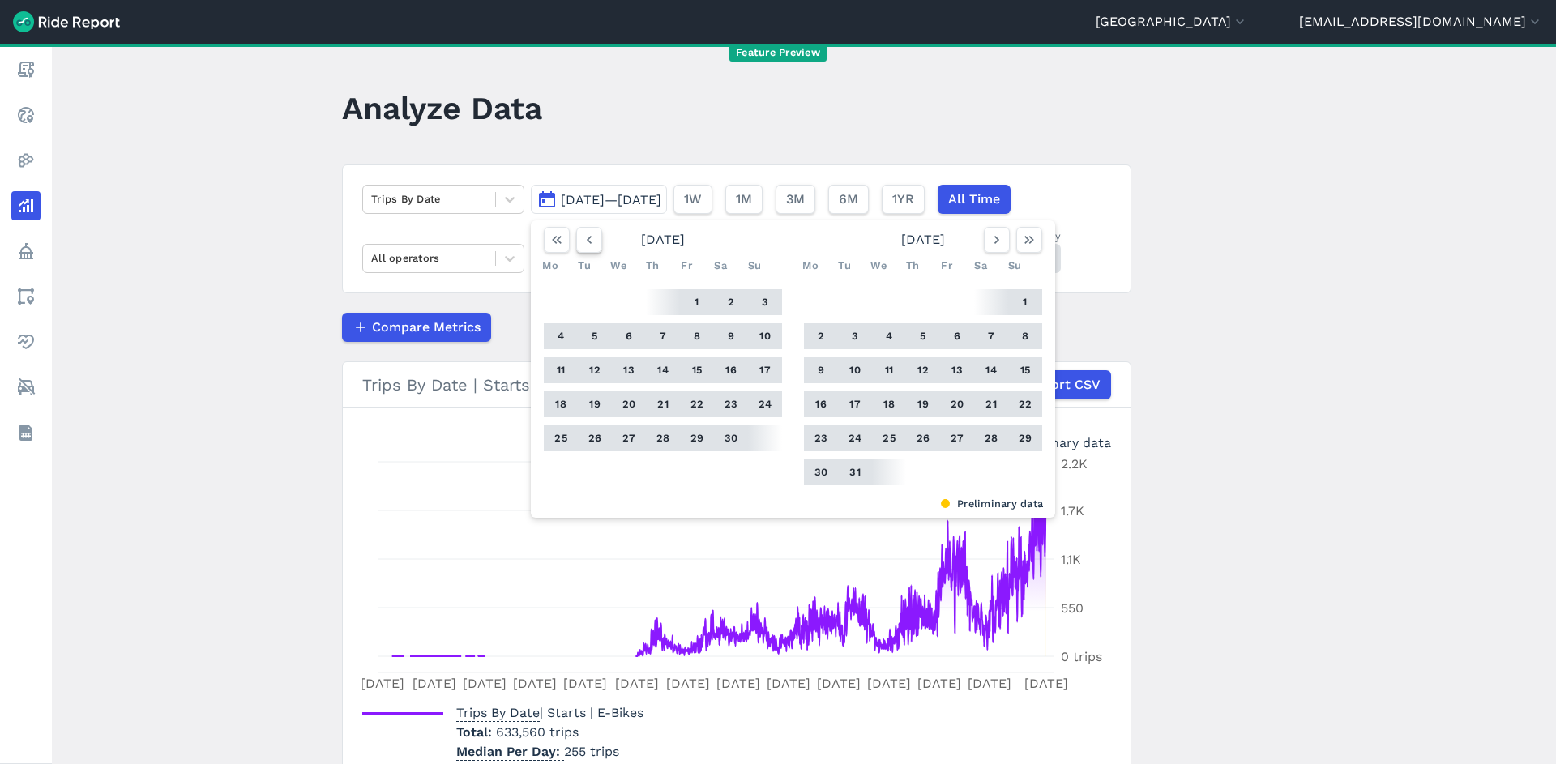
click at [590, 237] on icon "button" at bounding box center [589, 240] width 16 height 16
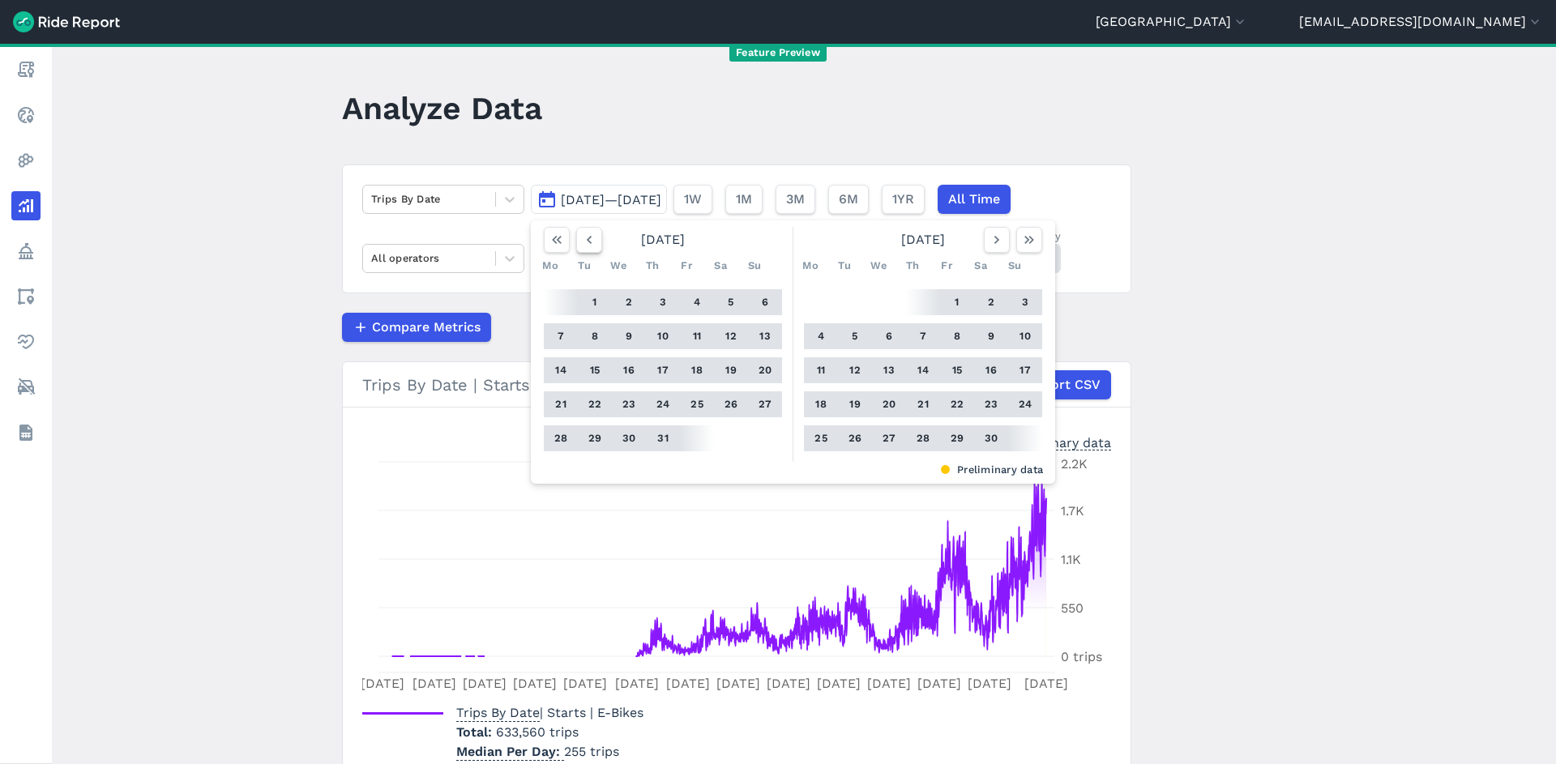
click at [590, 237] on icon "button" at bounding box center [589, 240] width 16 height 16
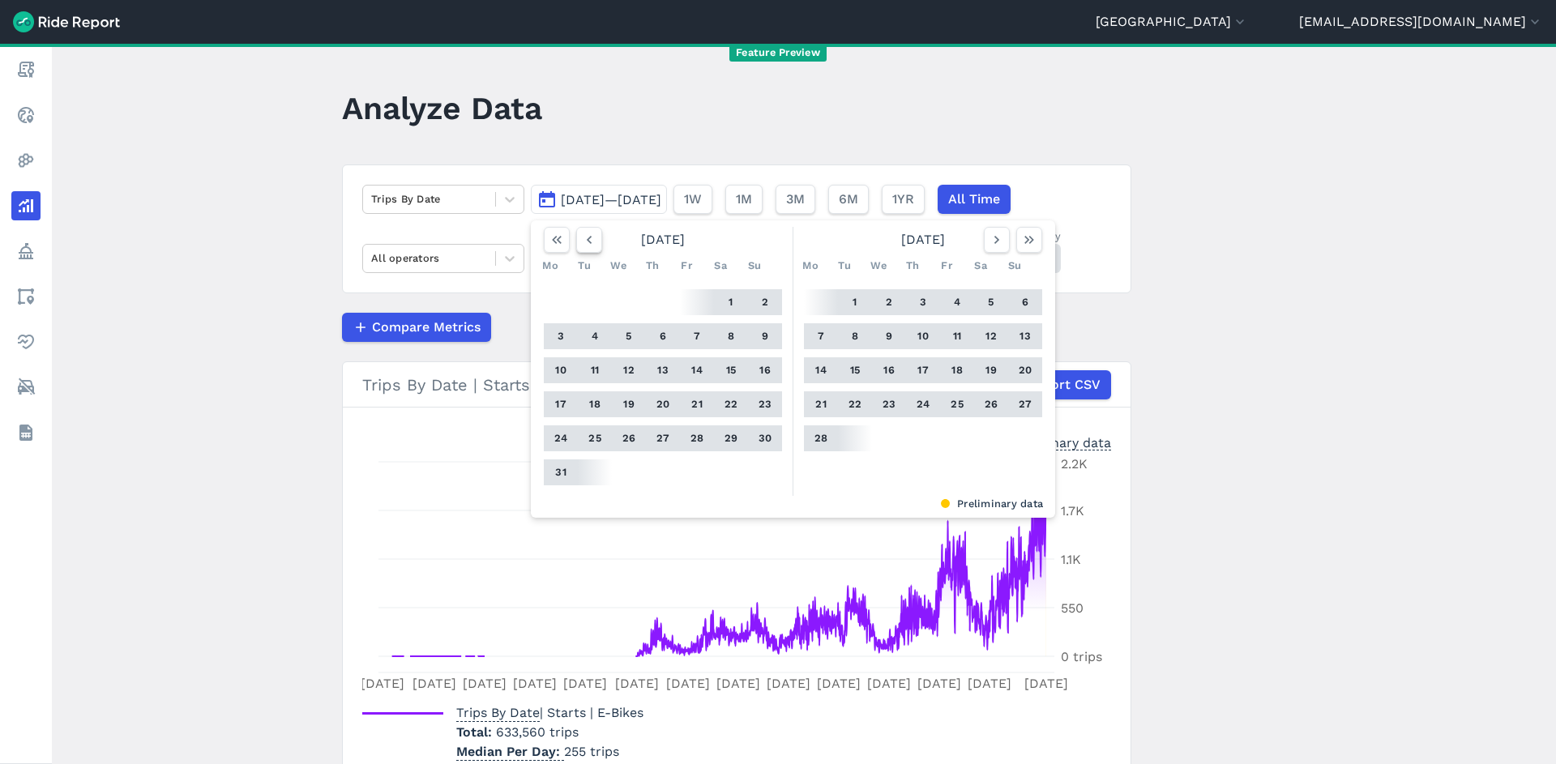
click at [590, 237] on icon "button" at bounding box center [589, 240] width 16 height 16
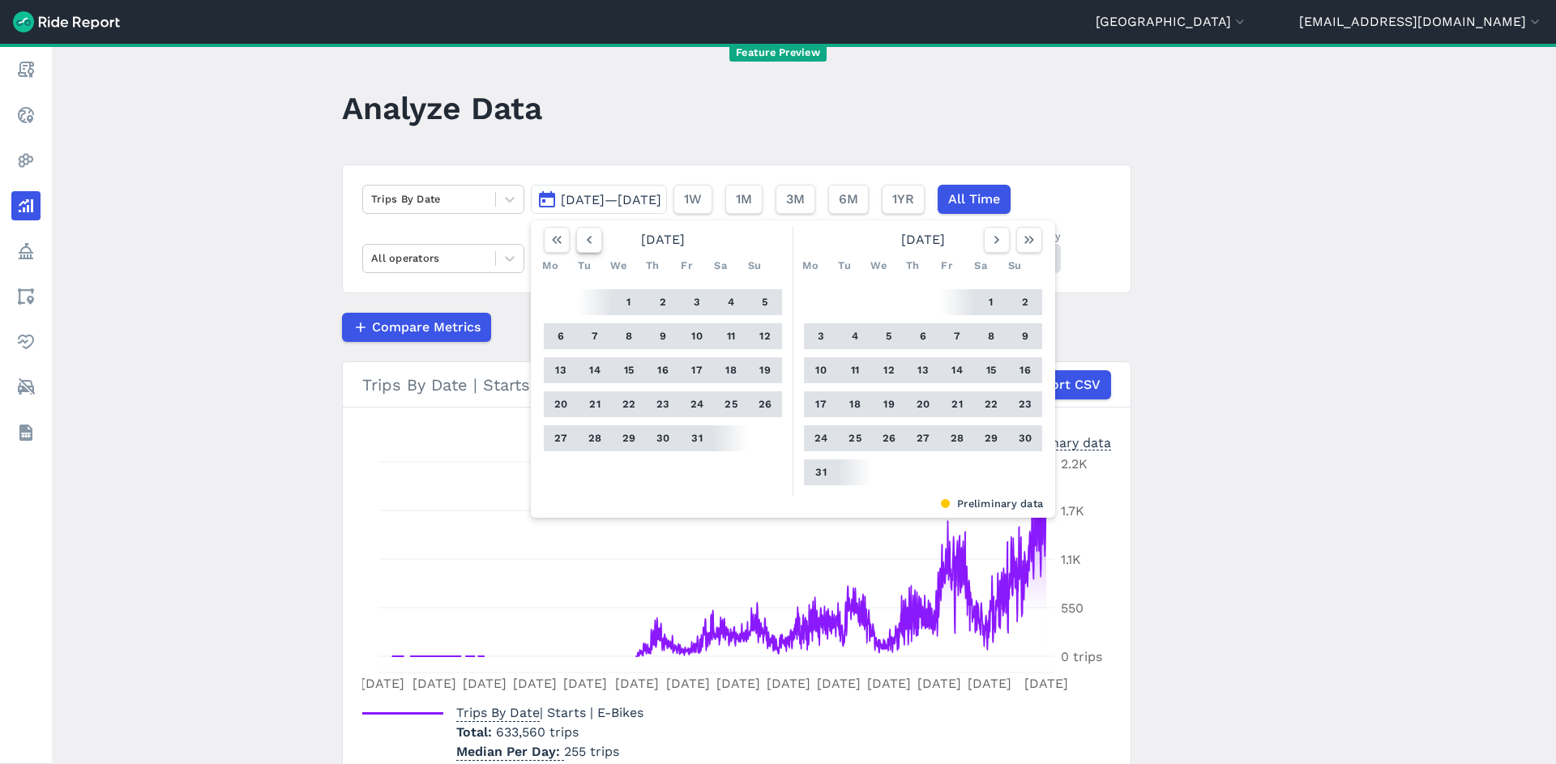
click at [590, 237] on icon "button" at bounding box center [589, 240] width 16 height 16
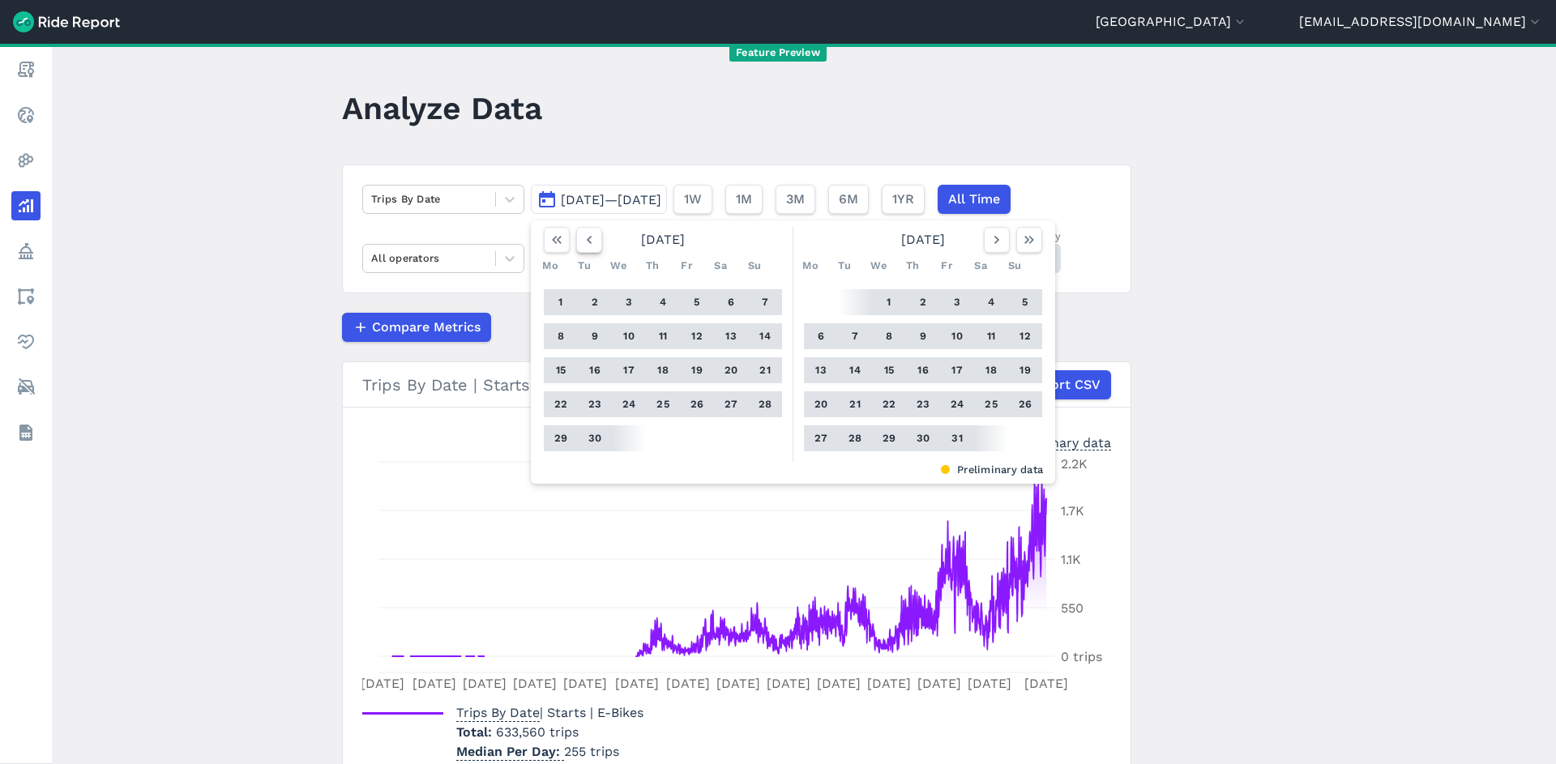
click at [590, 237] on icon "button" at bounding box center [589, 240] width 16 height 16
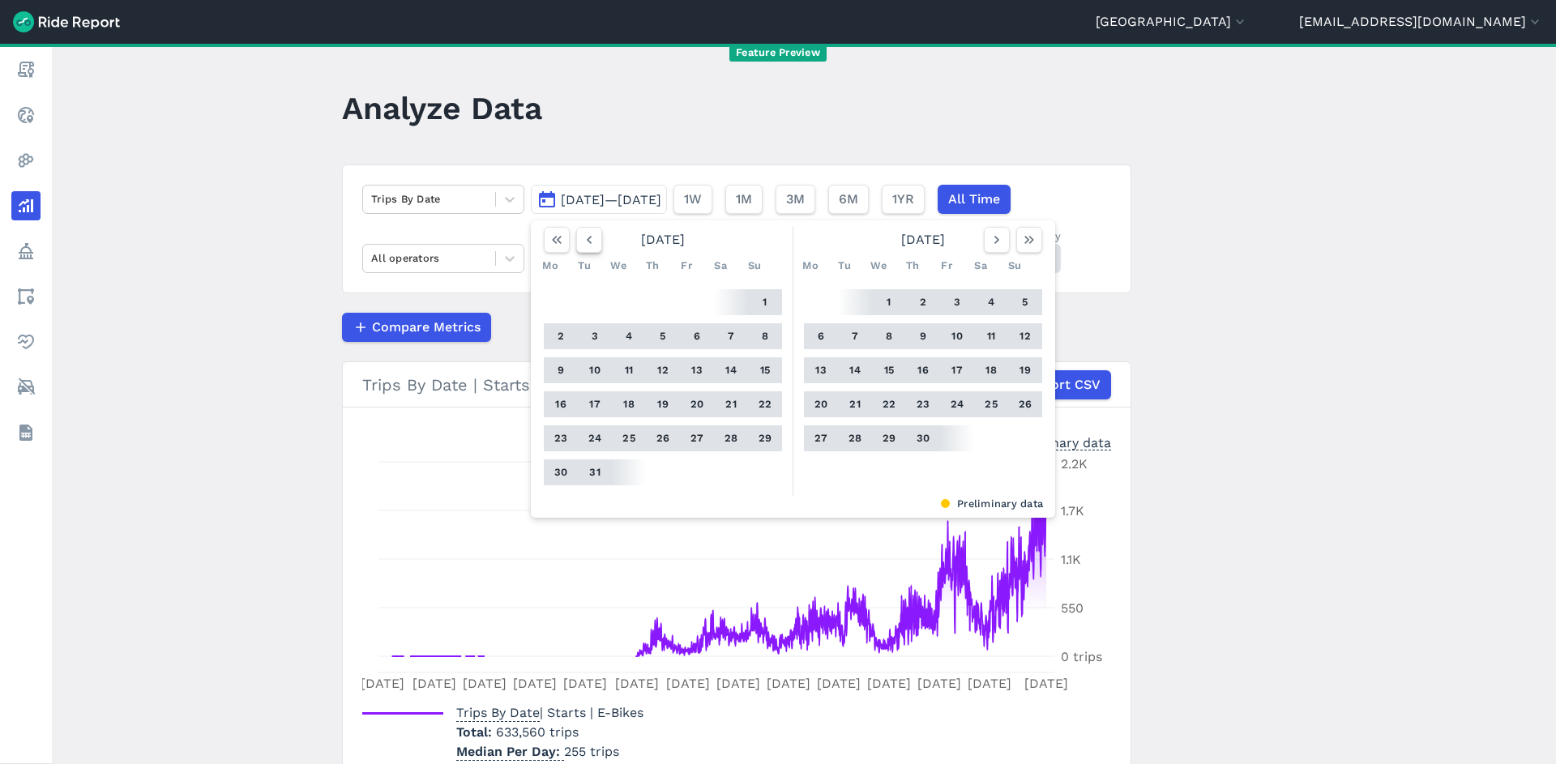
click at [590, 237] on icon "button" at bounding box center [589, 240] width 16 height 16
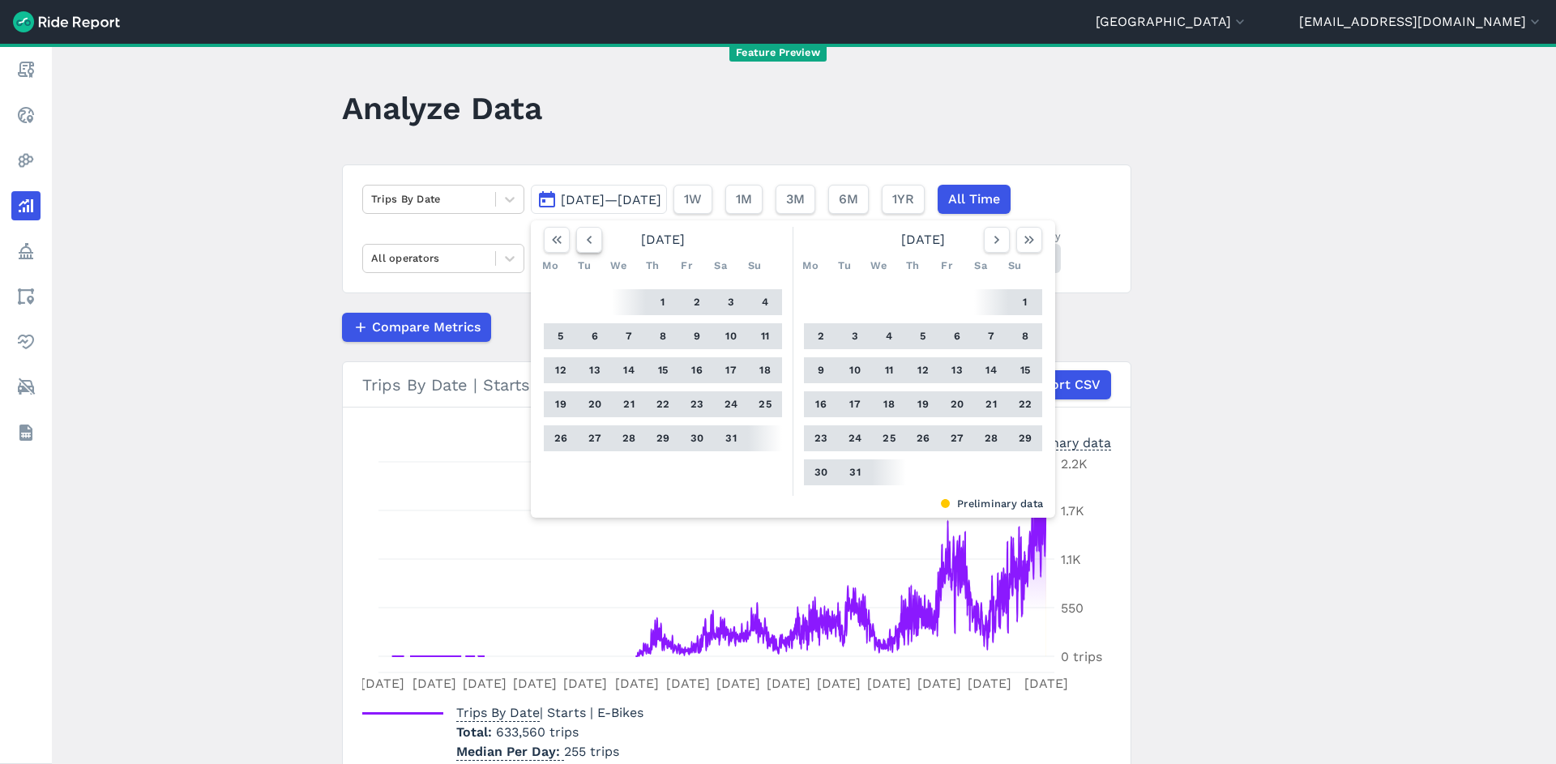
click at [590, 237] on icon "button" at bounding box center [589, 240] width 16 height 16
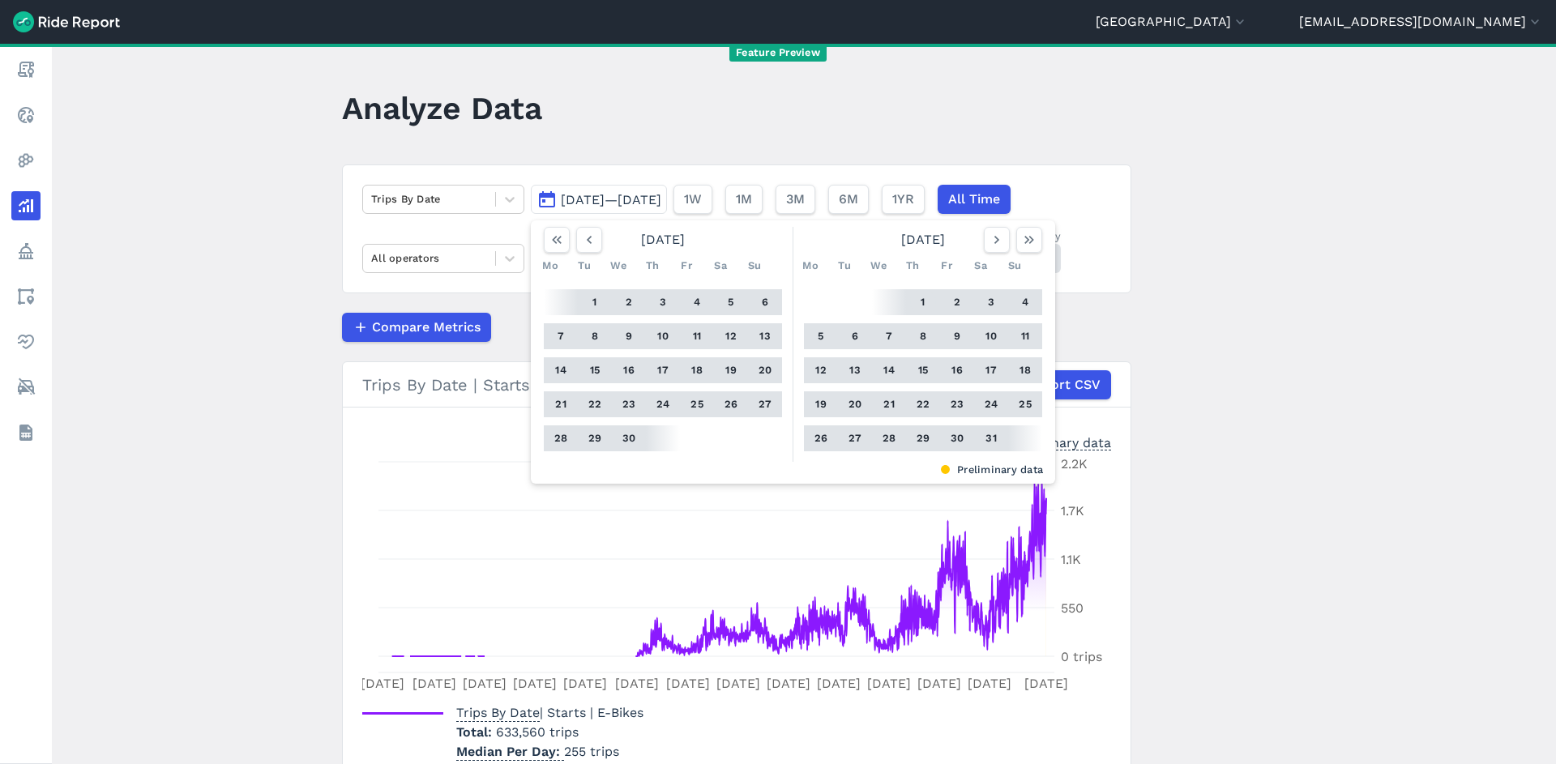
click at [910, 306] on button "1" at bounding box center [923, 302] width 26 height 26
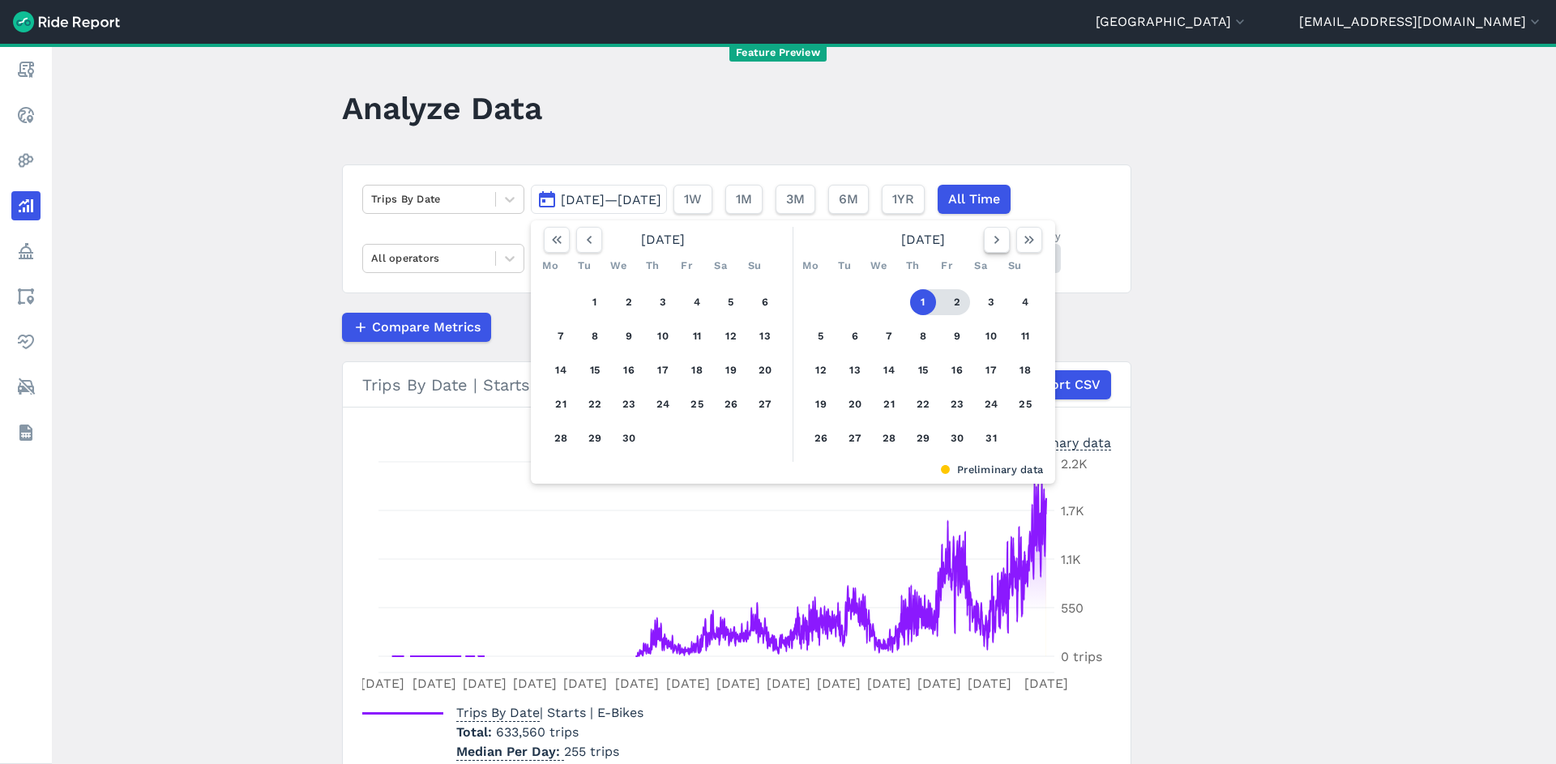
click at [994, 242] on icon "button" at bounding box center [997, 240] width 16 height 16
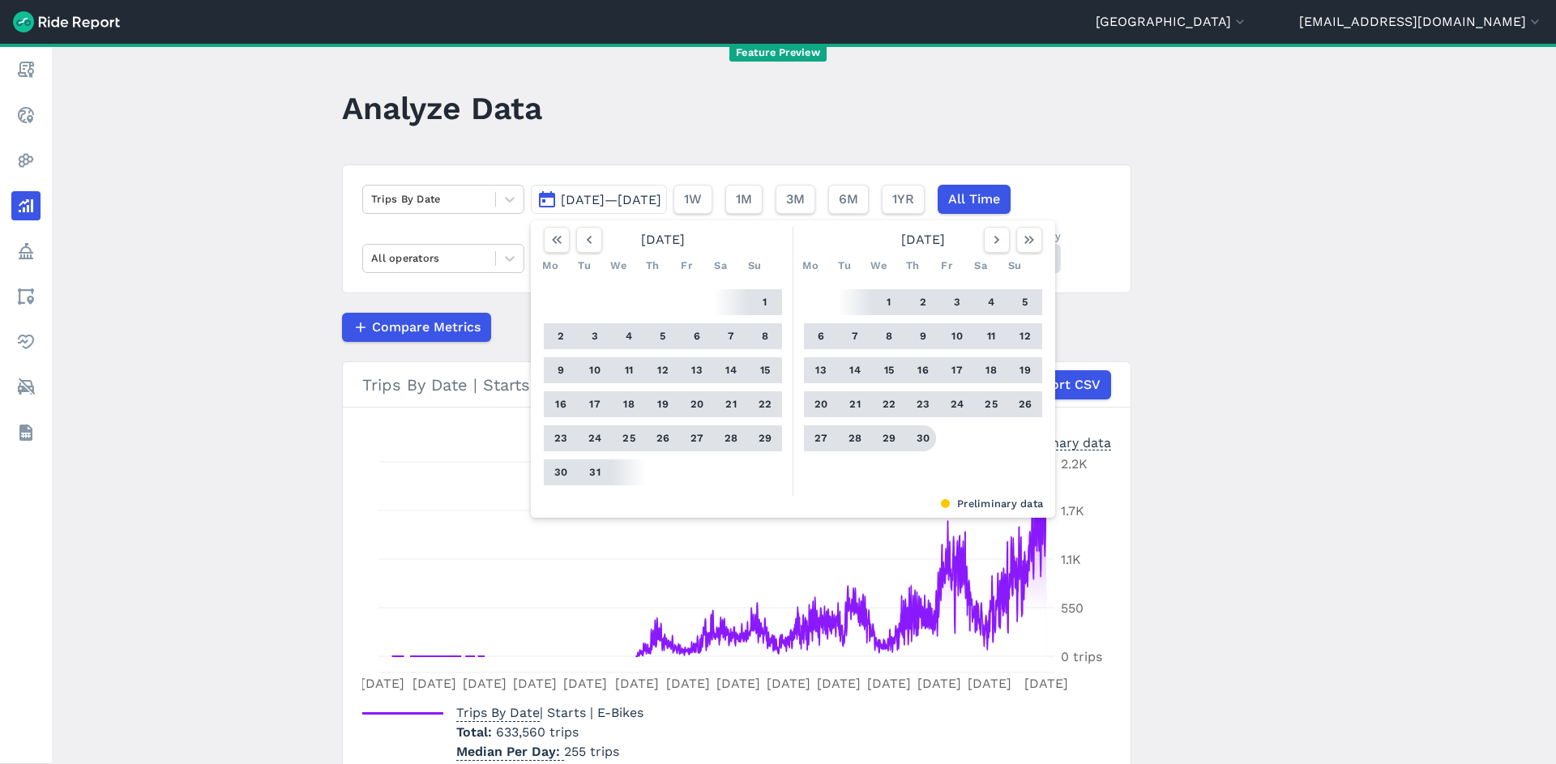
click at [912, 438] on button "30" at bounding box center [923, 438] width 26 height 26
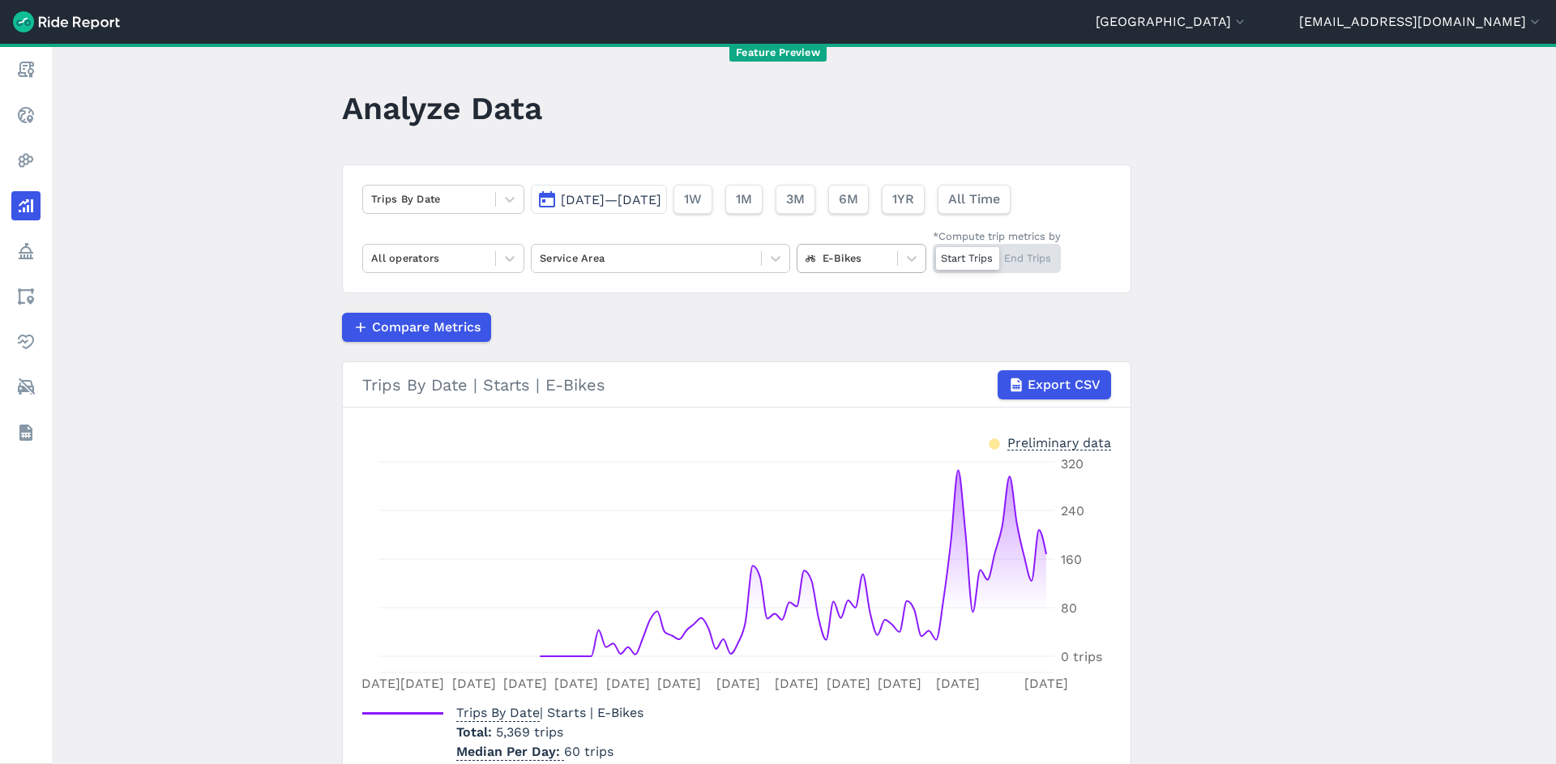
click at [845, 258] on div at bounding box center [847, 258] width 83 height 19
click at [844, 258] on div at bounding box center [847, 258] width 83 height 19
click at [464, 270] on div "All operators" at bounding box center [429, 258] width 132 height 25
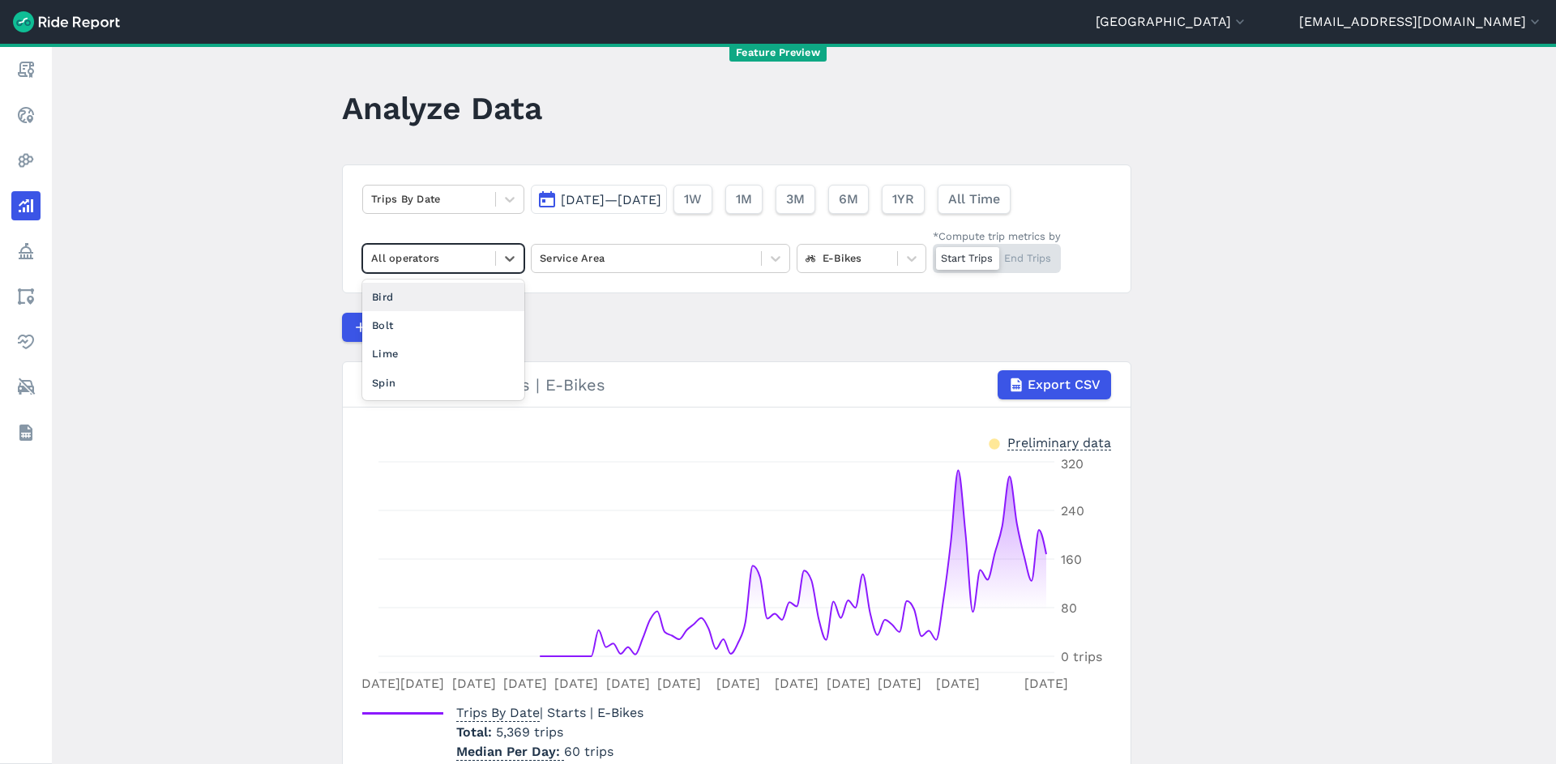
click at [460, 296] on div "Bird" at bounding box center [443, 297] width 162 height 28
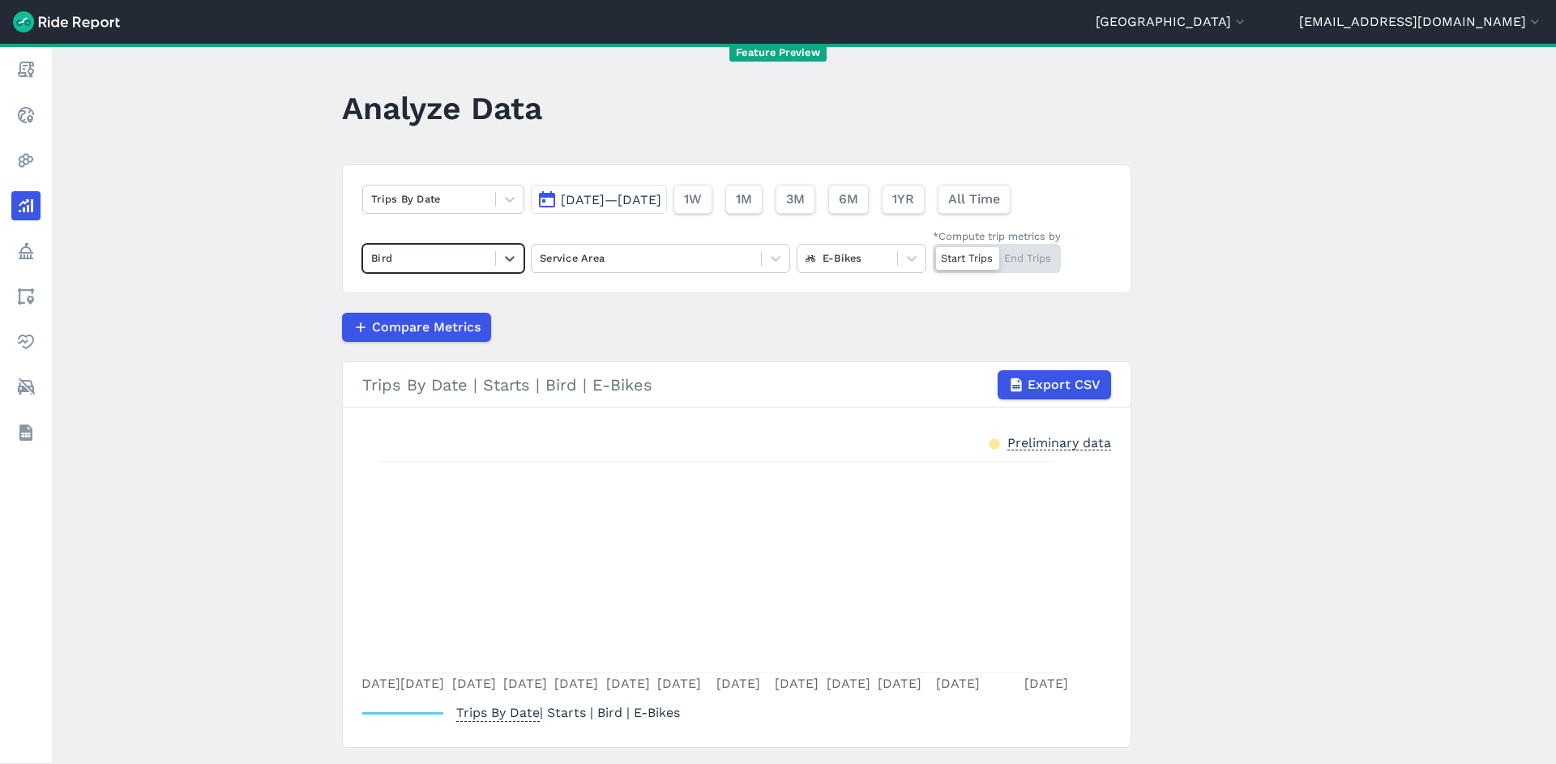
click at [466, 266] on div at bounding box center [429, 258] width 116 height 19
click at [458, 325] on div "Bolt" at bounding box center [443, 325] width 162 height 28
click at [470, 260] on div at bounding box center [429, 258] width 116 height 19
click at [460, 351] on div "Lime" at bounding box center [443, 354] width 162 height 28
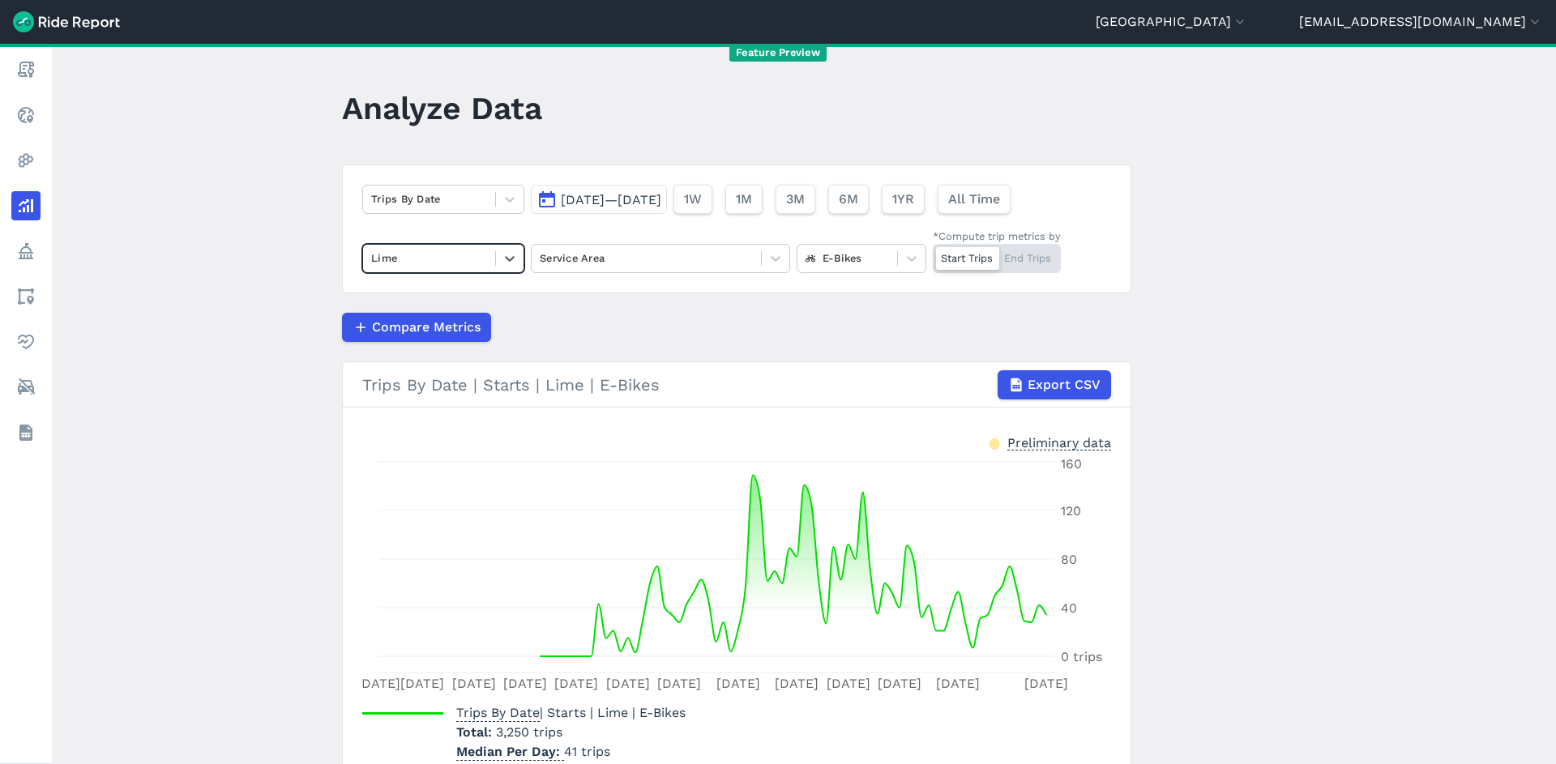
click at [468, 266] on div at bounding box center [429, 258] width 116 height 19
click at [465, 374] on div "Spin" at bounding box center [443, 383] width 162 height 28
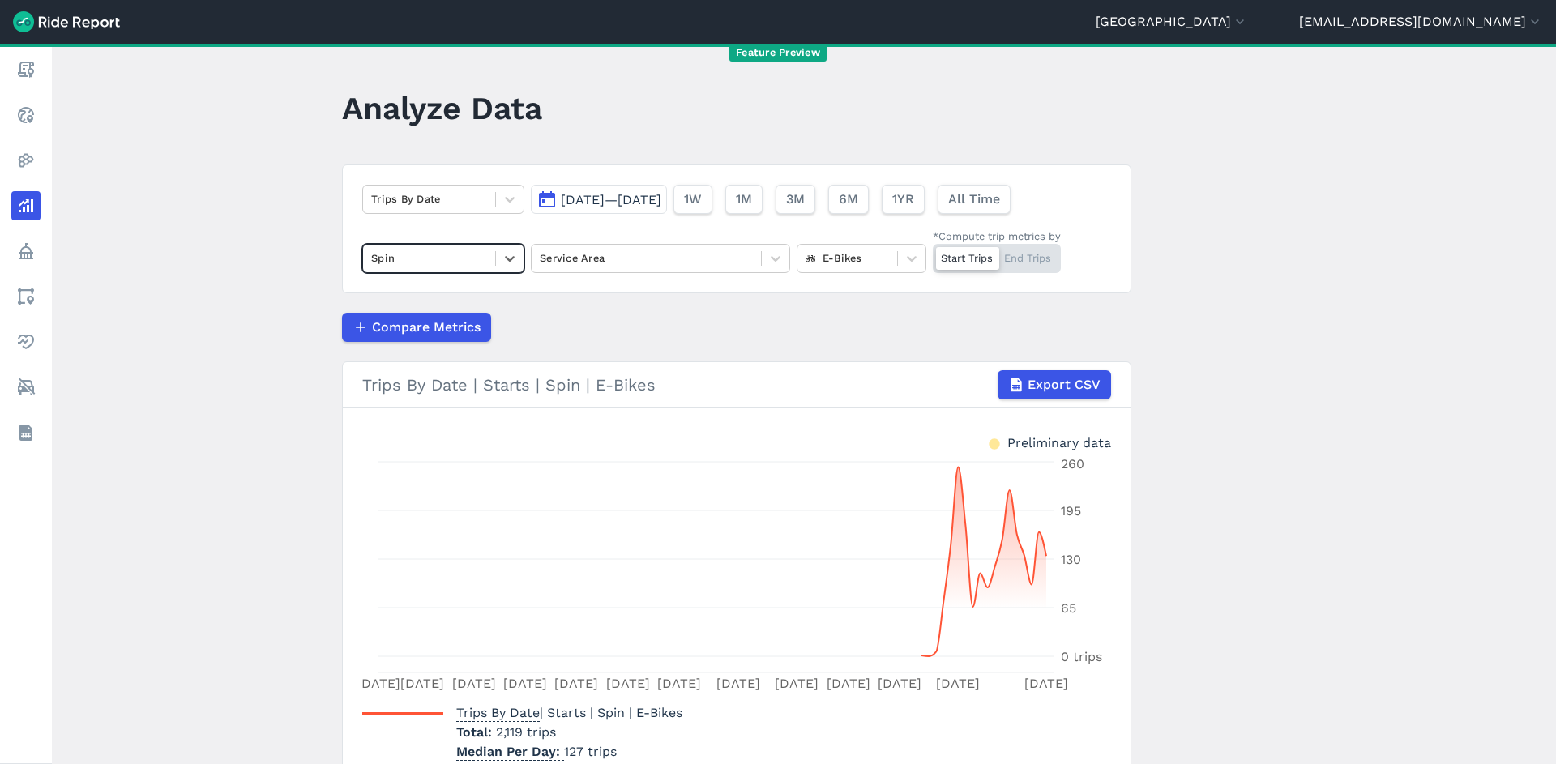
click at [479, 251] on div at bounding box center [429, 258] width 116 height 19
click at [464, 297] on div "All operators" at bounding box center [443, 297] width 162 height 28
